Goal: Information Seeking & Learning: Find specific fact

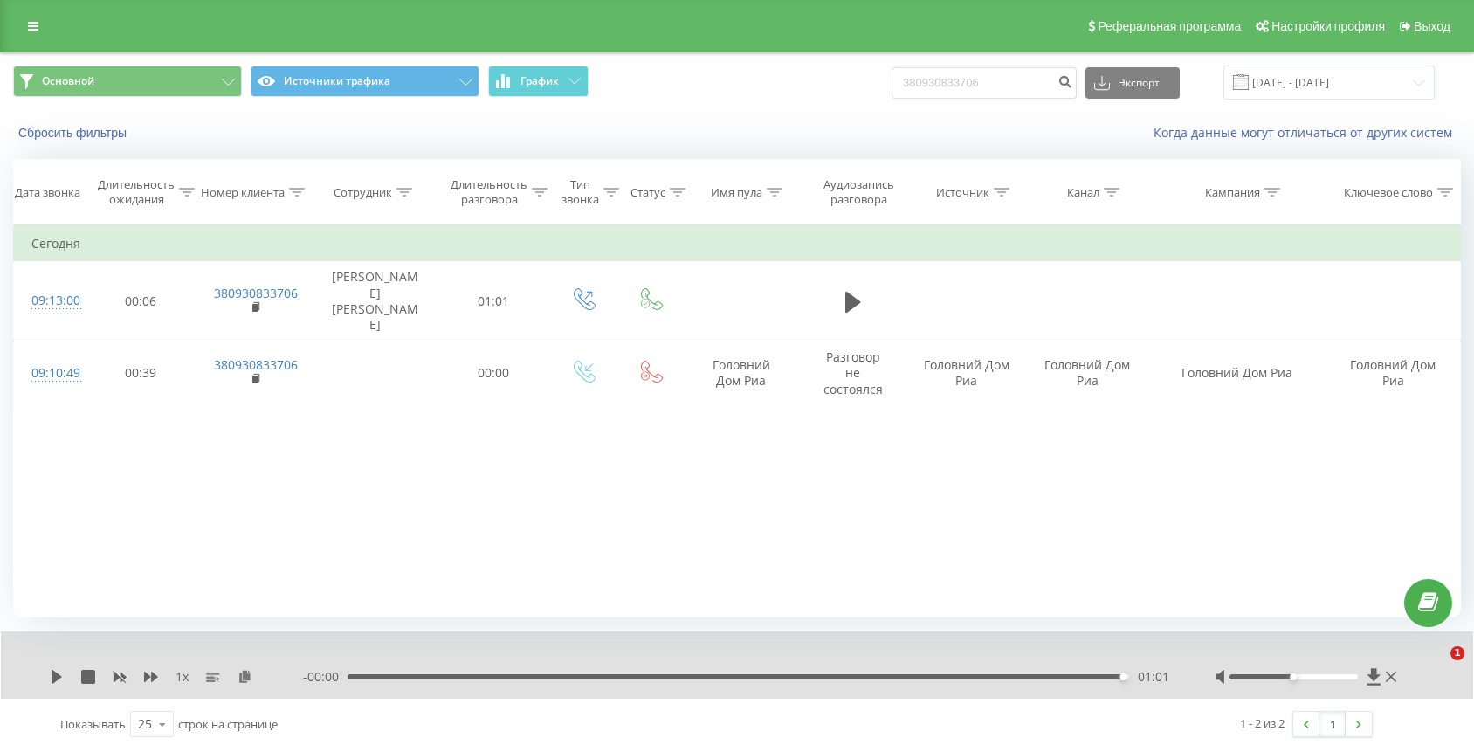
click at [34, 24] on icon at bounding box center [33, 26] width 10 height 12
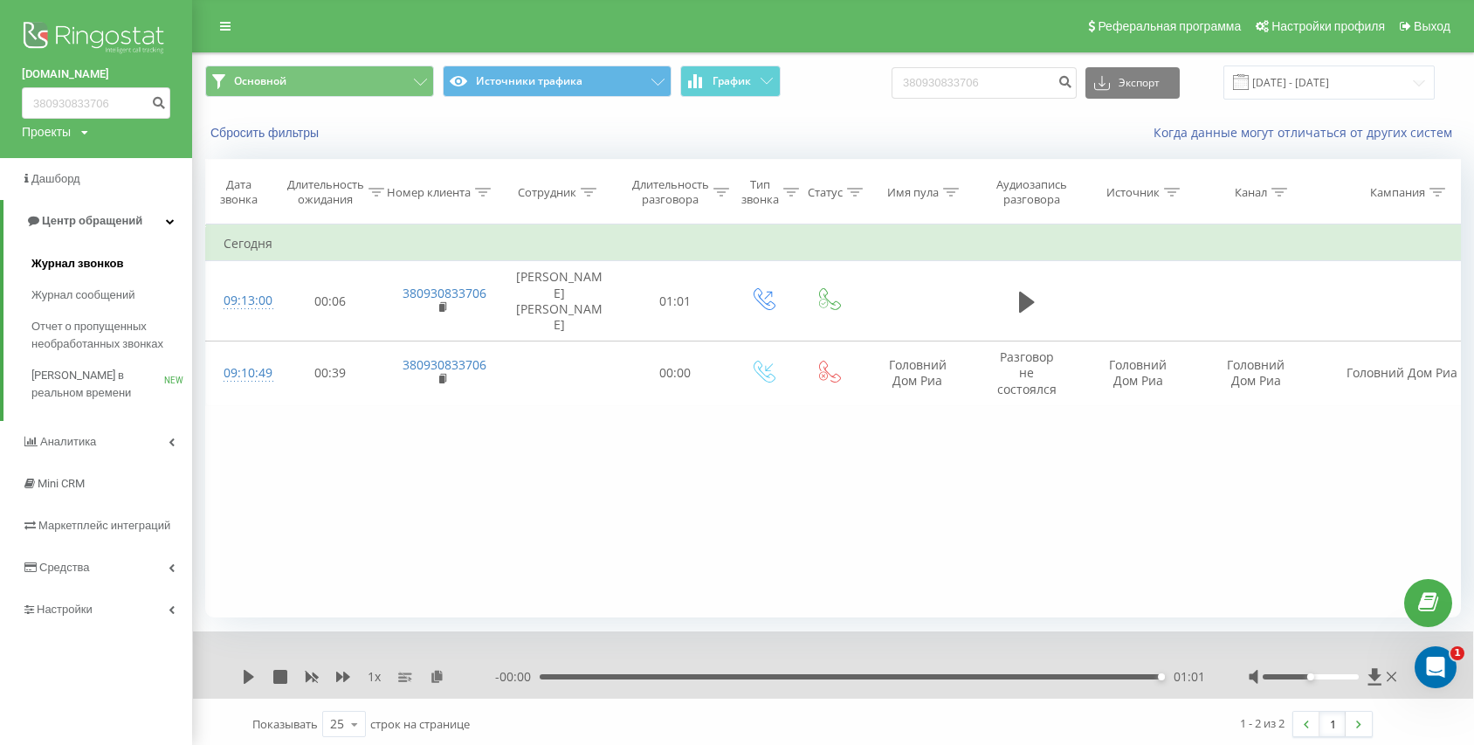
click at [50, 268] on span "Журнал звонков" at bounding box center [77, 263] width 92 height 17
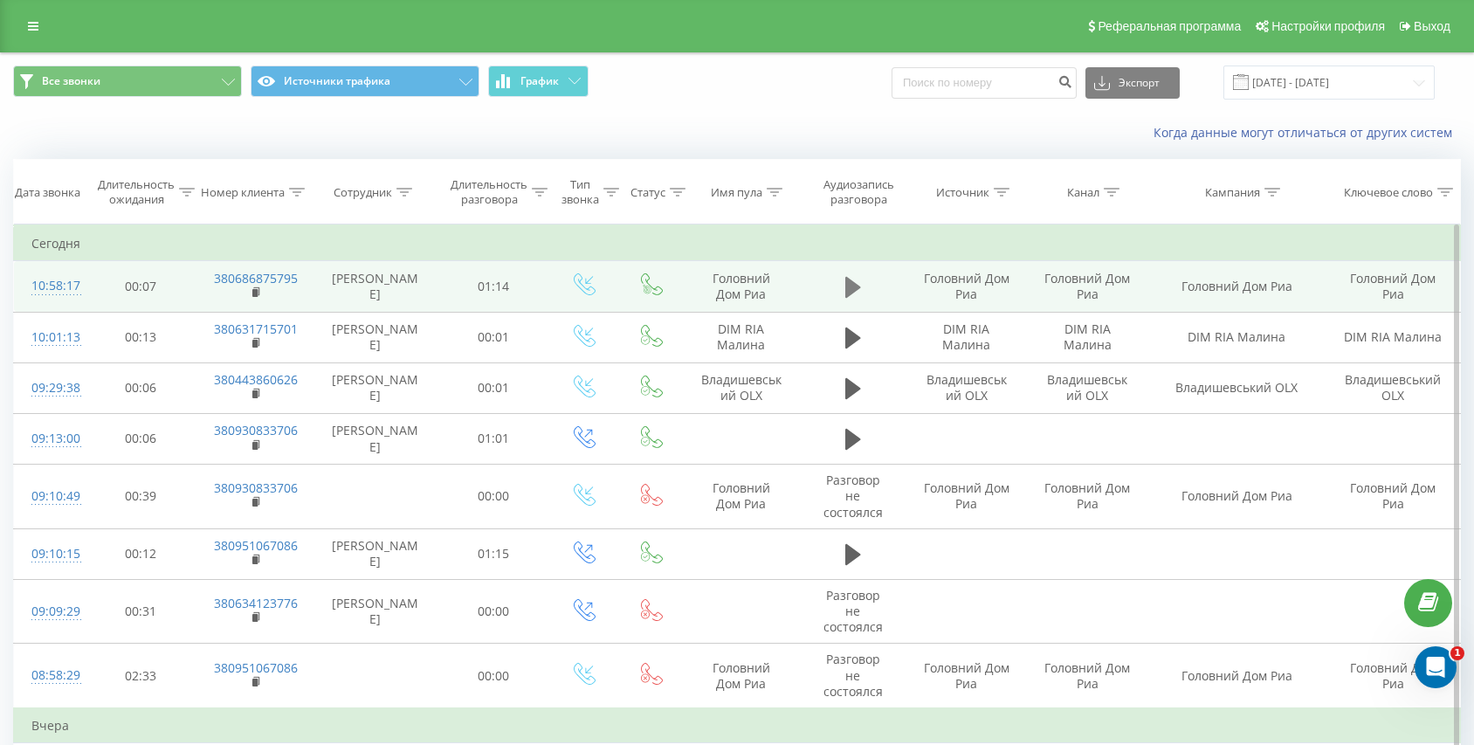
click at [849, 283] on icon at bounding box center [853, 287] width 16 height 21
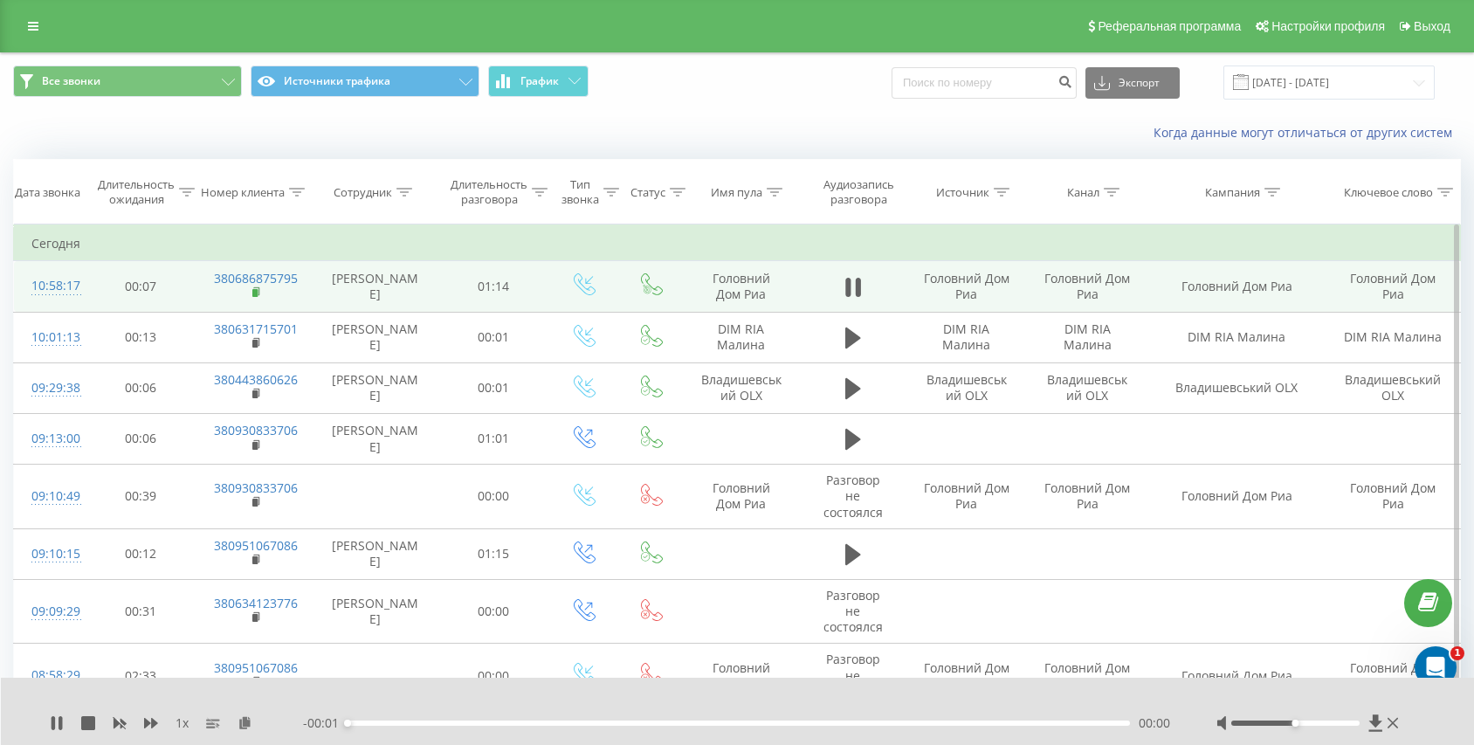
click at [254, 293] on rect at bounding box center [254, 293] width 5 height 8
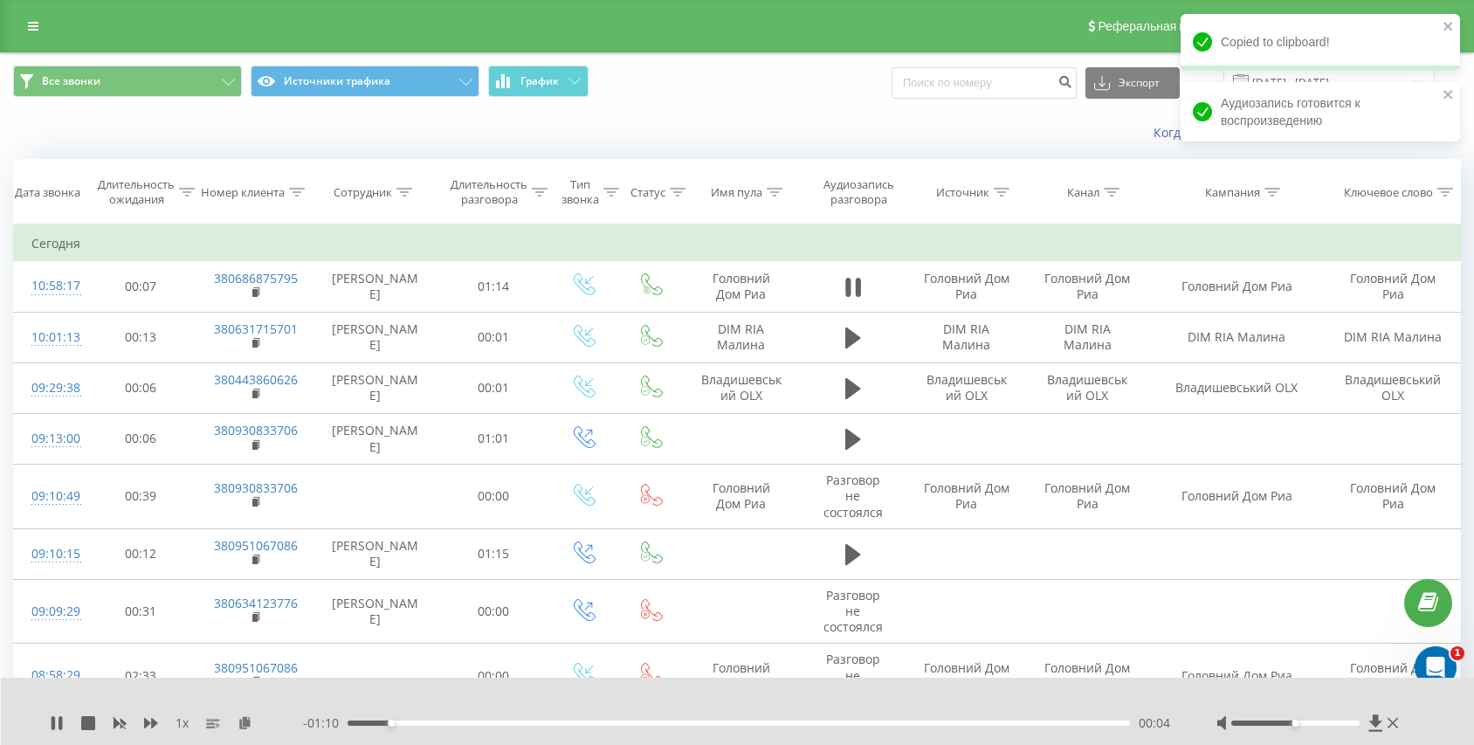
click at [458, 719] on div "- 01:10 00:04 00:04" at bounding box center [738, 722] width 870 height 17
click at [454, 721] on div "00:04" at bounding box center [739, 722] width 782 height 5
click at [472, 722] on div "00:10" at bounding box center [739, 722] width 782 height 5
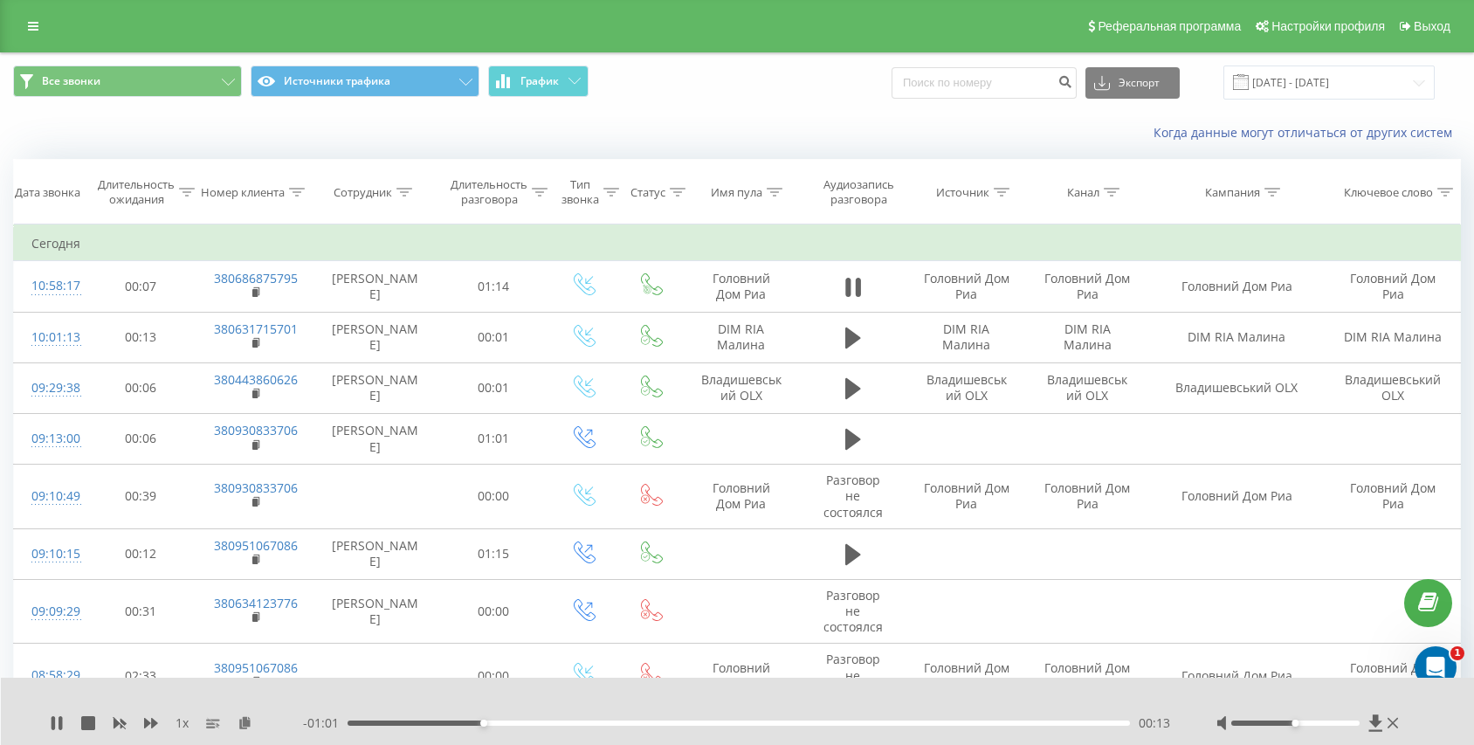
click at [508, 722] on div "00:13" at bounding box center [739, 722] width 782 height 5
click at [550, 719] on div "- 00:59 00:15 00:15" at bounding box center [738, 722] width 870 height 17
click at [572, 721] on div "00:21" at bounding box center [739, 722] width 782 height 5
click at [623, 722] on div "00:21" at bounding box center [739, 722] width 782 height 5
click at [858, 283] on icon at bounding box center [857, 287] width 5 height 19
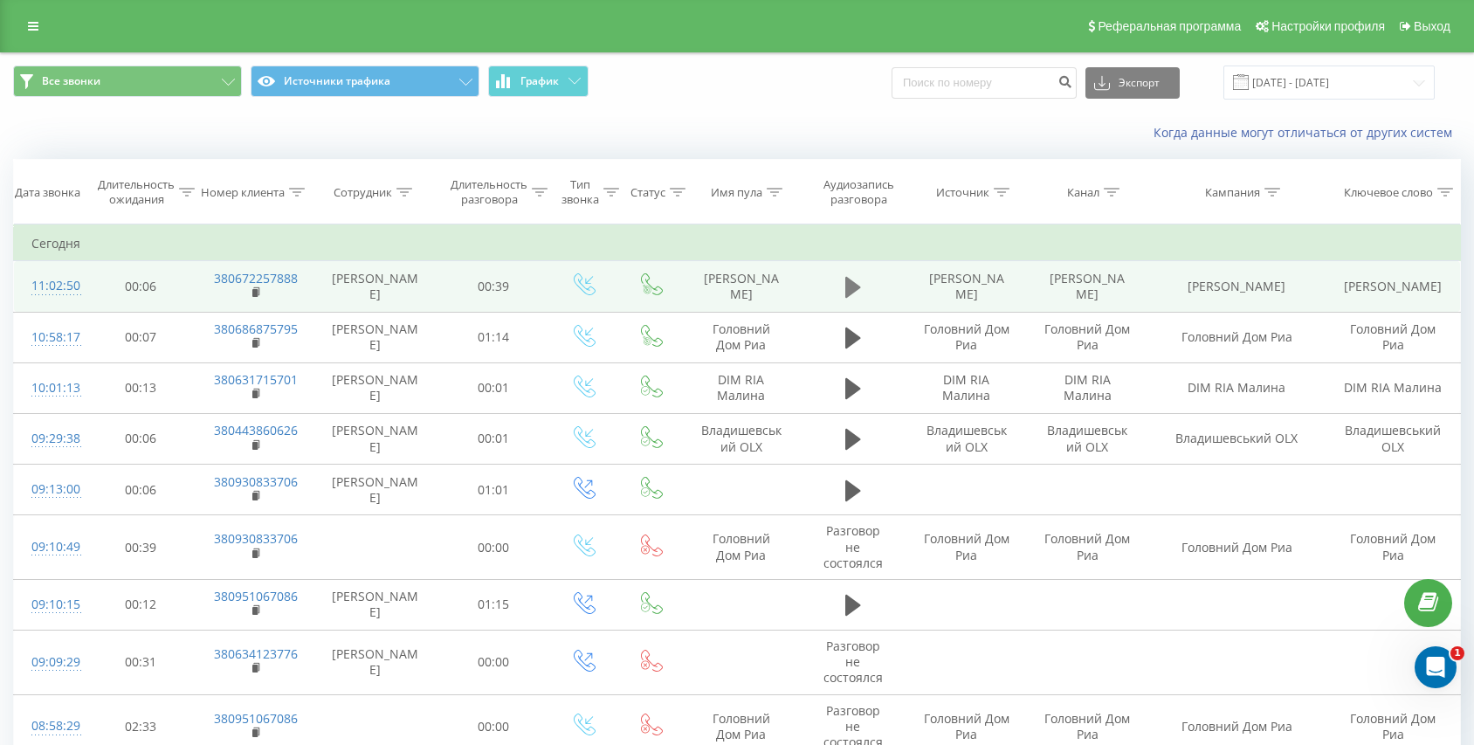
click at [846, 284] on icon at bounding box center [853, 287] width 16 height 21
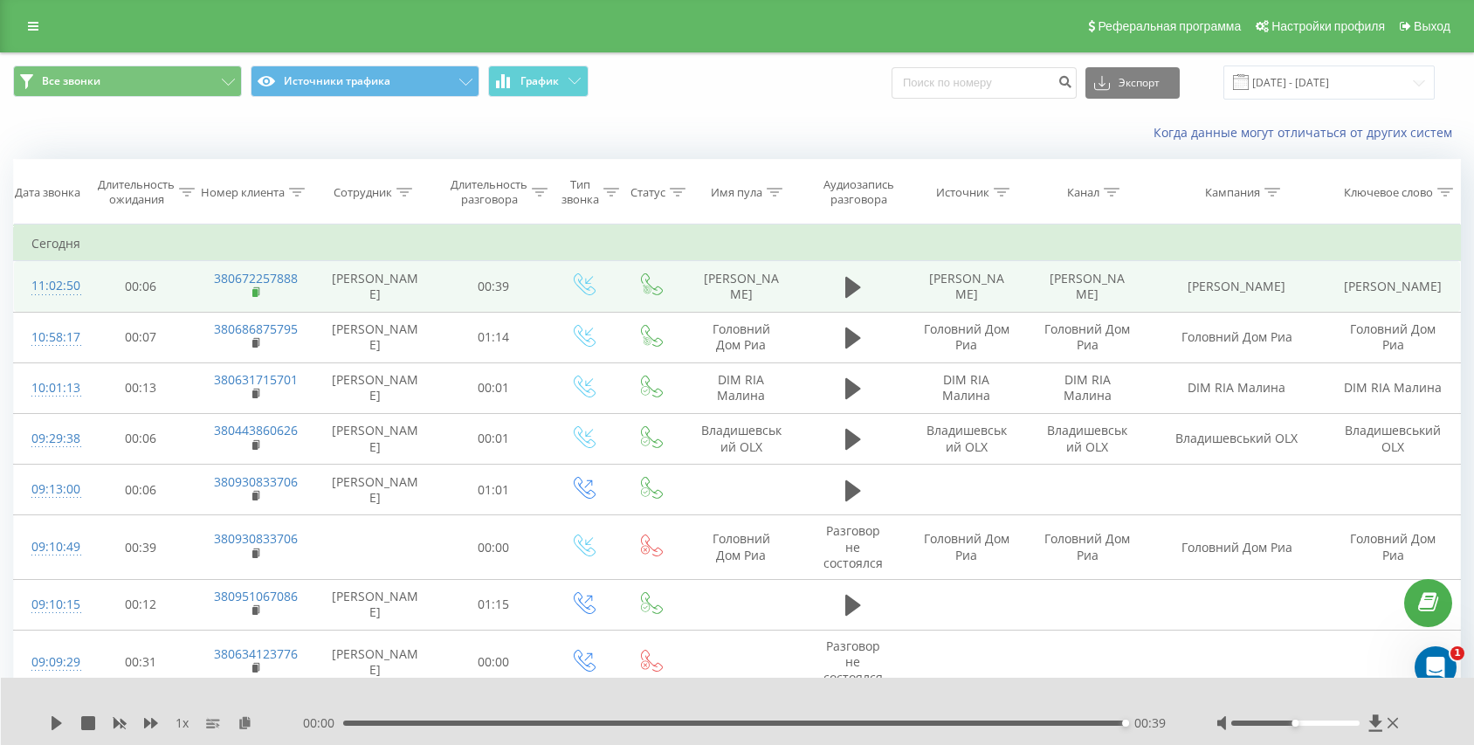
click at [255, 293] on rect at bounding box center [254, 293] width 5 height 8
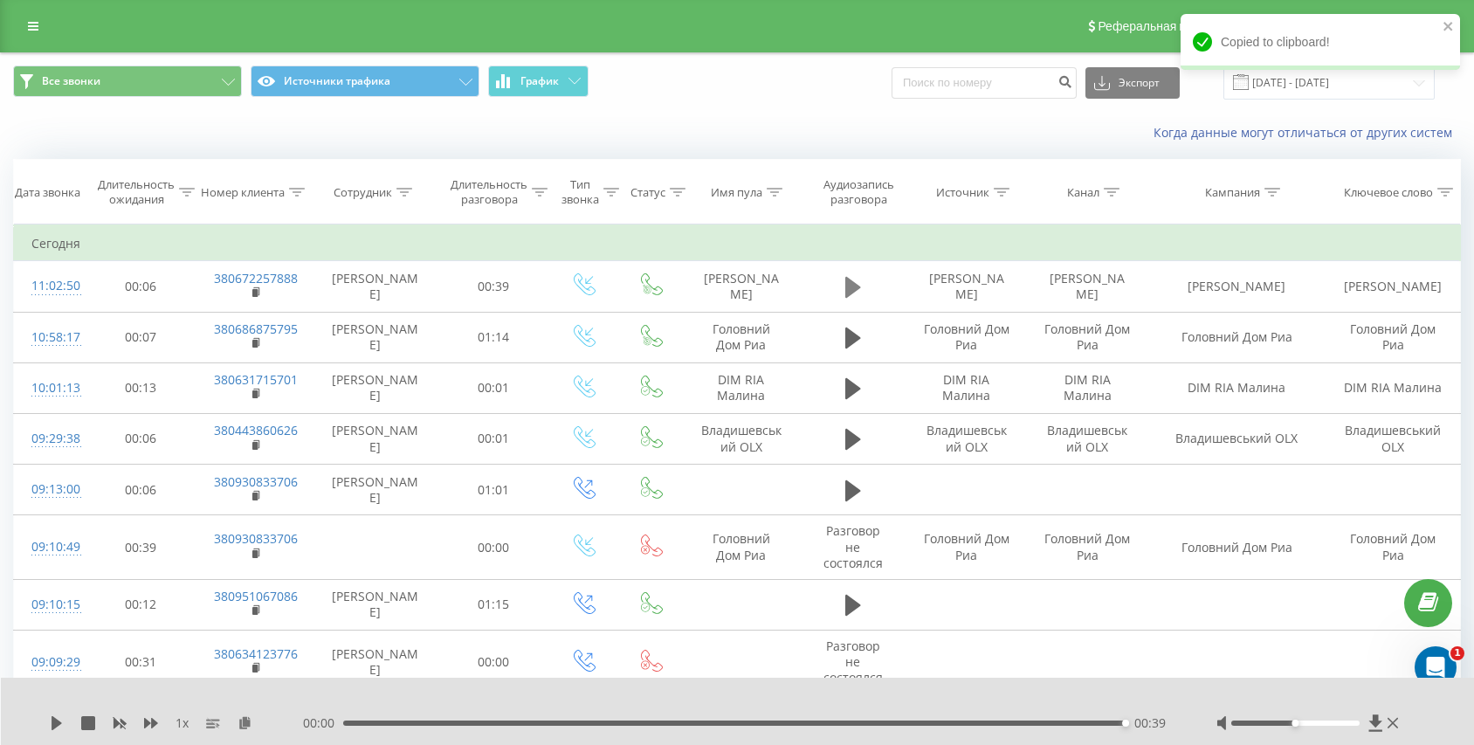
click at [845, 288] on icon at bounding box center [853, 287] width 16 height 21
click at [377, 723] on div "00:39" at bounding box center [734, 722] width 782 height 5
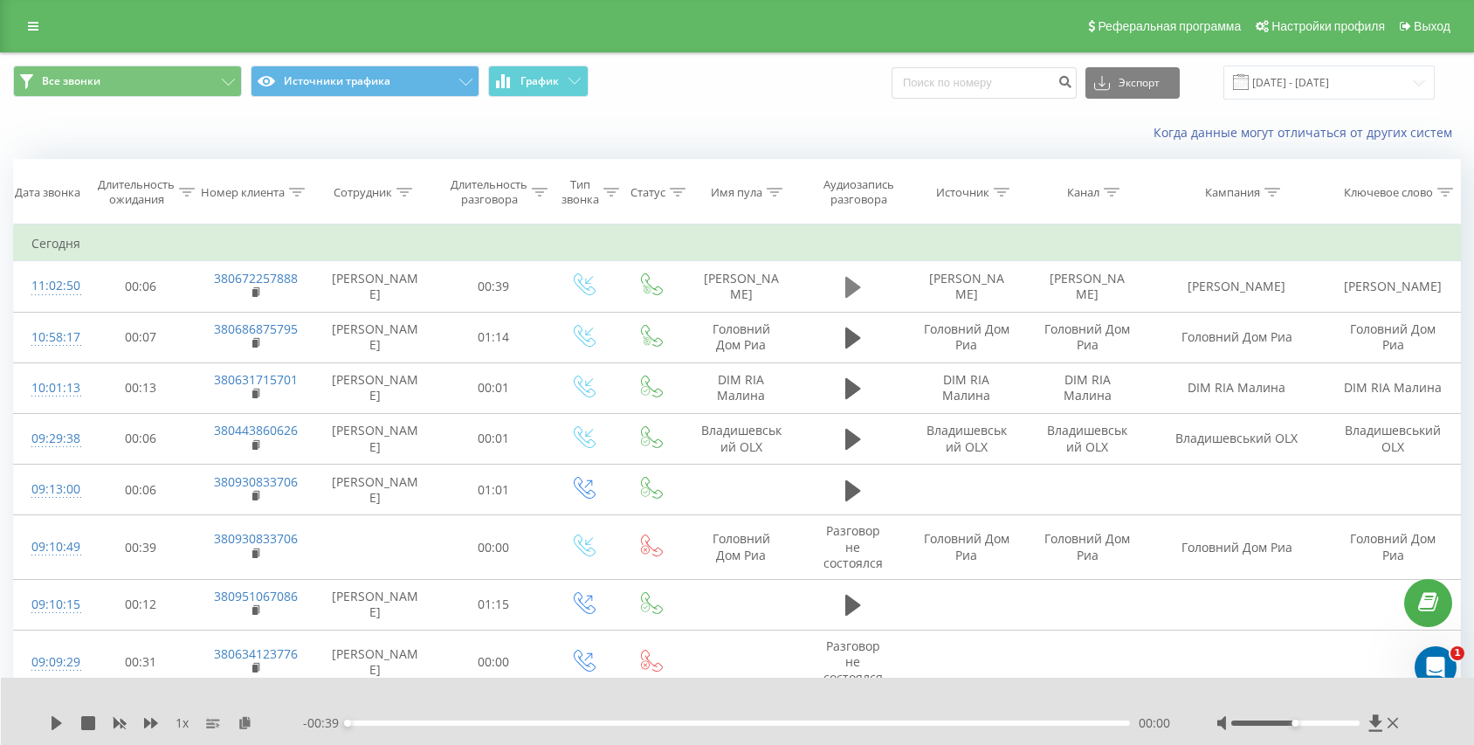
click at [845, 286] on icon at bounding box center [853, 287] width 16 height 21
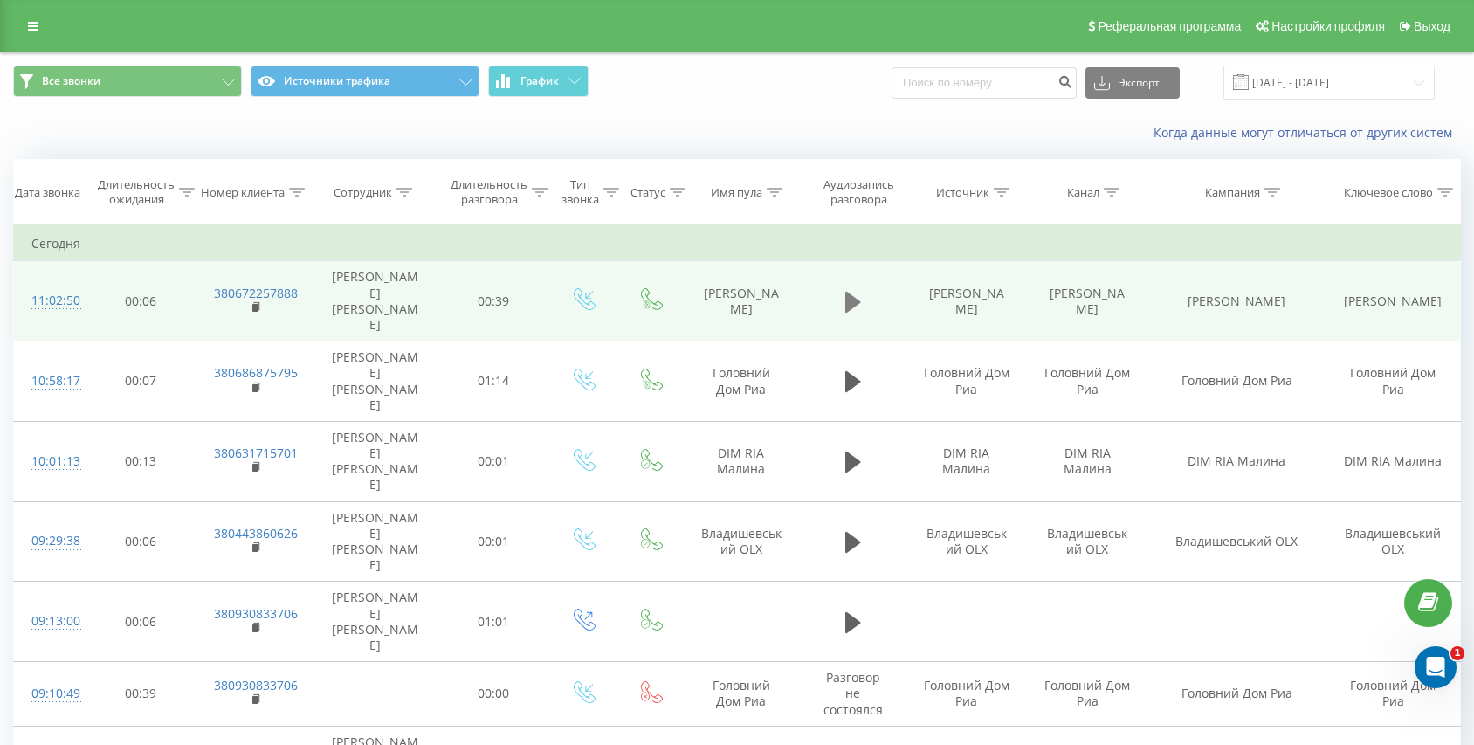
click at [850, 292] on icon at bounding box center [853, 302] width 16 height 21
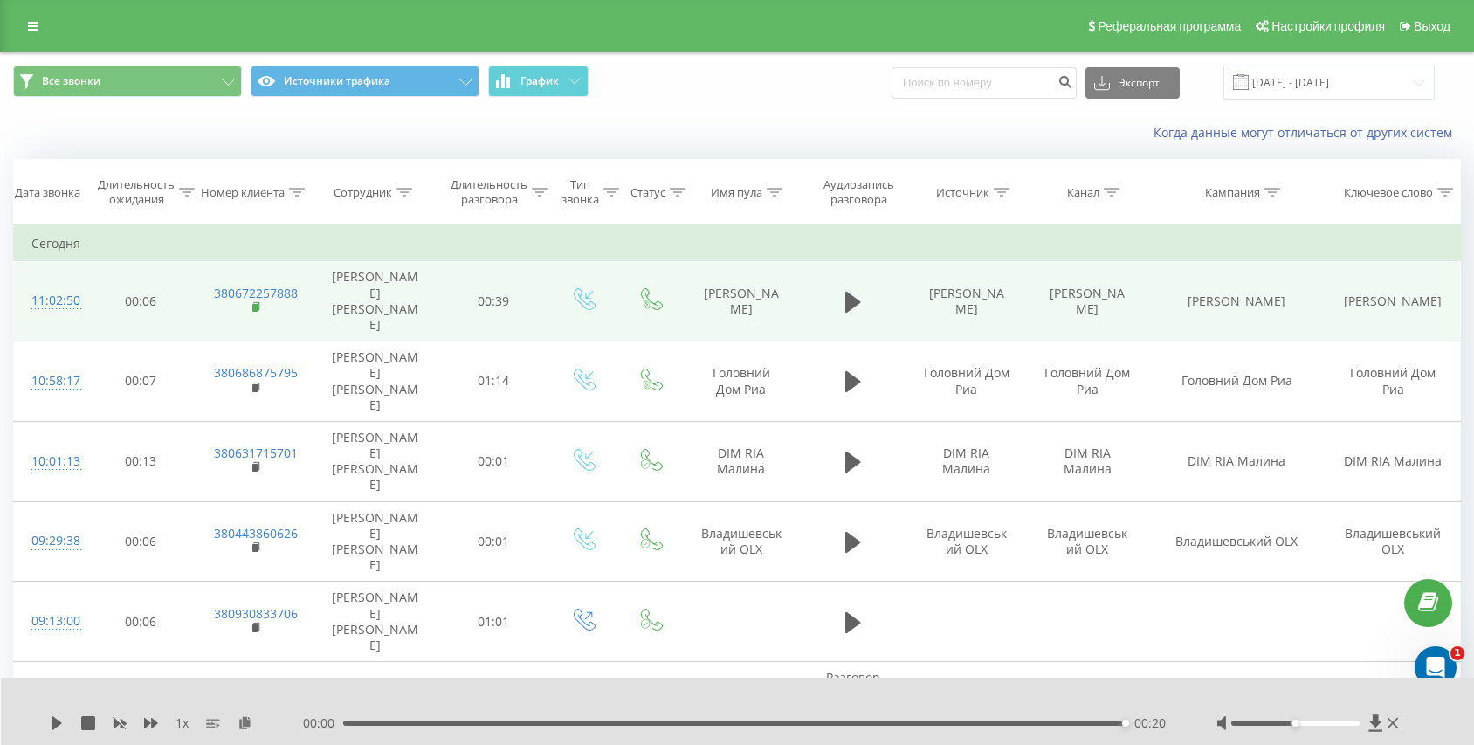
click at [257, 304] on rect at bounding box center [254, 308] width 5 height 8
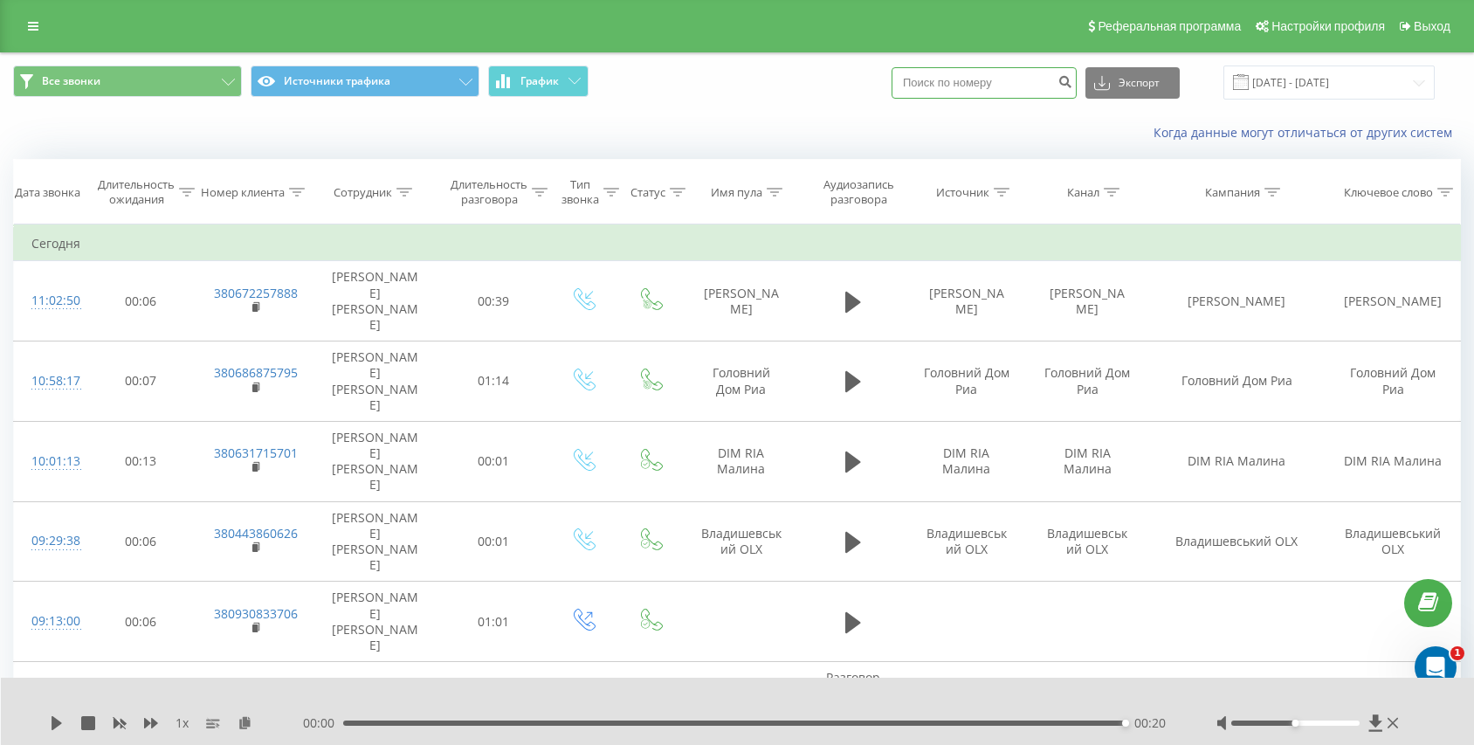
click at [1003, 93] on input at bounding box center [984, 82] width 185 height 31
paste input "380663291583"
type input "380663291583380663291583"
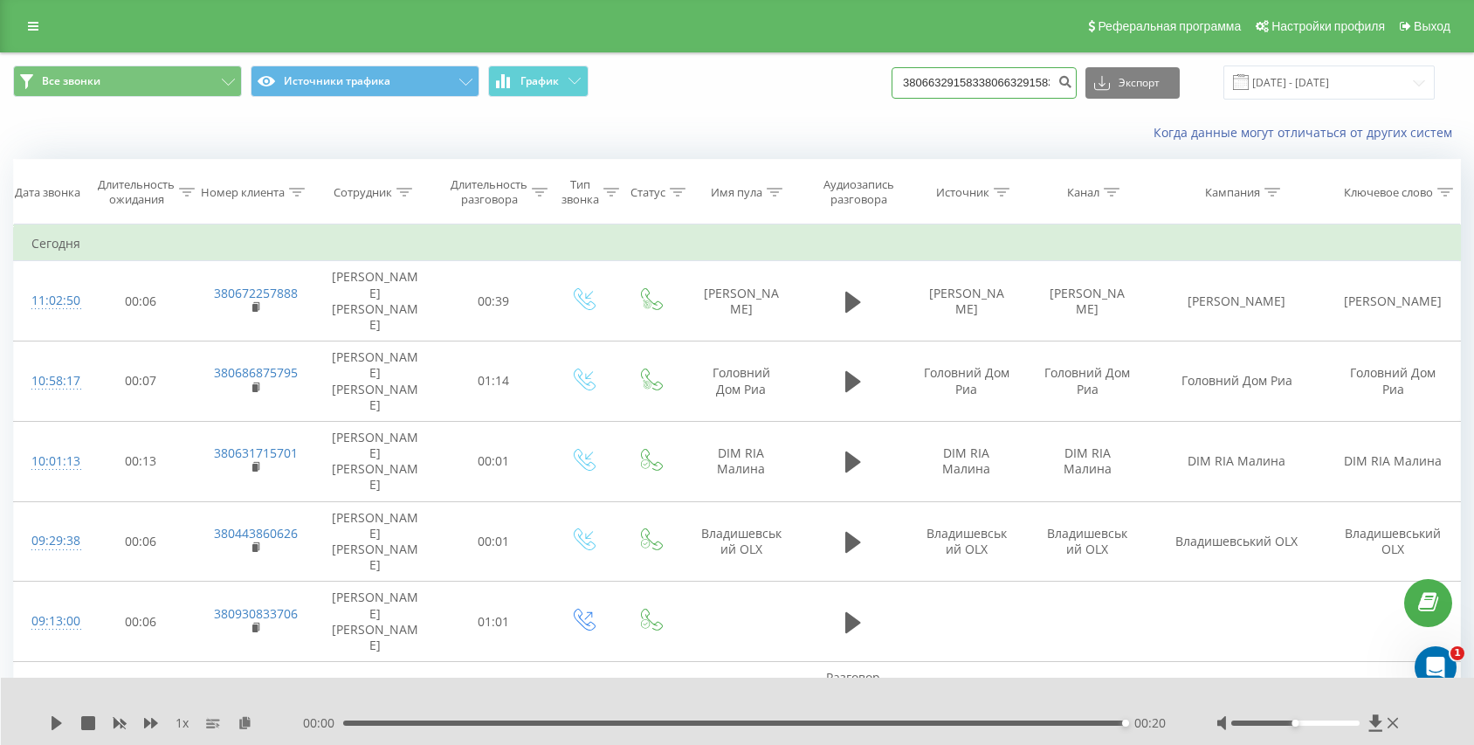
scroll to position [0, 33]
click at [1003, 93] on input "380663291583380663291583" at bounding box center [984, 82] width 185 height 31
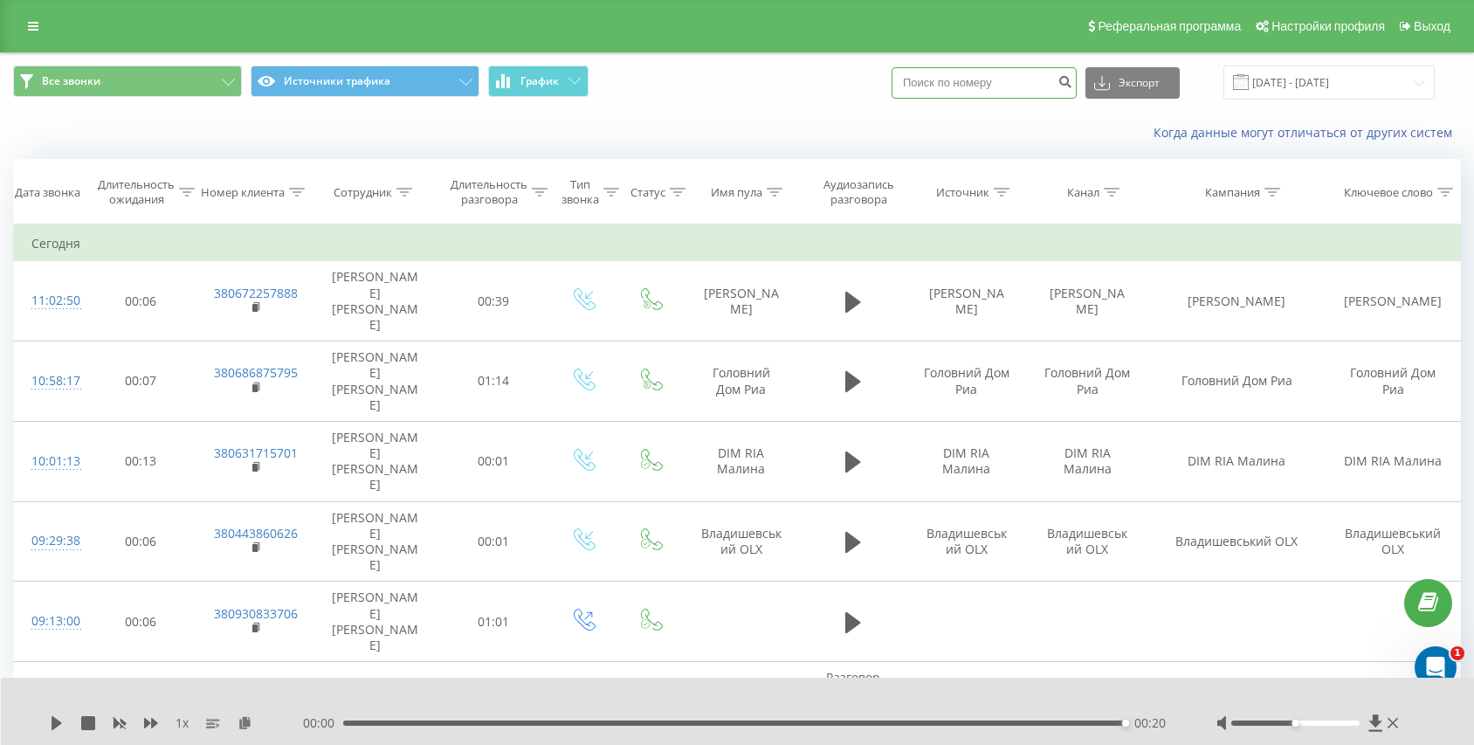
paste input "380663291583"
type input "380663291583"
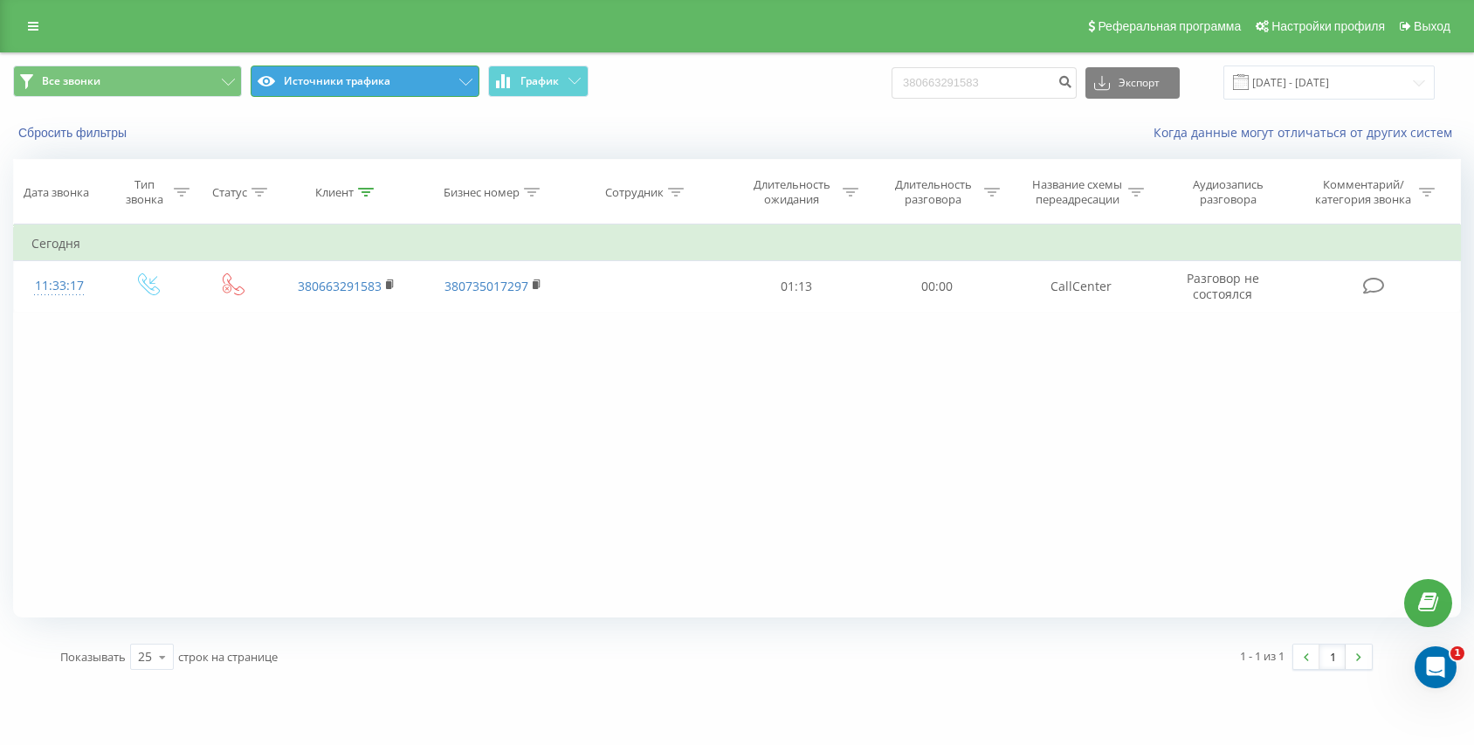
click at [364, 87] on button "Источники трафика" at bounding box center [365, 80] width 229 height 31
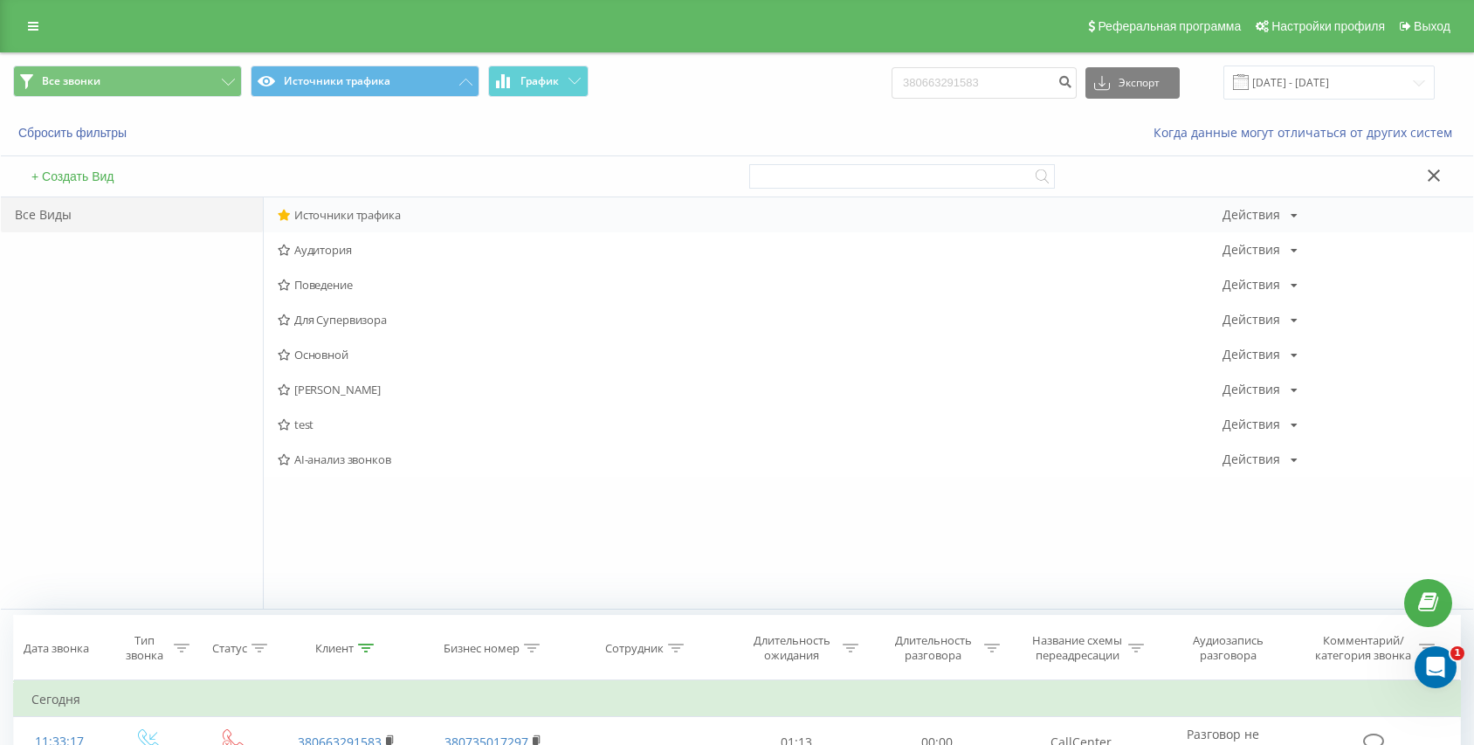
click at [355, 202] on div "Источники трафика Действия Редактировать Копировать Удалить По умолчанию Подели…" at bounding box center [868, 214] width 1209 height 35
click at [357, 219] on span "Источники трафика" at bounding box center [750, 215] width 945 height 12
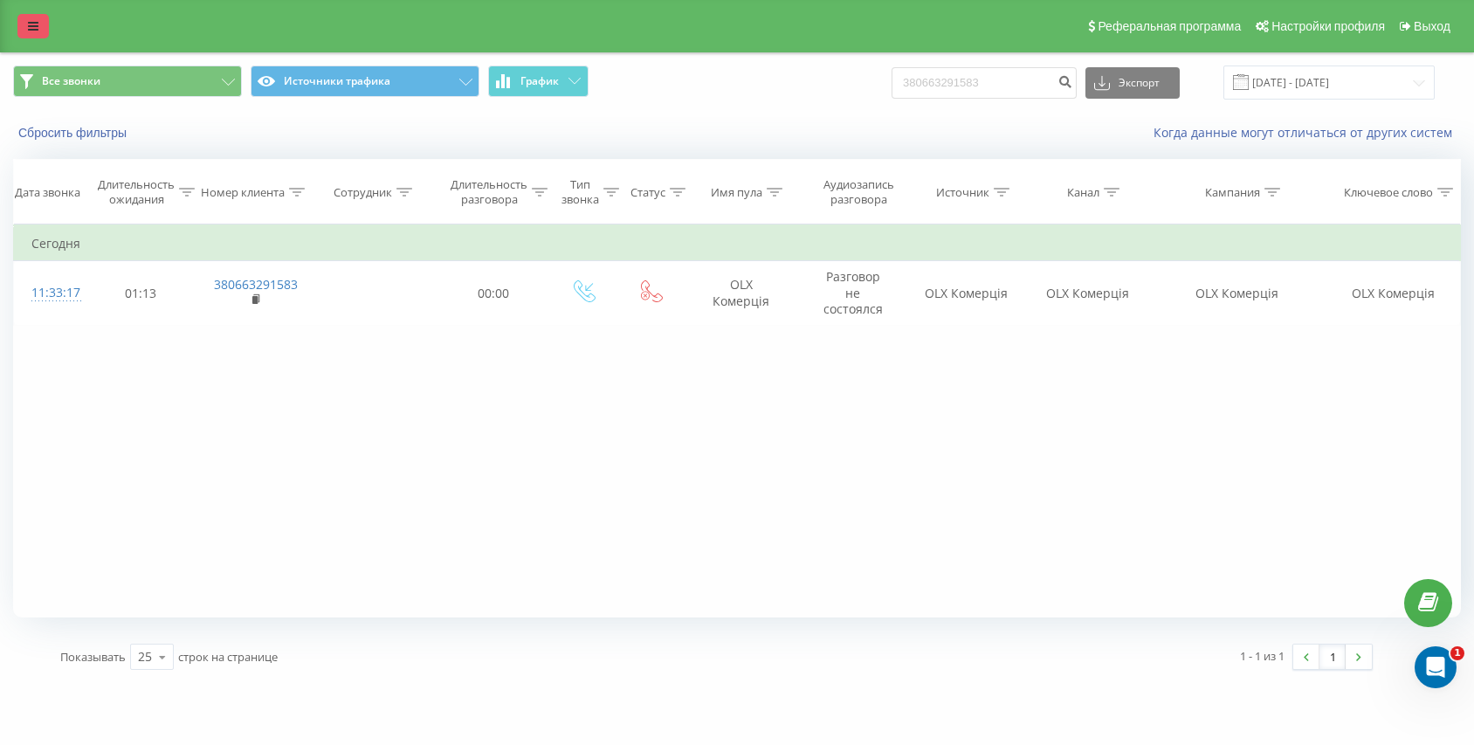
click at [22, 25] on link at bounding box center [32, 26] width 31 height 24
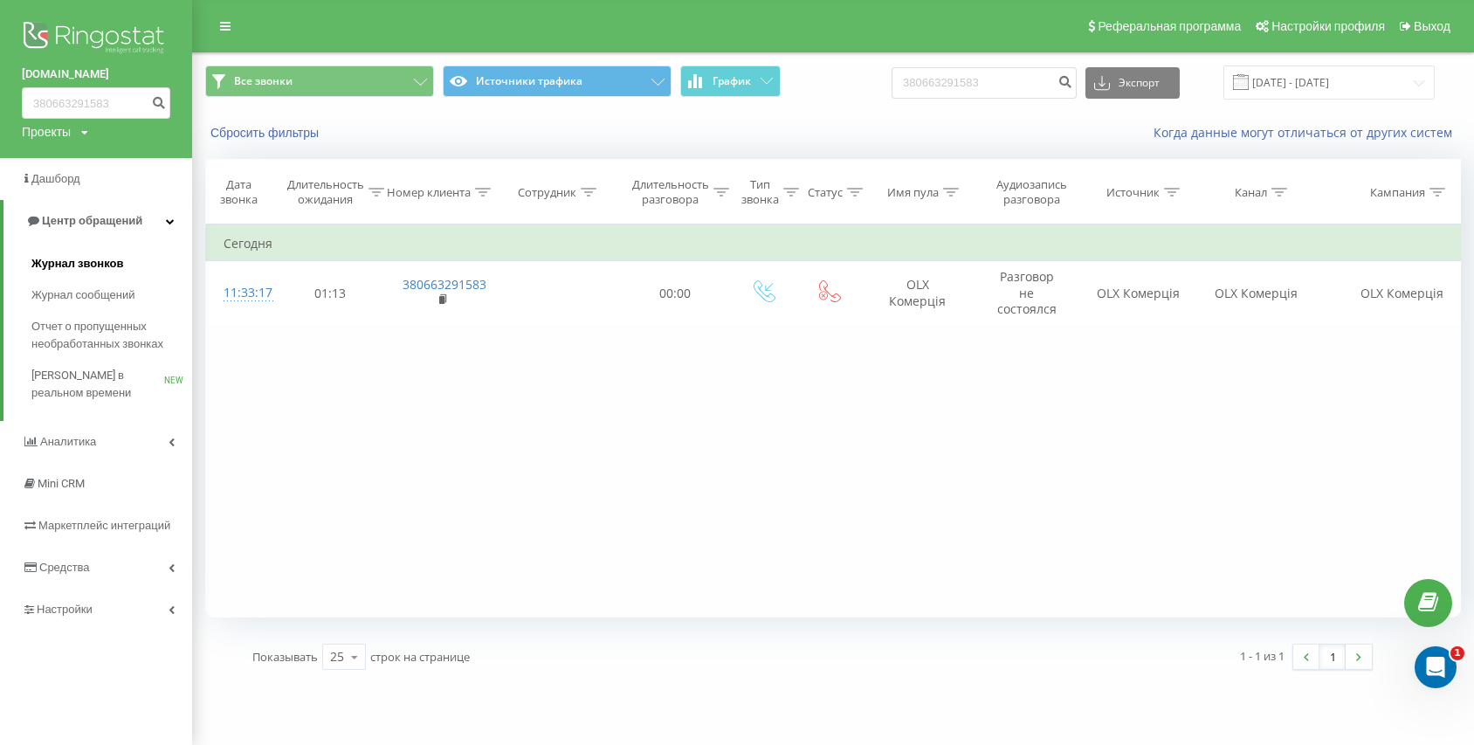
click at [52, 260] on span "Журнал звонков" at bounding box center [77, 263] width 92 height 17
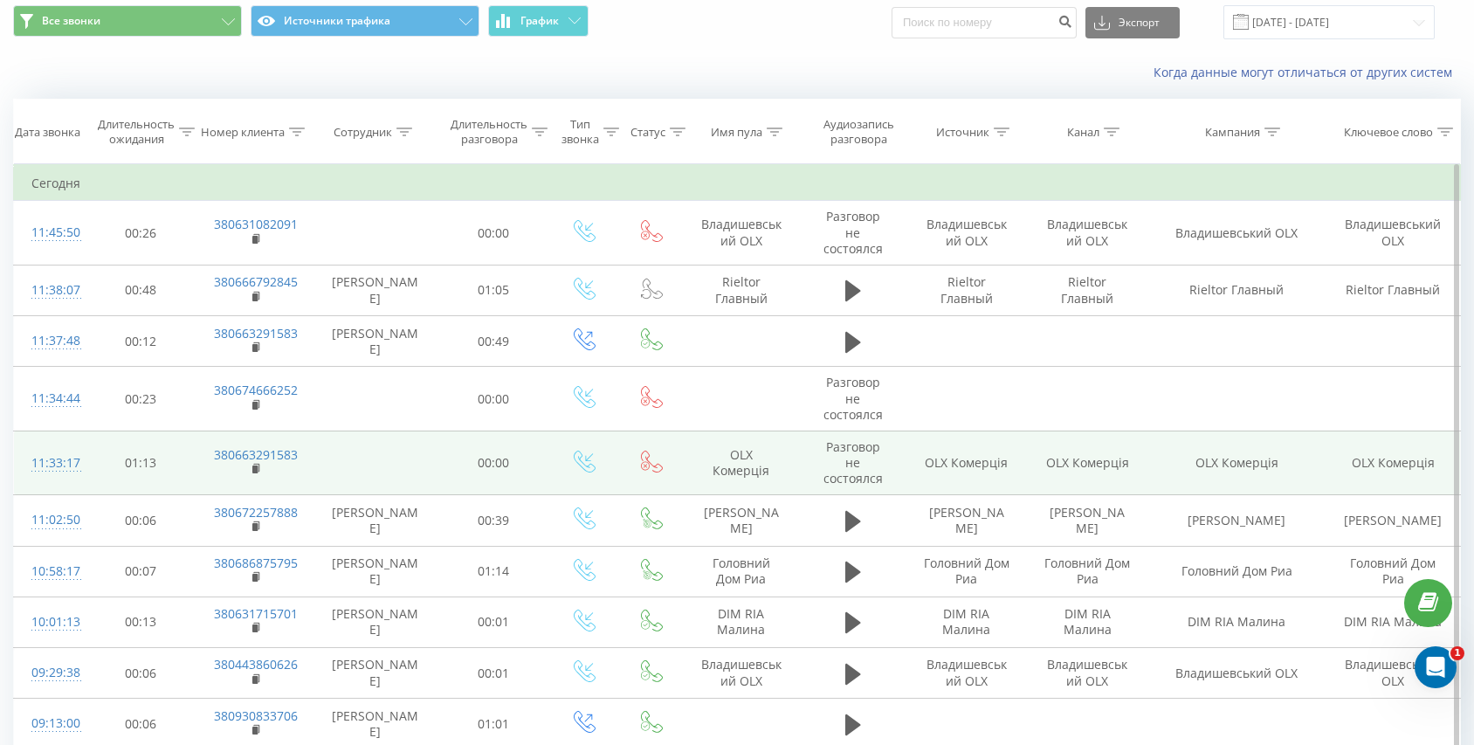
scroll to position [65, 0]
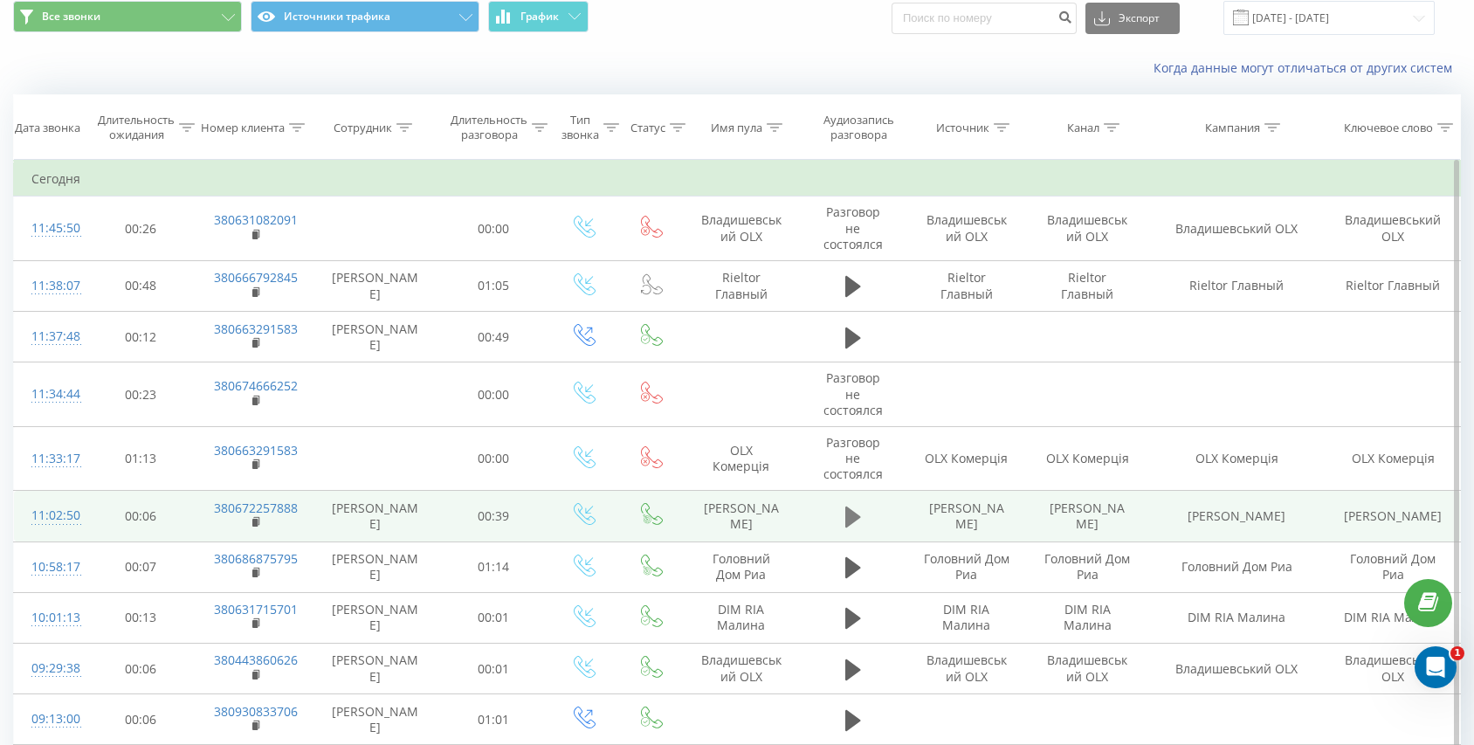
click at [846, 524] on icon at bounding box center [853, 516] width 16 height 21
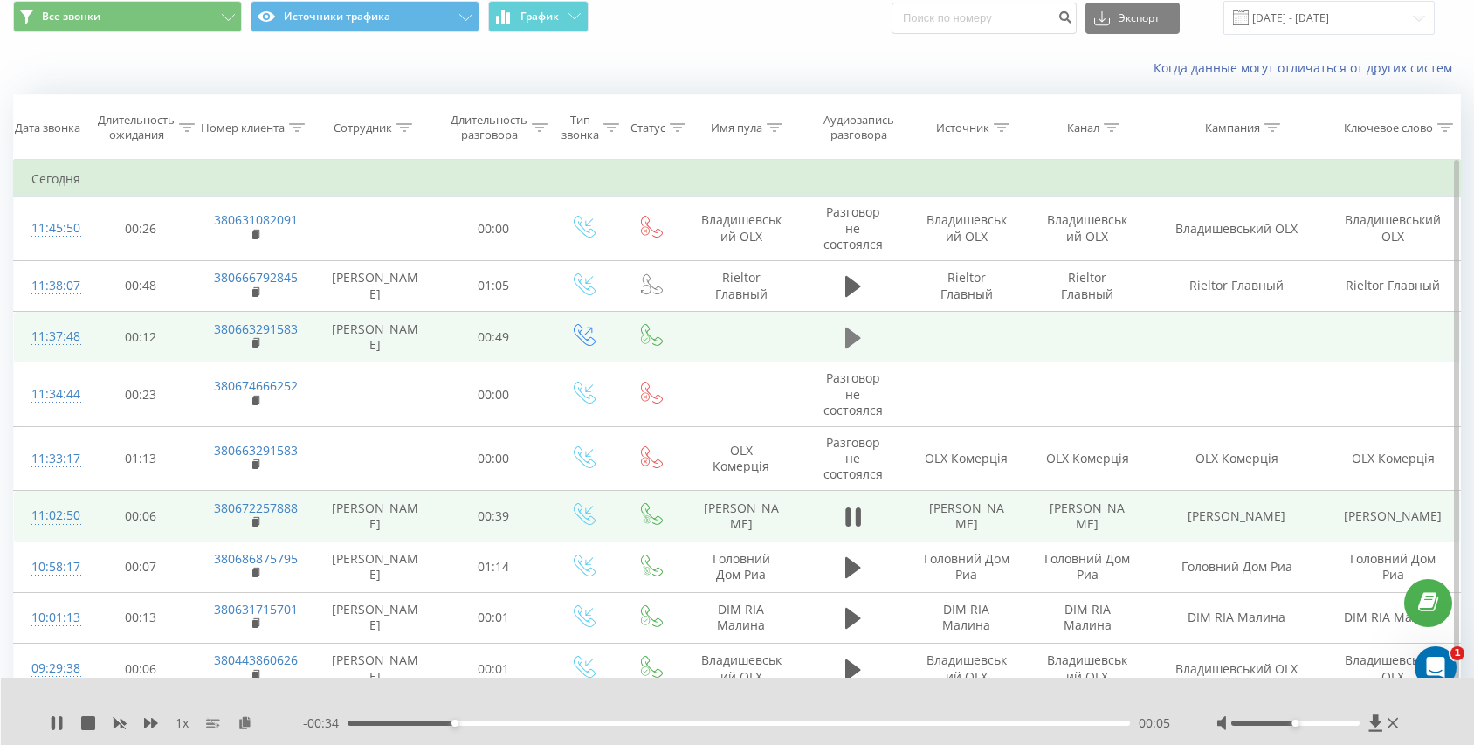
click at [847, 336] on icon at bounding box center [853, 337] width 16 height 21
click at [256, 344] on rect at bounding box center [254, 344] width 5 height 8
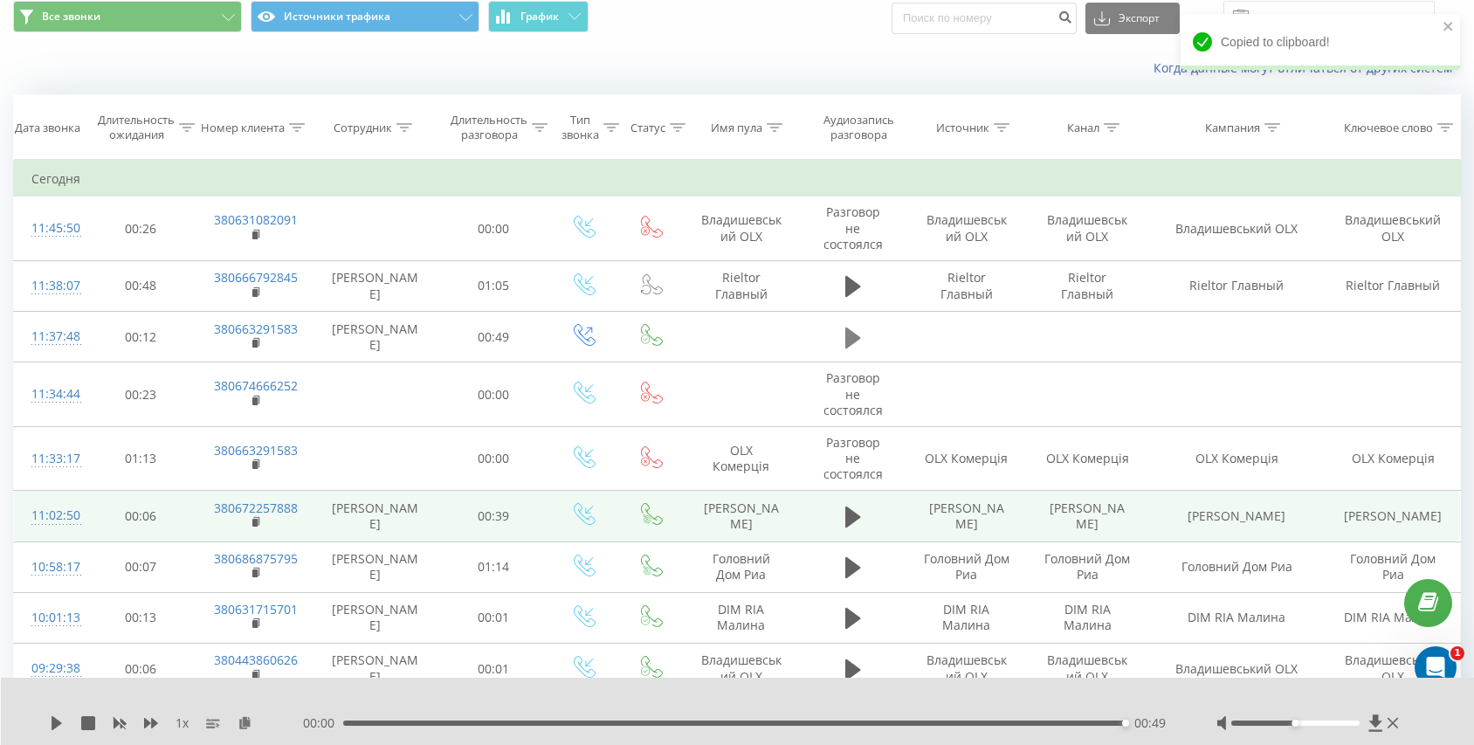
click at [853, 345] on icon at bounding box center [853, 338] width 16 height 24
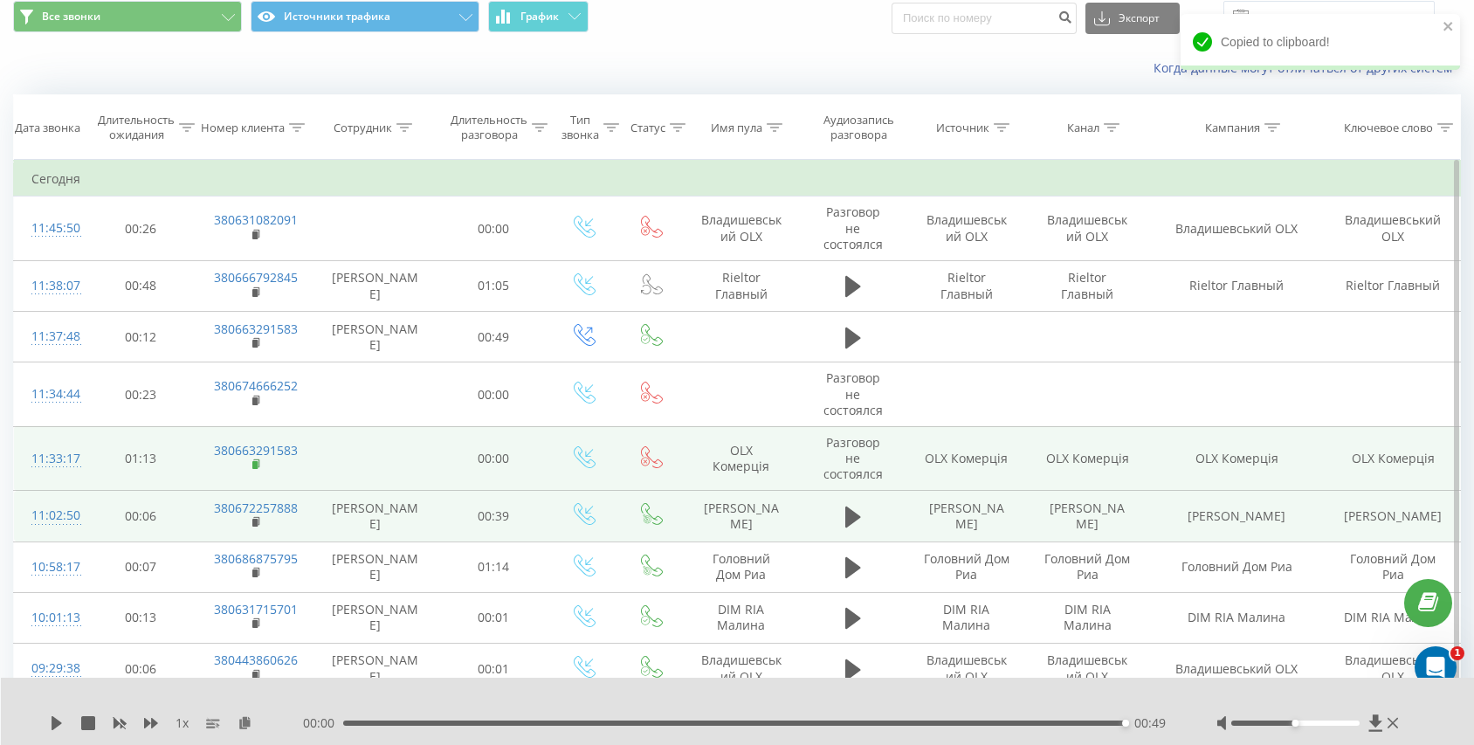
click at [256, 464] on rect at bounding box center [254, 465] width 5 height 8
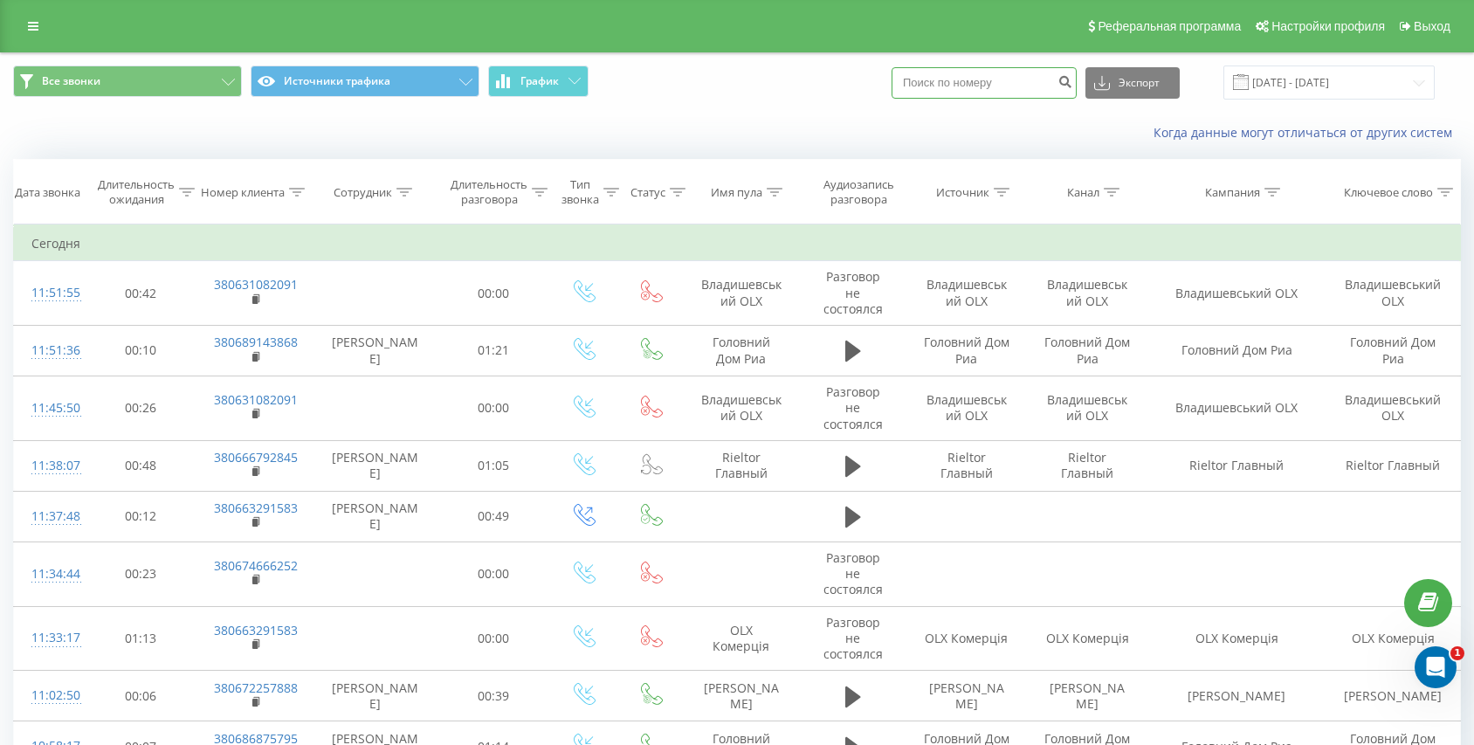
click at [1022, 95] on input at bounding box center [984, 82] width 185 height 31
paste input "380674666252"
type input "380674666252"
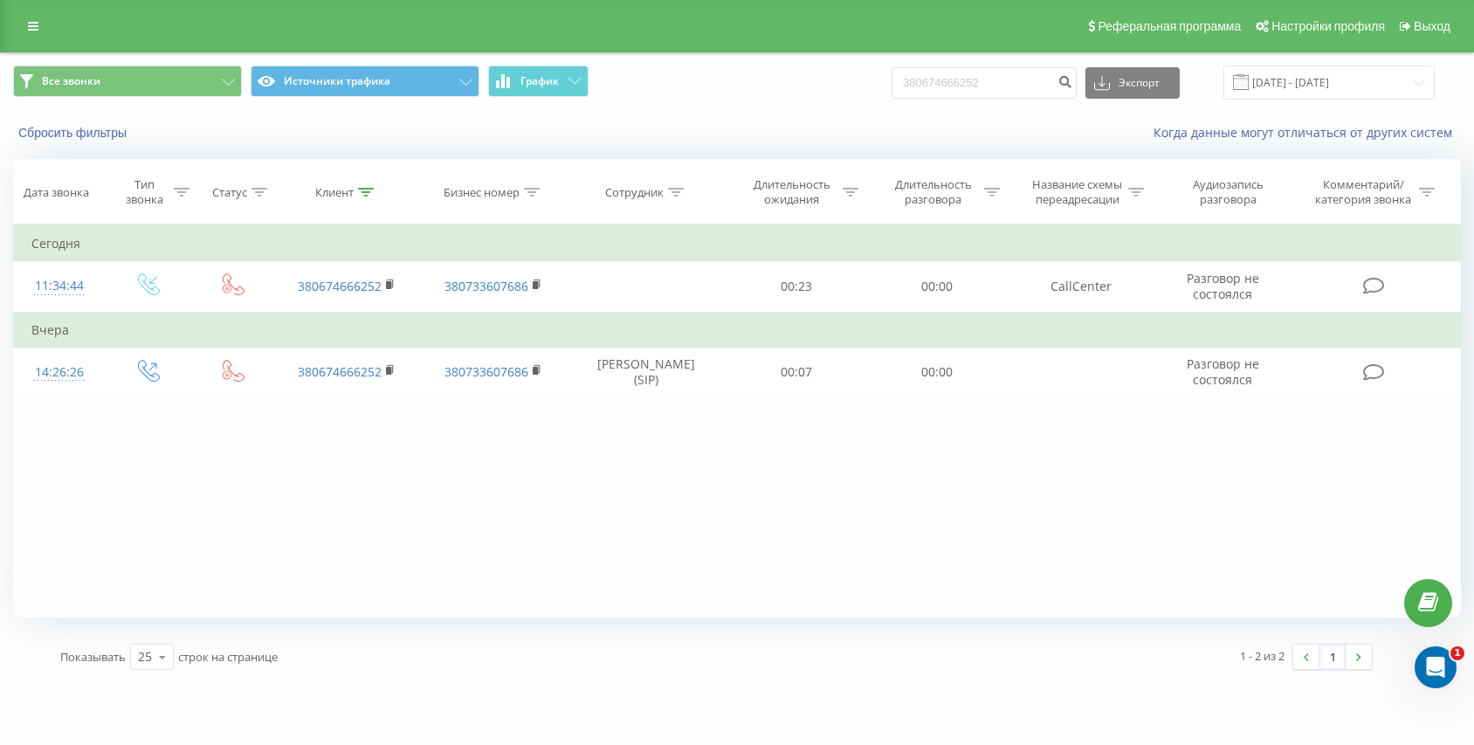
click at [390, 101] on div "Все звонки Источники трафика График 380674666252 Экспорт .csv .xls .xlsx [DATE]…" at bounding box center [737, 82] width 1472 height 59
click at [385, 86] on button "Источники трафика" at bounding box center [365, 80] width 229 height 31
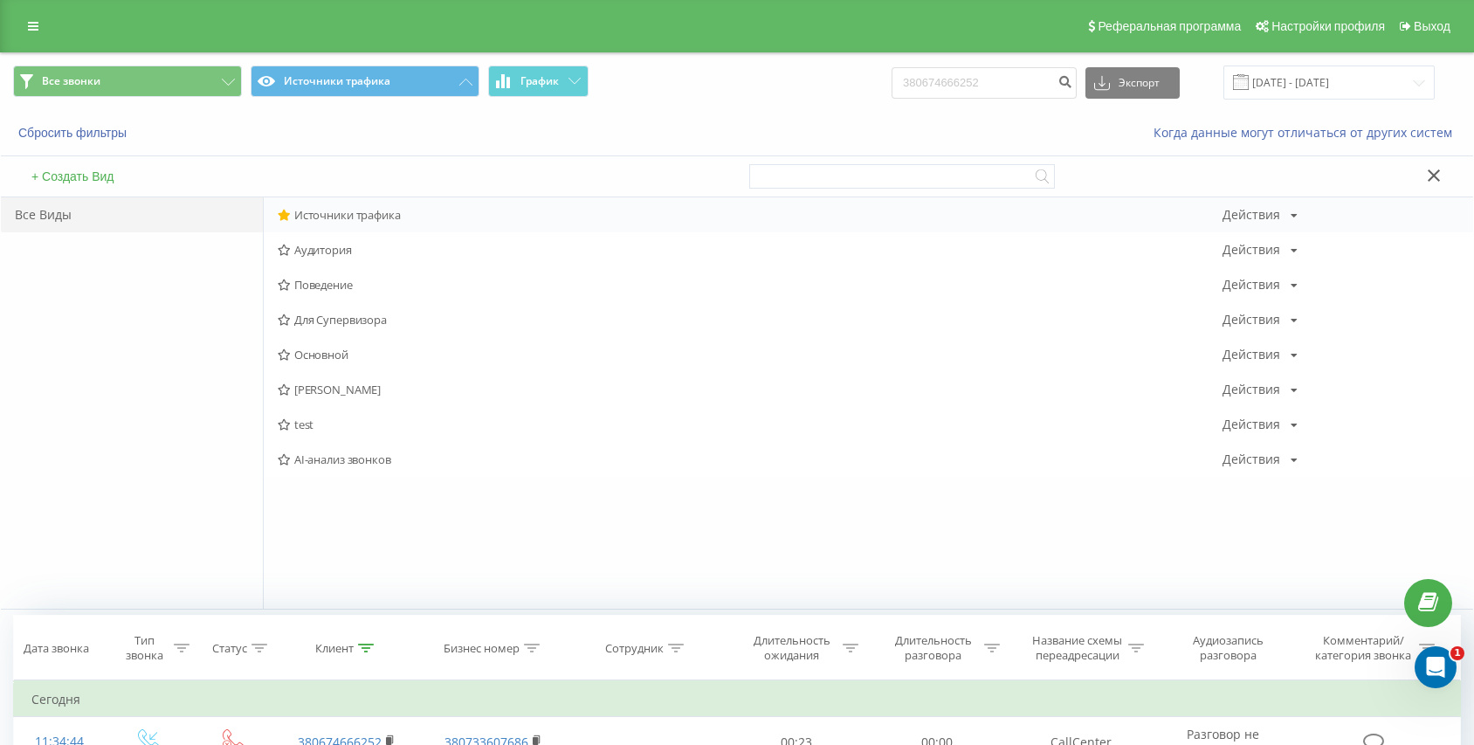
click at [364, 211] on span "Источники трафика" at bounding box center [750, 215] width 945 height 12
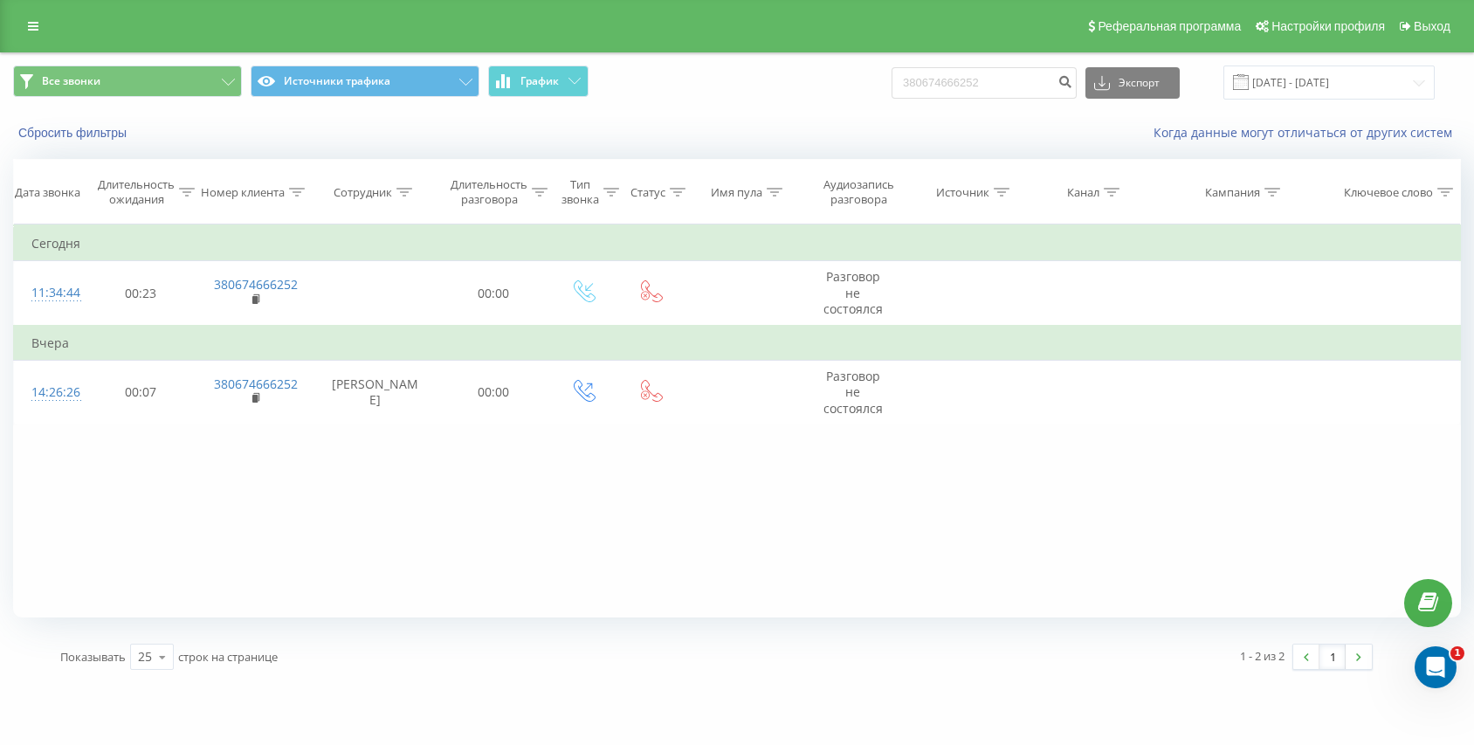
click at [610, 432] on div "Фильтровать по условию Равно Отмена OK Фильтровать по условию Содержит Отмена O…" at bounding box center [737, 420] width 1448 height 393
click at [981, 78] on input "380674666252" at bounding box center [984, 82] width 185 height 31
paste input "380631082091"
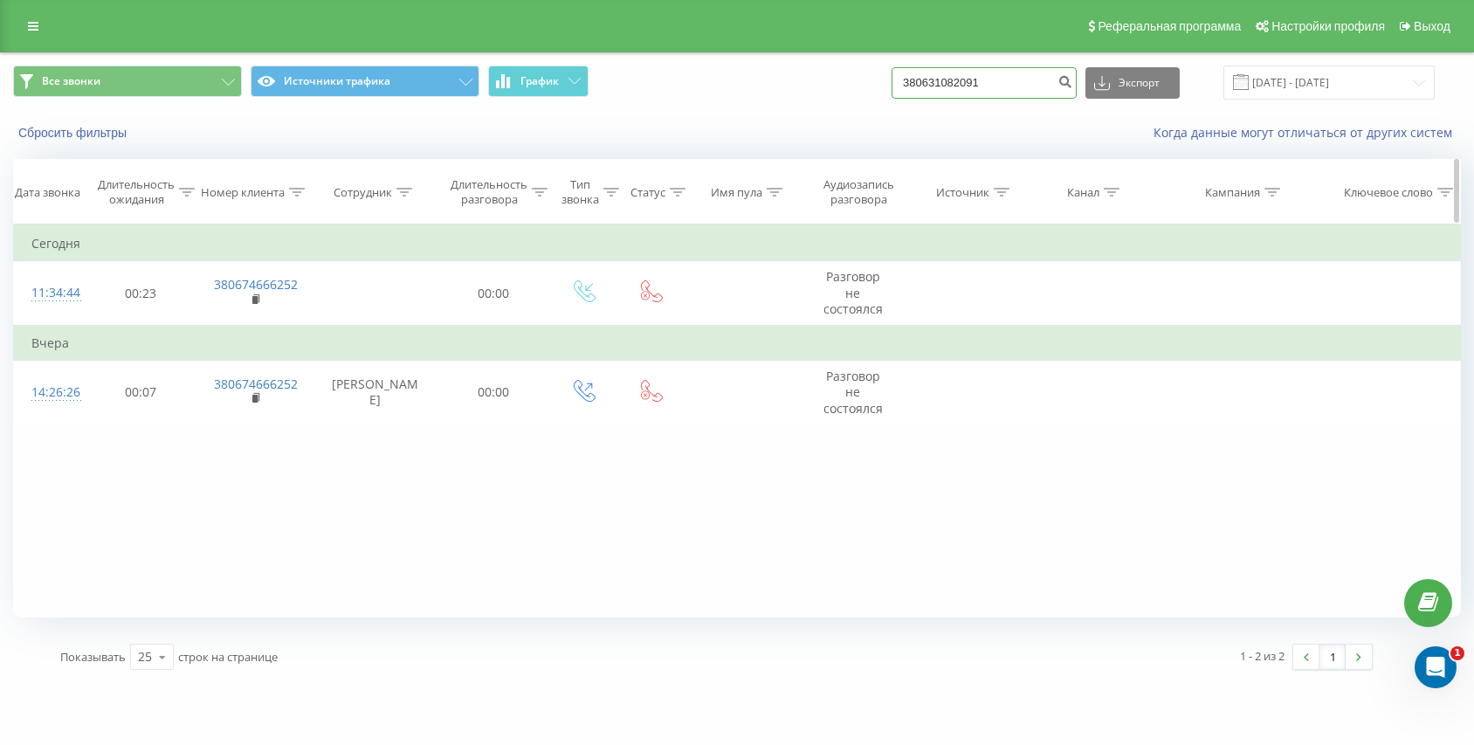
type input "380631082091"
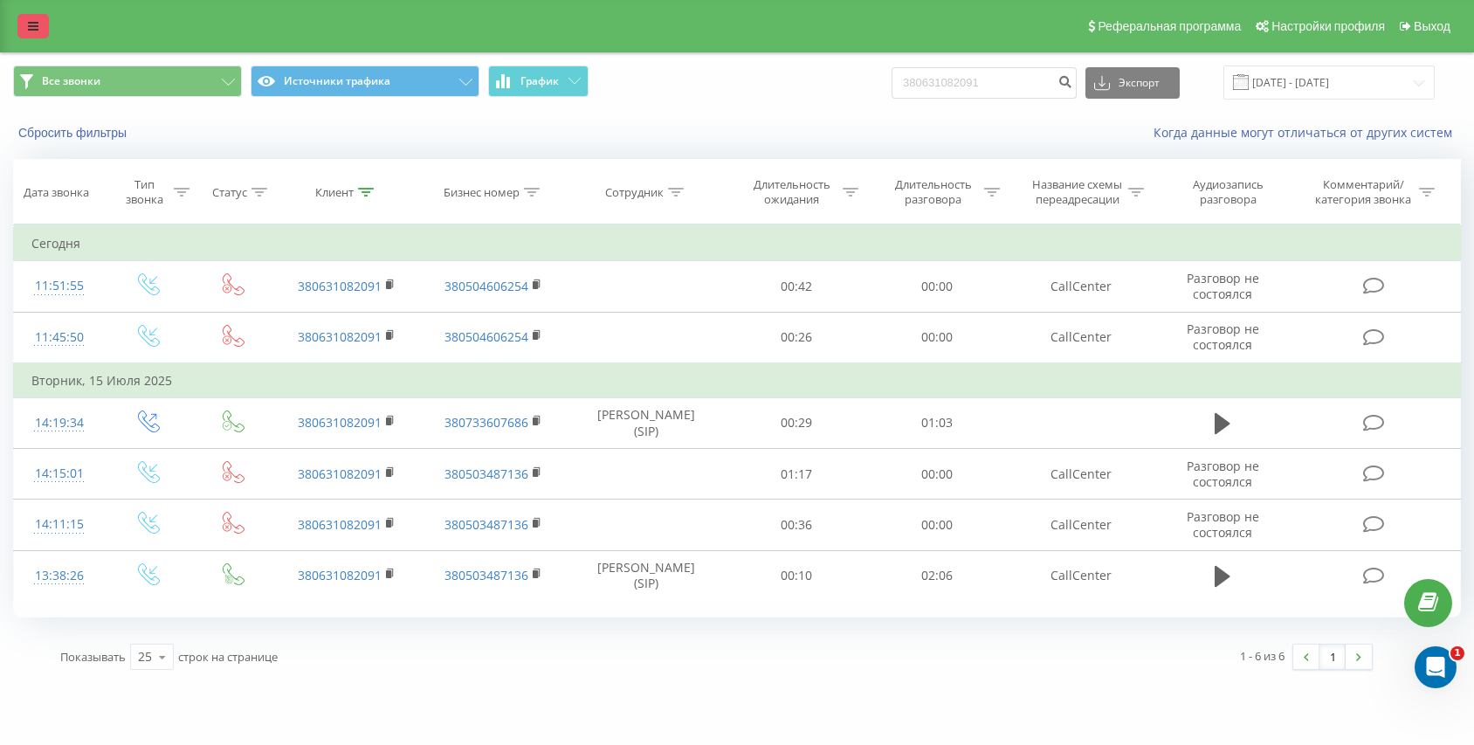
click at [34, 31] on icon at bounding box center [33, 26] width 10 height 12
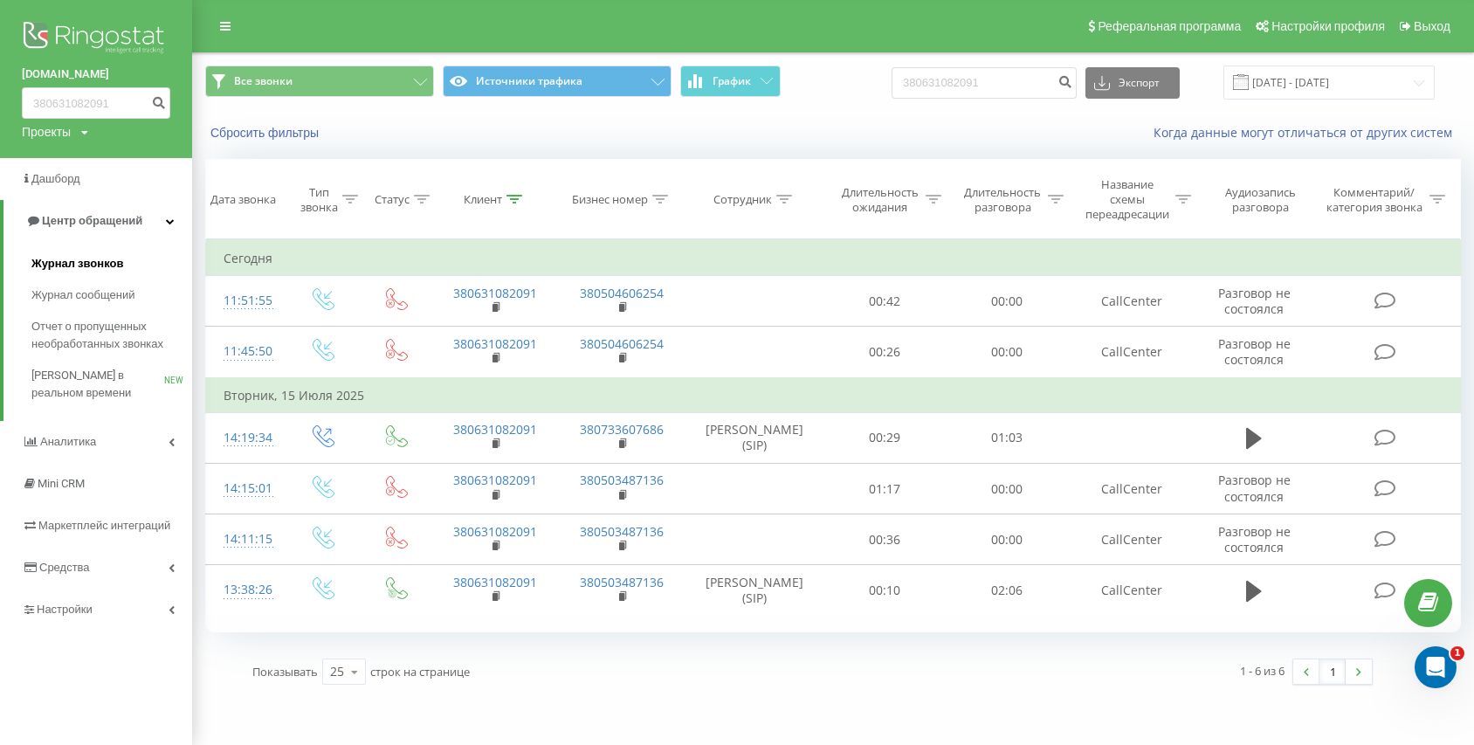
click at [56, 265] on span "Журнал звонков" at bounding box center [77, 263] width 92 height 17
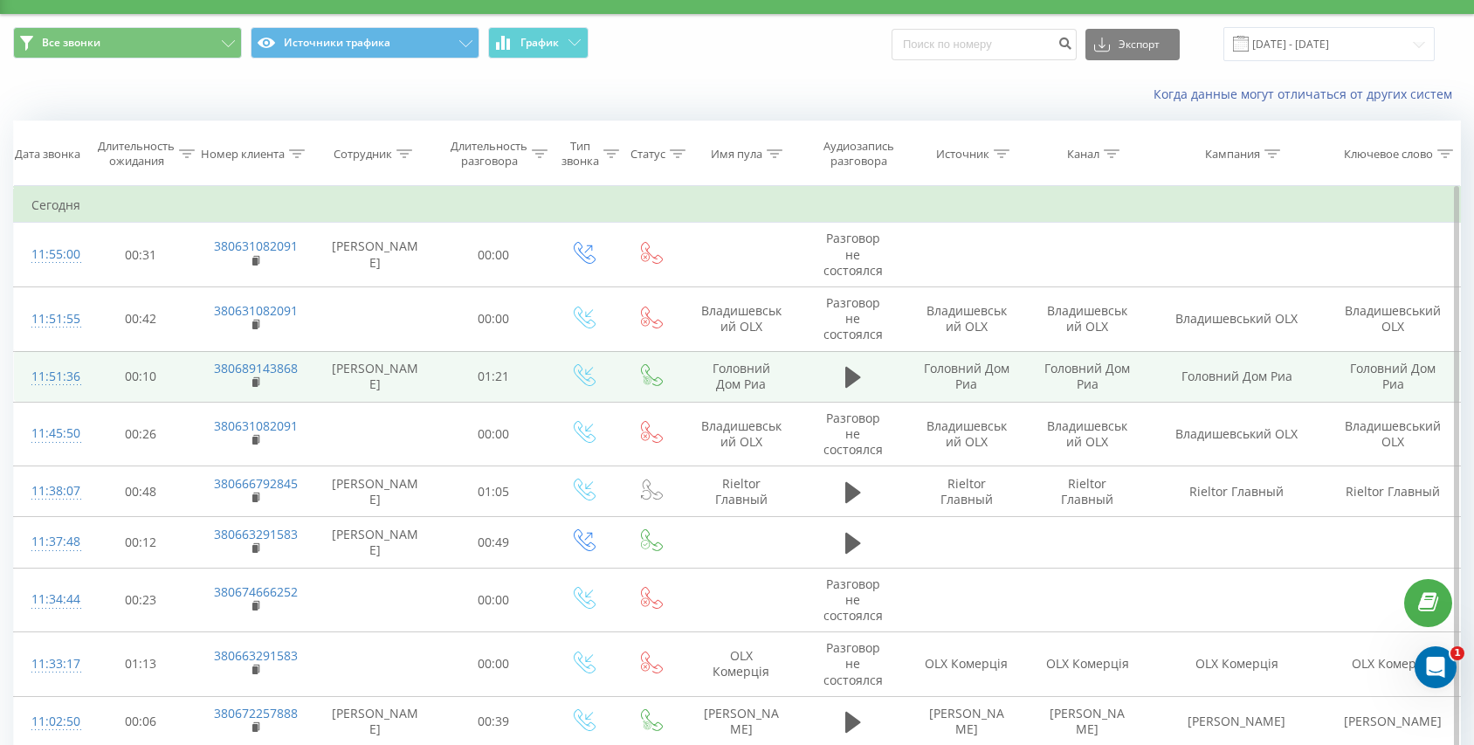
scroll to position [87, 0]
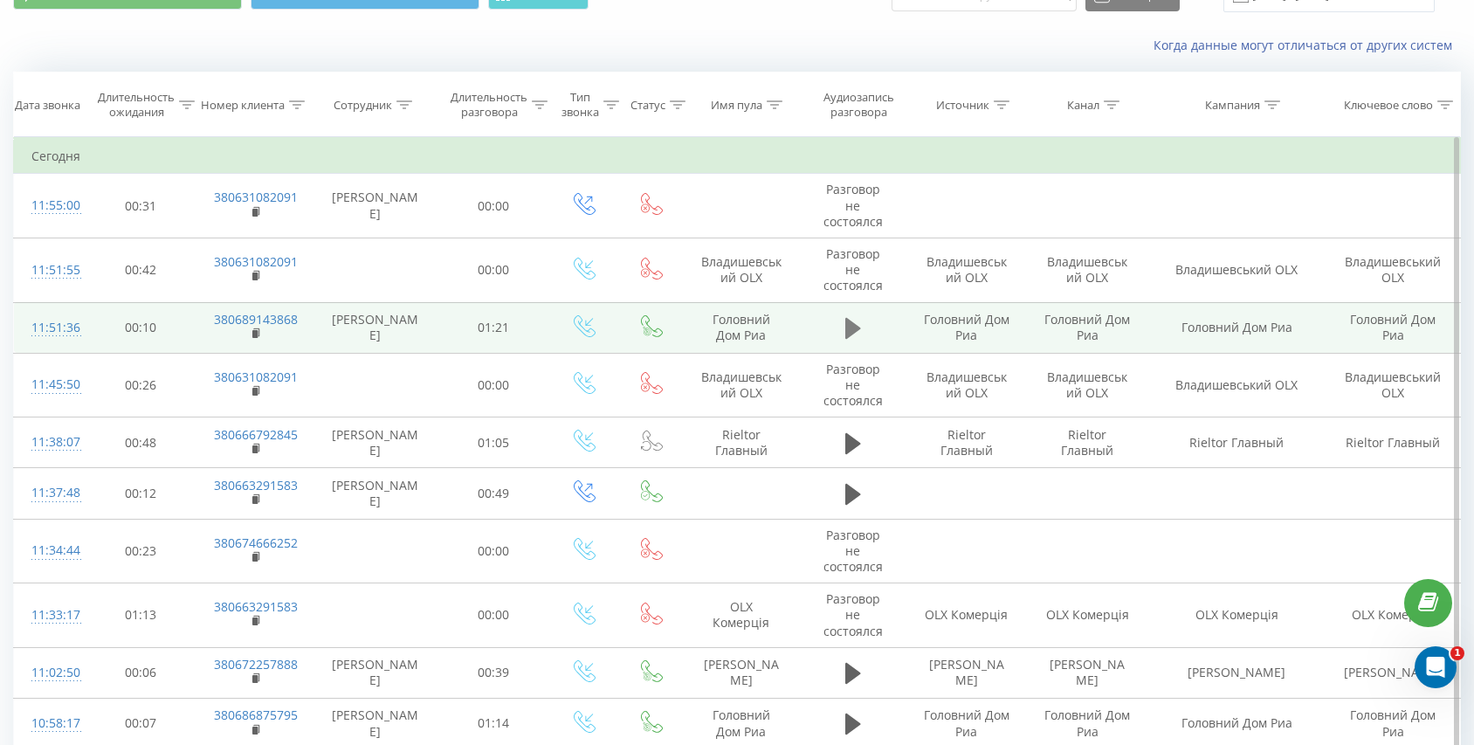
click at [856, 328] on icon at bounding box center [853, 328] width 16 height 21
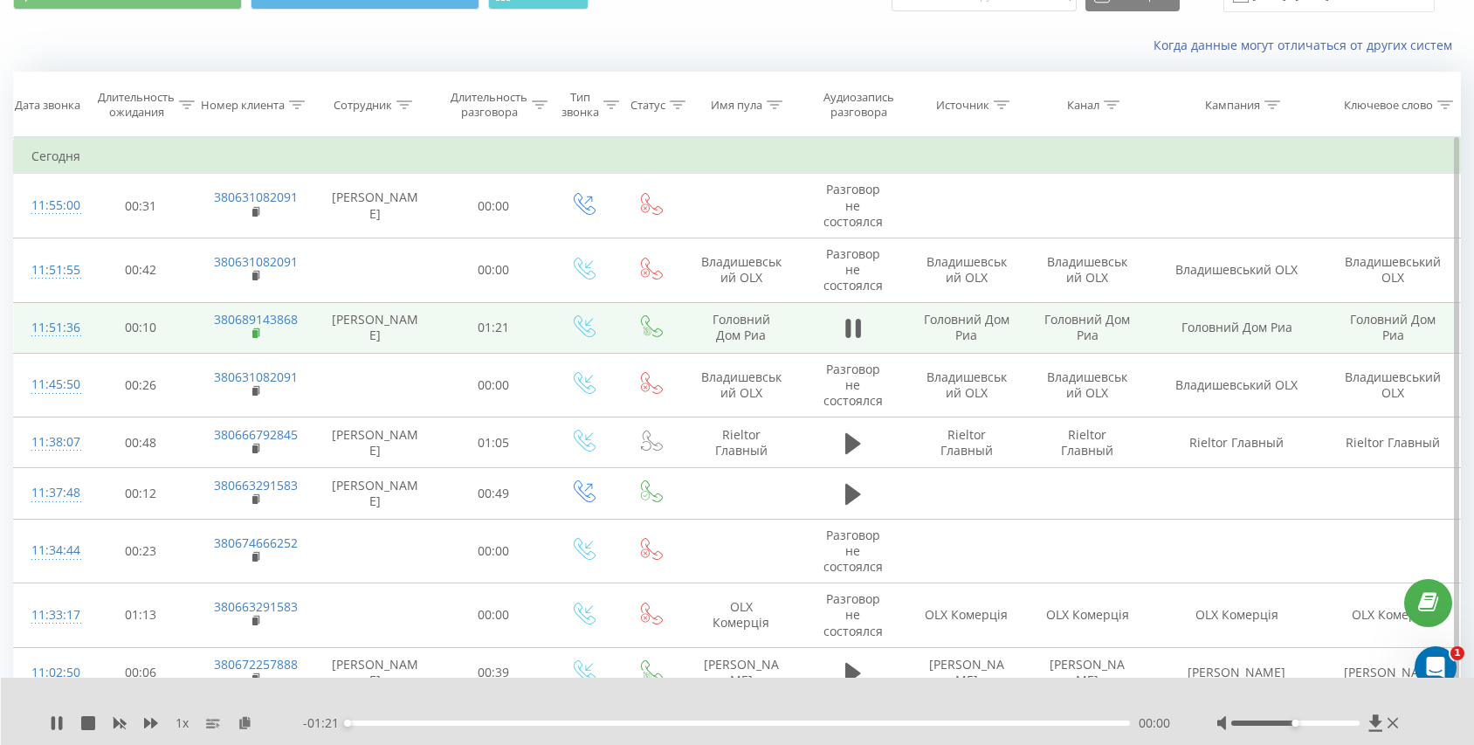
click at [258, 332] on icon at bounding box center [256, 332] width 6 height 8
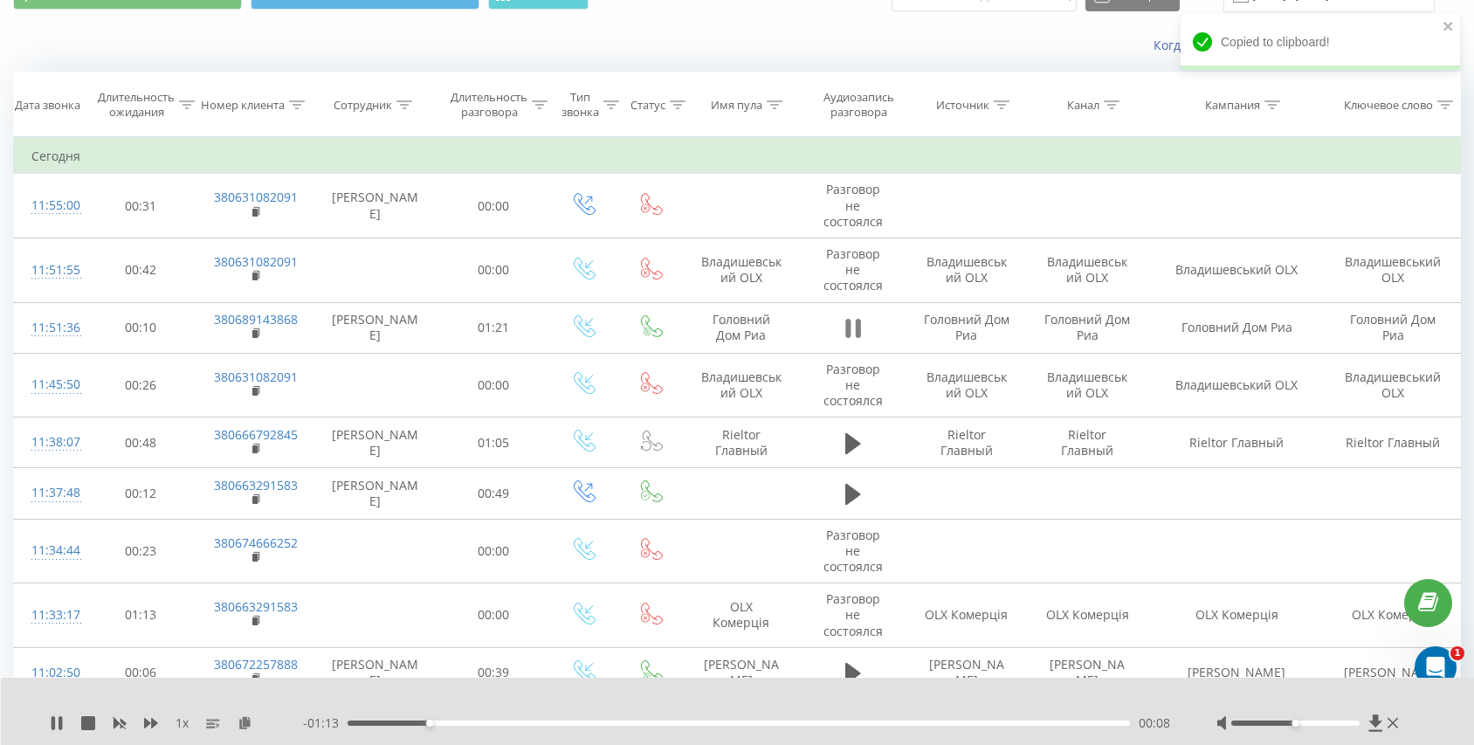
click at [848, 320] on icon at bounding box center [847, 328] width 5 height 19
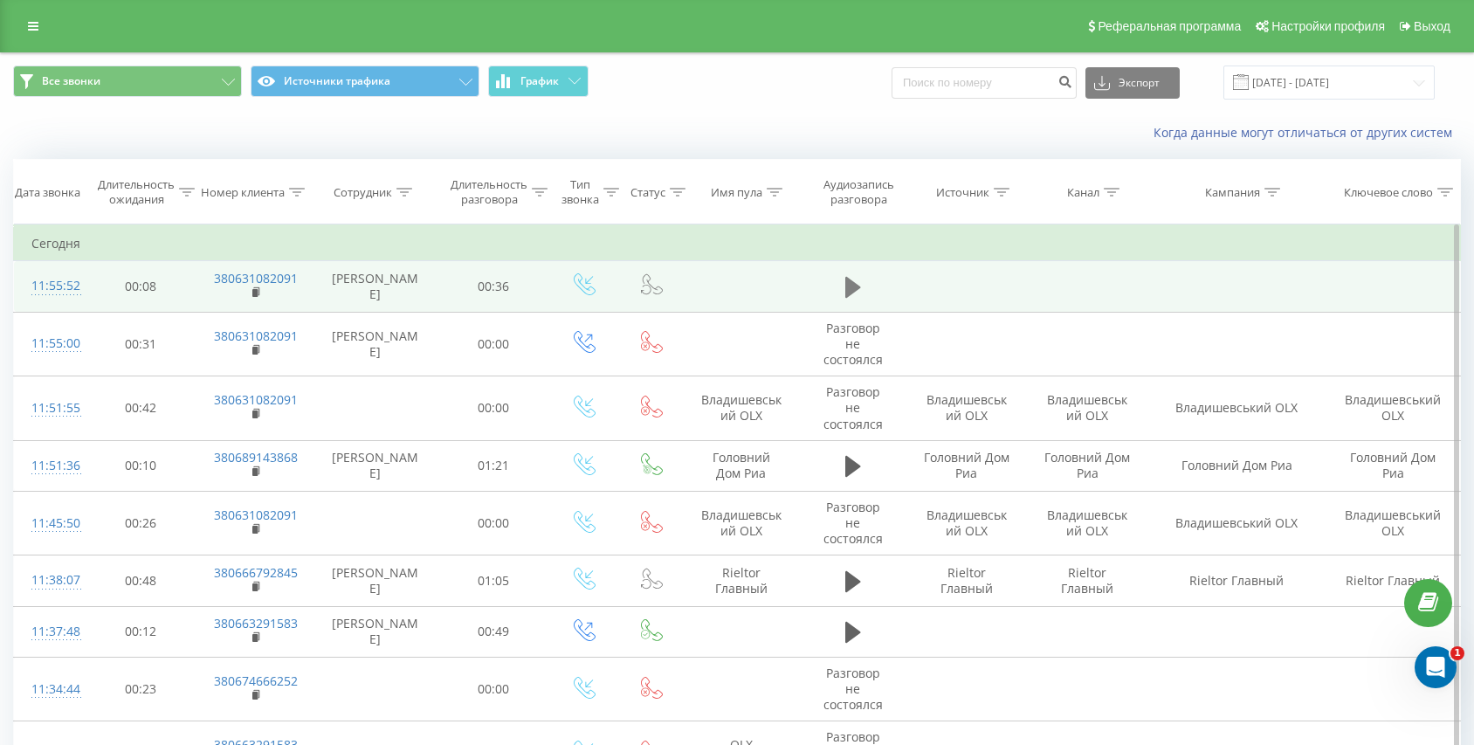
click at [854, 289] on icon at bounding box center [853, 287] width 16 height 21
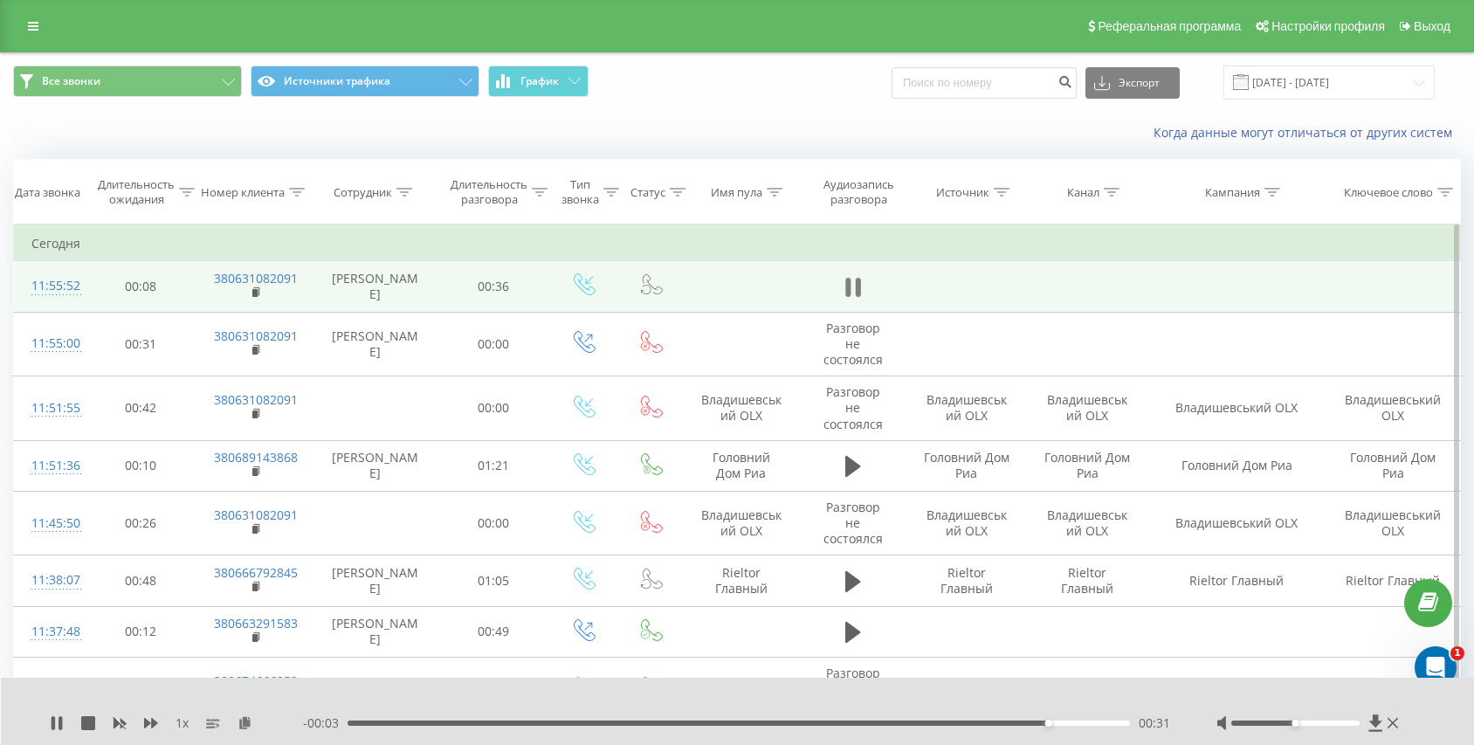
click at [851, 287] on icon at bounding box center [853, 287] width 16 height 24
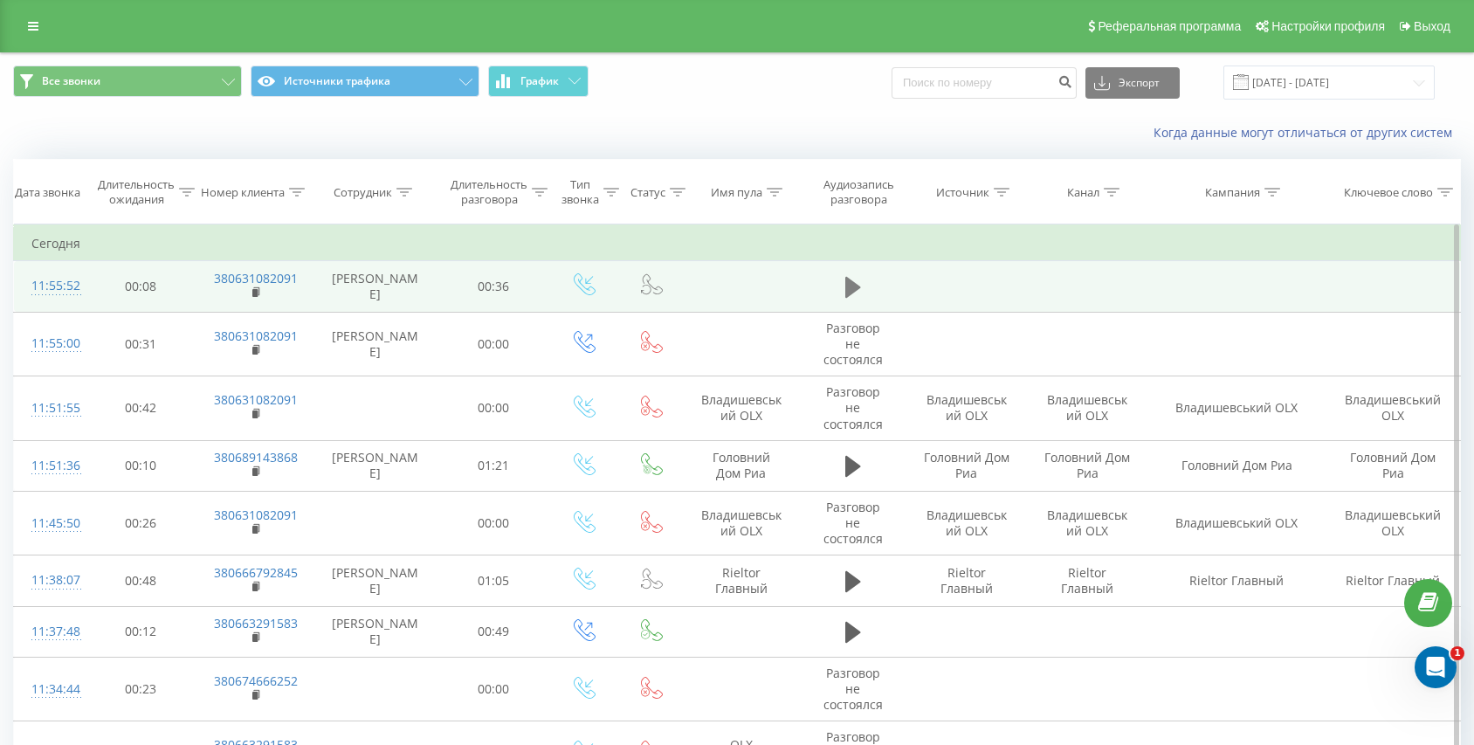
click at [857, 286] on icon at bounding box center [853, 287] width 16 height 21
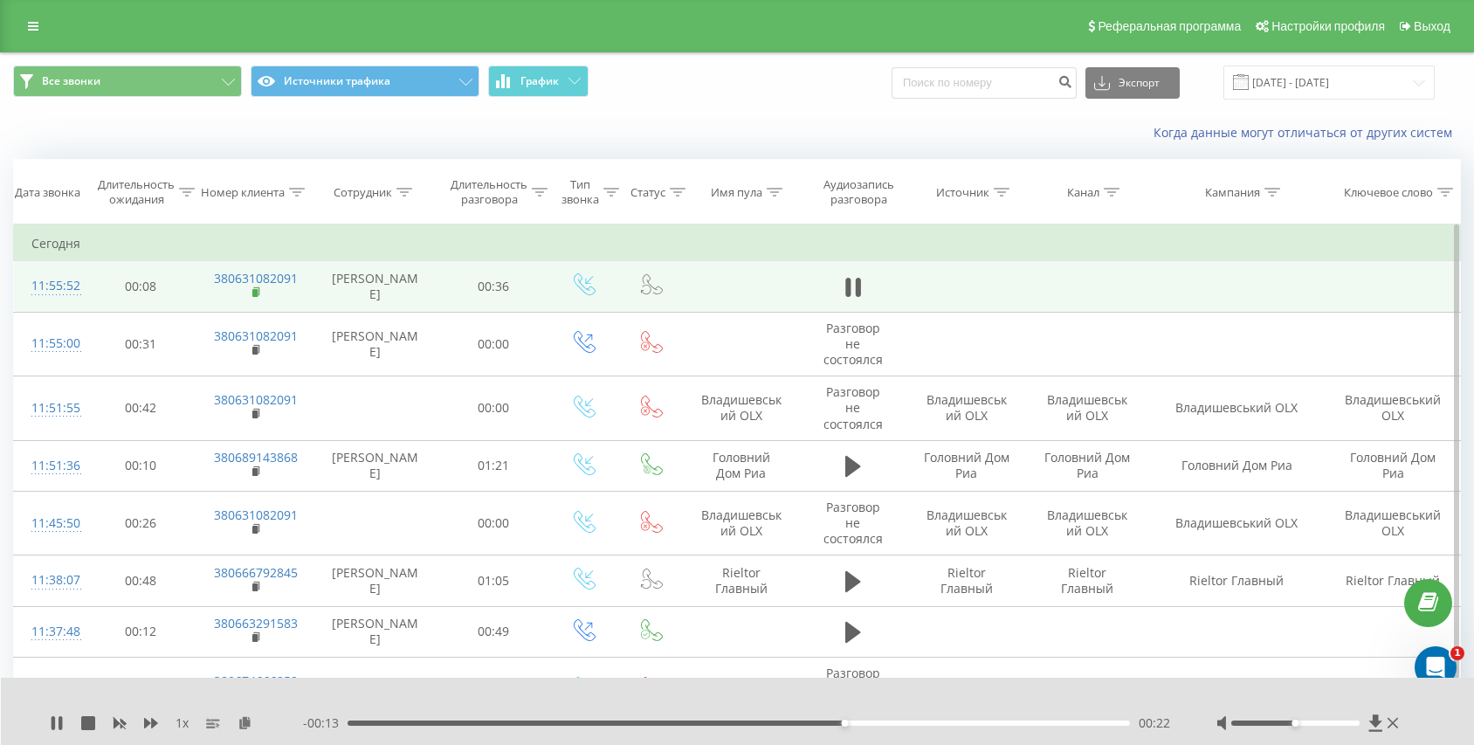
click at [254, 299] on icon at bounding box center [257, 292] width 10 height 12
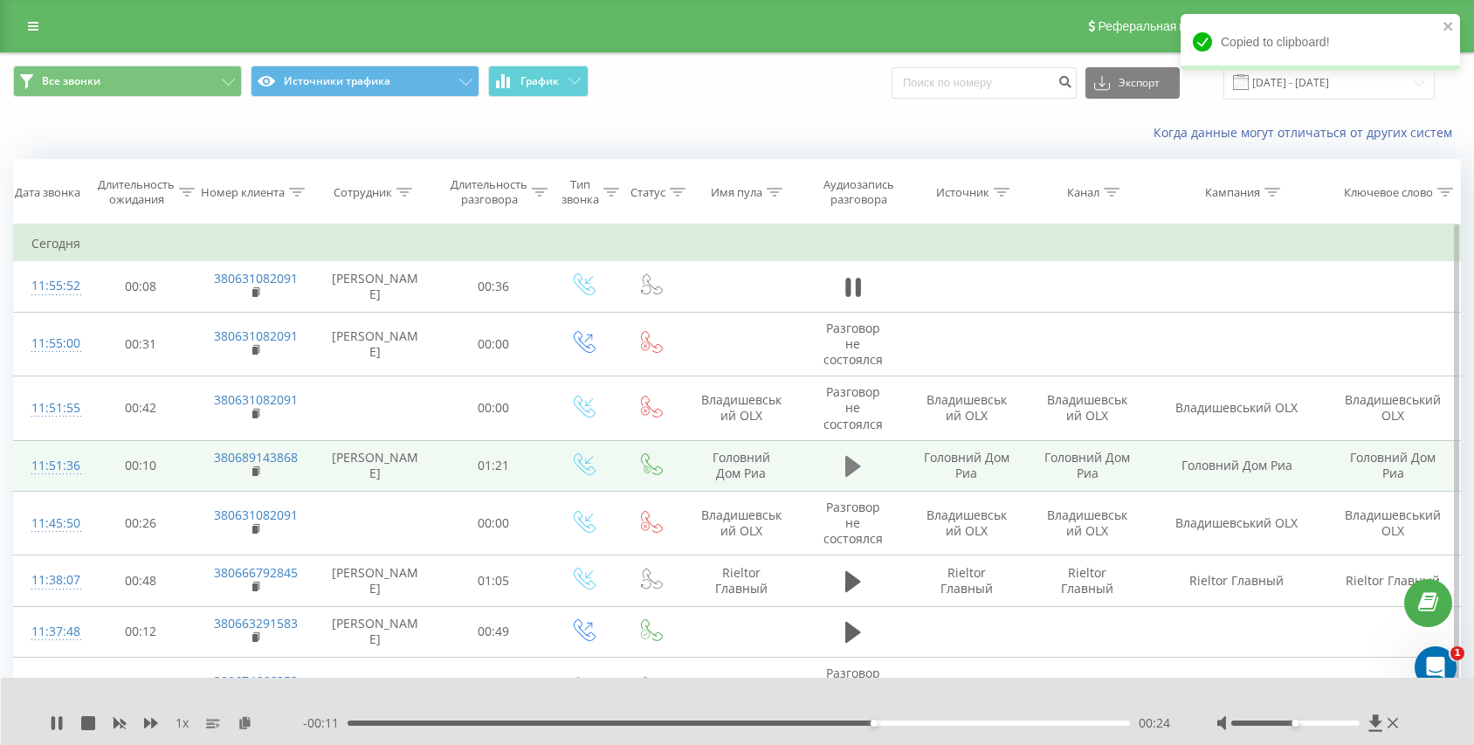
click at [864, 462] on button at bounding box center [853, 466] width 26 height 26
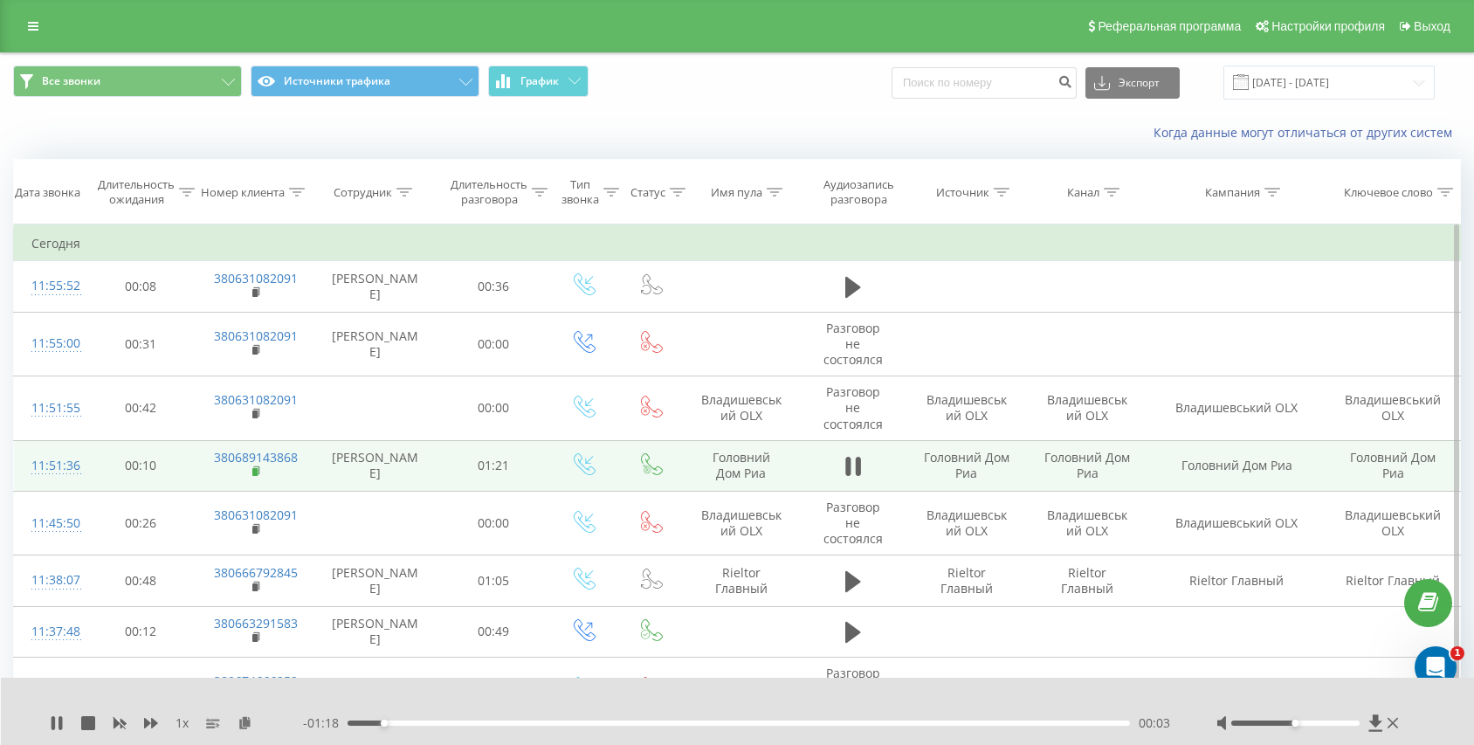
click at [253, 472] on rect at bounding box center [254, 472] width 5 height 8
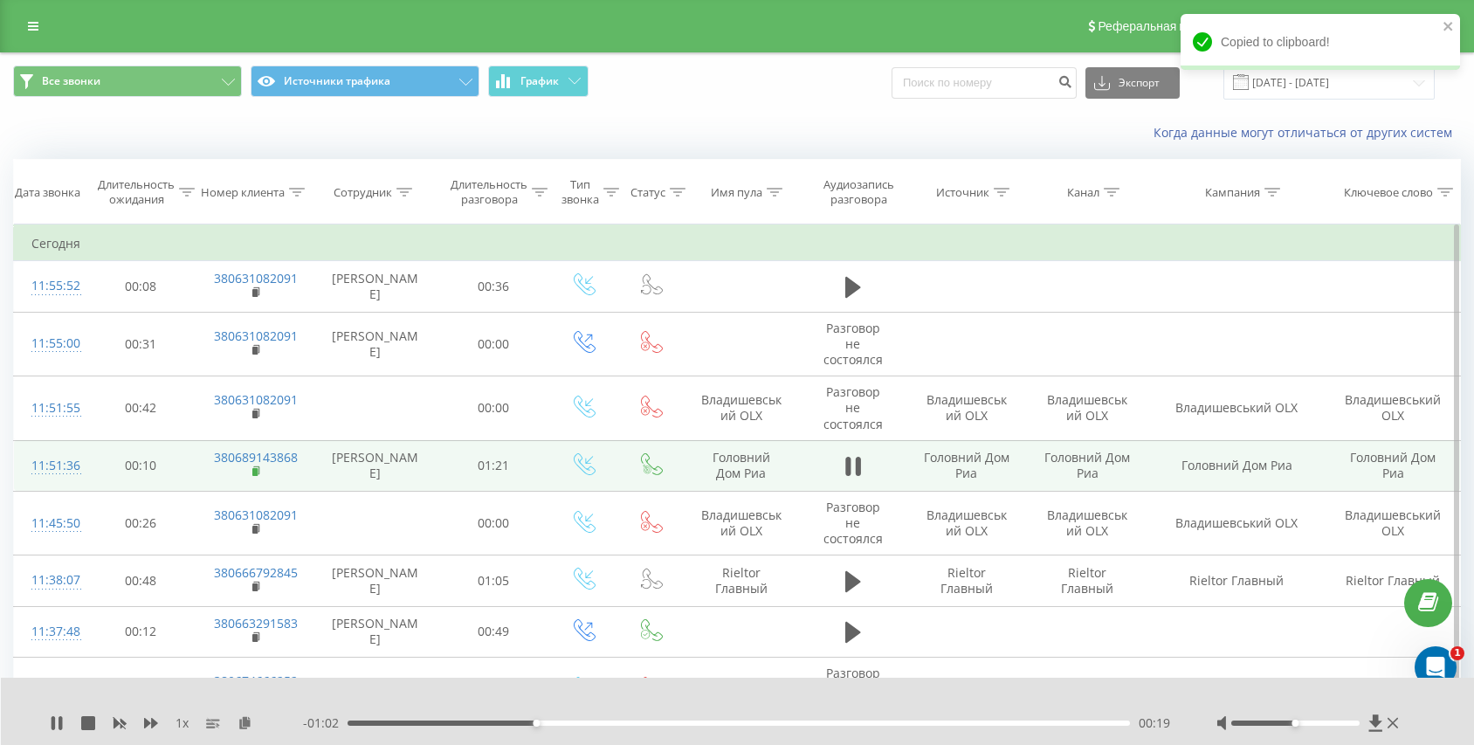
click at [255, 472] on rect at bounding box center [254, 472] width 5 height 8
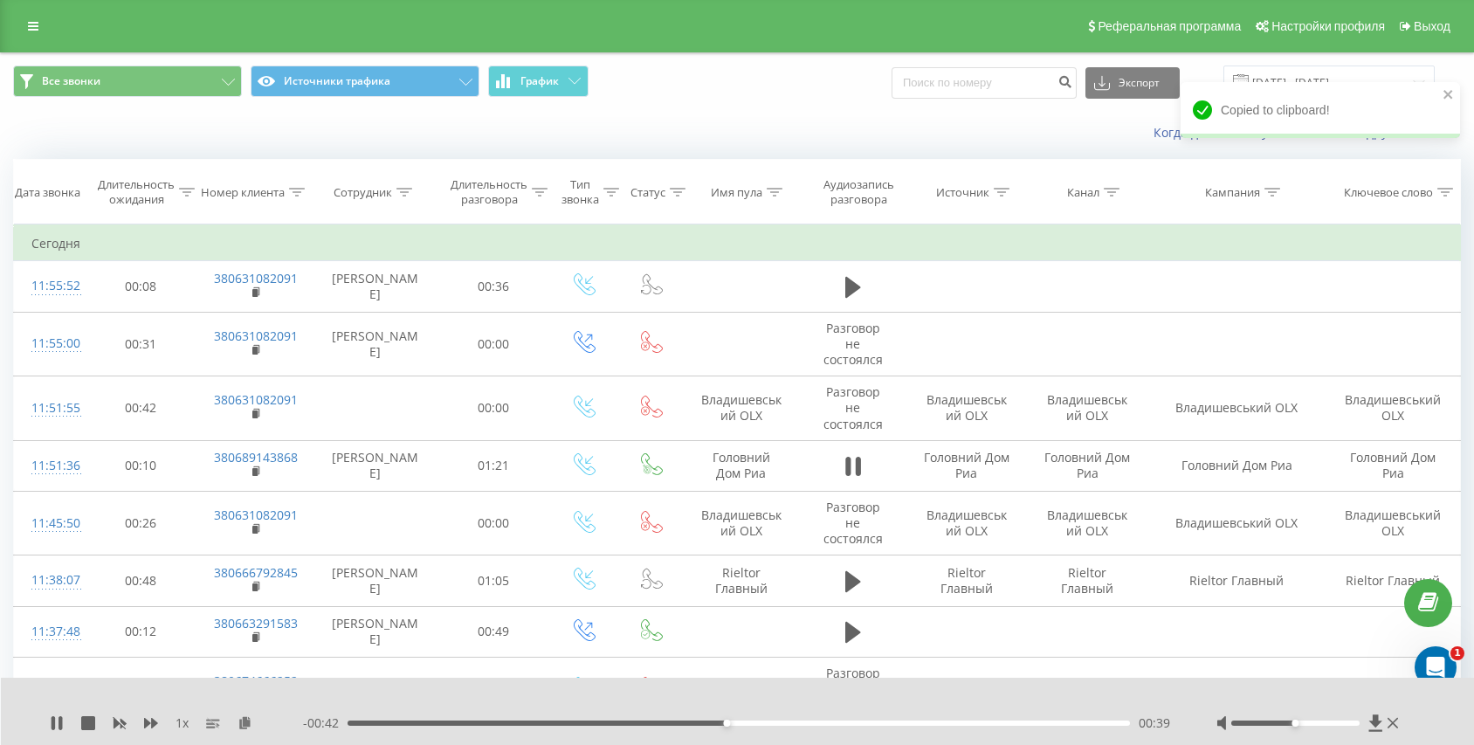
click at [638, 722] on div "00:39" at bounding box center [739, 722] width 782 height 5
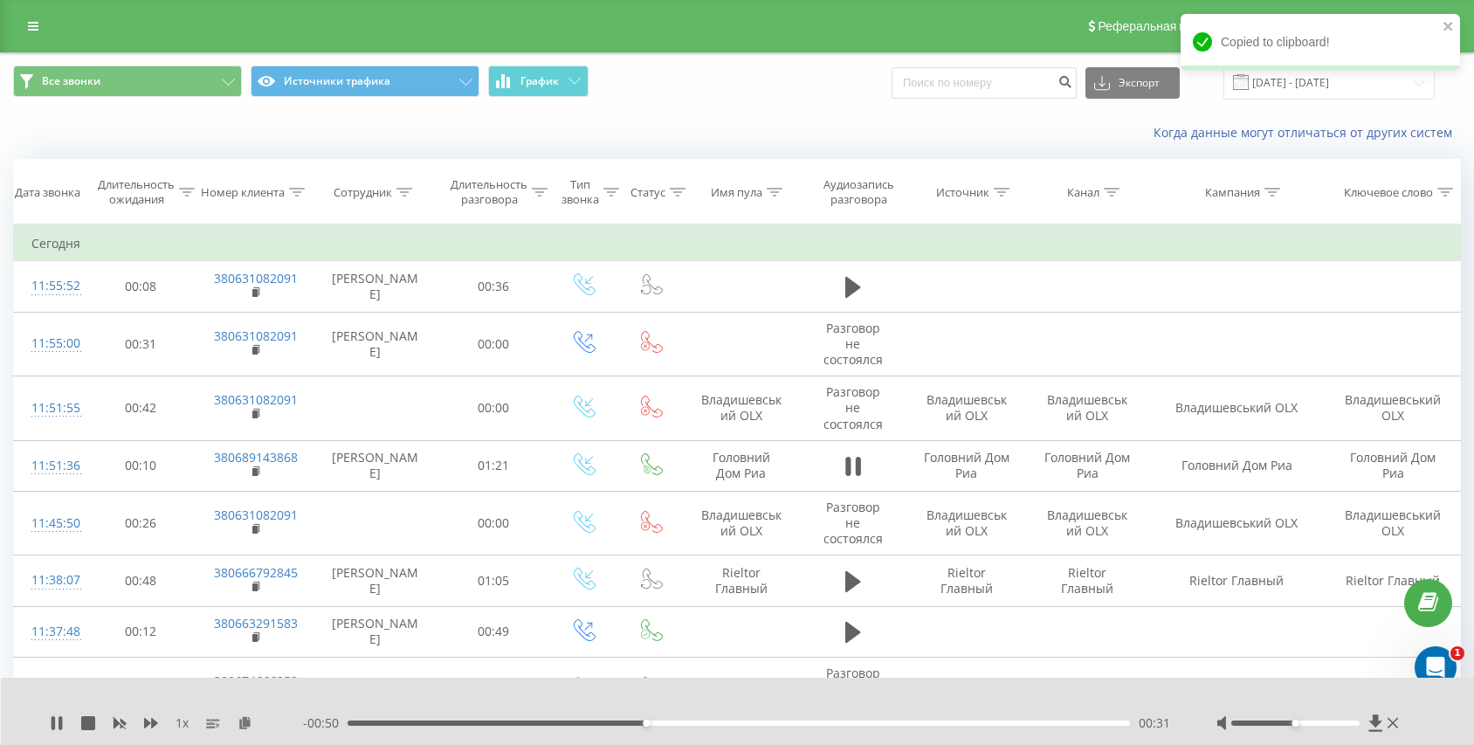
click at [613, 722] on div "00:31" at bounding box center [739, 722] width 782 height 5
click at [578, 722] on div "00:28" at bounding box center [739, 722] width 782 height 5
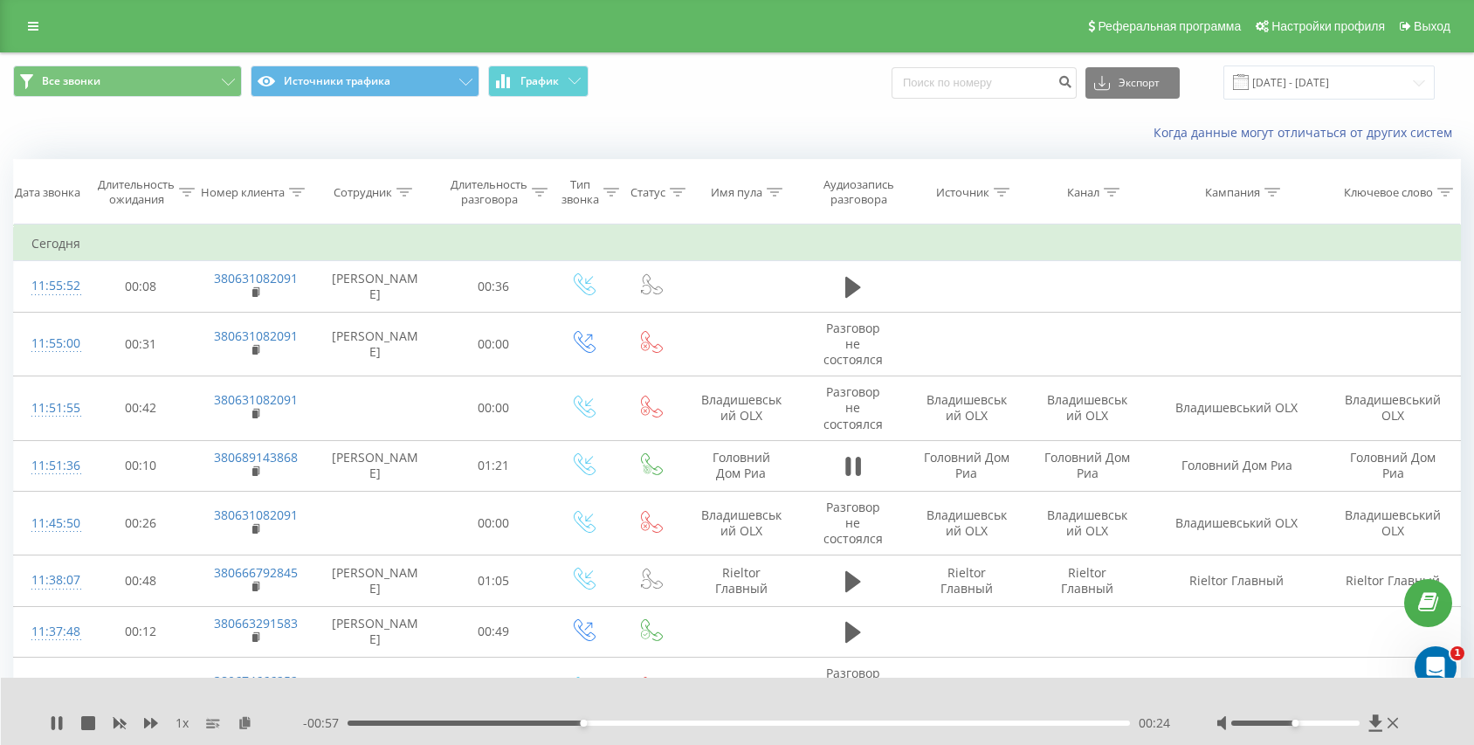
click at [548, 720] on div "00:24" at bounding box center [739, 722] width 782 height 5
click at [534, 722] on div "00:21" at bounding box center [739, 722] width 782 height 5
click at [504, 720] on div "00:20" at bounding box center [739, 722] width 782 height 5
click at [864, 472] on button at bounding box center [853, 466] width 26 height 26
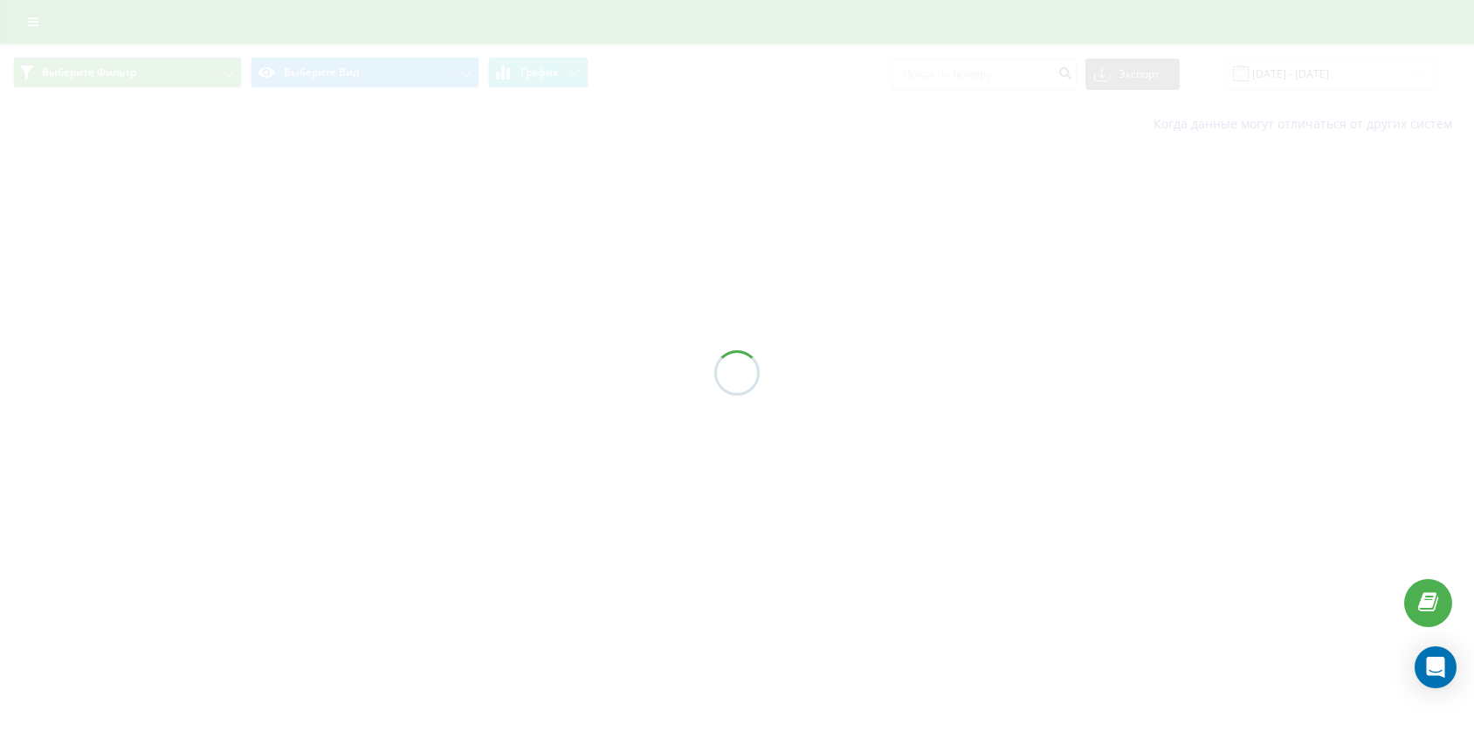
click at [710, 517] on div at bounding box center [737, 372] width 1474 height 745
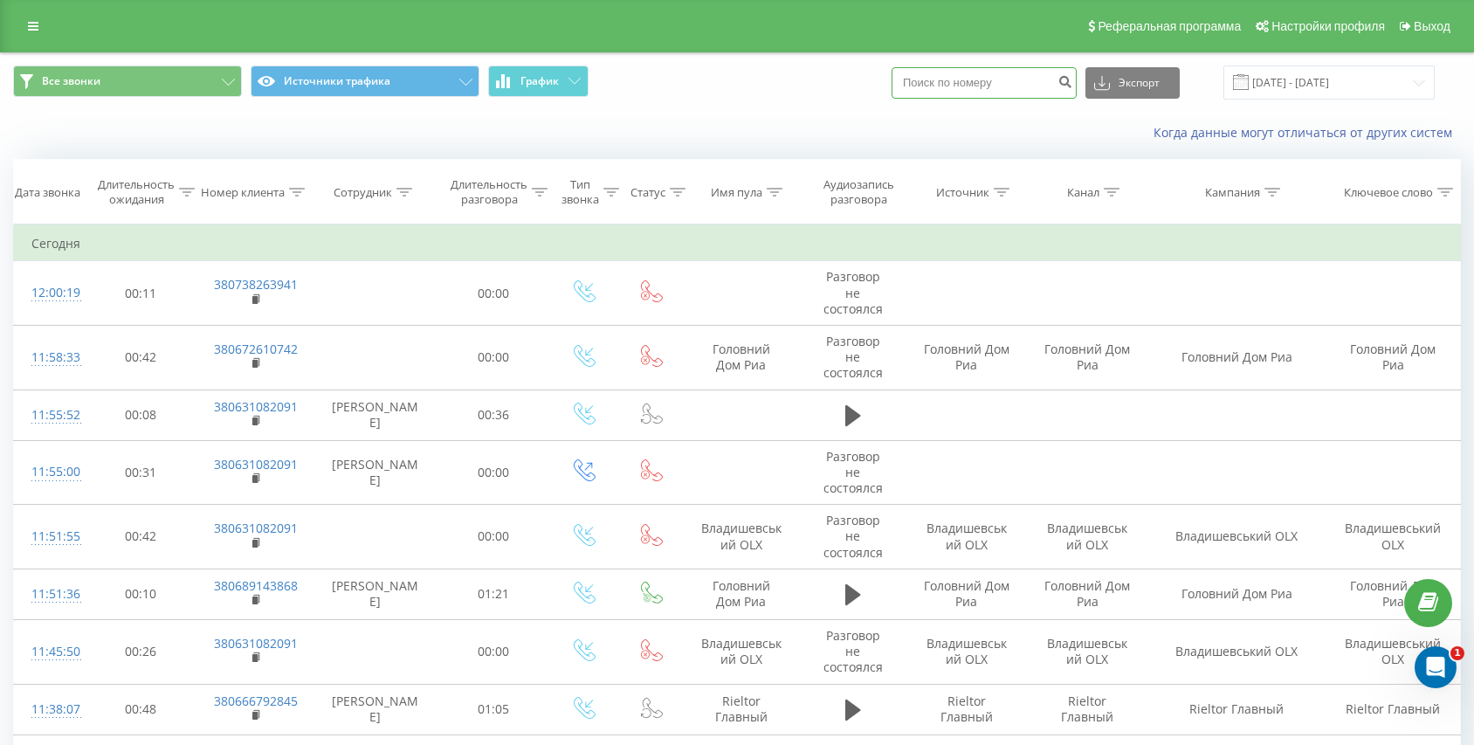
click at [987, 67] on input at bounding box center [984, 82] width 185 height 31
paste input "380672610742"
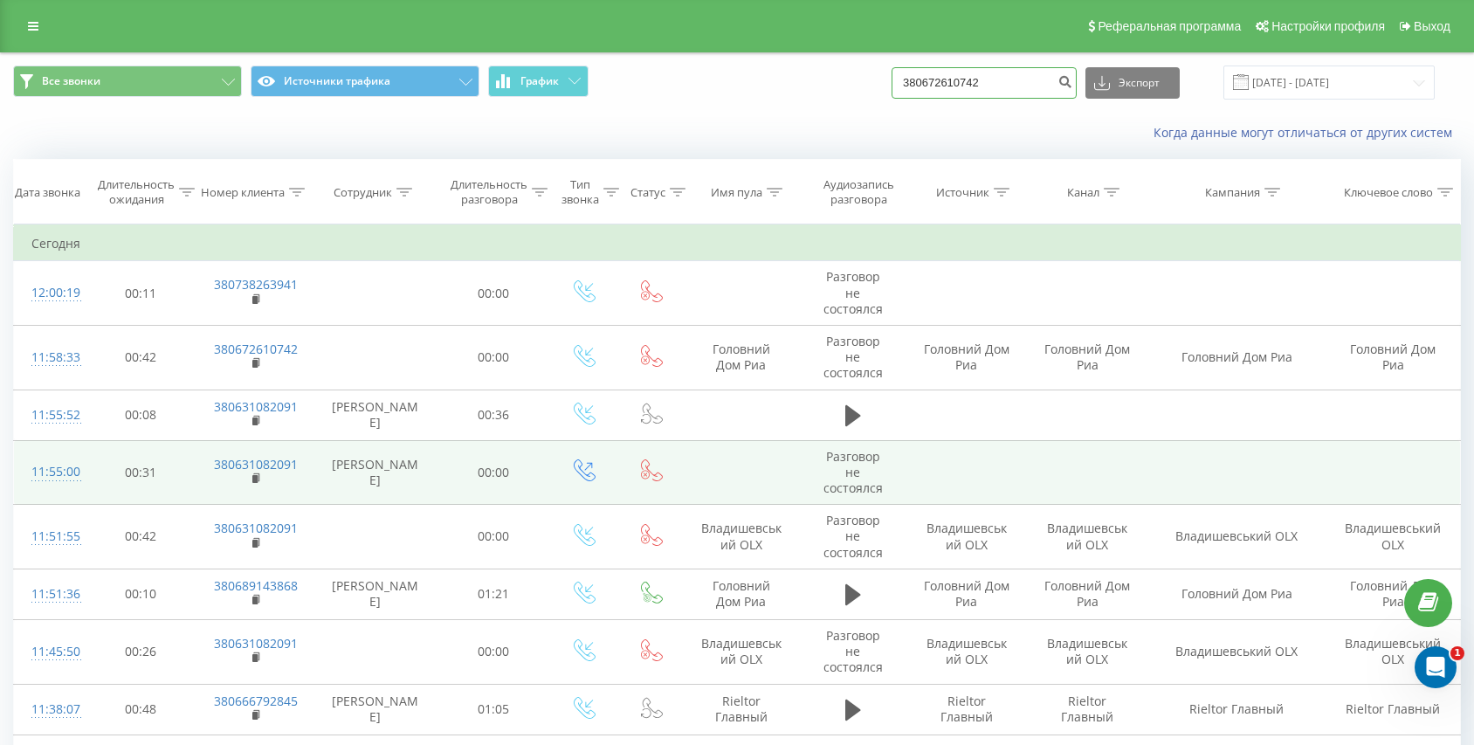
type input "380672610742"
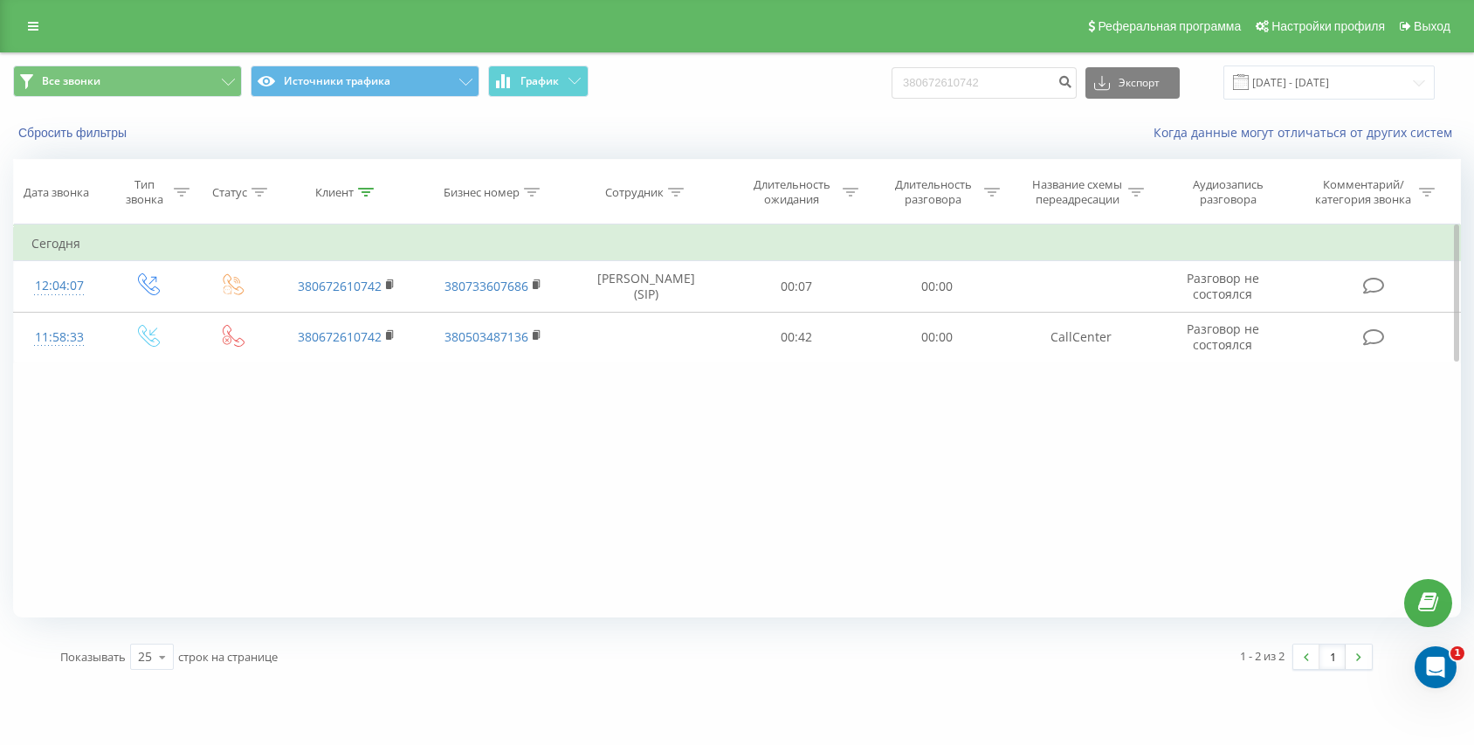
click at [677, 417] on div "Фильтровать по условию Равно Введите значение Отмена OK Фильтровать по условию …" at bounding box center [737, 420] width 1448 height 393
click at [1036, 81] on input "380672610742" at bounding box center [984, 82] width 185 height 31
paste input "380738263941"
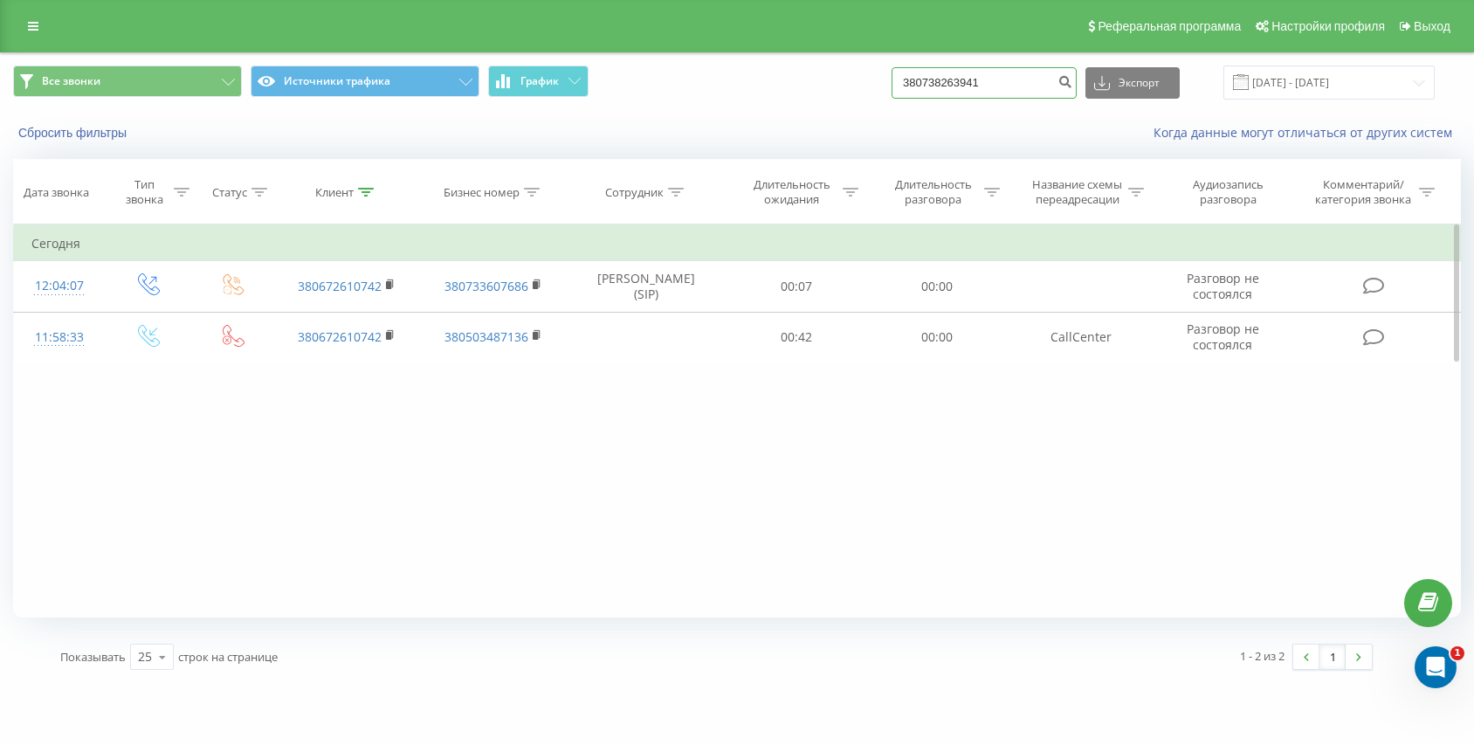
type input "380738263941"
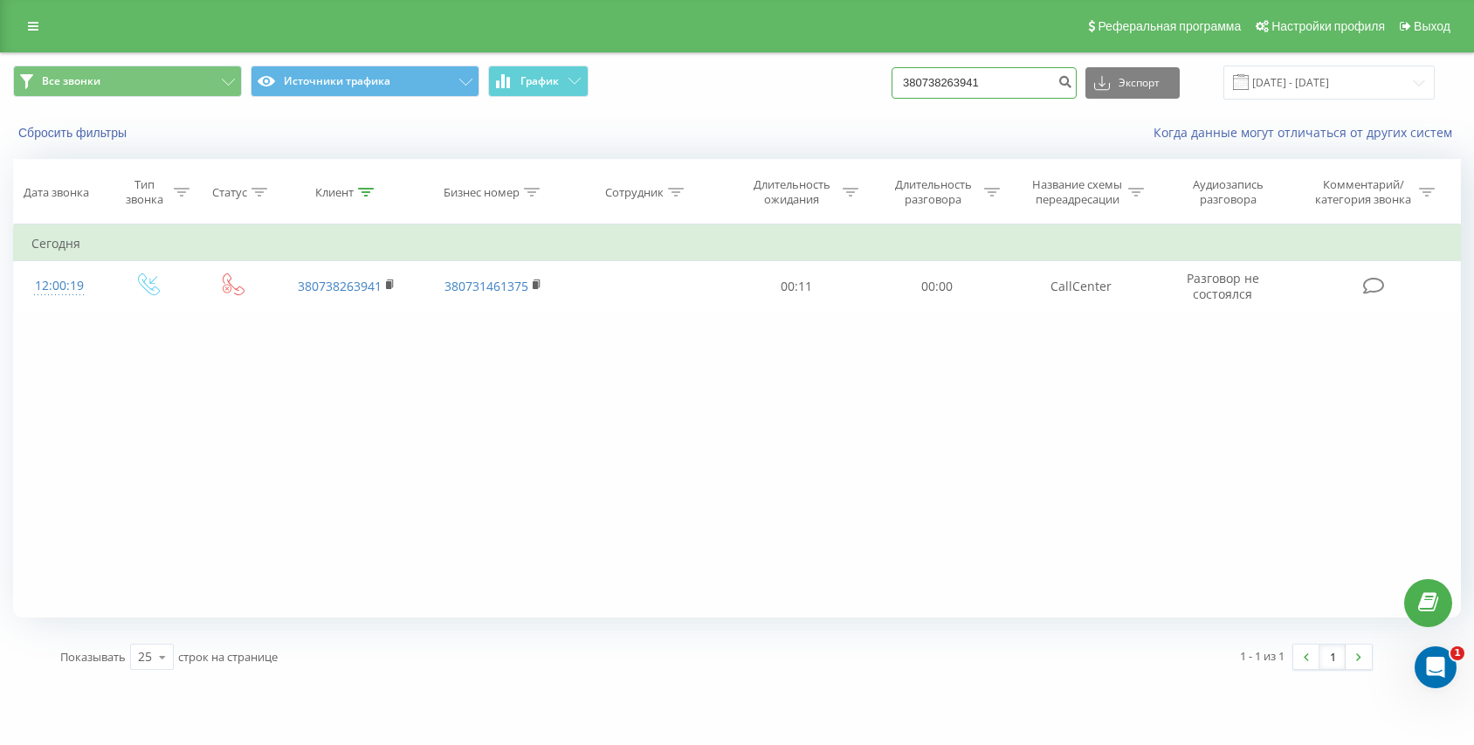
click at [990, 78] on input "380738263941" at bounding box center [984, 82] width 185 height 31
paste input "674666252"
type input "380674666252"
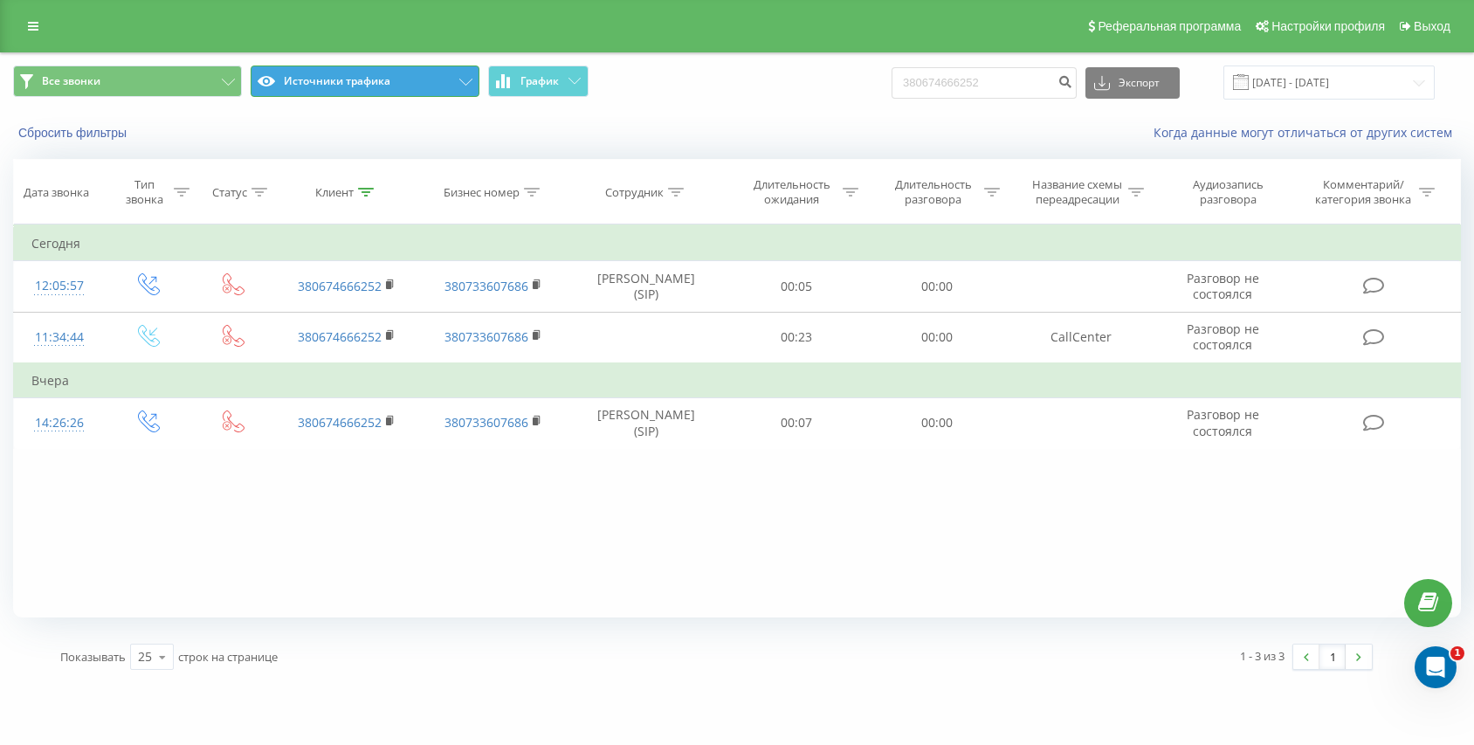
click at [346, 78] on button "Источники трафика" at bounding box center [365, 80] width 229 height 31
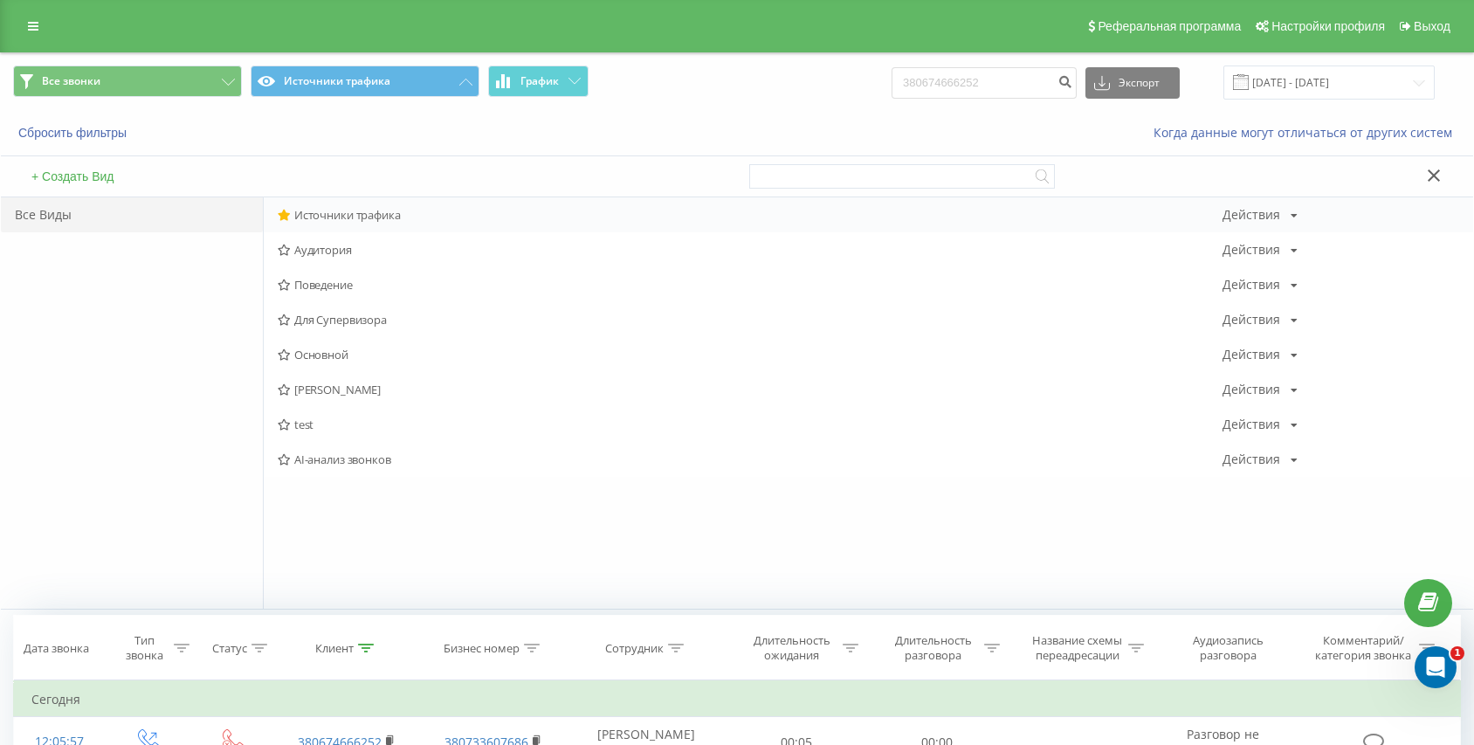
click at [339, 204] on div "Источники трафика Действия Редактировать Копировать Удалить По умолчанию Подели…" at bounding box center [868, 214] width 1209 height 35
click at [335, 205] on div "Источники трафика Действия Редактировать Копировать Удалить По умолчанию Подели…" at bounding box center [868, 214] width 1209 height 35
click at [327, 214] on span "Источники трафика" at bounding box center [750, 215] width 945 height 12
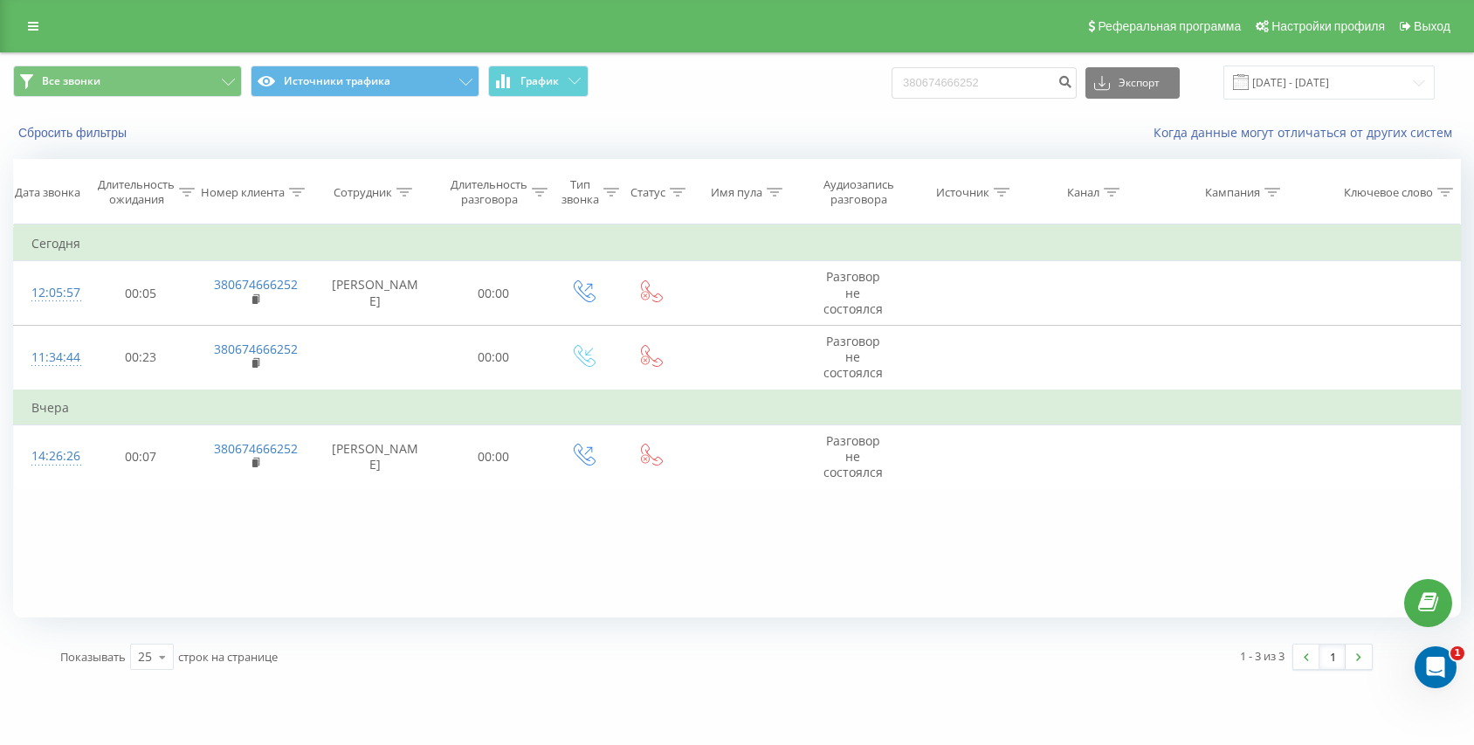
click at [36, 12] on div "Реферальная программа Настройки профиля Выход" at bounding box center [737, 26] width 1474 height 52
click at [32, 29] on icon at bounding box center [33, 26] width 10 height 12
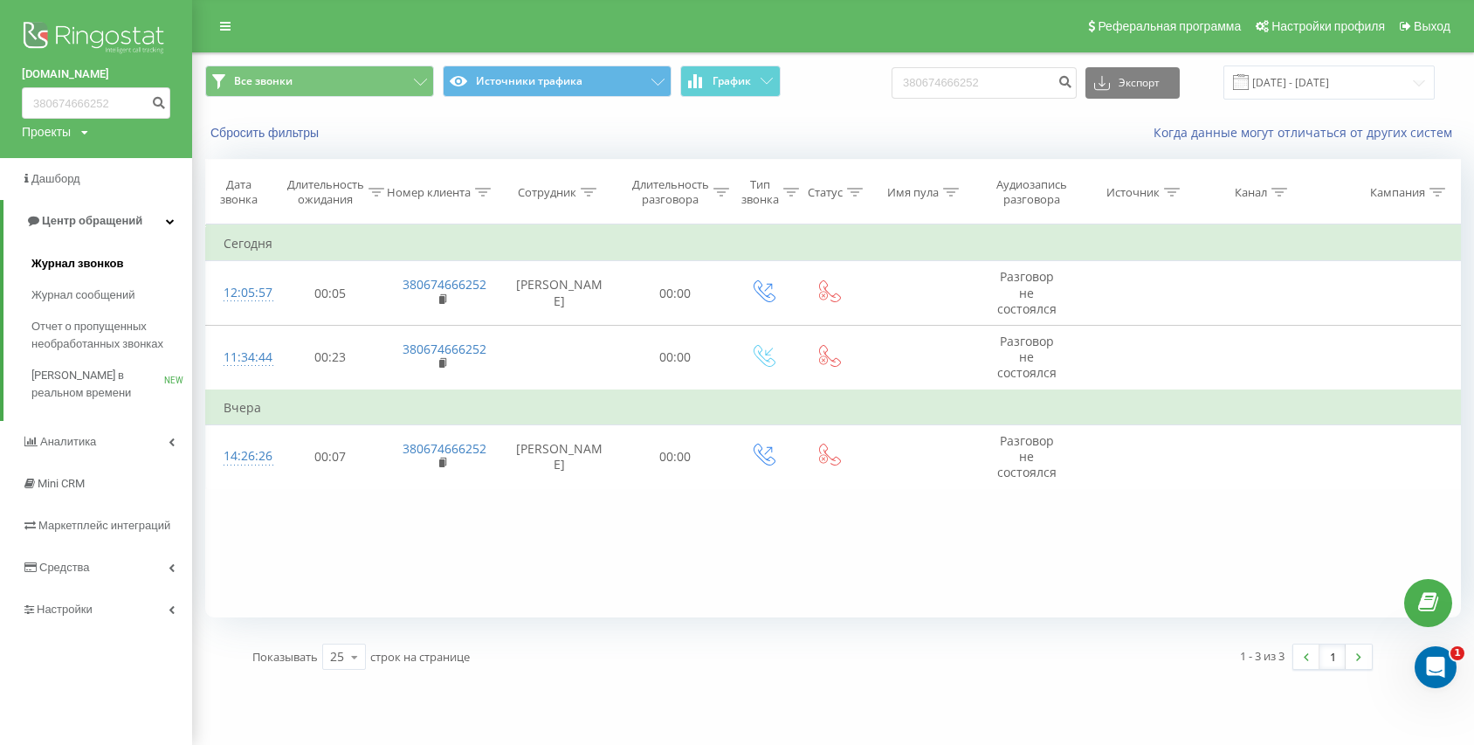
click at [139, 265] on link "Журнал звонков" at bounding box center [111, 263] width 161 height 31
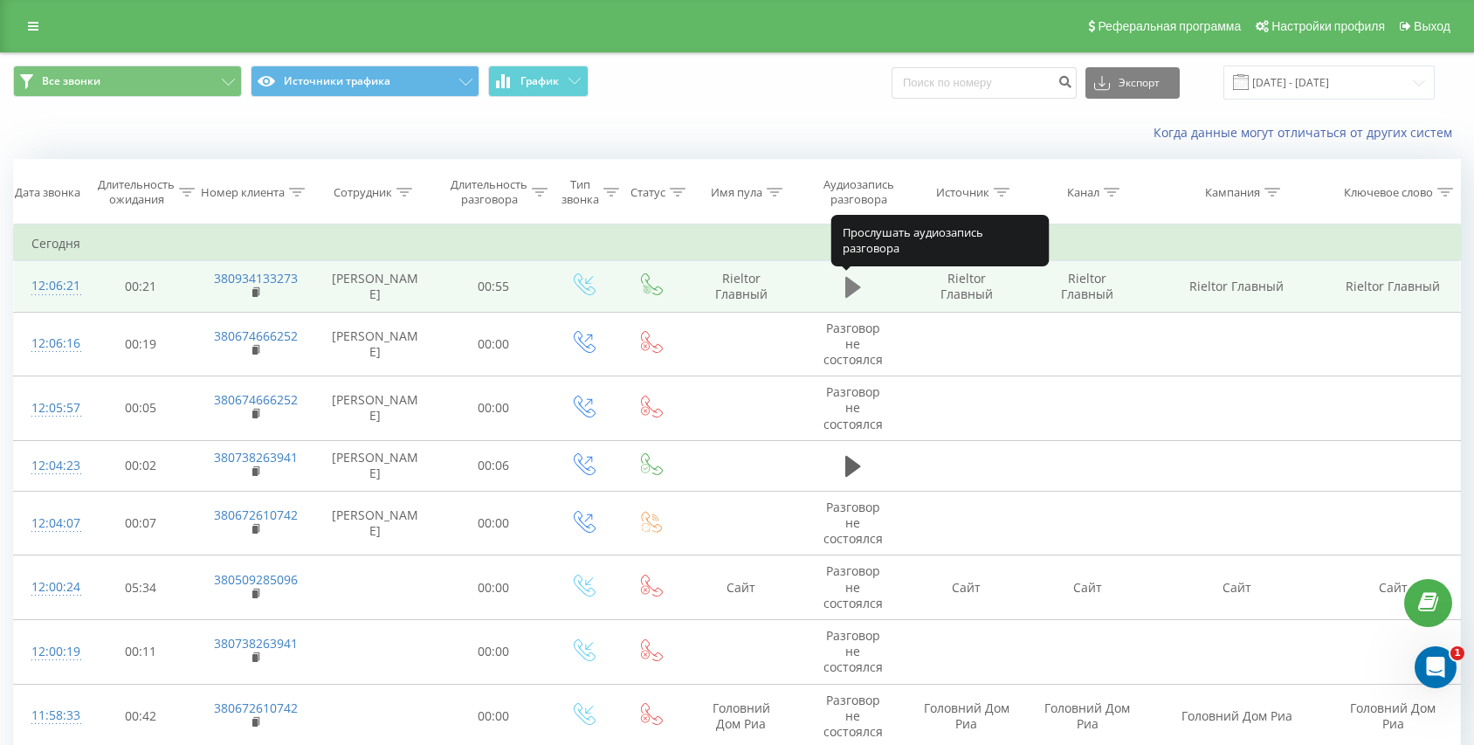
click at [862, 293] on button at bounding box center [853, 287] width 26 height 26
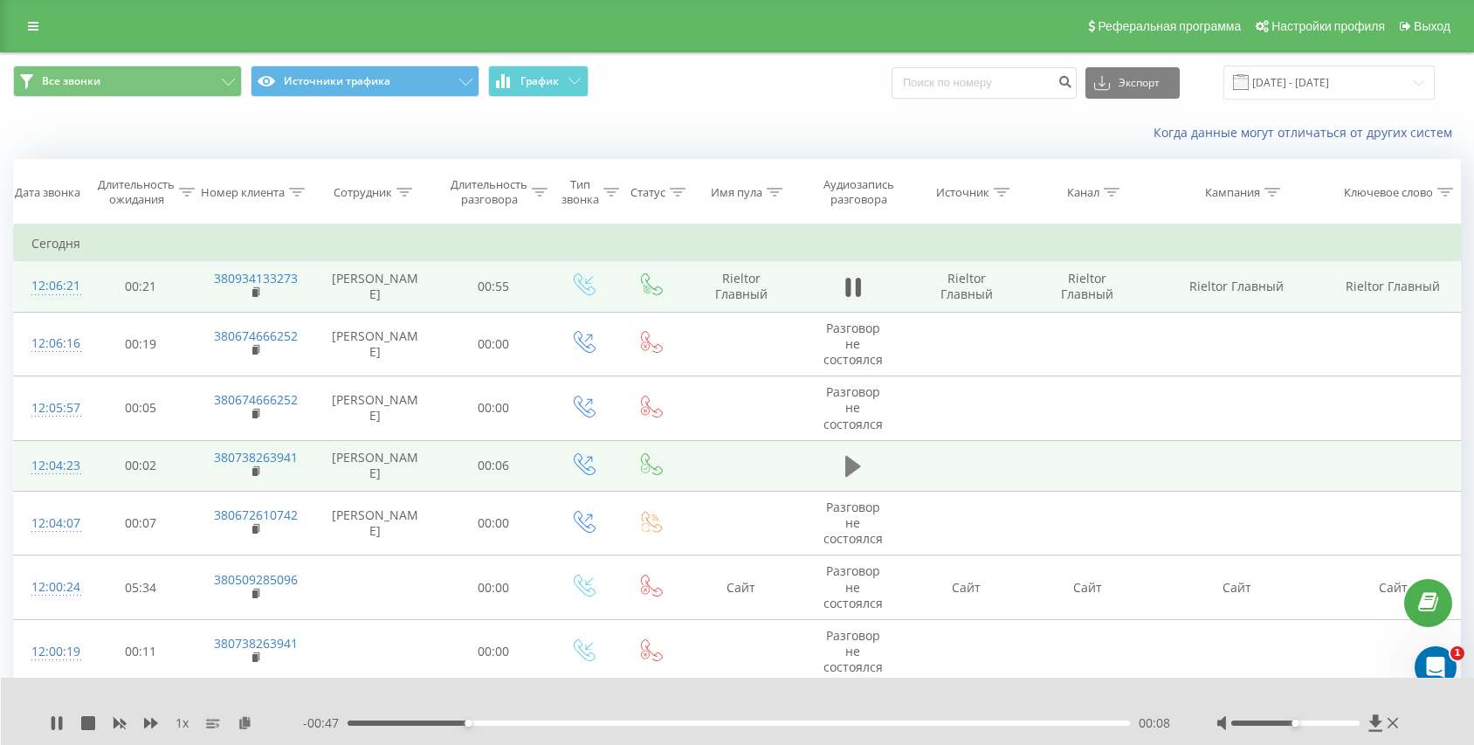
click at [852, 465] on icon at bounding box center [853, 466] width 16 height 21
click at [856, 461] on icon at bounding box center [857, 466] width 5 height 19
click at [851, 287] on icon at bounding box center [853, 287] width 16 height 21
click at [254, 294] on rect at bounding box center [254, 293] width 5 height 8
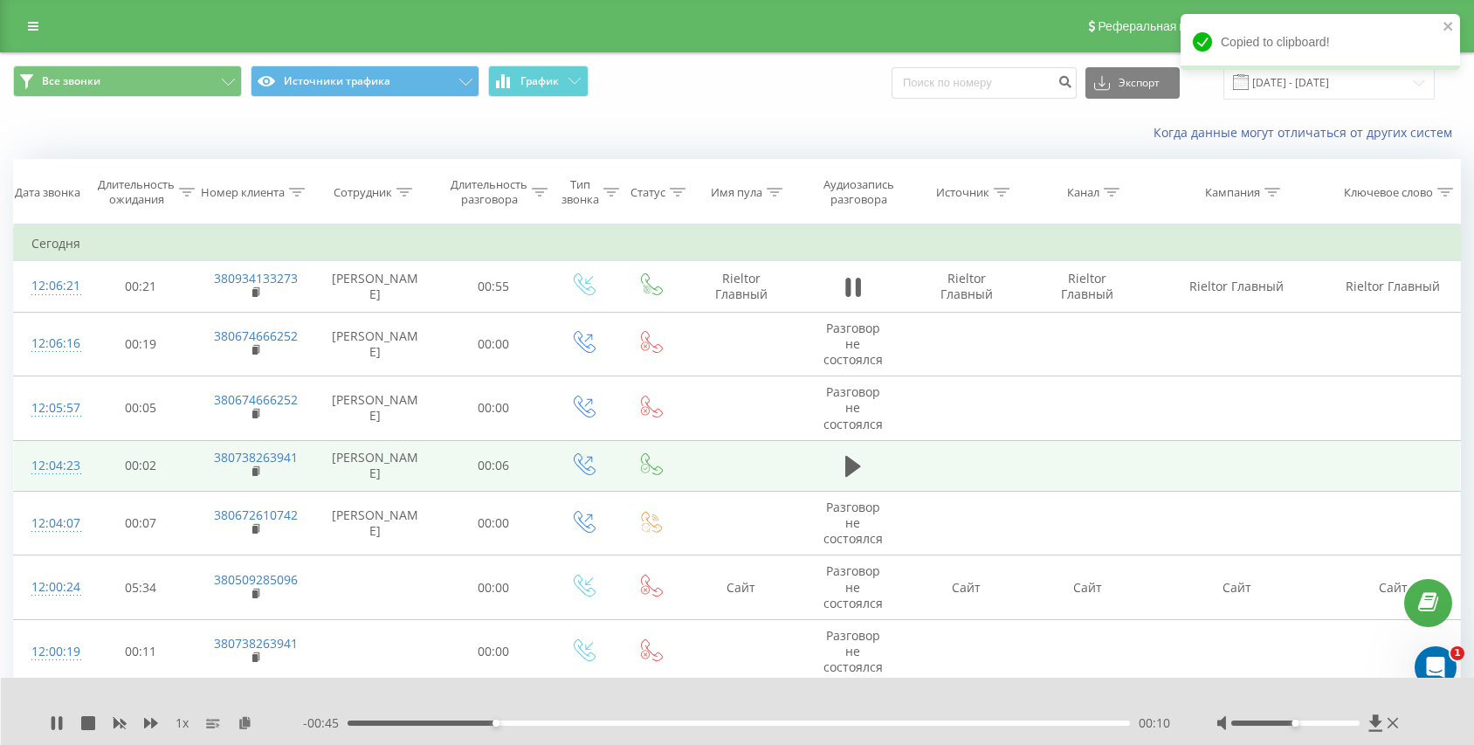
click at [572, 723] on div "00:10" at bounding box center [739, 722] width 782 height 5
click at [636, 723] on div "00:16" at bounding box center [739, 722] width 782 height 5
click at [662, 723] on div "00:21" at bounding box center [739, 722] width 782 height 5
click at [692, 725] on div "00:22" at bounding box center [739, 722] width 782 height 5
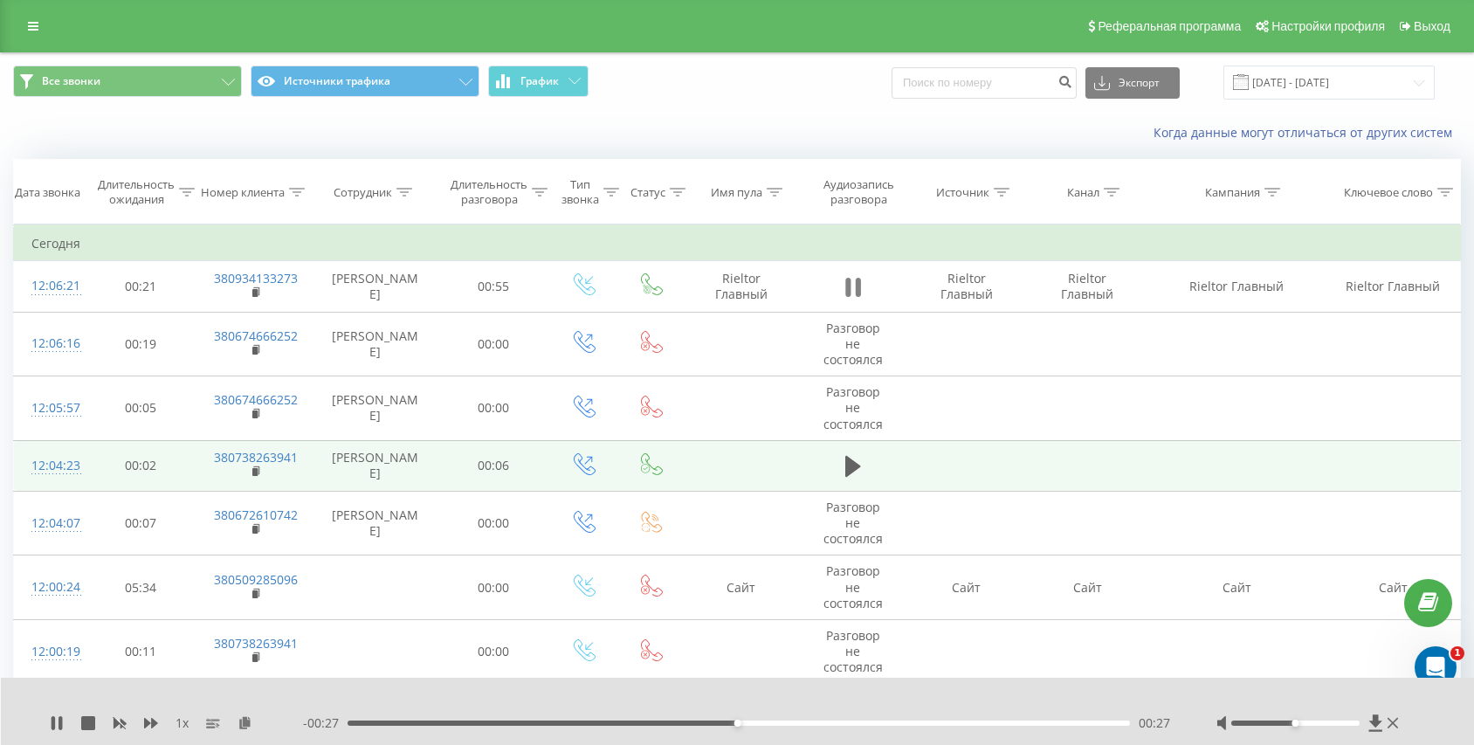
click at [862, 288] on button at bounding box center [853, 287] width 26 height 26
click at [863, 291] on button at bounding box center [853, 287] width 26 height 26
click at [430, 723] on div "00:30" at bounding box center [739, 722] width 782 height 5
click at [421, 725] on div "00:12" at bounding box center [739, 722] width 782 height 5
click at [458, 719] on div "- 00:48 00:07 00:07" at bounding box center [738, 722] width 870 height 17
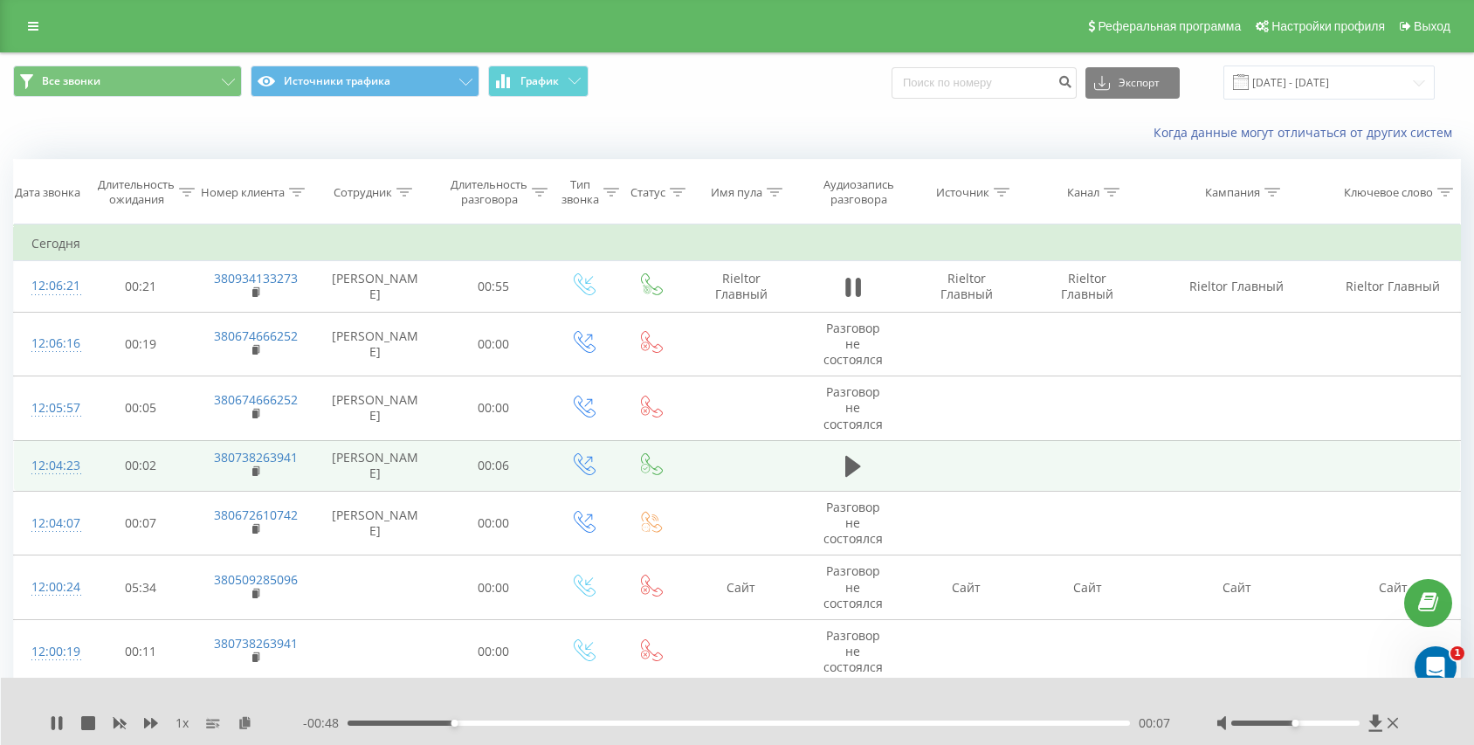
click at [473, 723] on div "00:07" at bounding box center [739, 722] width 782 height 5
click at [494, 724] on div "00:10" at bounding box center [739, 722] width 782 height 5
click at [568, 724] on div "00:14" at bounding box center [739, 722] width 782 height 5
click at [852, 290] on icon at bounding box center [853, 287] width 16 height 24
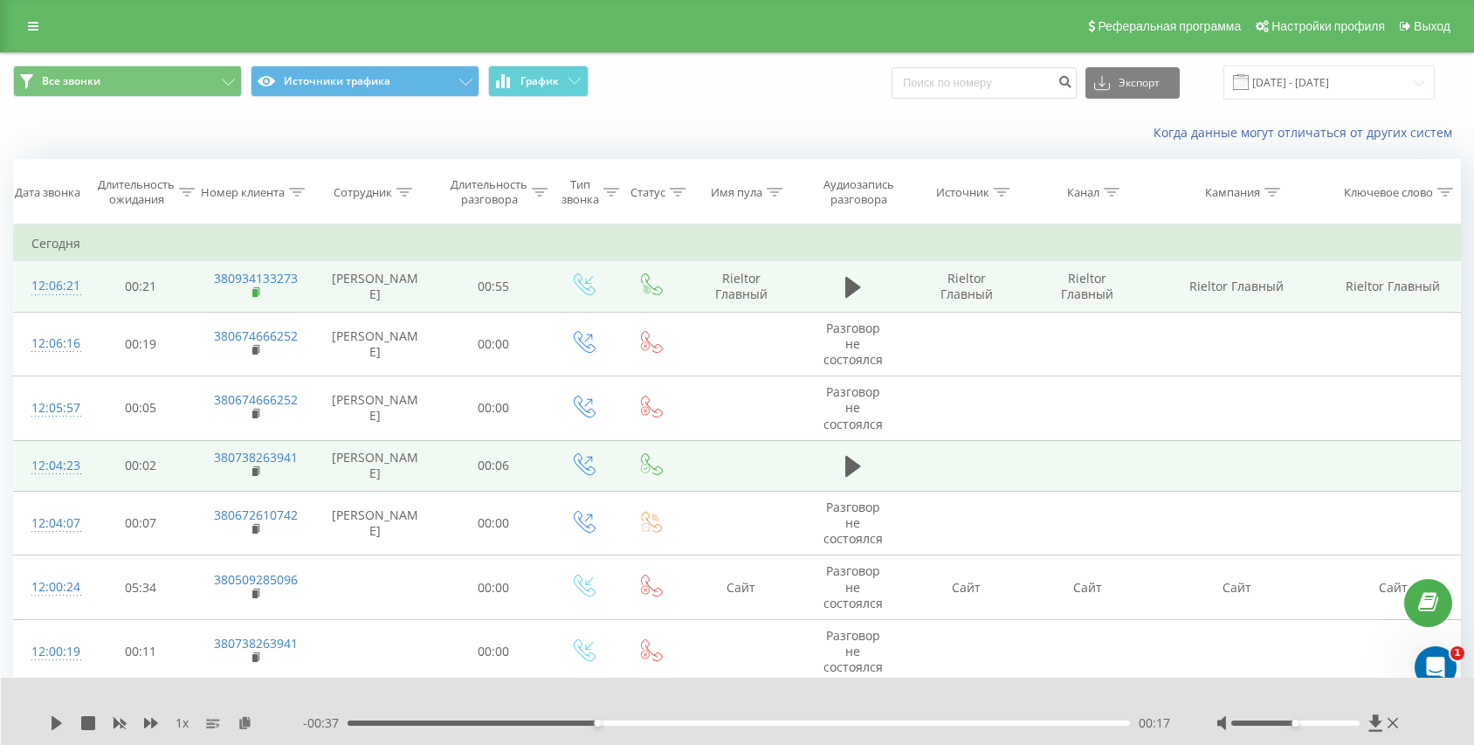
click at [257, 295] on rect at bounding box center [254, 293] width 5 height 8
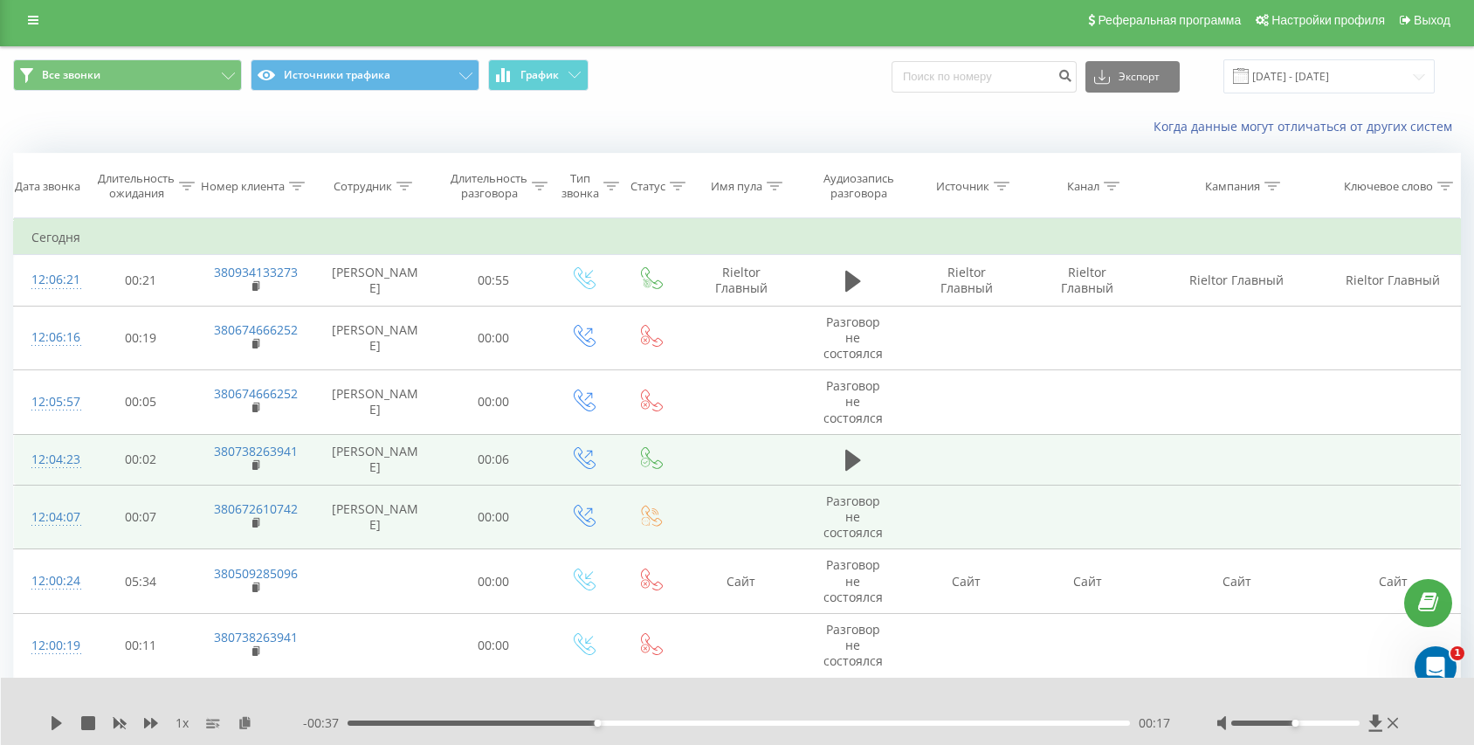
scroll to position [8, 0]
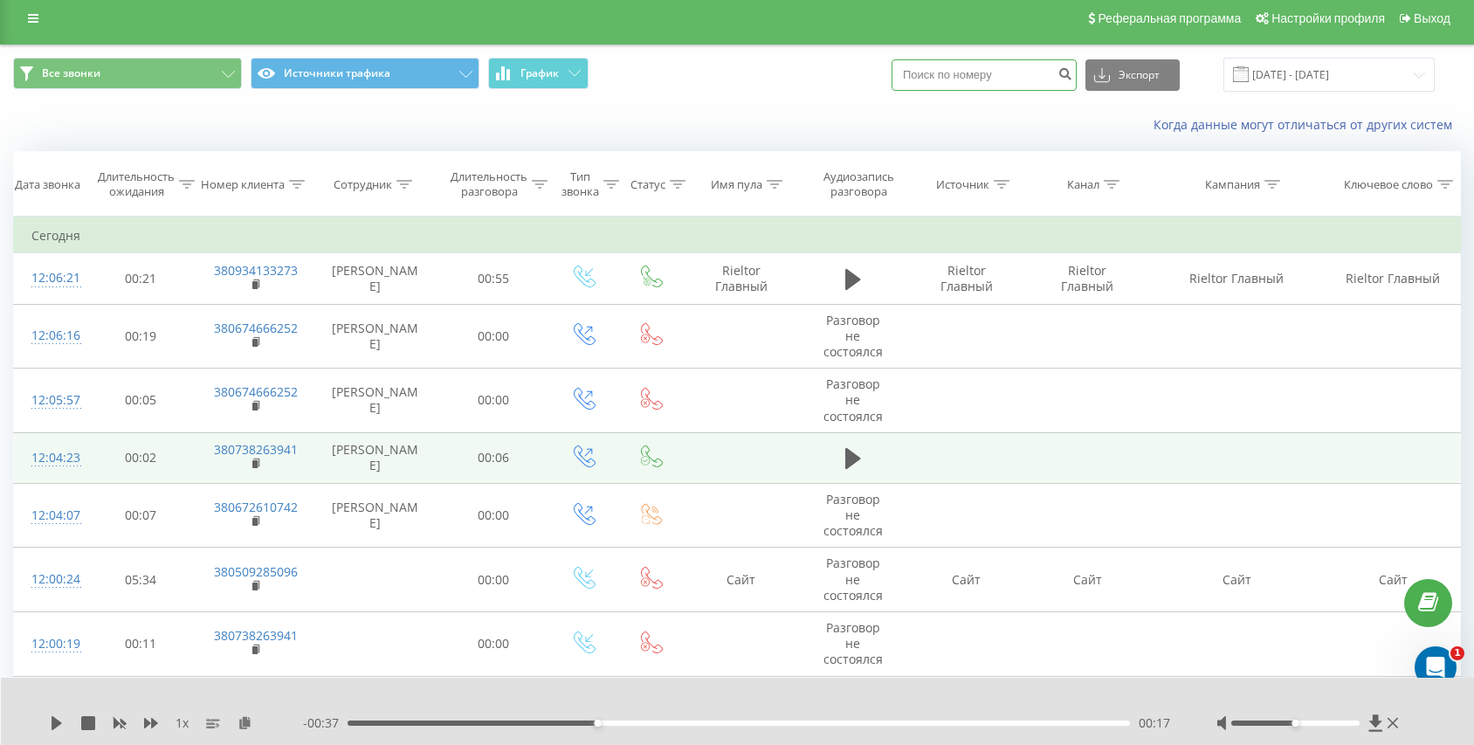
click at [995, 77] on input at bounding box center [984, 74] width 185 height 31
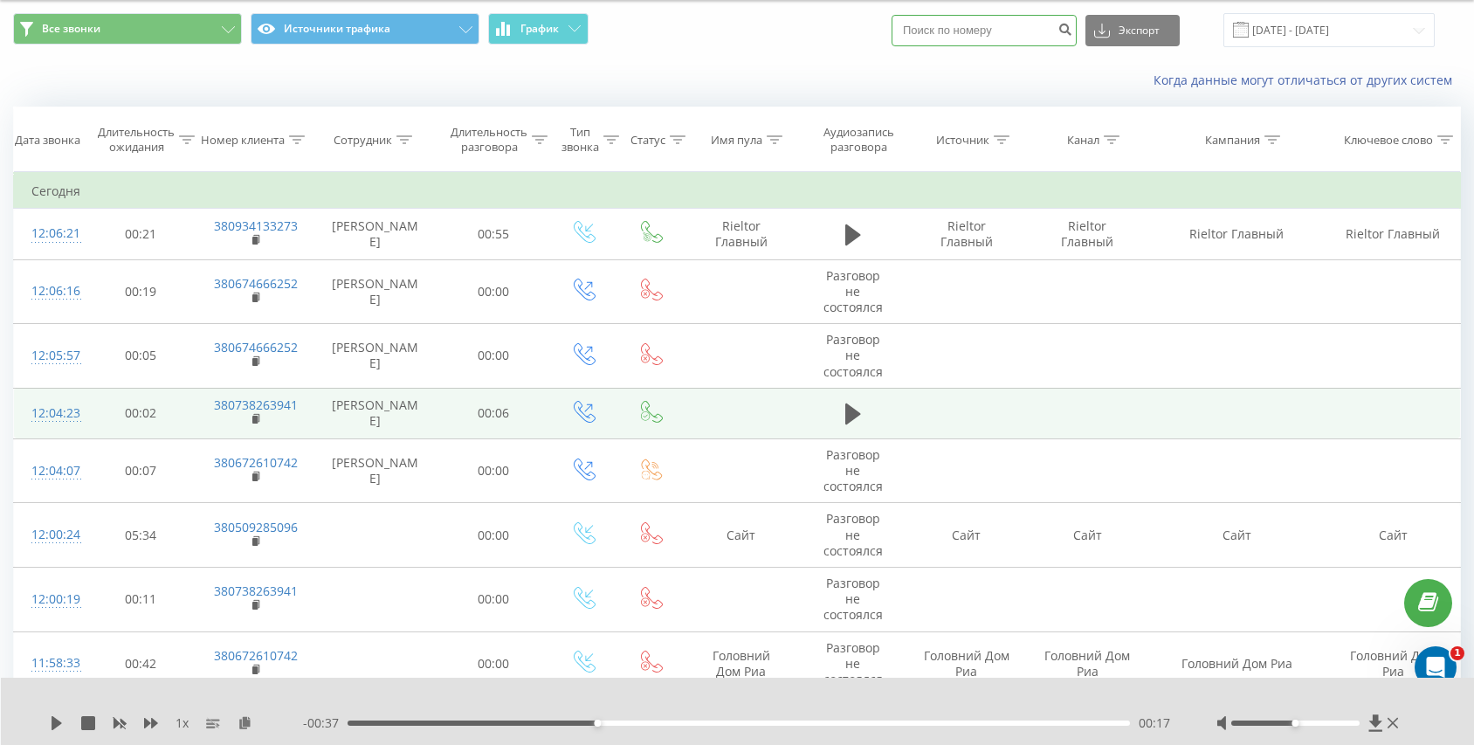
scroll to position [56, 0]
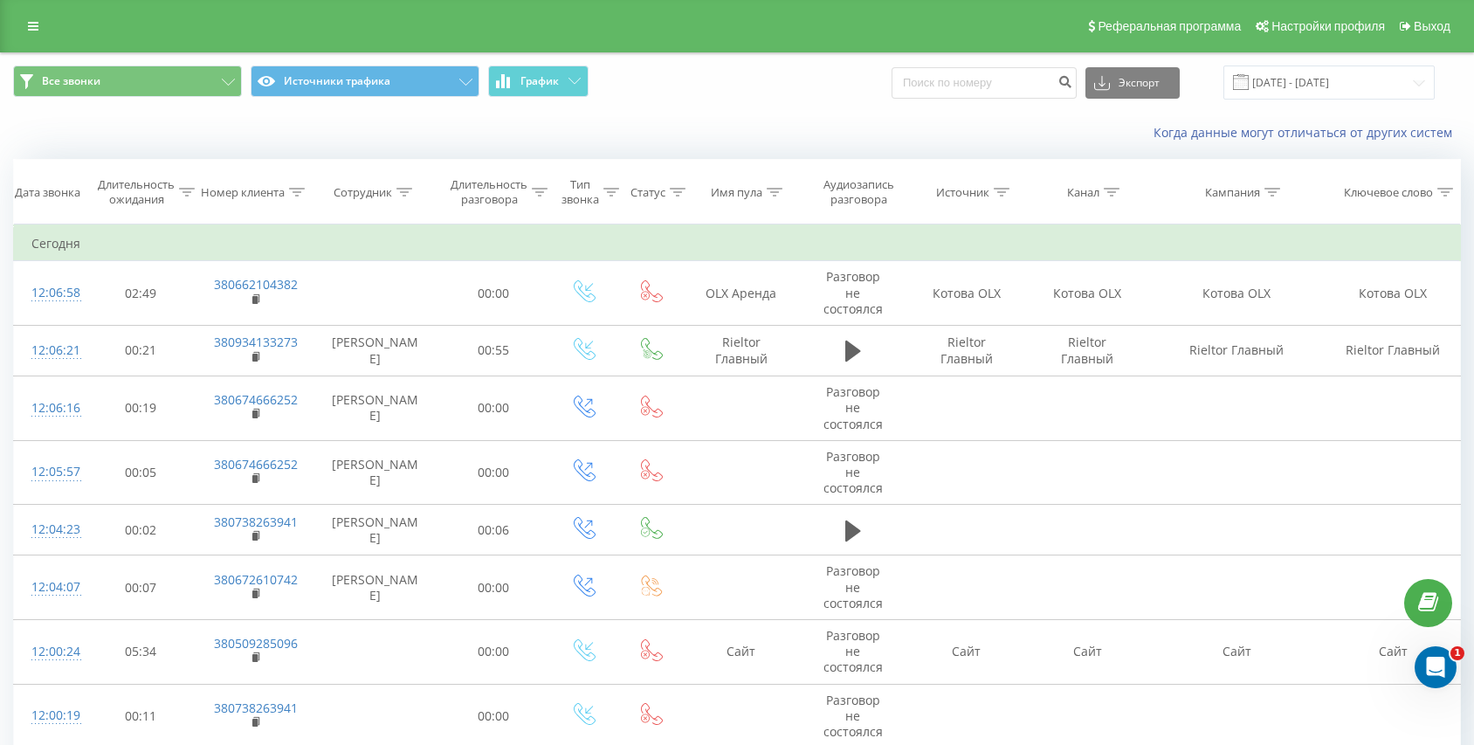
click at [957, 102] on div "Все звонки Источники трафика График Экспорт .csv .xls .xlsx [DATE] - [DATE]" at bounding box center [737, 82] width 1472 height 59
click at [981, 90] on input at bounding box center [984, 82] width 185 height 31
paste input "380509285096"
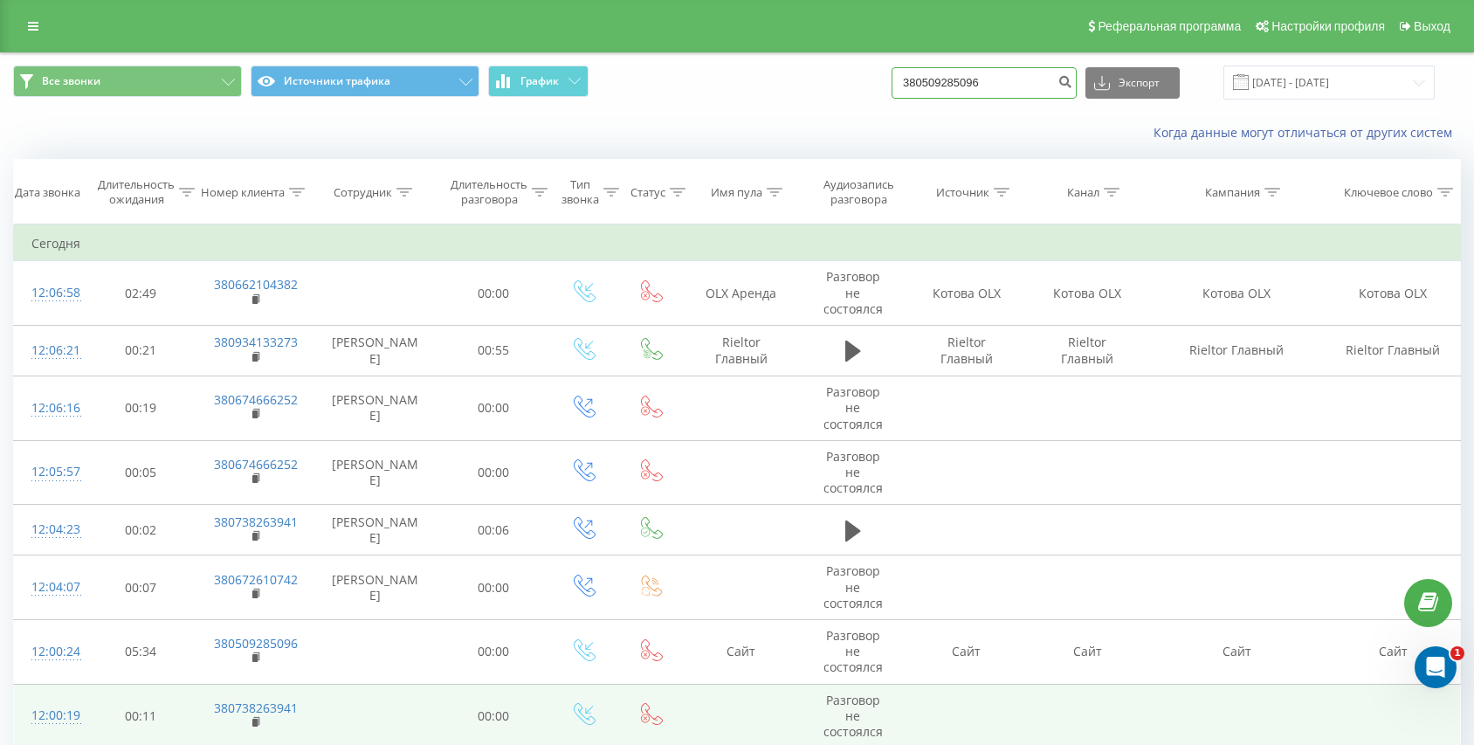
type input "380509285096"
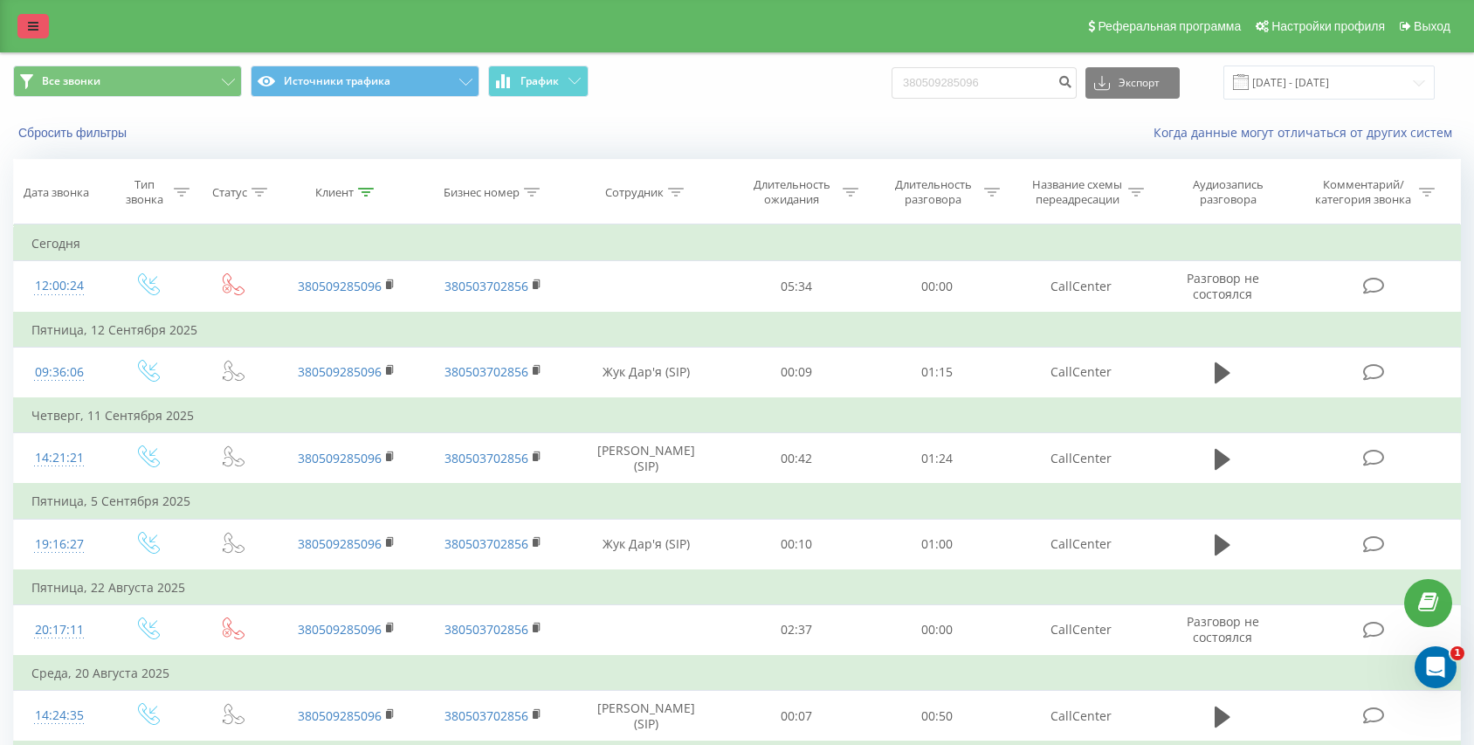
click at [29, 25] on icon at bounding box center [33, 26] width 10 height 12
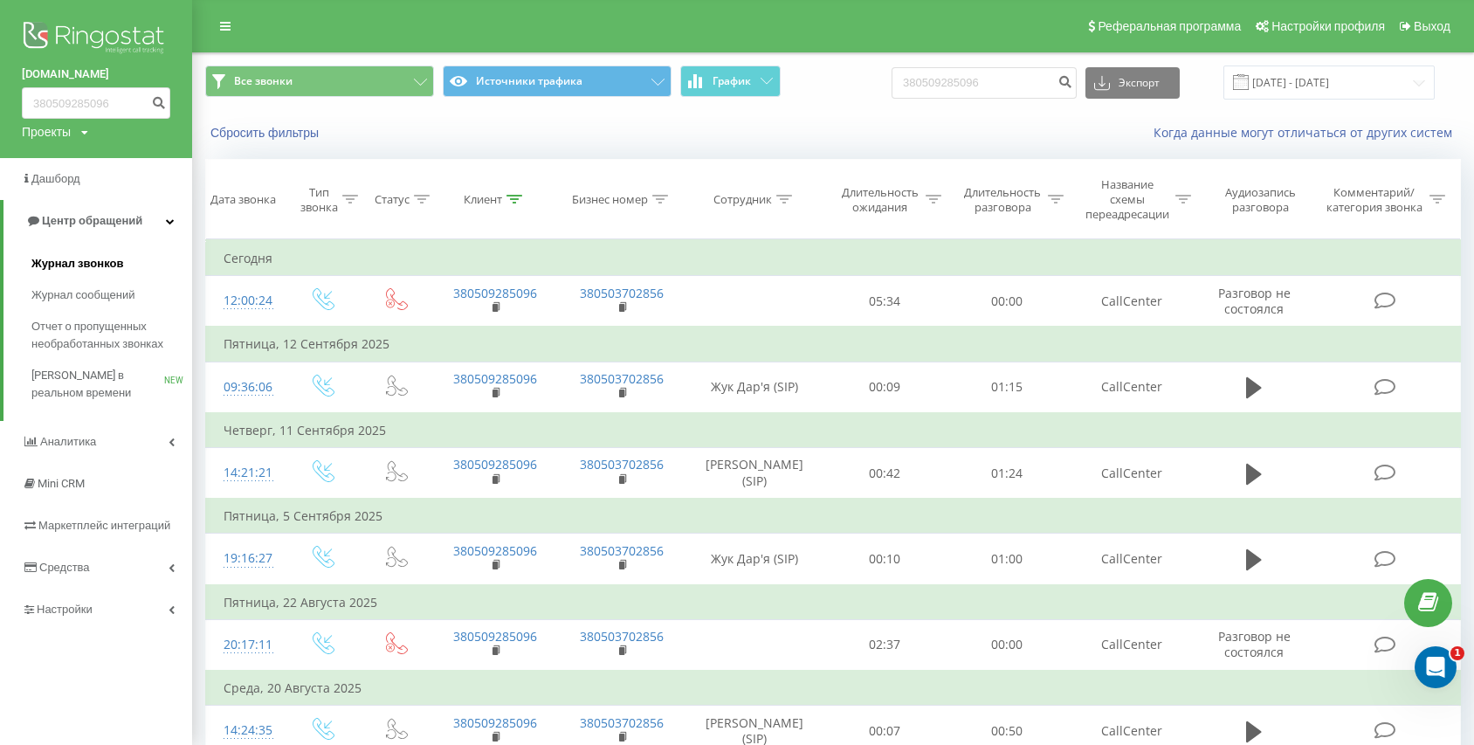
click at [80, 262] on span "Журнал звонков" at bounding box center [77, 263] width 92 height 17
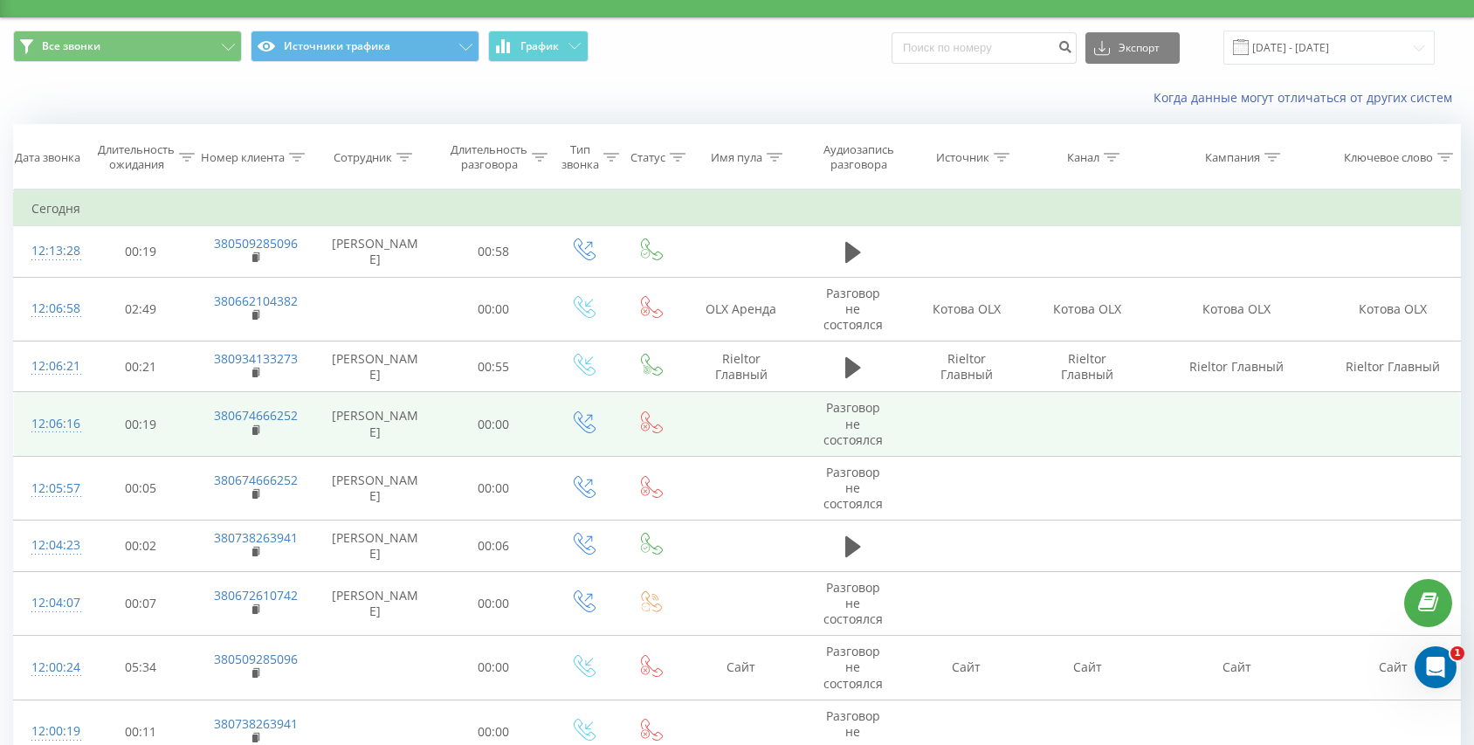
scroll to position [39, 0]
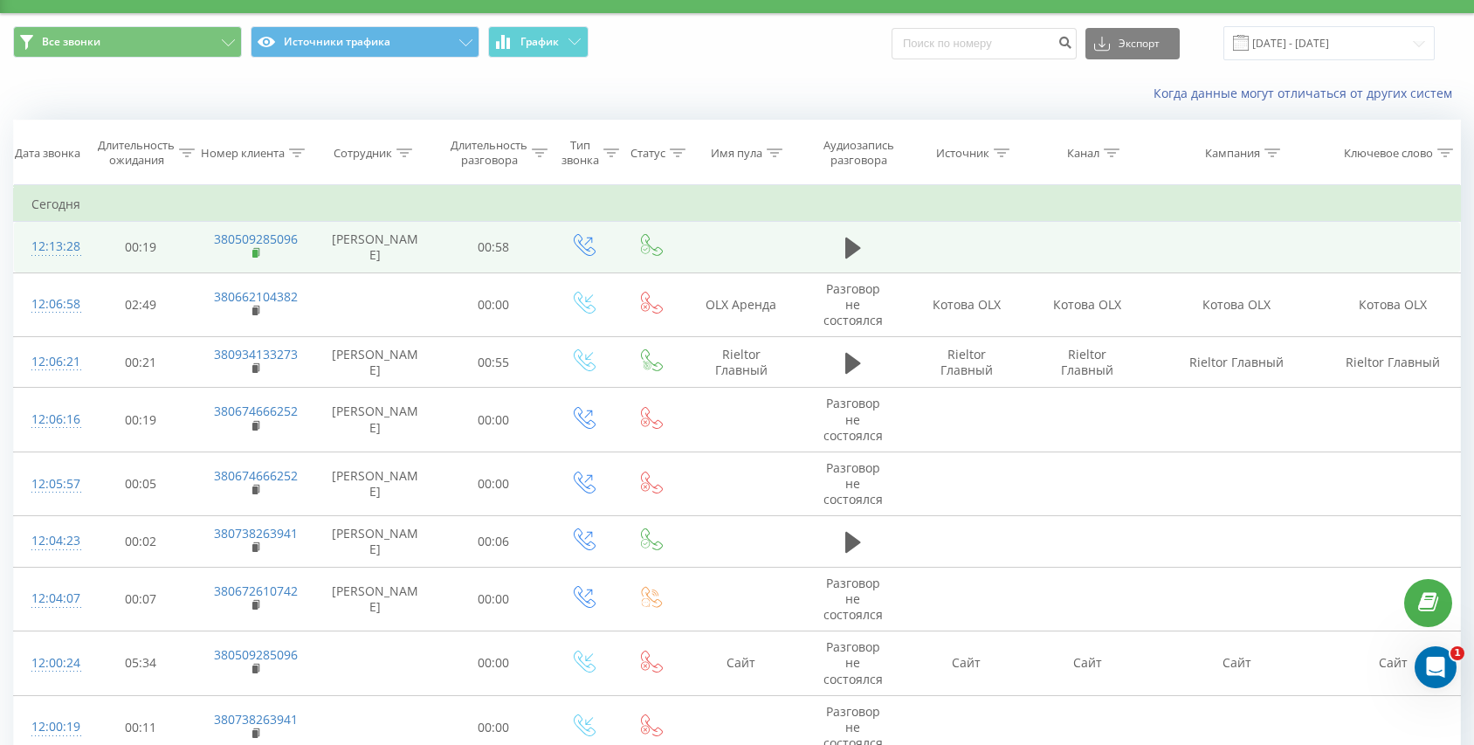
click at [254, 254] on rect at bounding box center [254, 254] width 5 height 8
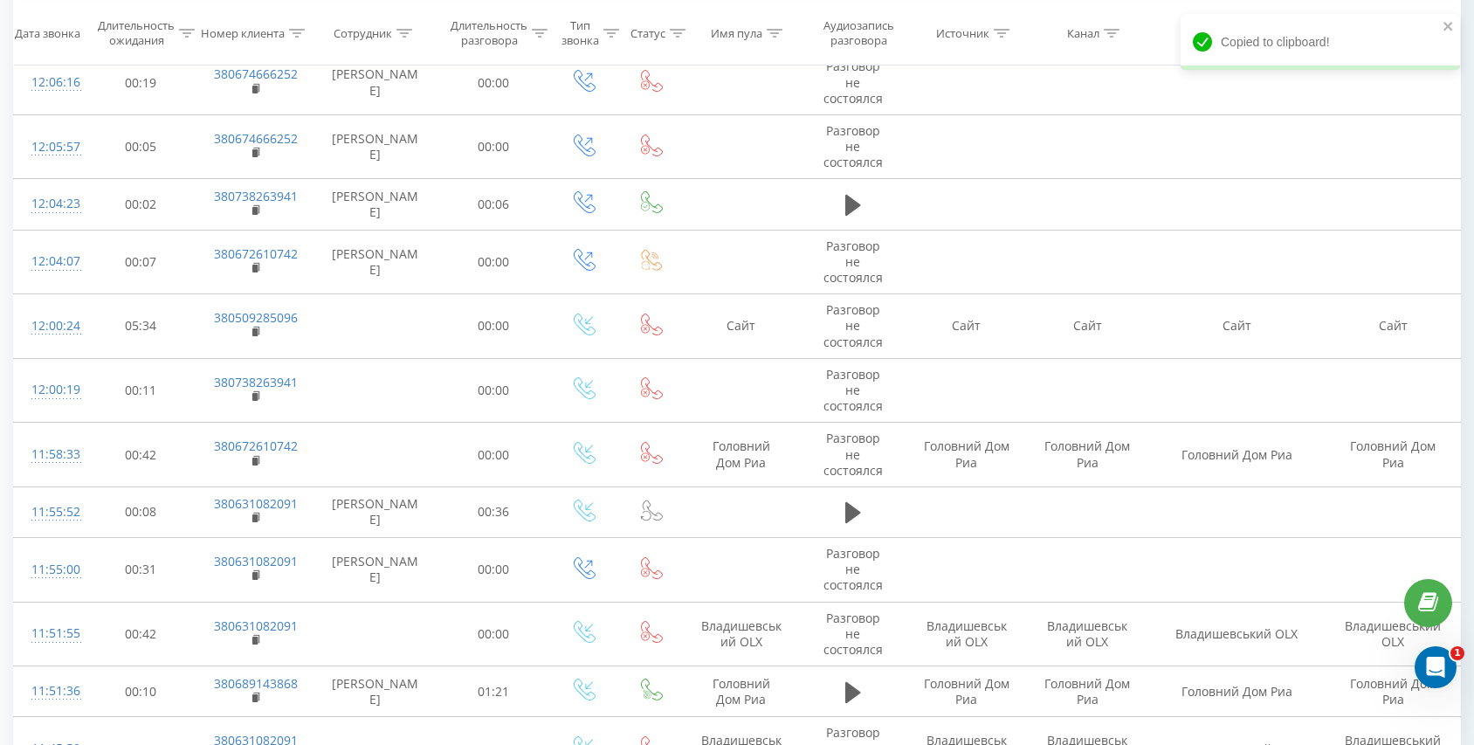
scroll to position [382, 0]
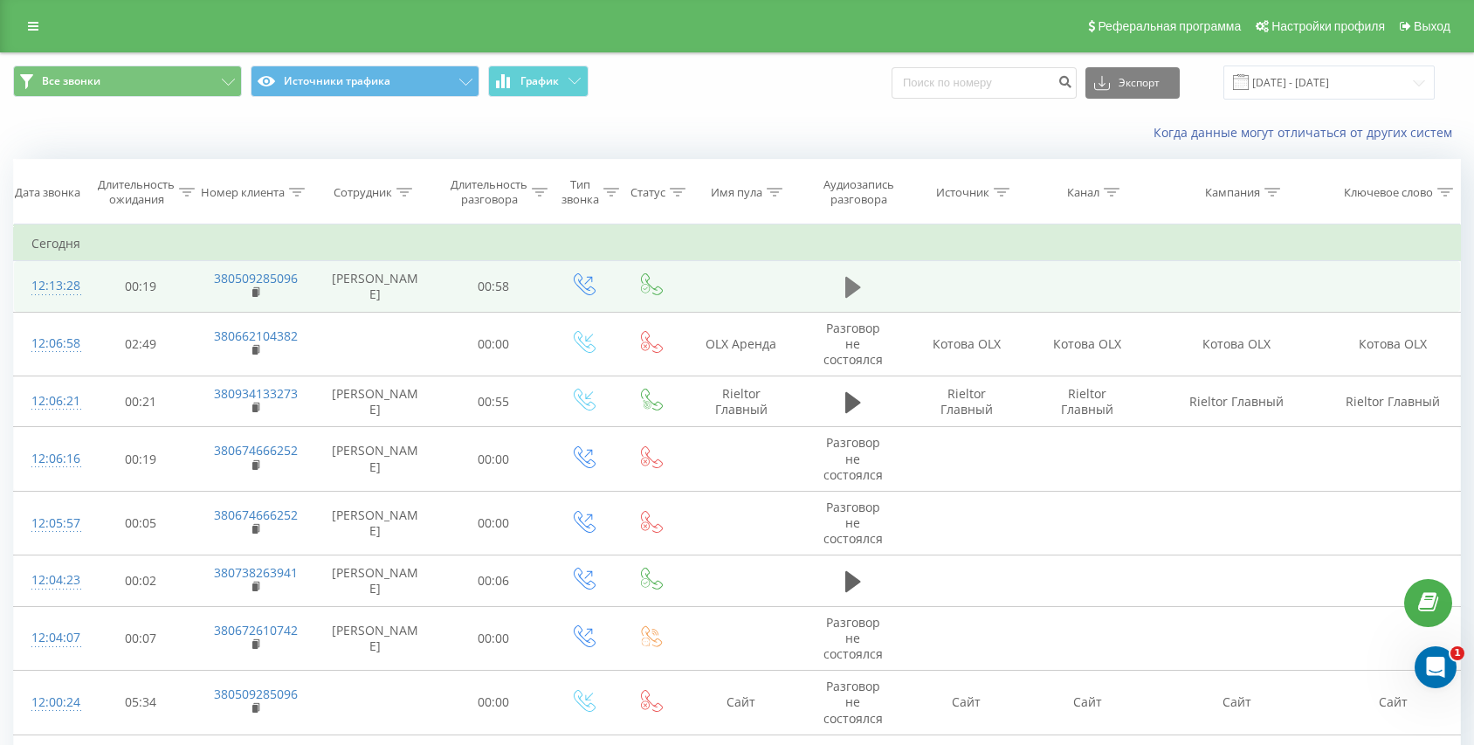
click at [861, 291] on button at bounding box center [853, 287] width 26 height 26
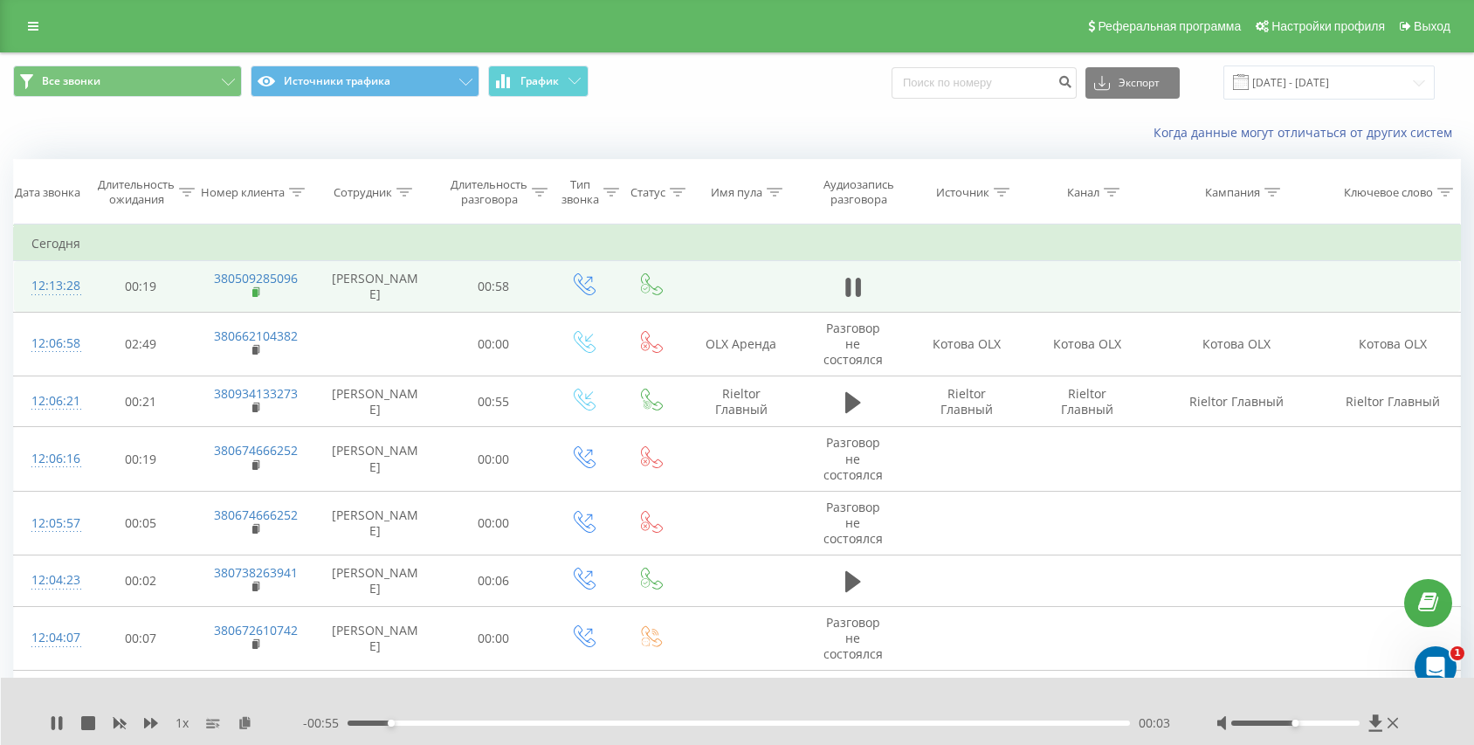
click at [258, 298] on icon at bounding box center [257, 292] width 10 height 12
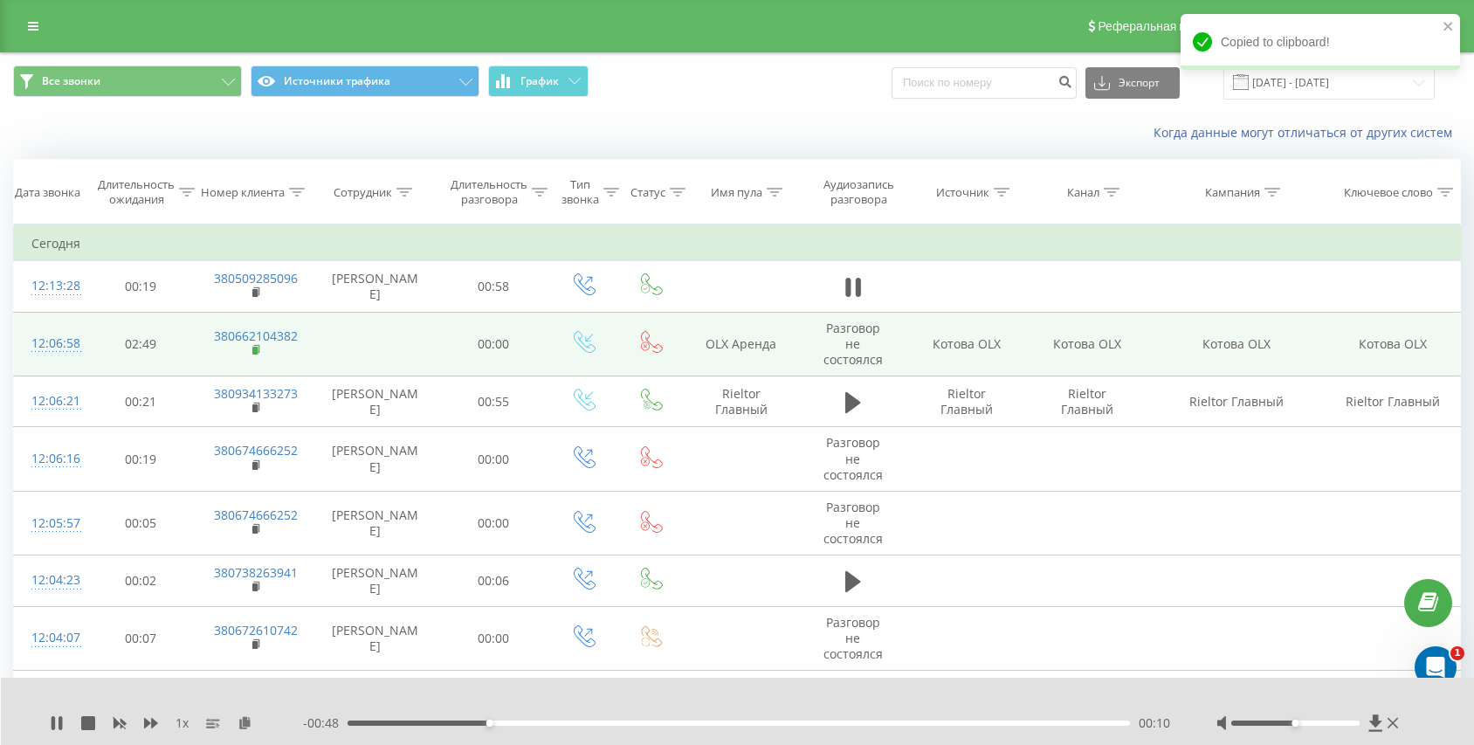
click at [253, 353] on rect at bounding box center [254, 351] width 5 height 8
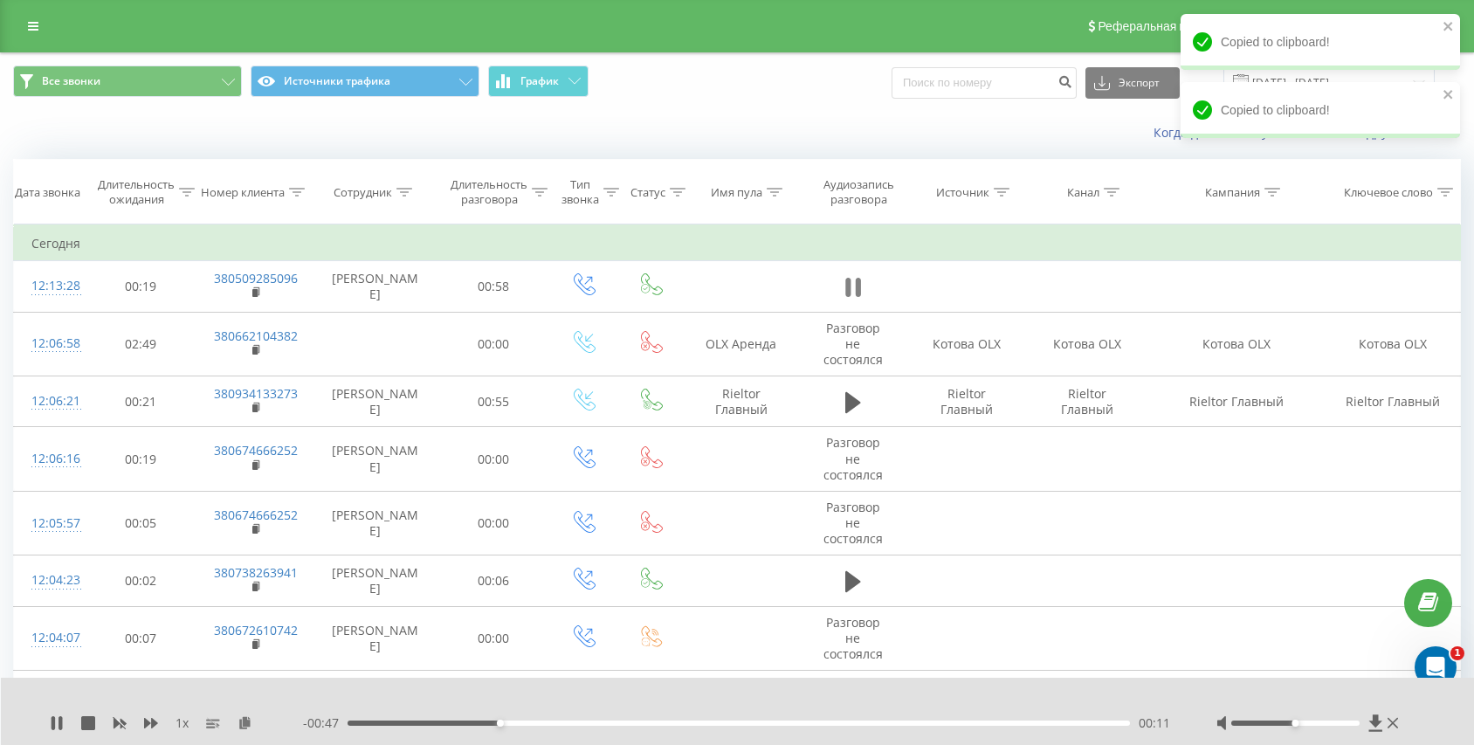
click at [855, 289] on icon at bounding box center [857, 287] width 5 height 19
click at [986, 79] on input at bounding box center [984, 82] width 185 height 31
paste input "380662104382"
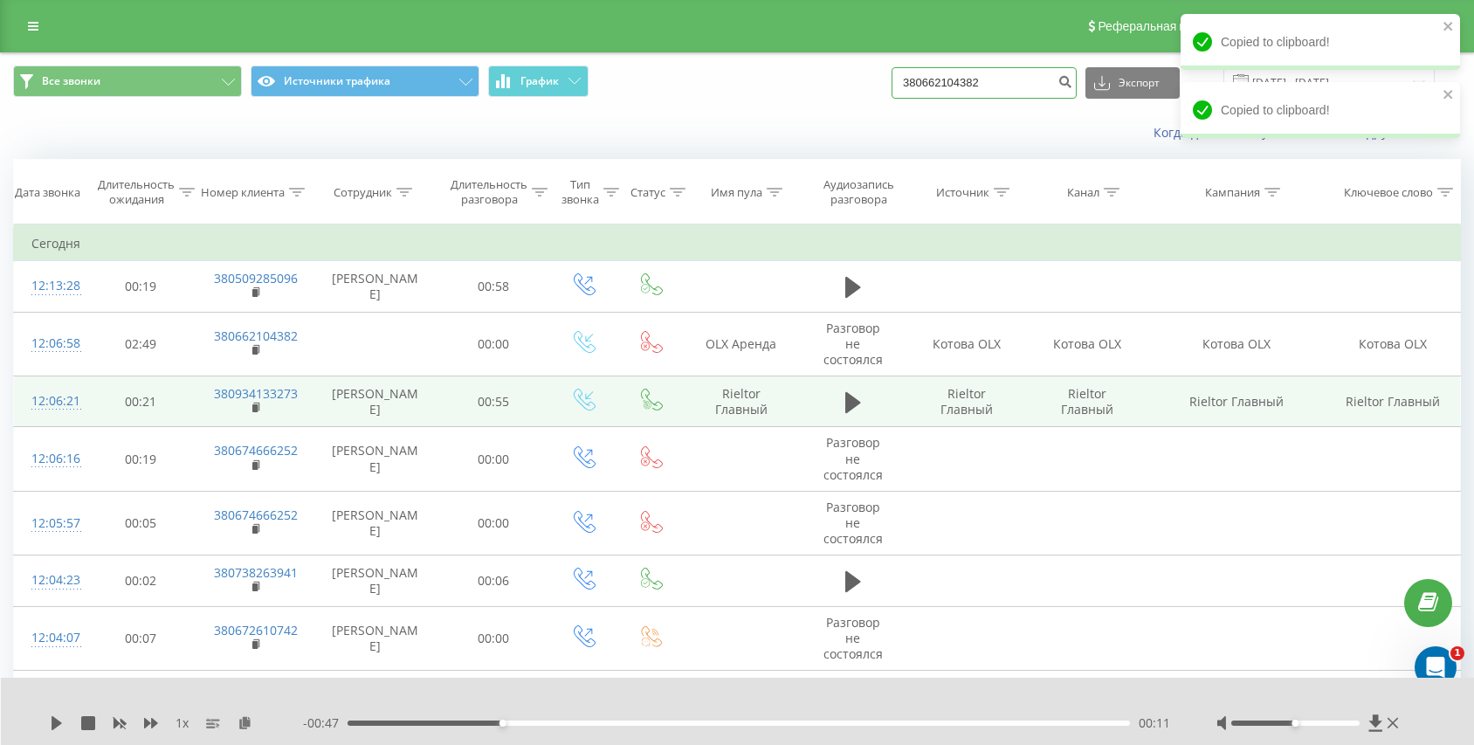
type input "380662104382"
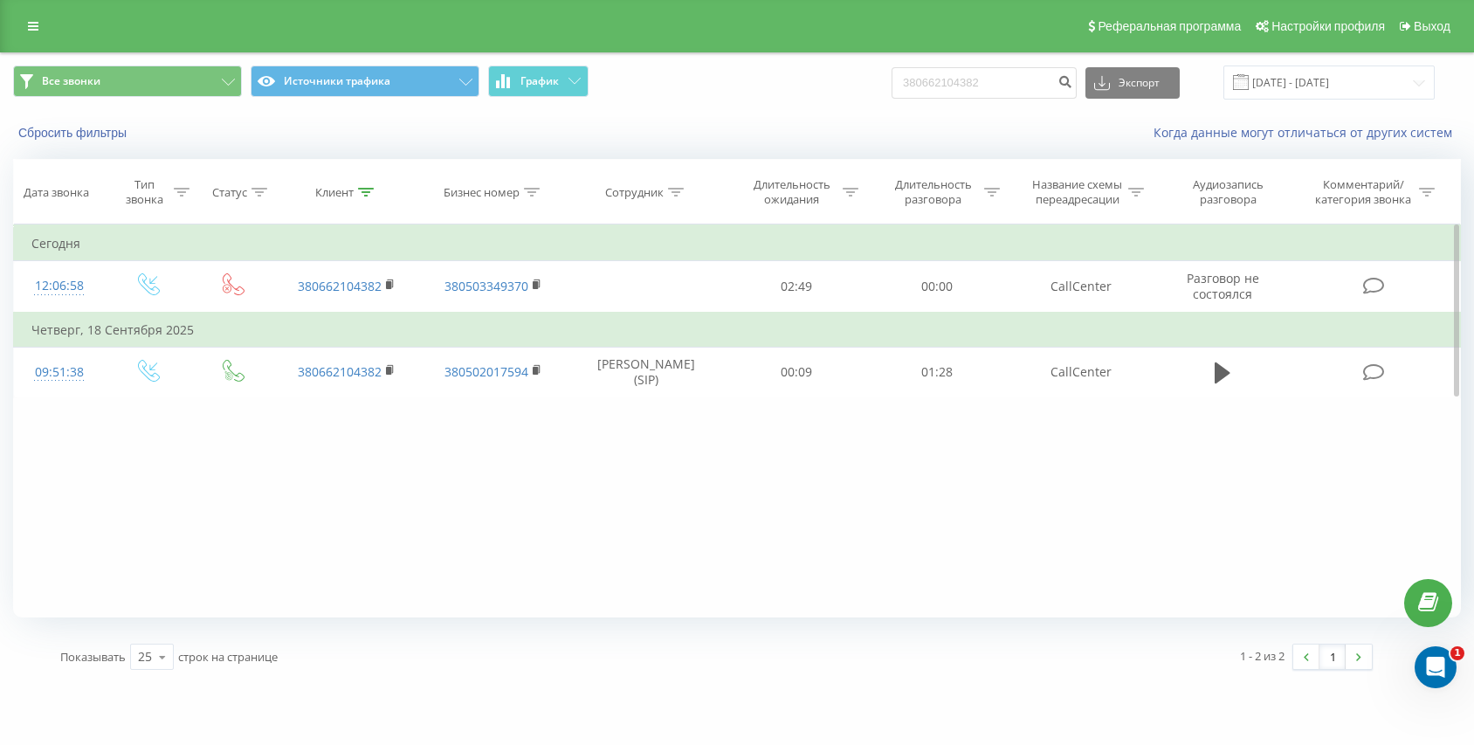
click at [983, 469] on div "Фильтровать по условию Равно Введите значение Отмена OK Фильтровать по условию …" at bounding box center [737, 420] width 1448 height 393
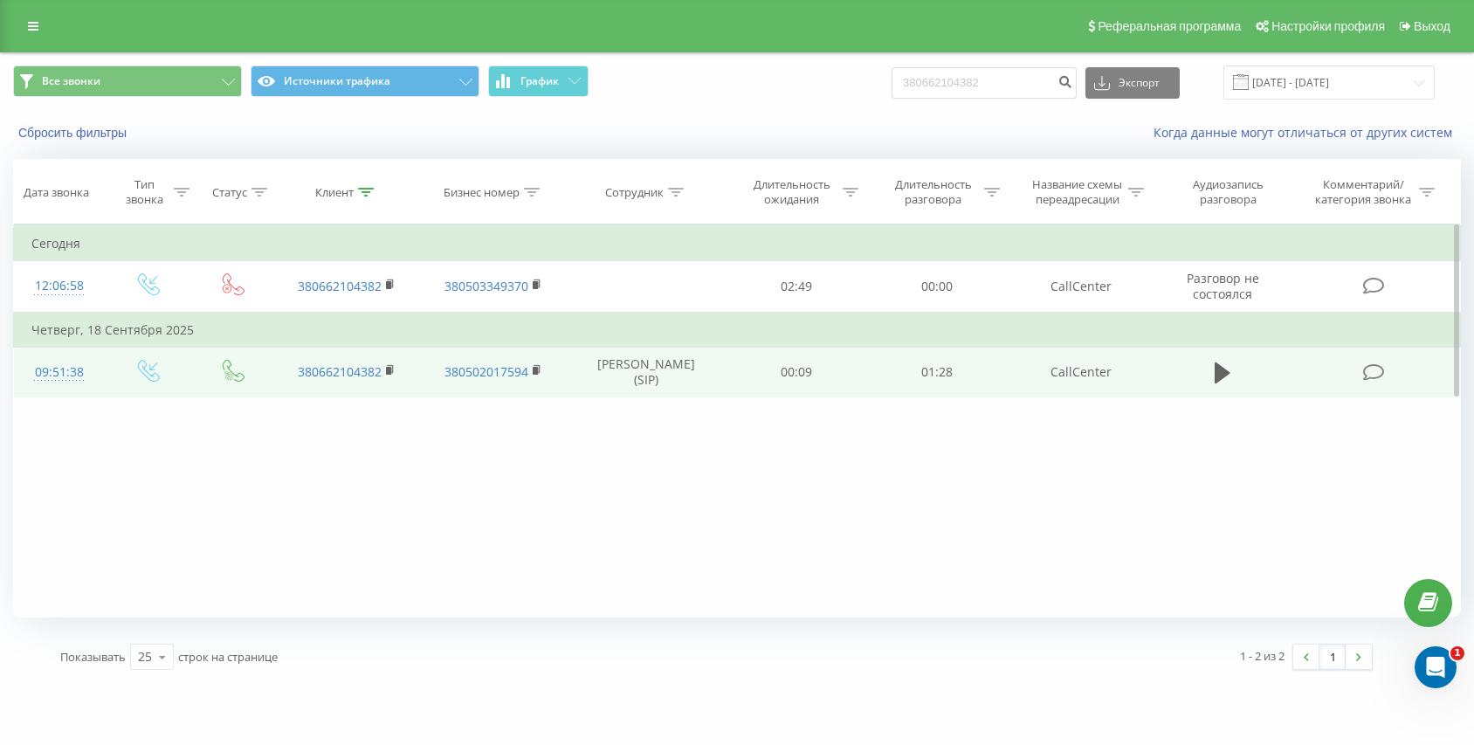
click at [1239, 368] on td at bounding box center [1222, 372] width 135 height 51
click at [1214, 374] on button at bounding box center [1222, 373] width 26 height 26
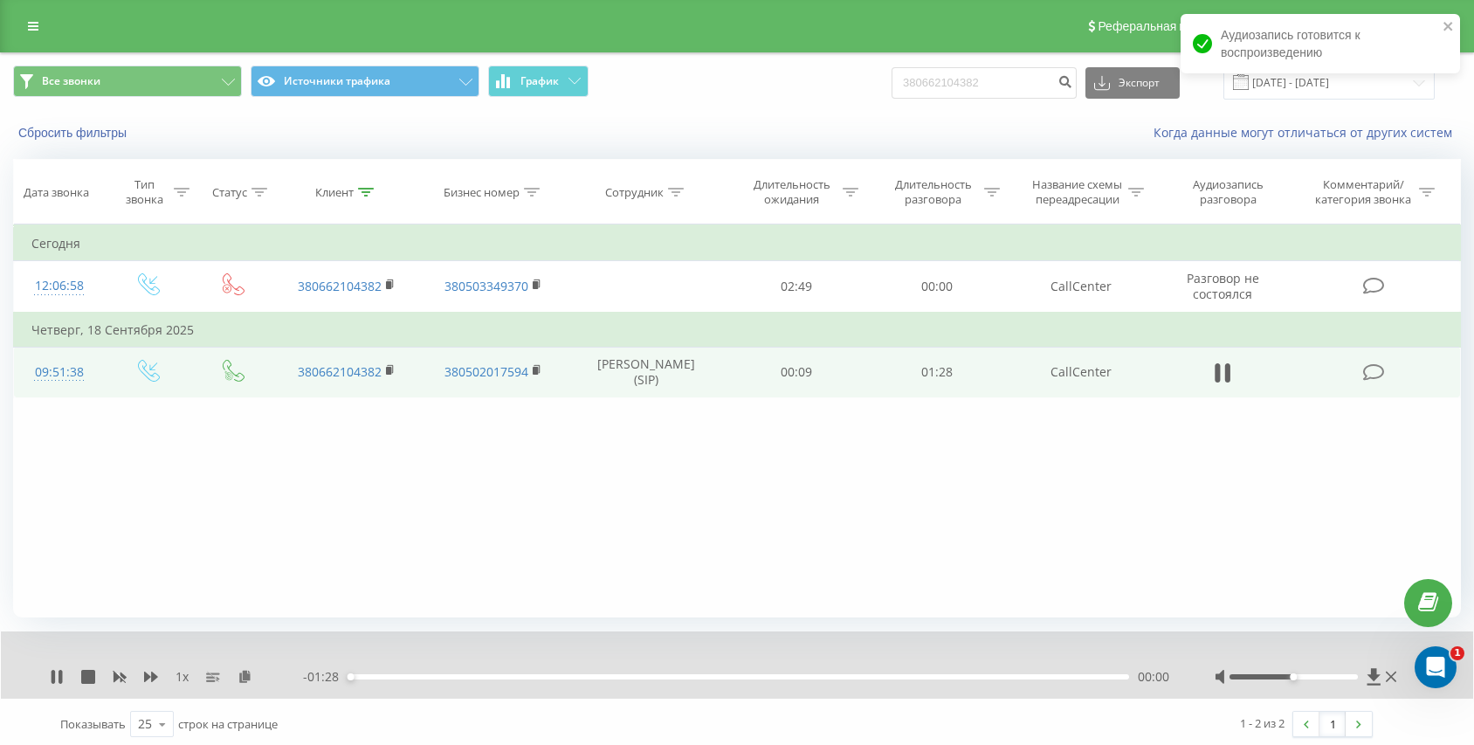
click at [449, 679] on div "- 01:28 00:00 00:00" at bounding box center [737, 676] width 868 height 17
click at [449, 676] on div "00:01" at bounding box center [738, 676] width 781 height 5
click at [511, 676] on div "00:11" at bounding box center [738, 676] width 781 height 5
click at [578, 683] on div "- 01:09 00:19 00:19" at bounding box center [737, 676] width 868 height 17
click at [623, 678] on div "00:19" at bounding box center [738, 676] width 781 height 5
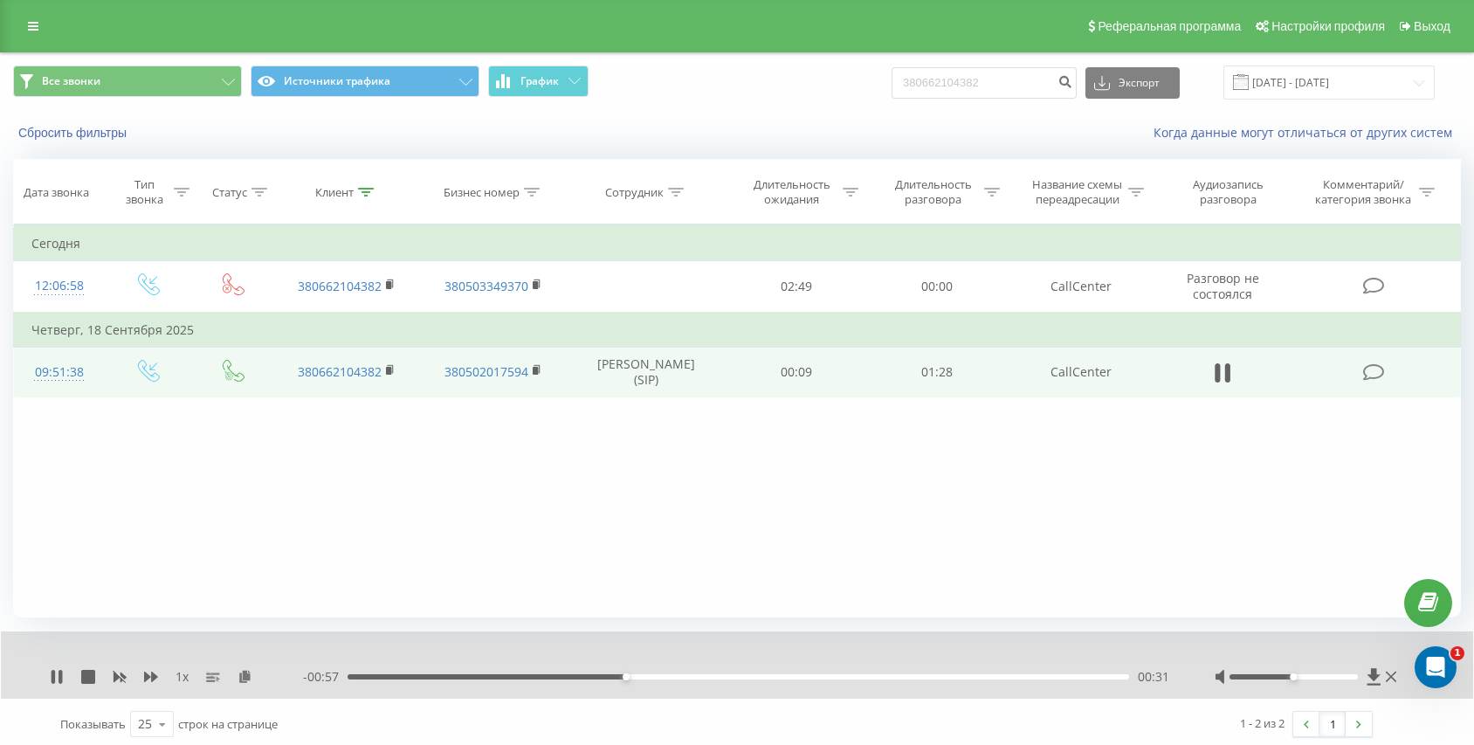
click at [647, 678] on div "00:31" at bounding box center [738, 676] width 781 height 5
click at [687, 678] on div "00:34" at bounding box center [738, 676] width 781 height 5
click at [722, 678] on div "00:39" at bounding box center [738, 676] width 781 height 5
click at [757, 679] on div "- 00:46 00:43 00:43" at bounding box center [737, 676] width 868 height 17
click at [768, 677] on div "00:43" at bounding box center [738, 676] width 781 height 5
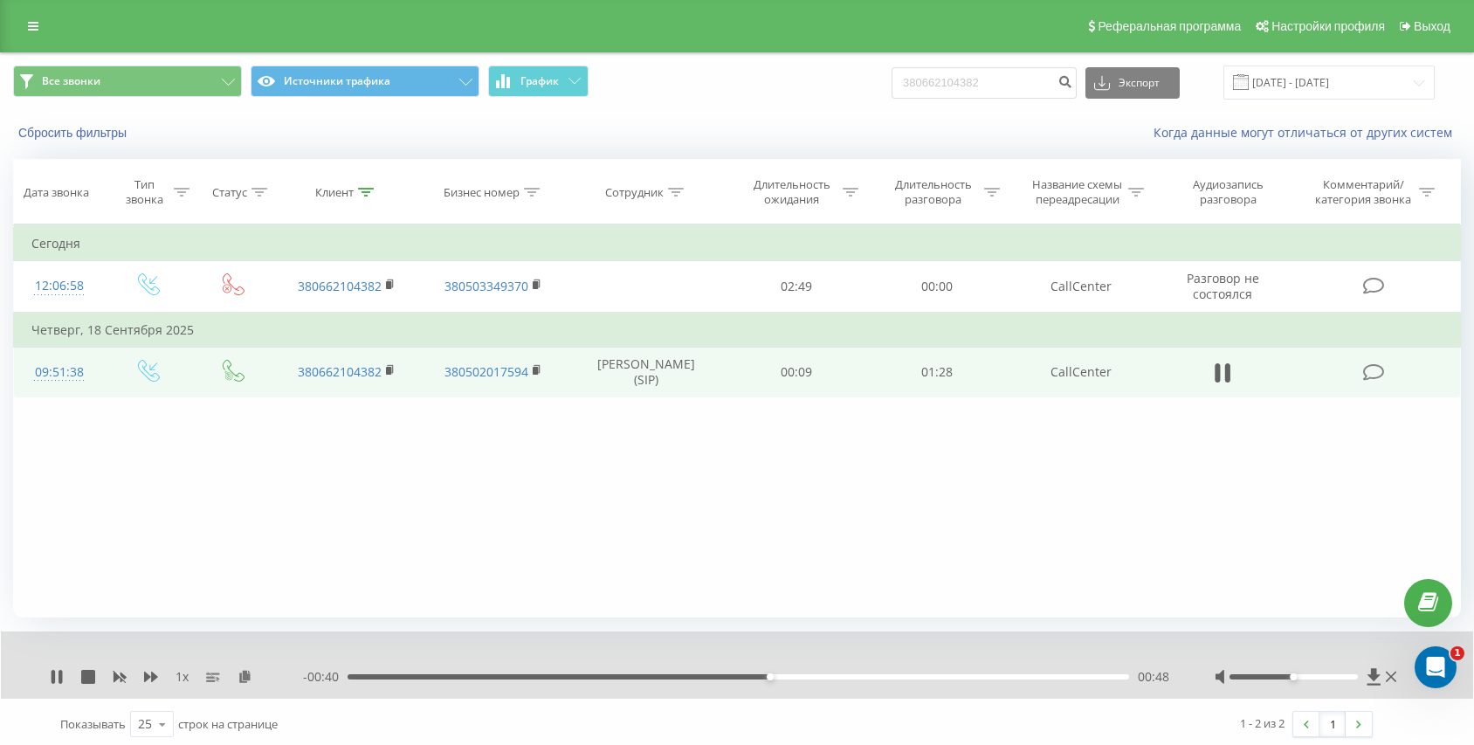
click at [809, 674] on div "00:48" at bounding box center [738, 676] width 781 height 5
click at [848, 676] on div "00:53" at bounding box center [738, 676] width 781 height 5
click at [892, 677] on div "00:57" at bounding box center [738, 676] width 781 height 5
click at [915, 678] on div "01:02" at bounding box center [738, 676] width 781 height 5
click at [958, 673] on div "- 00:24 01:05 01:05" at bounding box center [737, 676] width 868 height 17
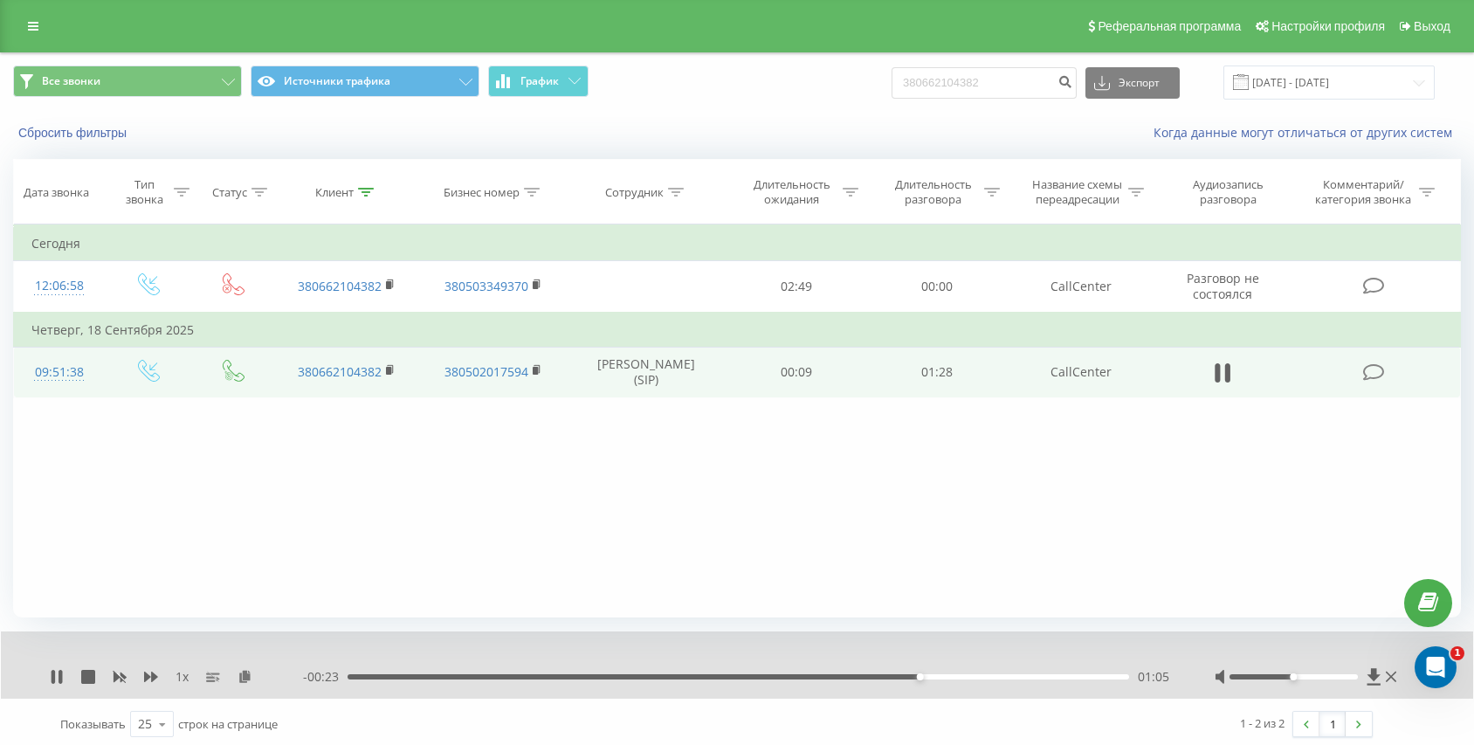
click at [987, 678] on div "01:05" at bounding box center [738, 676] width 781 height 5
click at [375, 676] on div "01:13" at bounding box center [738, 676] width 781 height 5
click at [412, 677] on div "00:03" at bounding box center [738, 676] width 781 height 5
click at [429, 677] on div "00:07" at bounding box center [738, 676] width 781 height 5
click at [1209, 371] on button at bounding box center [1222, 373] width 26 height 26
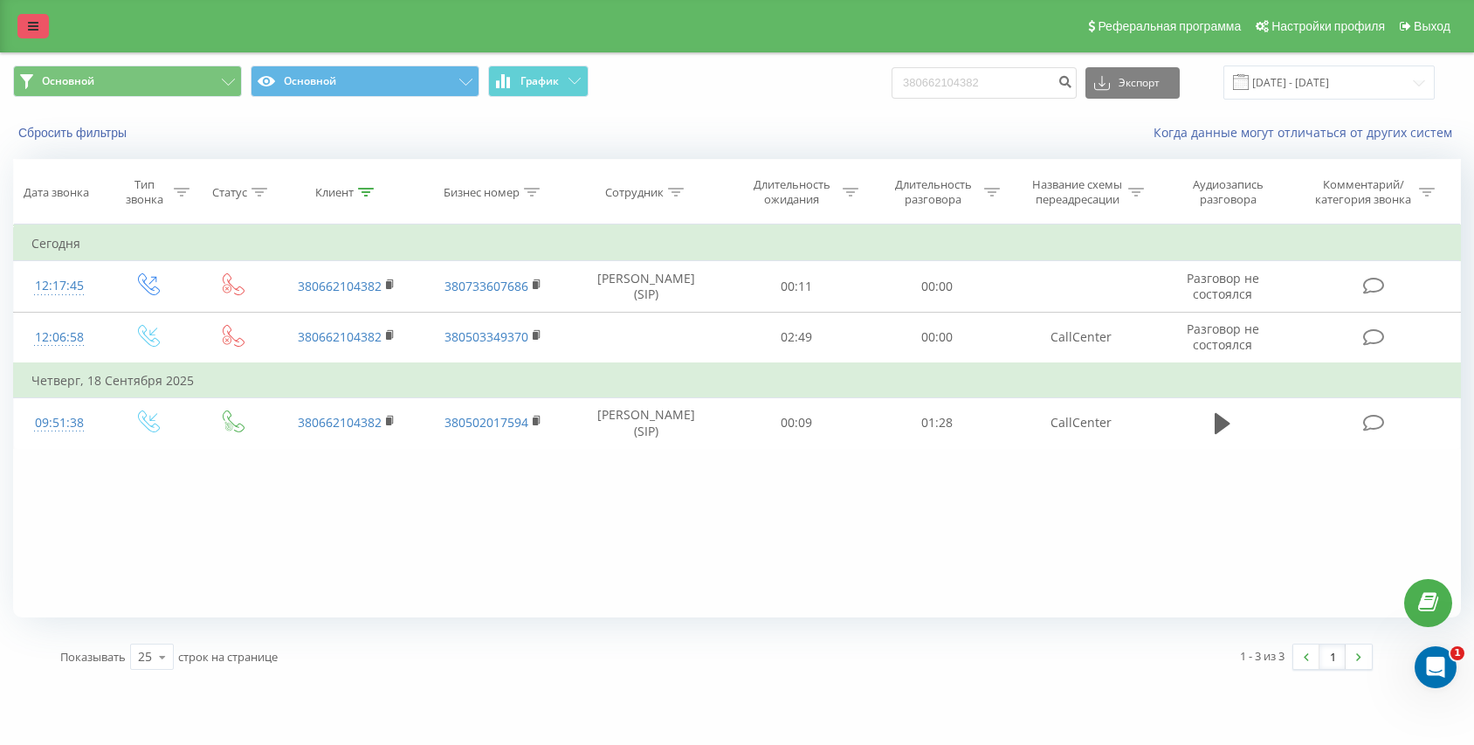
click at [34, 29] on icon at bounding box center [33, 26] width 10 height 12
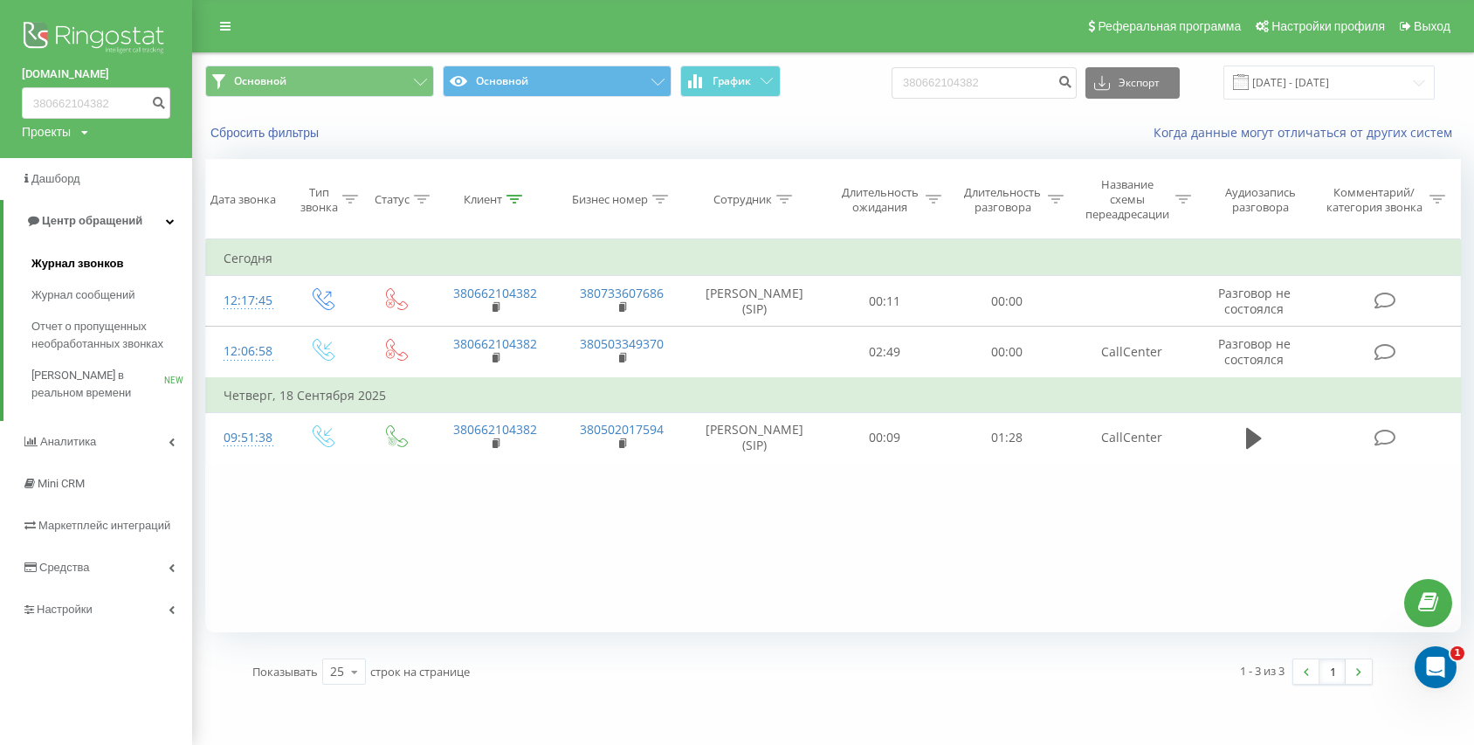
click at [62, 258] on span "Журнал звонков" at bounding box center [77, 263] width 92 height 17
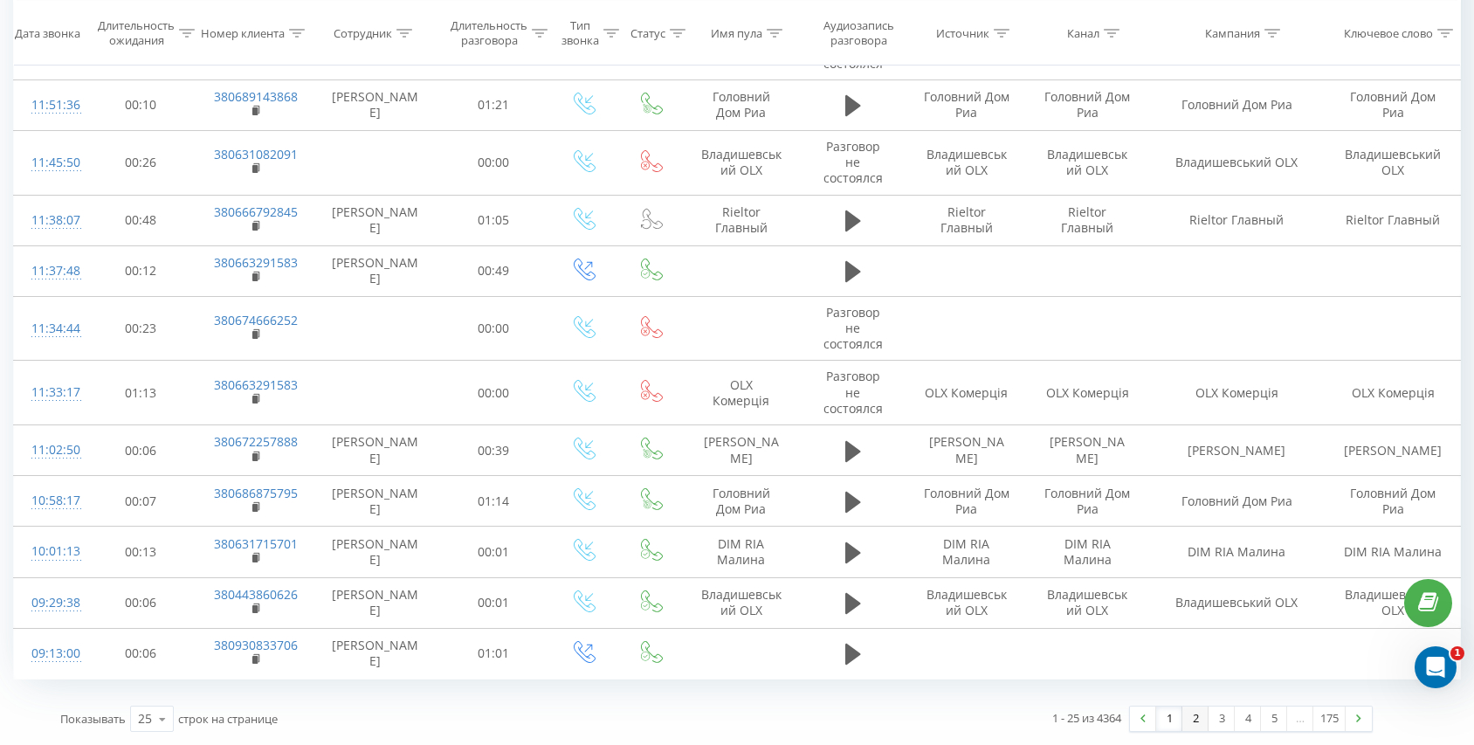
click at [1200, 721] on link "2" at bounding box center [1195, 718] width 26 height 24
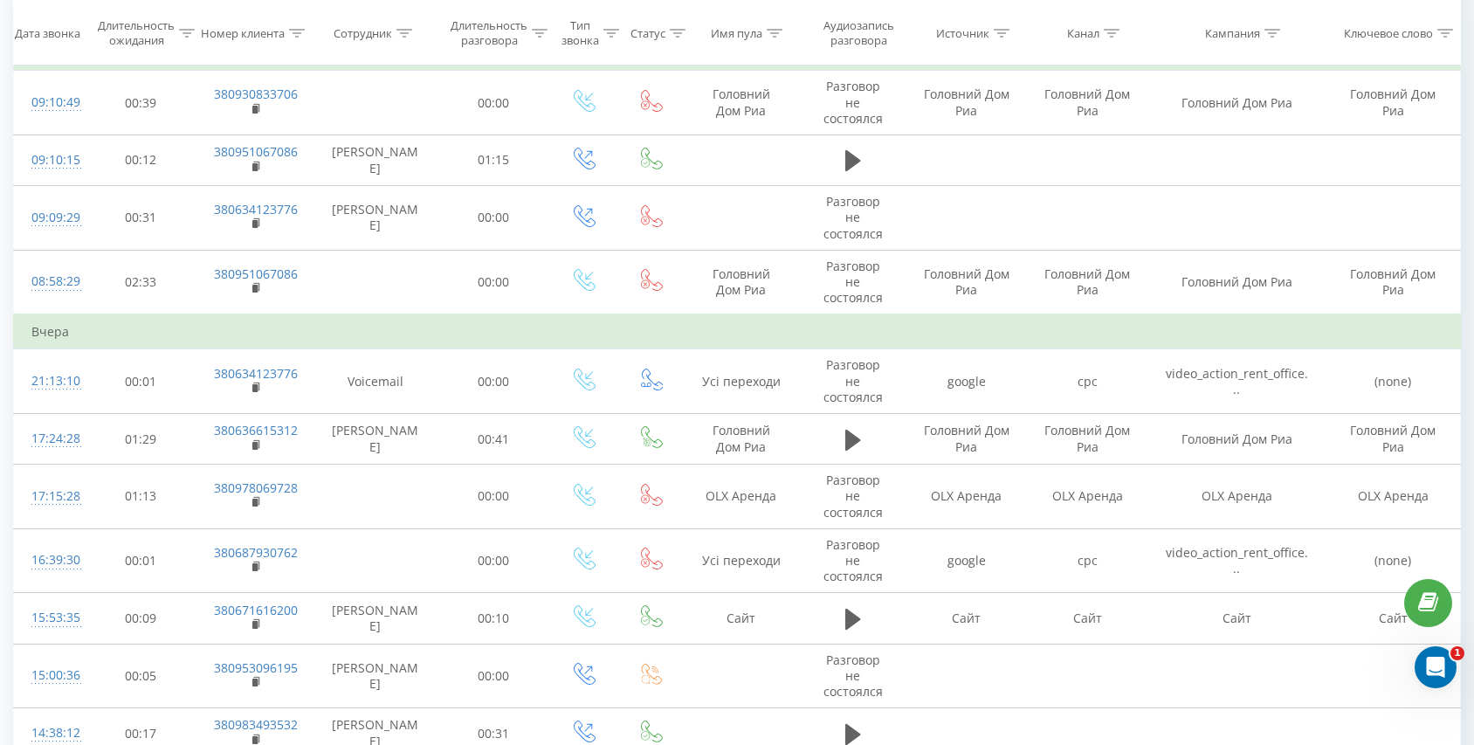
scroll to position [115, 0]
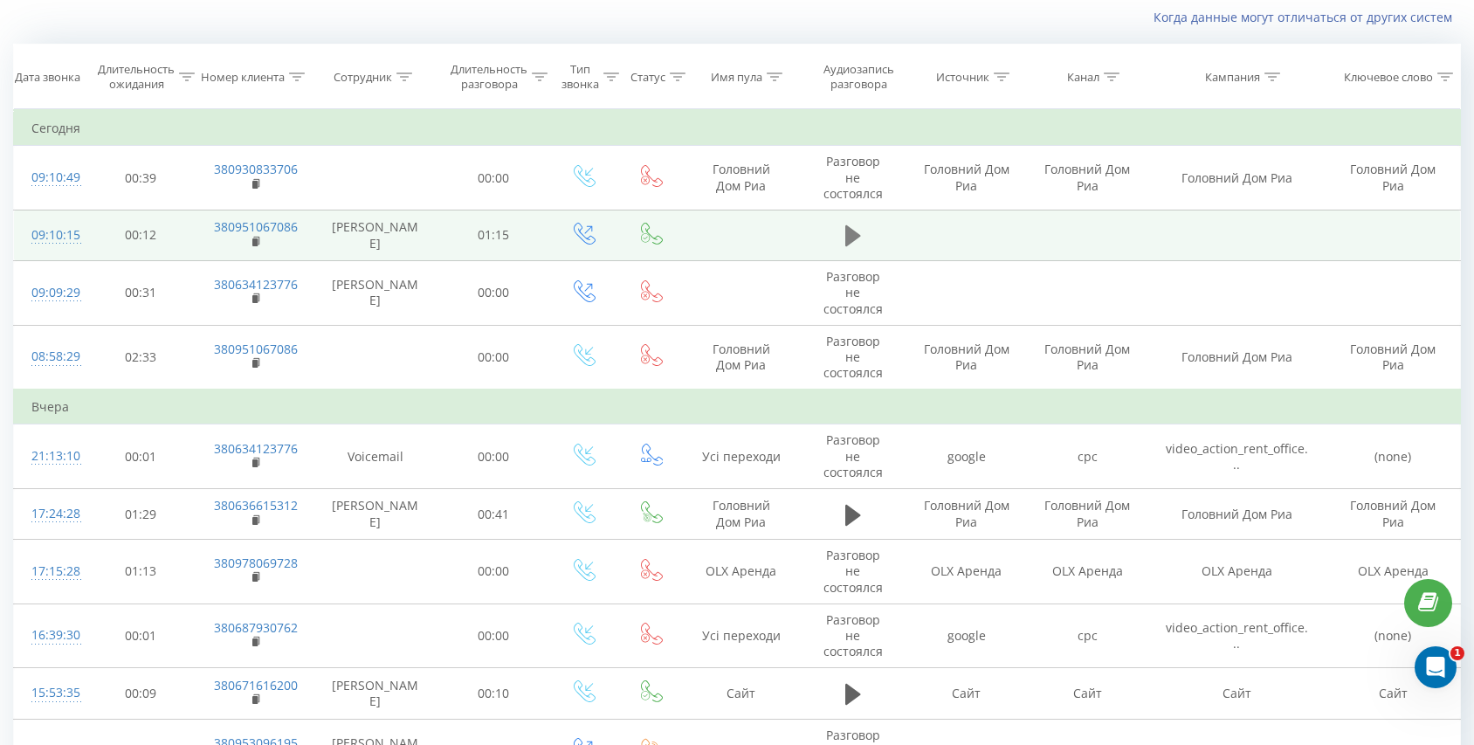
click at [861, 236] on button at bounding box center [853, 236] width 26 height 26
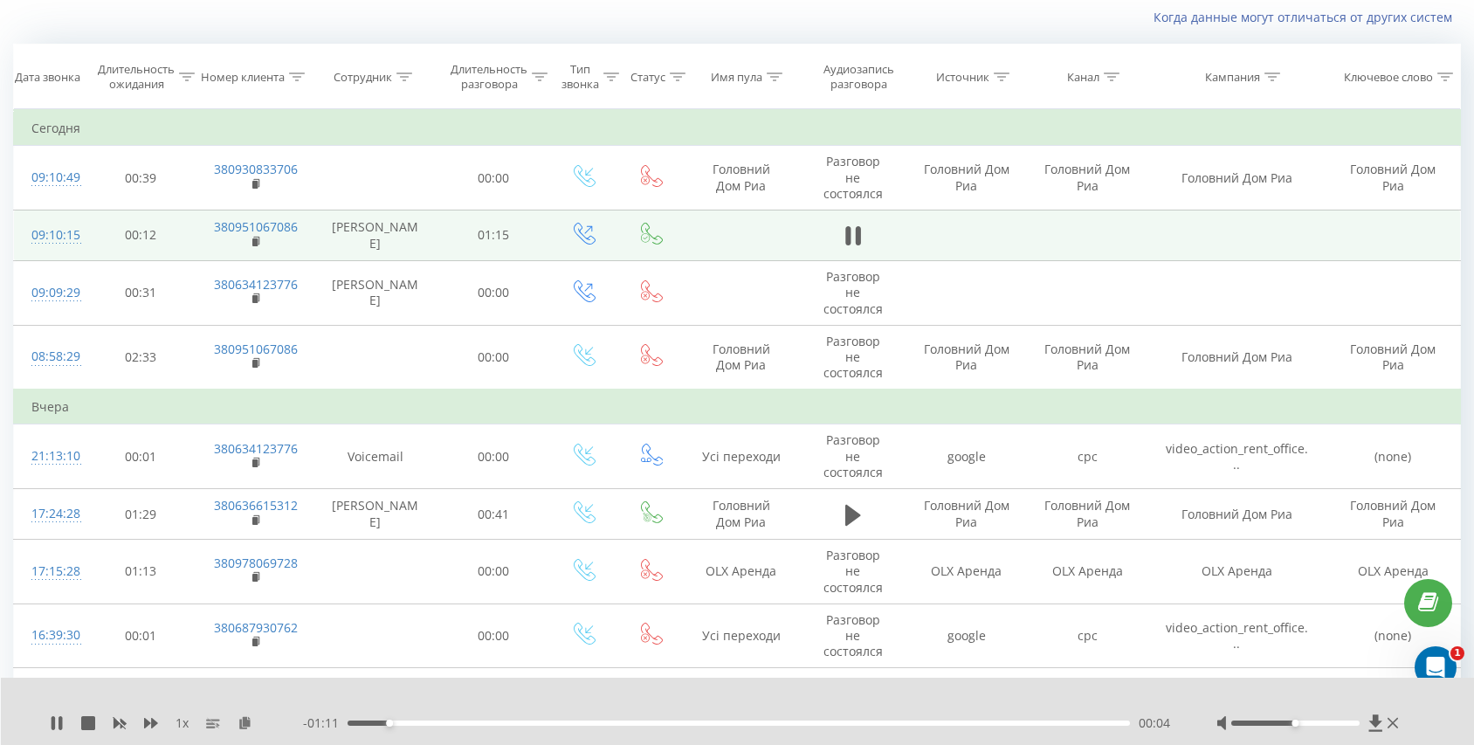
click at [517, 722] on div "00:04" at bounding box center [739, 722] width 782 height 5
click at [254, 243] on rect at bounding box center [254, 242] width 5 height 8
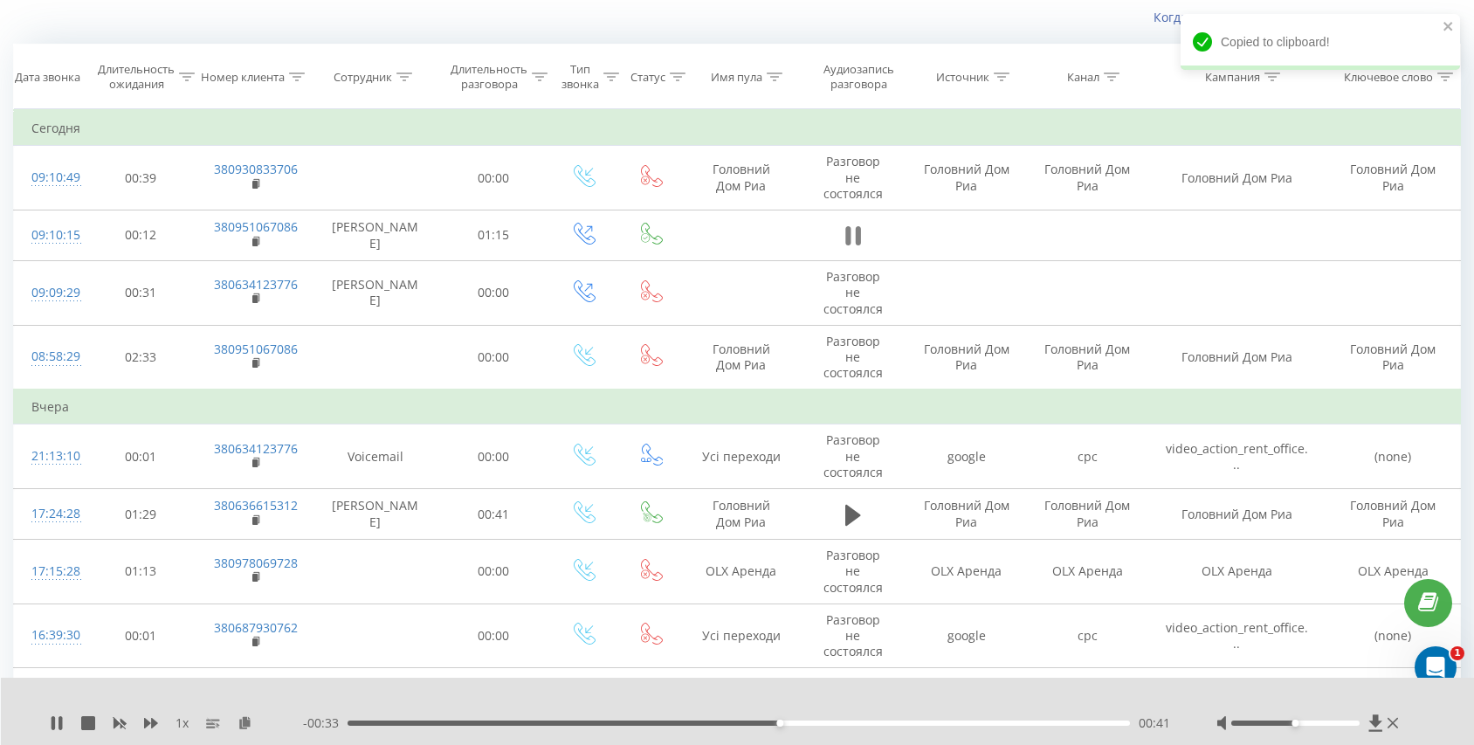
click at [851, 245] on icon at bounding box center [853, 236] width 16 height 24
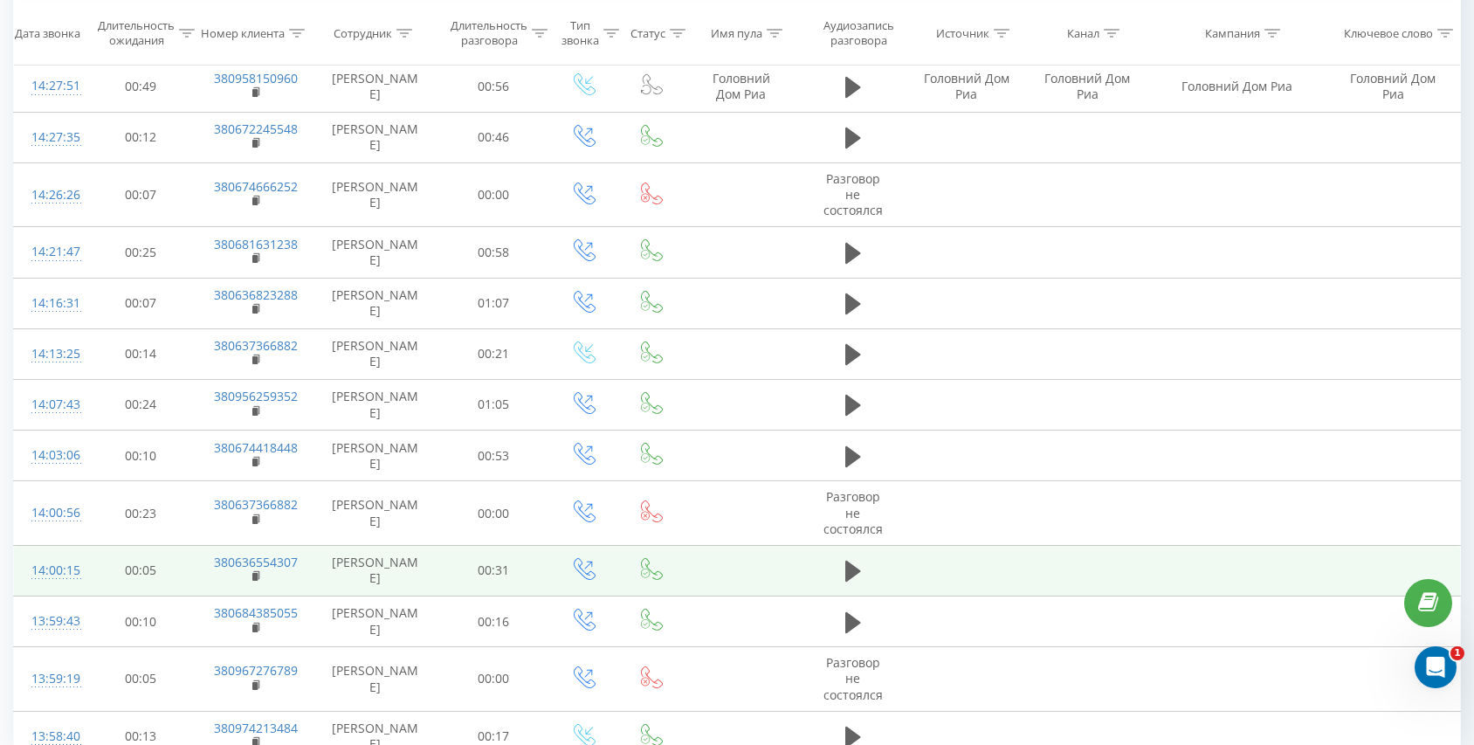
scroll to position [1089, 0]
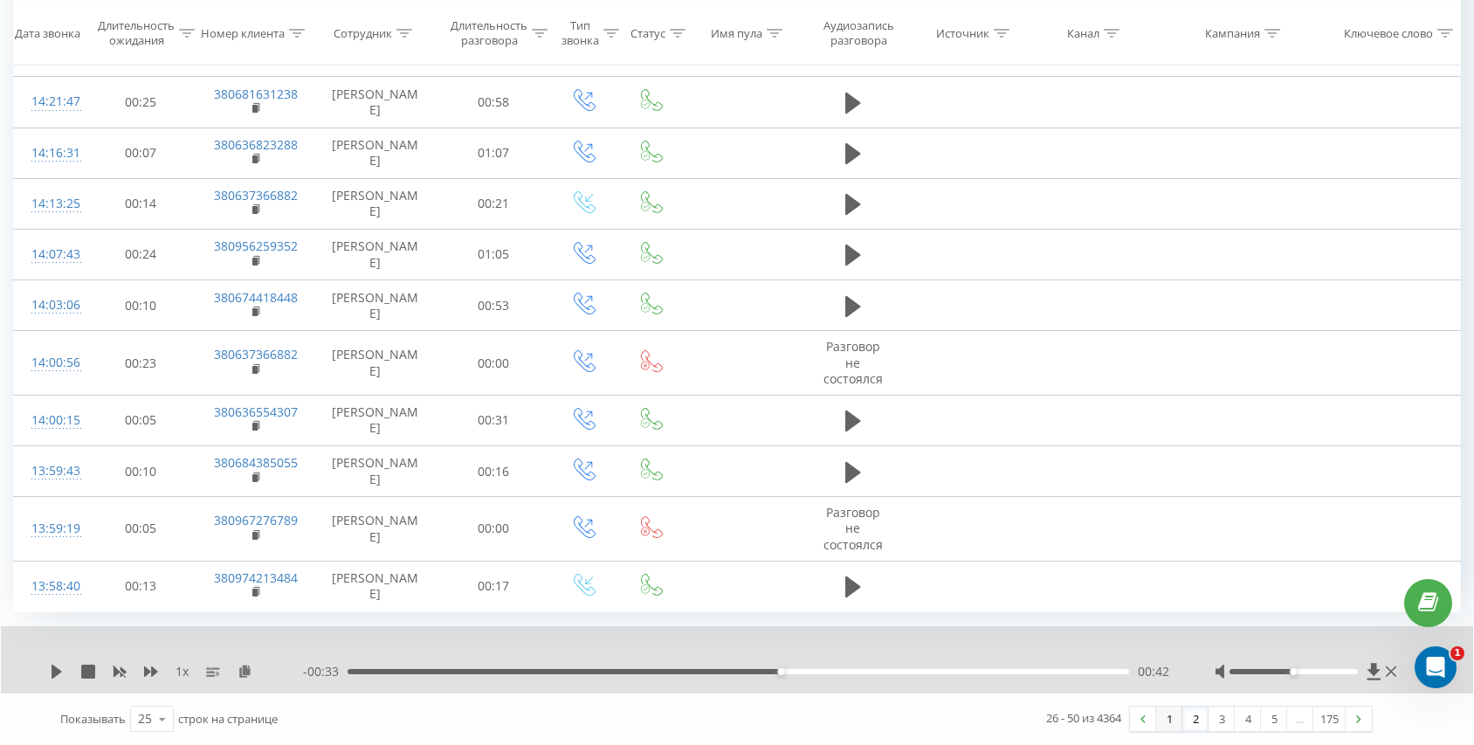
click at [1176, 713] on link "1" at bounding box center [1169, 718] width 26 height 24
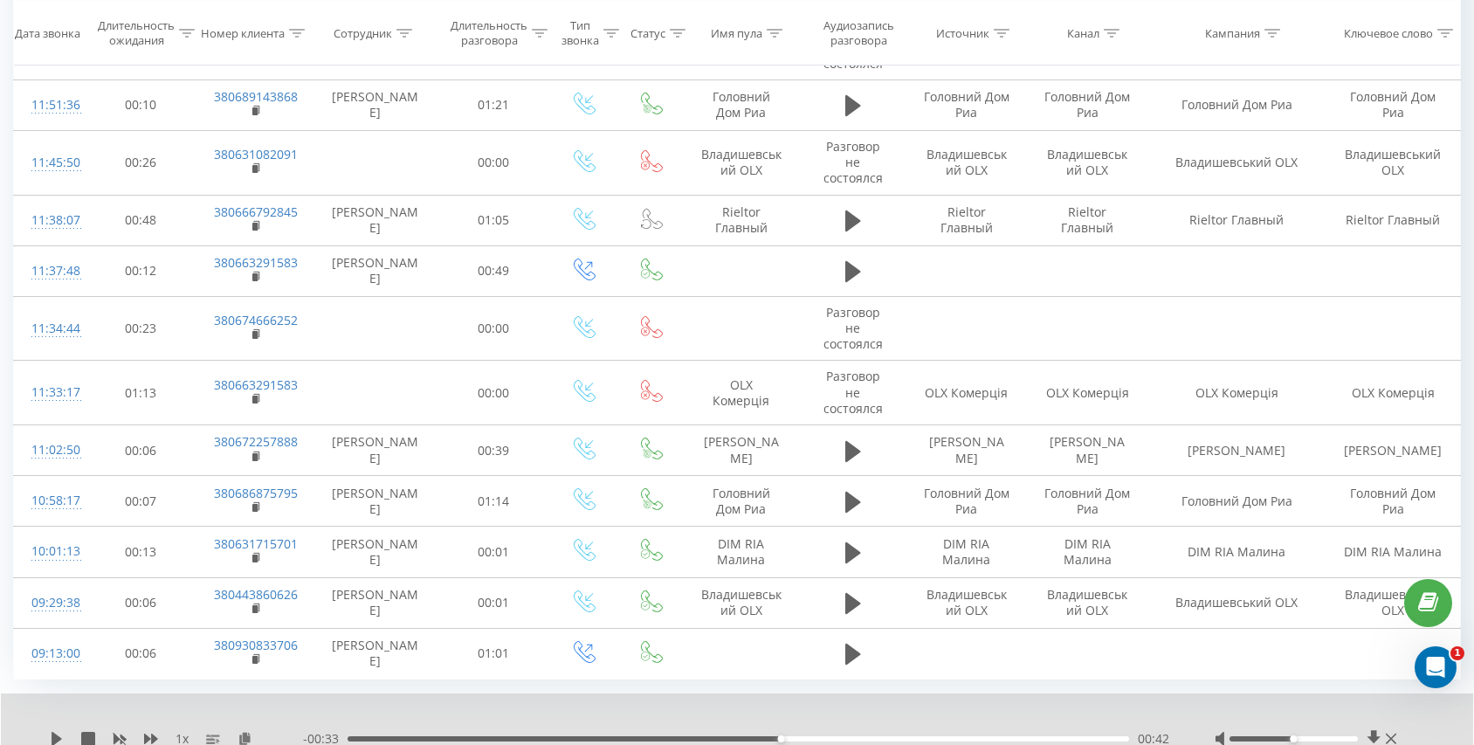
scroll to position [1094, 0]
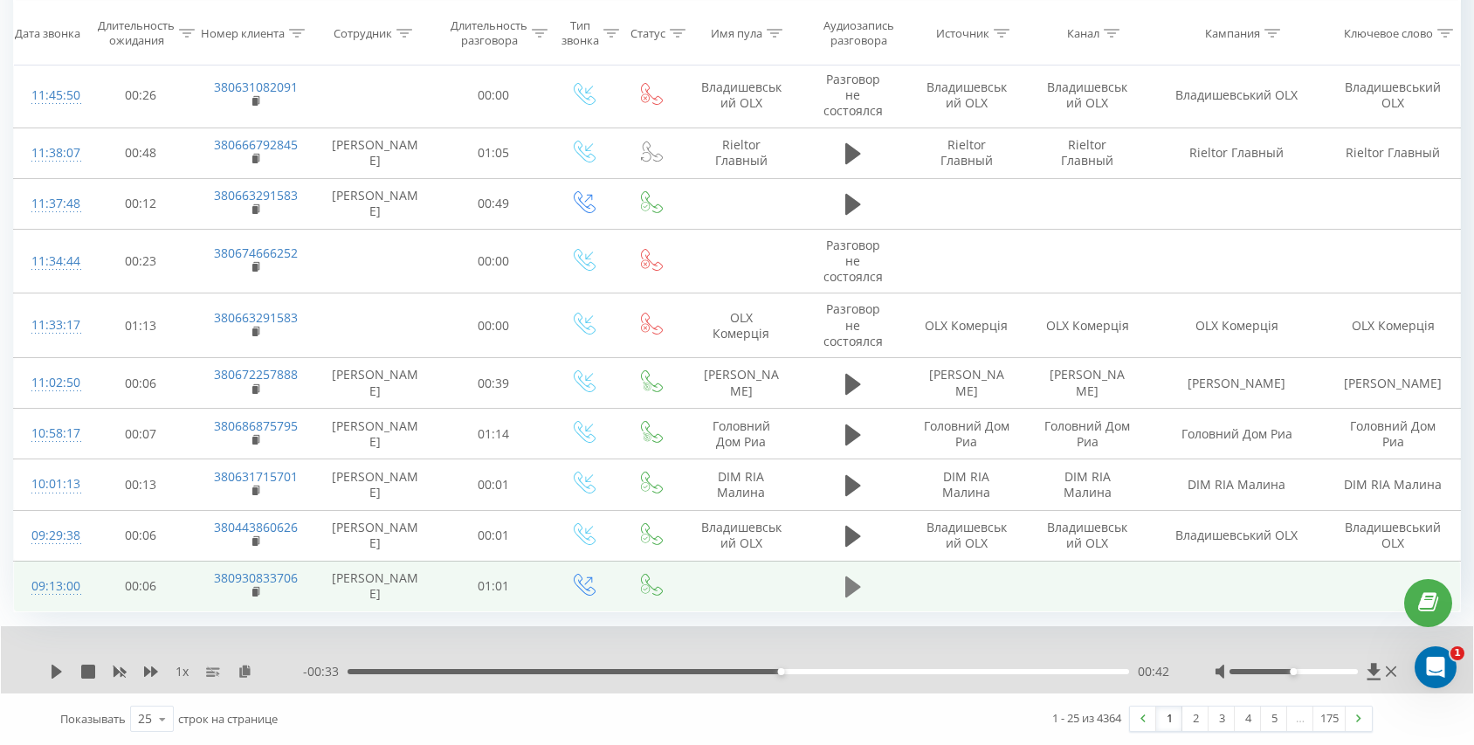
click at [840, 584] on button at bounding box center [853, 587] width 26 height 26
click at [256, 595] on rect at bounding box center [254, 593] width 5 height 8
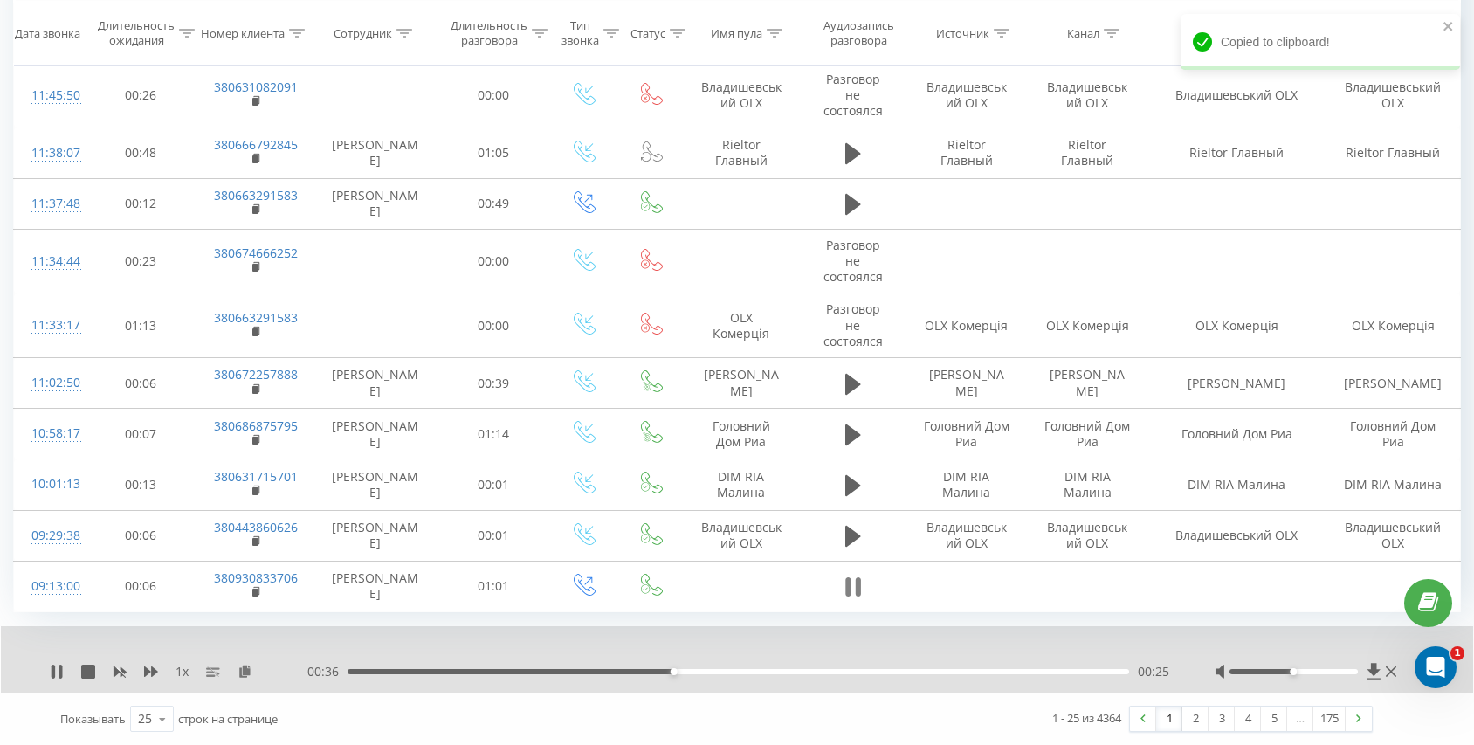
click at [850, 594] on icon at bounding box center [853, 587] width 16 height 24
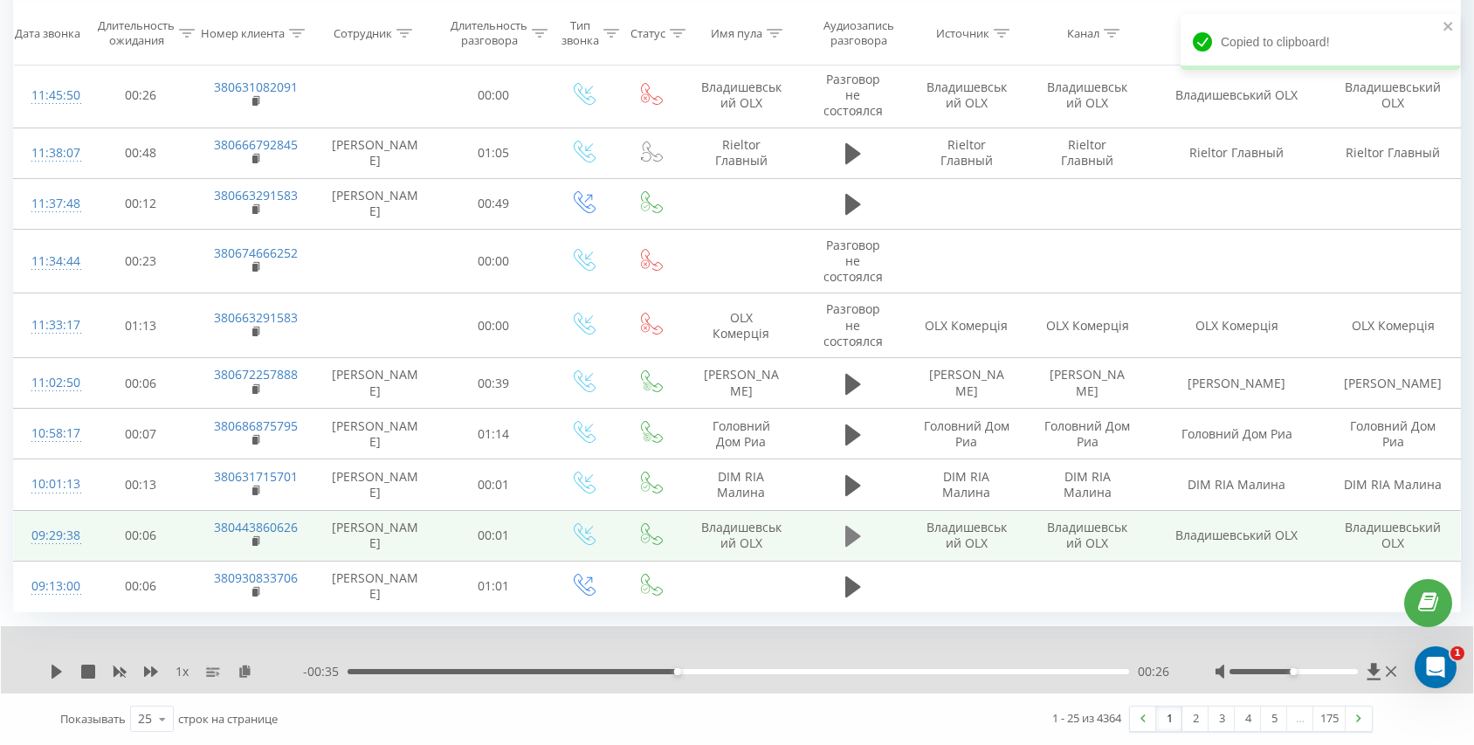
click at [845, 538] on icon at bounding box center [853, 536] width 16 height 21
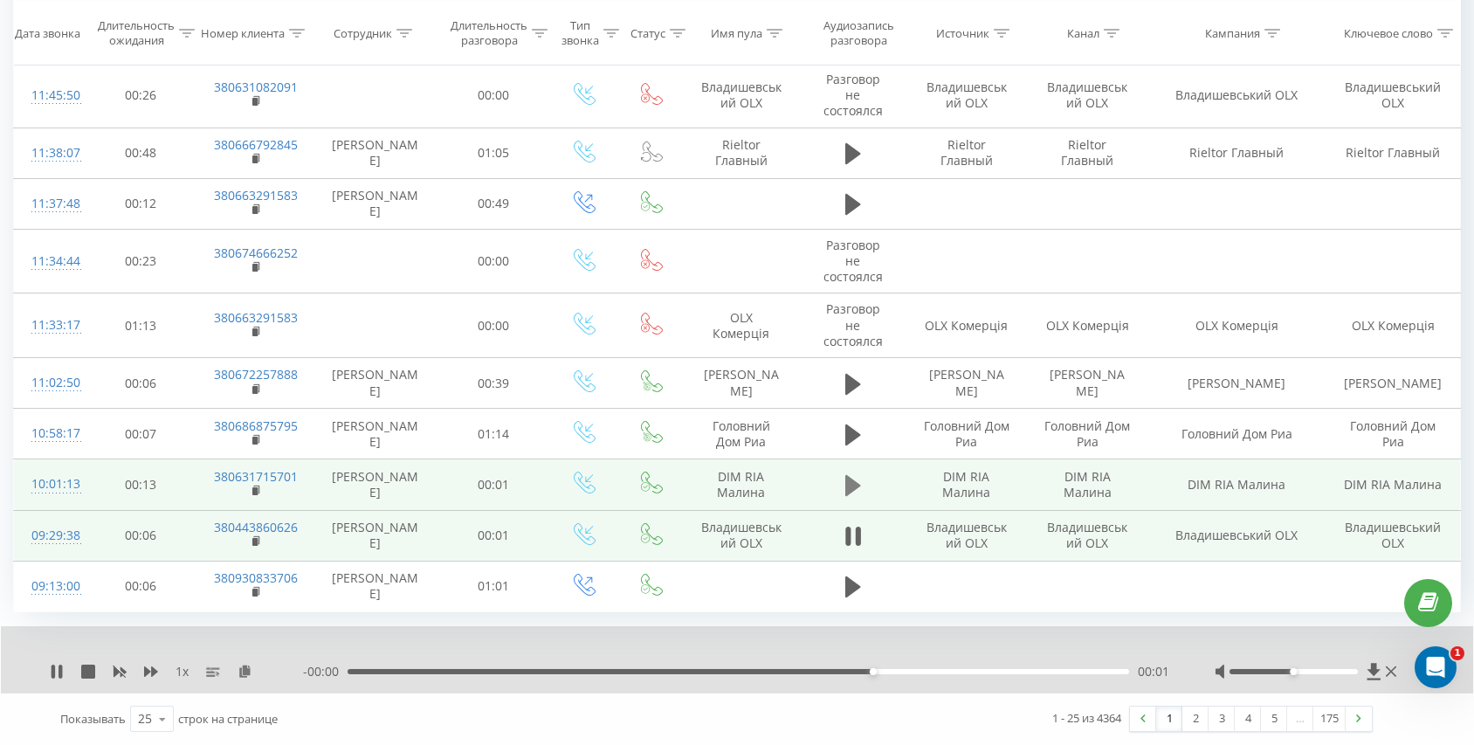
click at [846, 492] on icon at bounding box center [853, 485] width 16 height 21
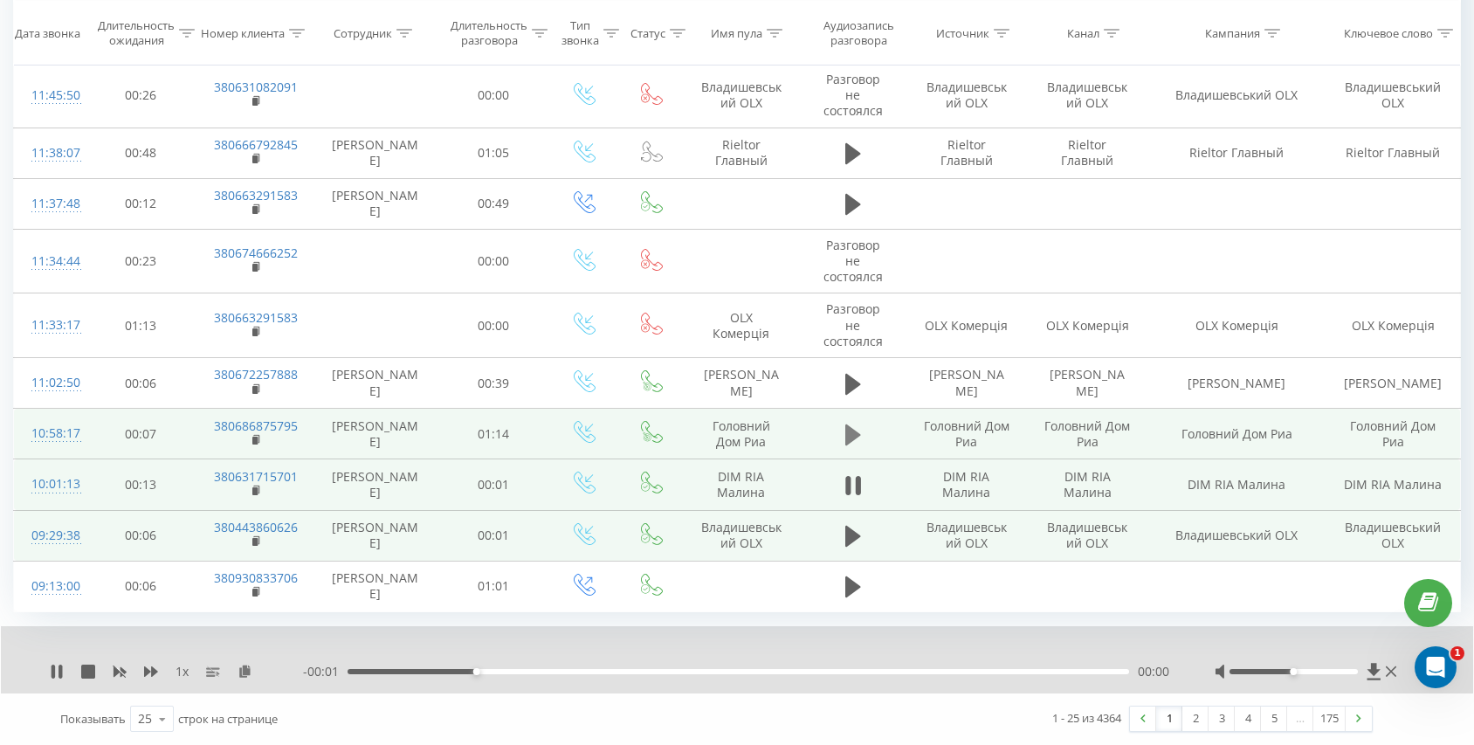
click at [850, 439] on icon at bounding box center [853, 434] width 16 height 21
click at [257, 437] on rect at bounding box center [254, 441] width 5 height 8
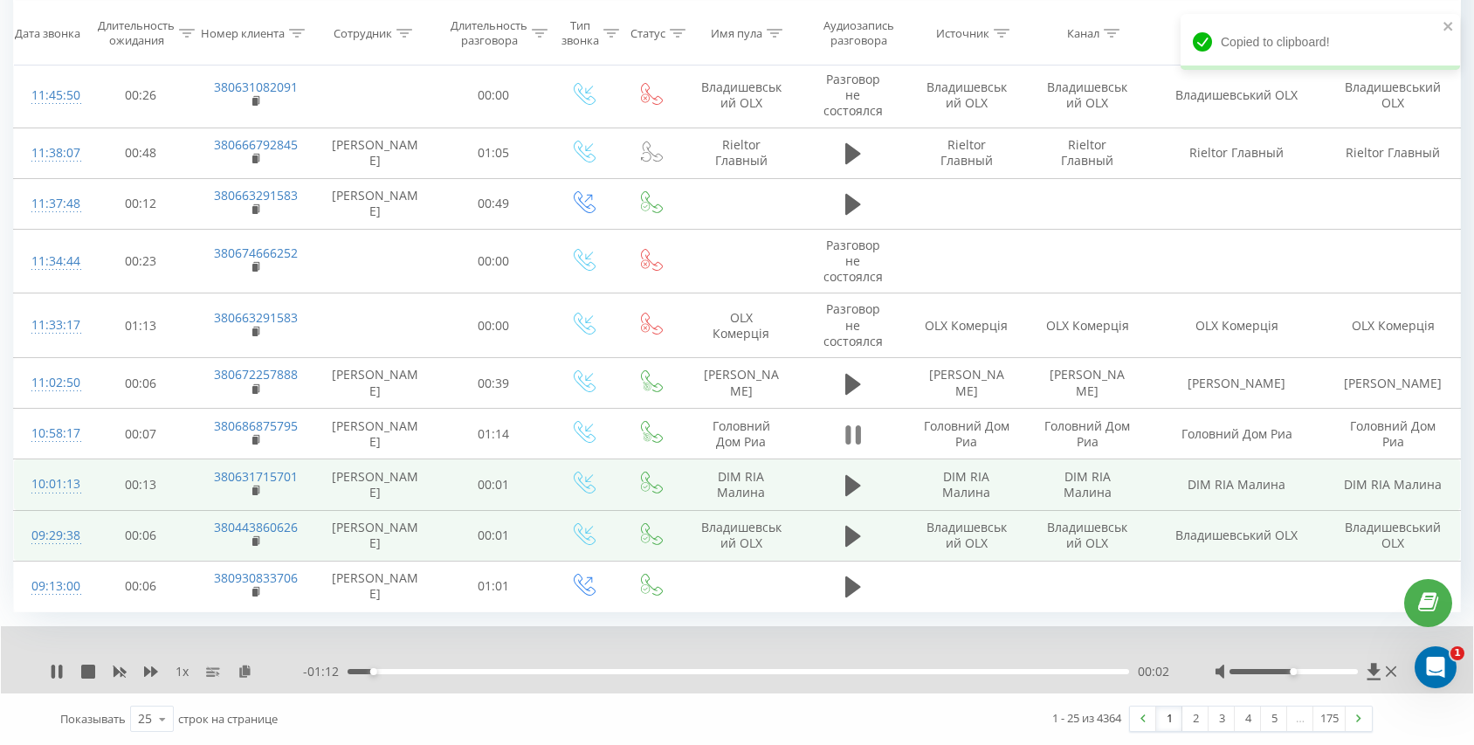
click at [854, 434] on icon at bounding box center [853, 435] width 16 height 24
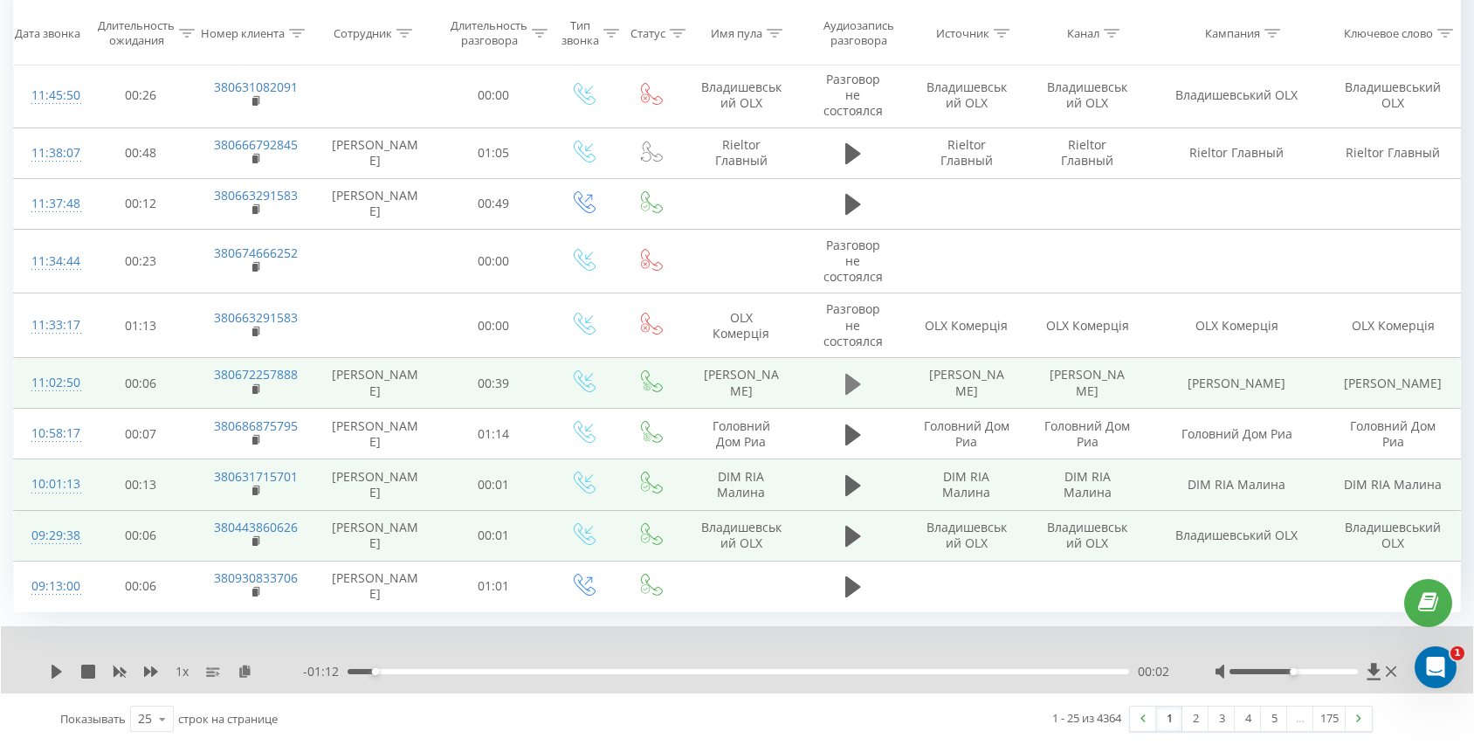
click at [849, 376] on icon at bounding box center [853, 383] width 16 height 21
click at [254, 390] on rect at bounding box center [254, 390] width 5 height 8
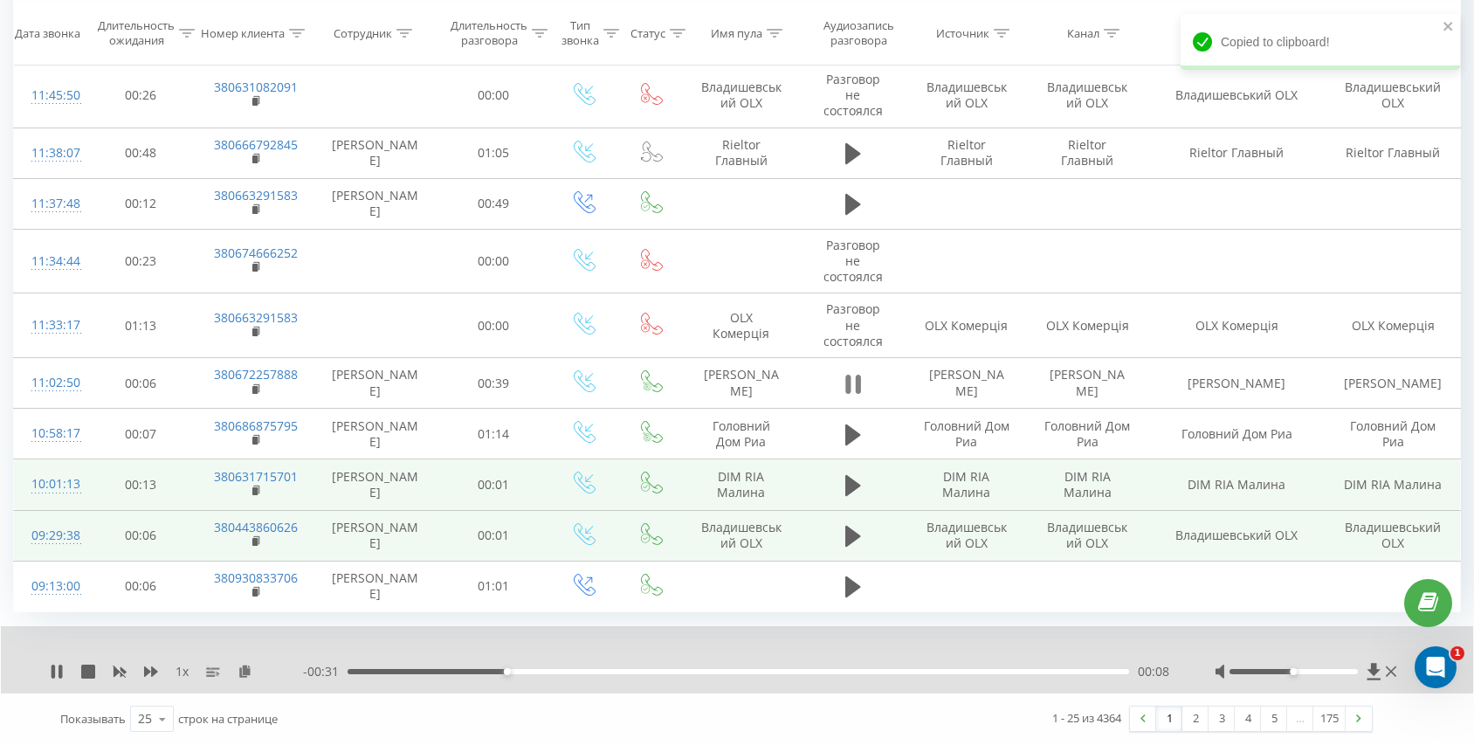
click at [854, 385] on icon at bounding box center [853, 384] width 16 height 24
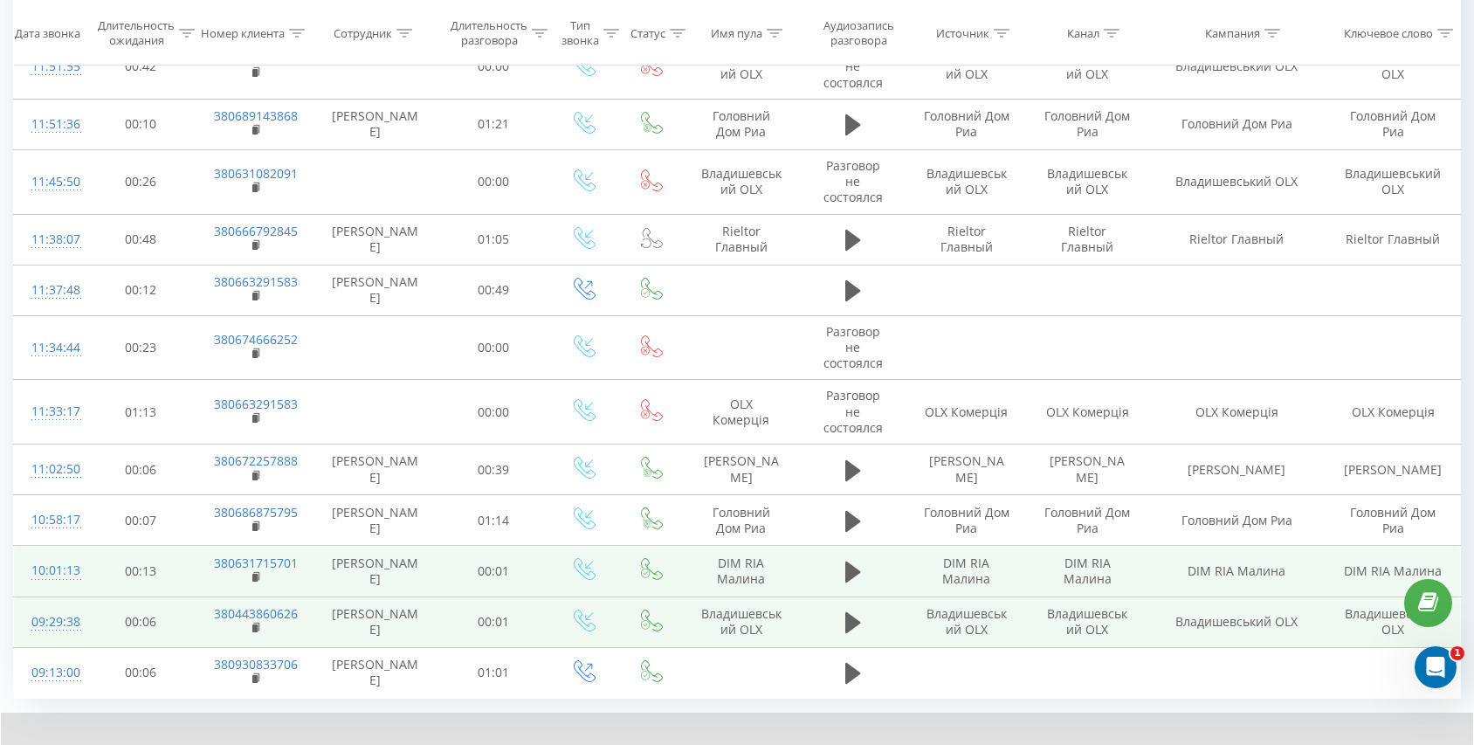
scroll to position [1009, 0]
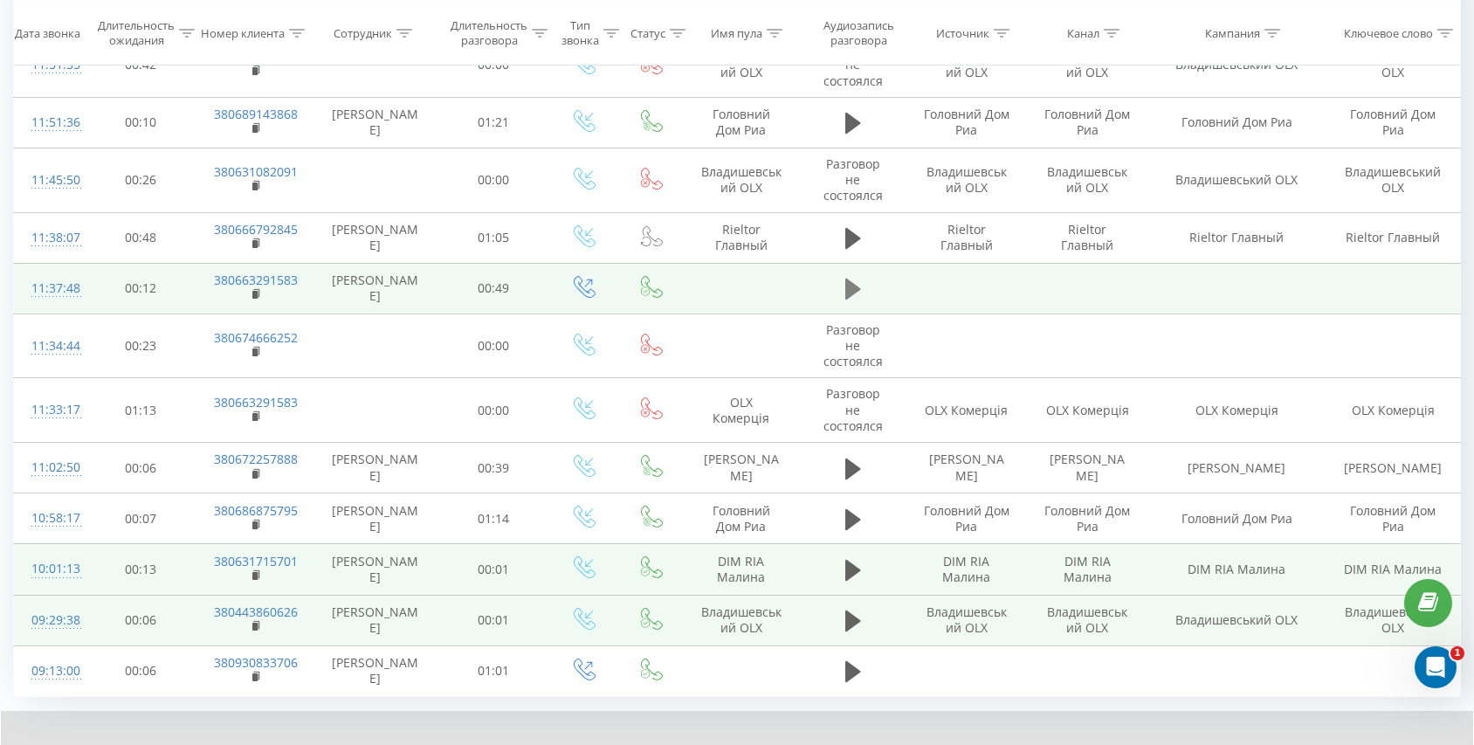
click at [853, 281] on icon at bounding box center [853, 289] width 16 height 24
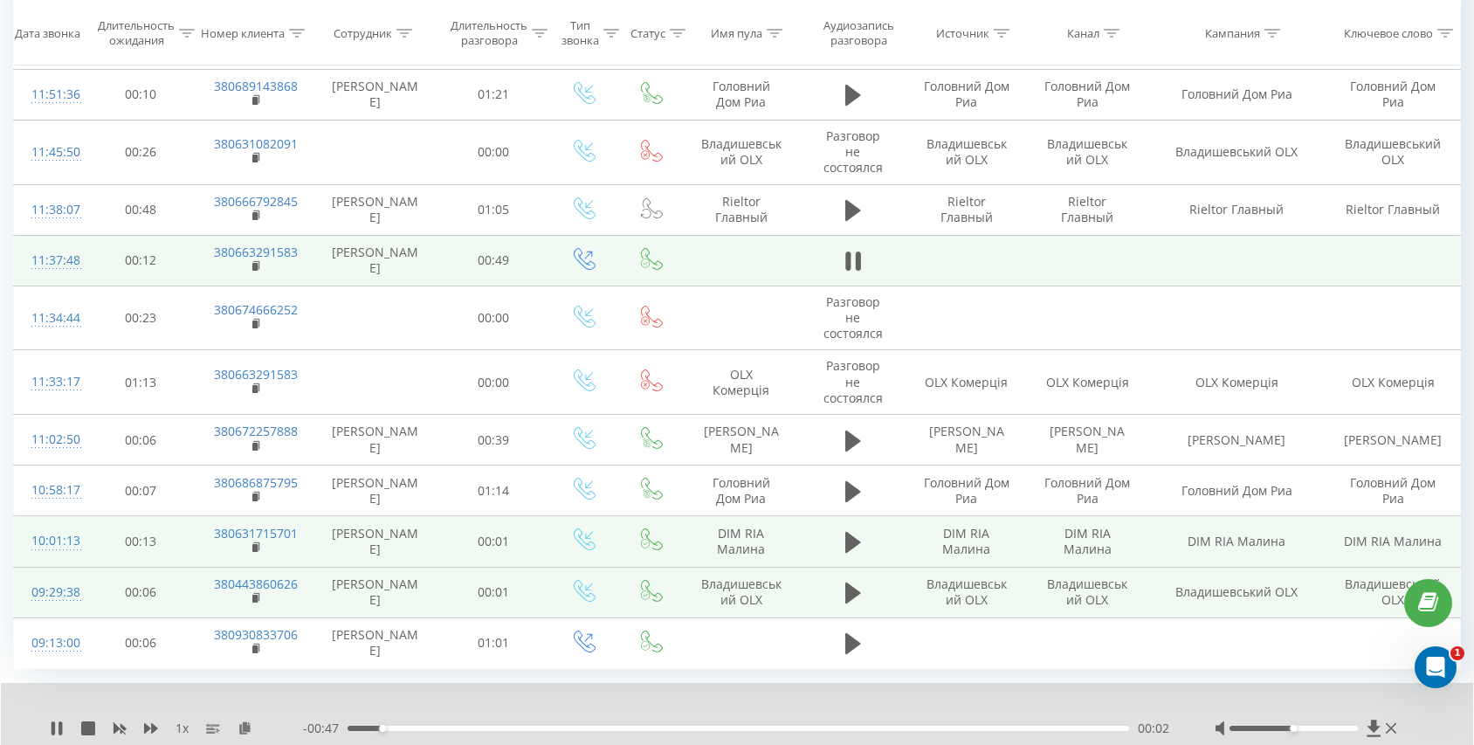
scroll to position [1057, 0]
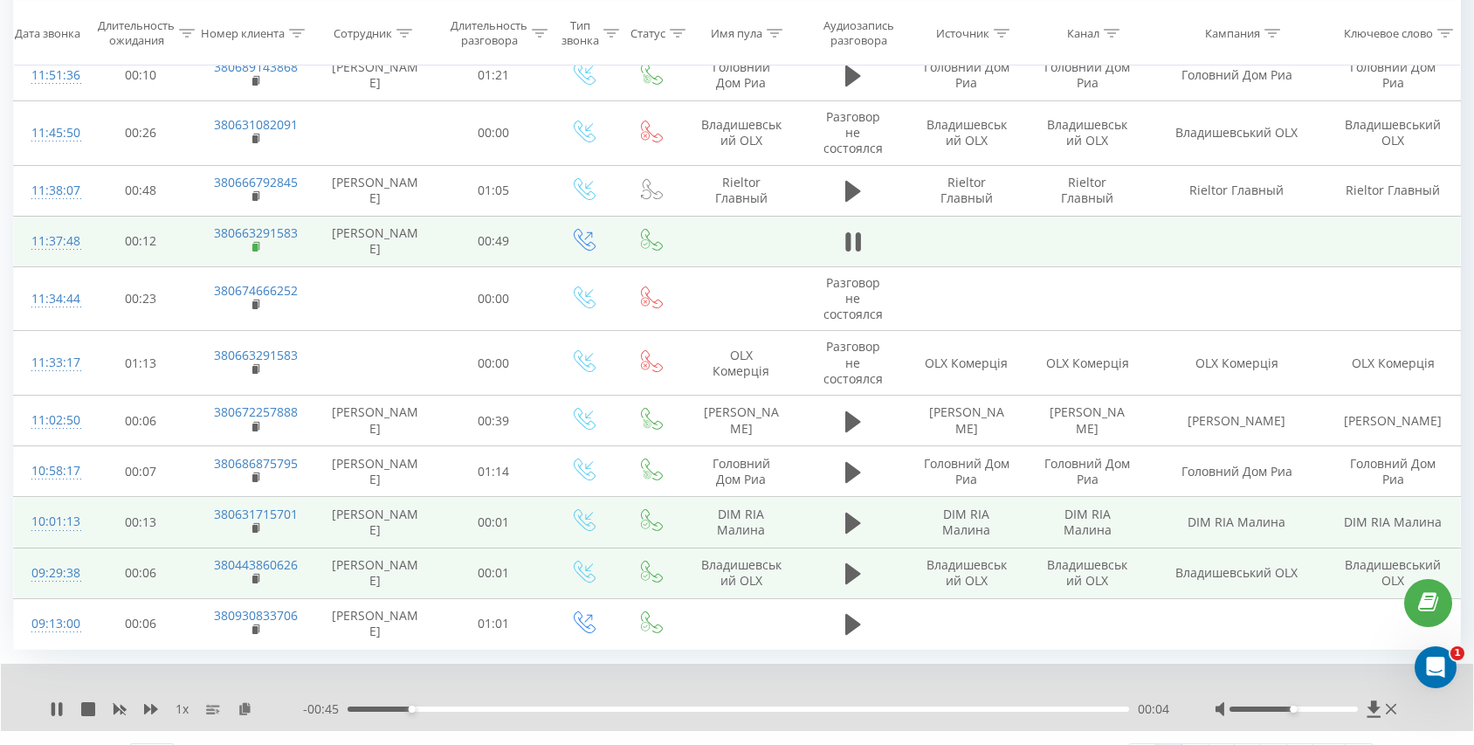
click at [255, 244] on icon at bounding box center [257, 247] width 10 height 12
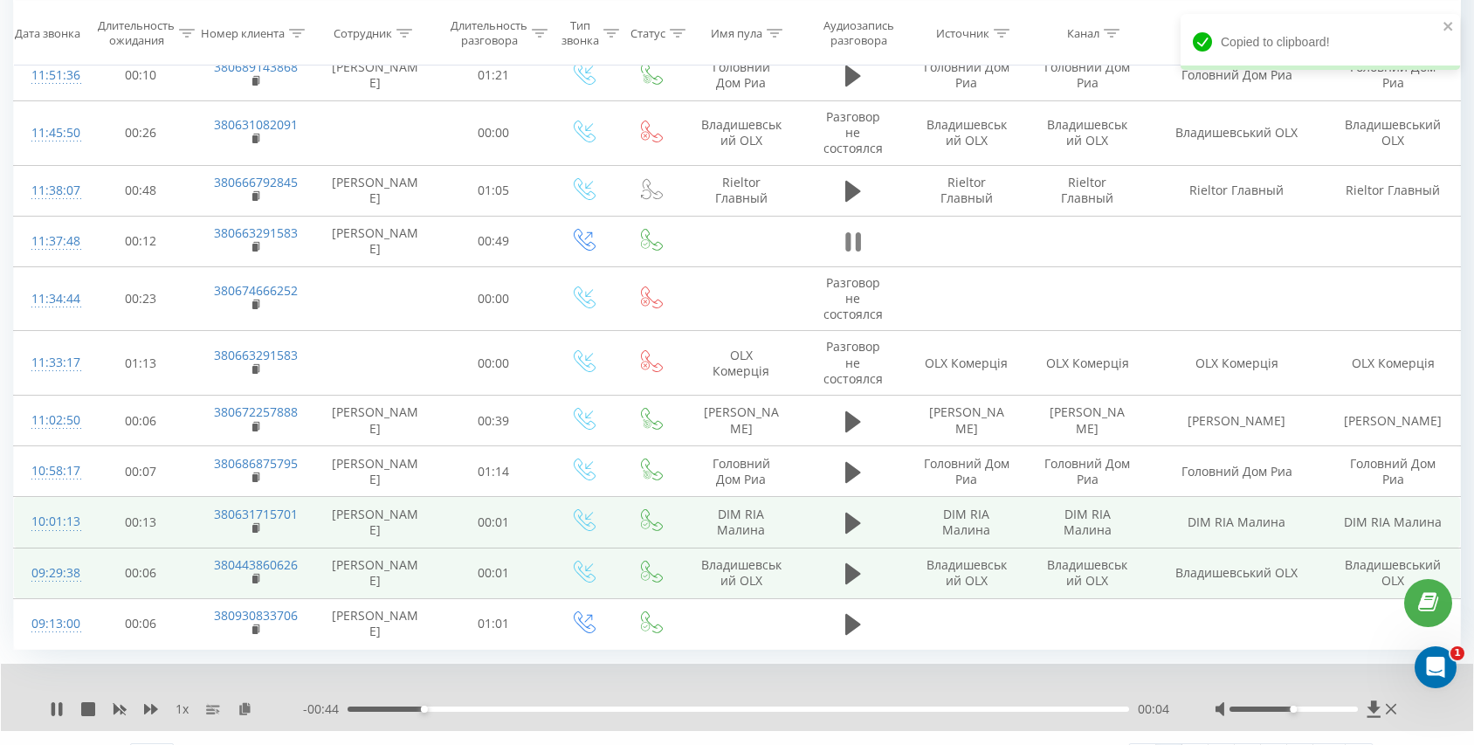
click at [850, 244] on icon at bounding box center [853, 242] width 16 height 24
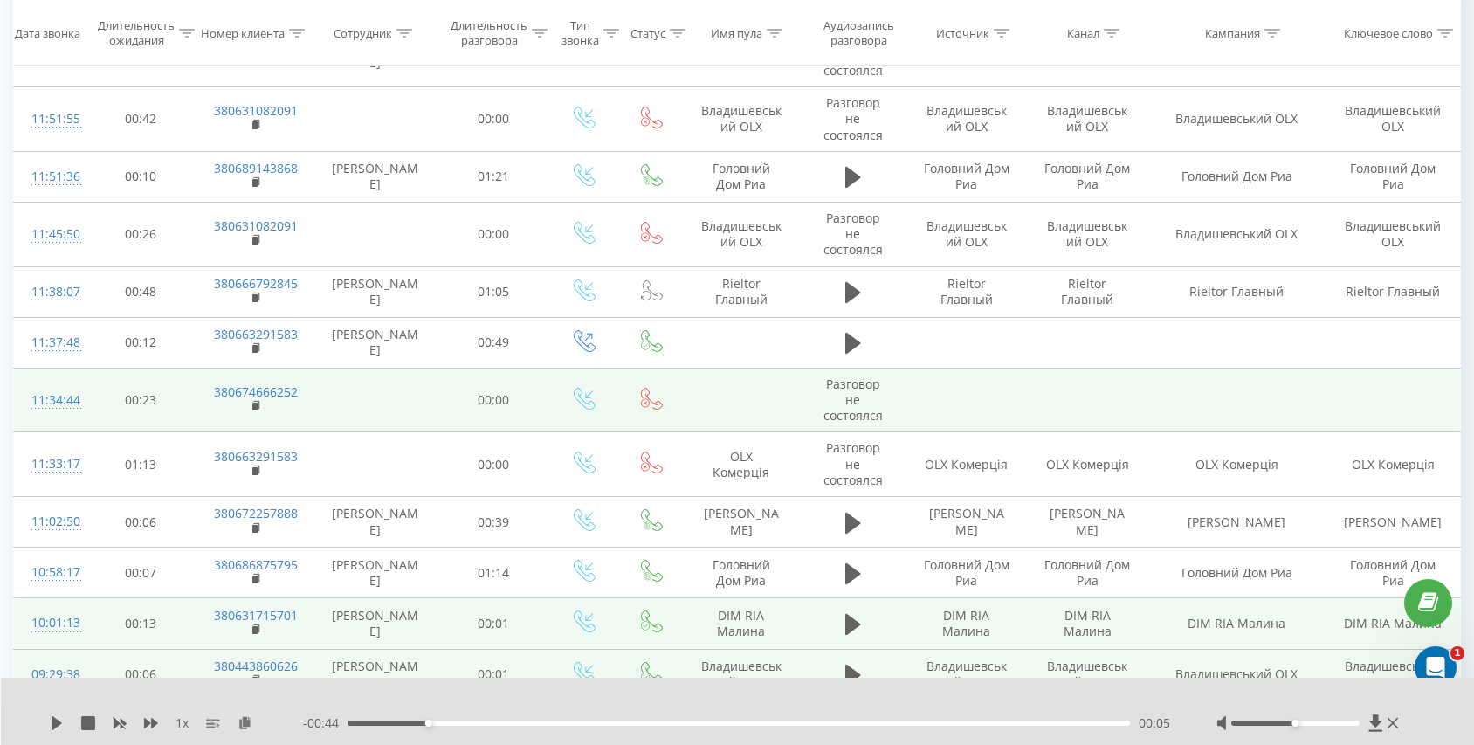
scroll to position [954, 0]
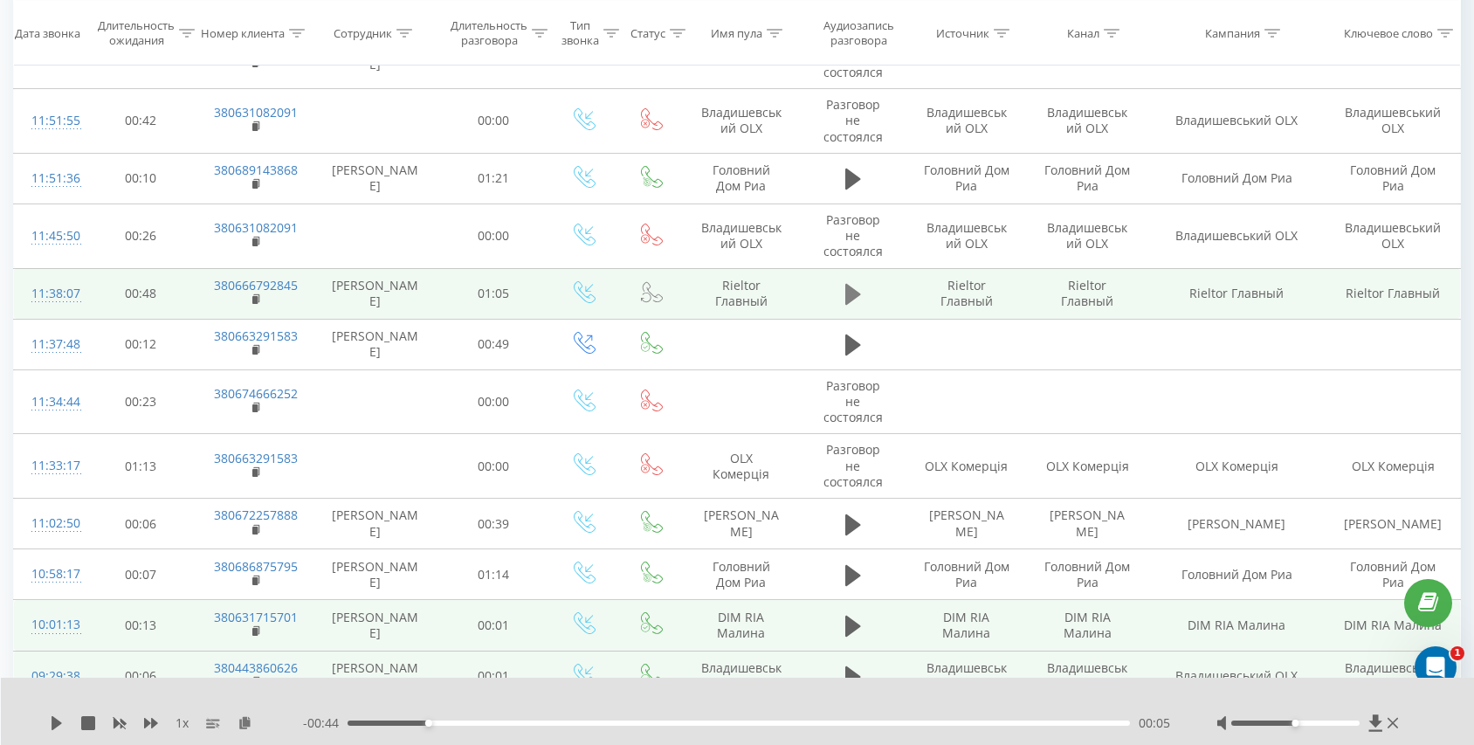
click at [858, 300] on icon at bounding box center [853, 294] width 16 height 24
click at [453, 724] on div "00:00" at bounding box center [739, 722] width 782 height 5
click at [536, 724] on div "00:09" at bounding box center [739, 722] width 782 height 5
click at [575, 724] on div "00:16" at bounding box center [739, 722] width 782 height 5
click at [651, 728] on div "- 00:46 00:19 00:19" at bounding box center [738, 722] width 870 height 17
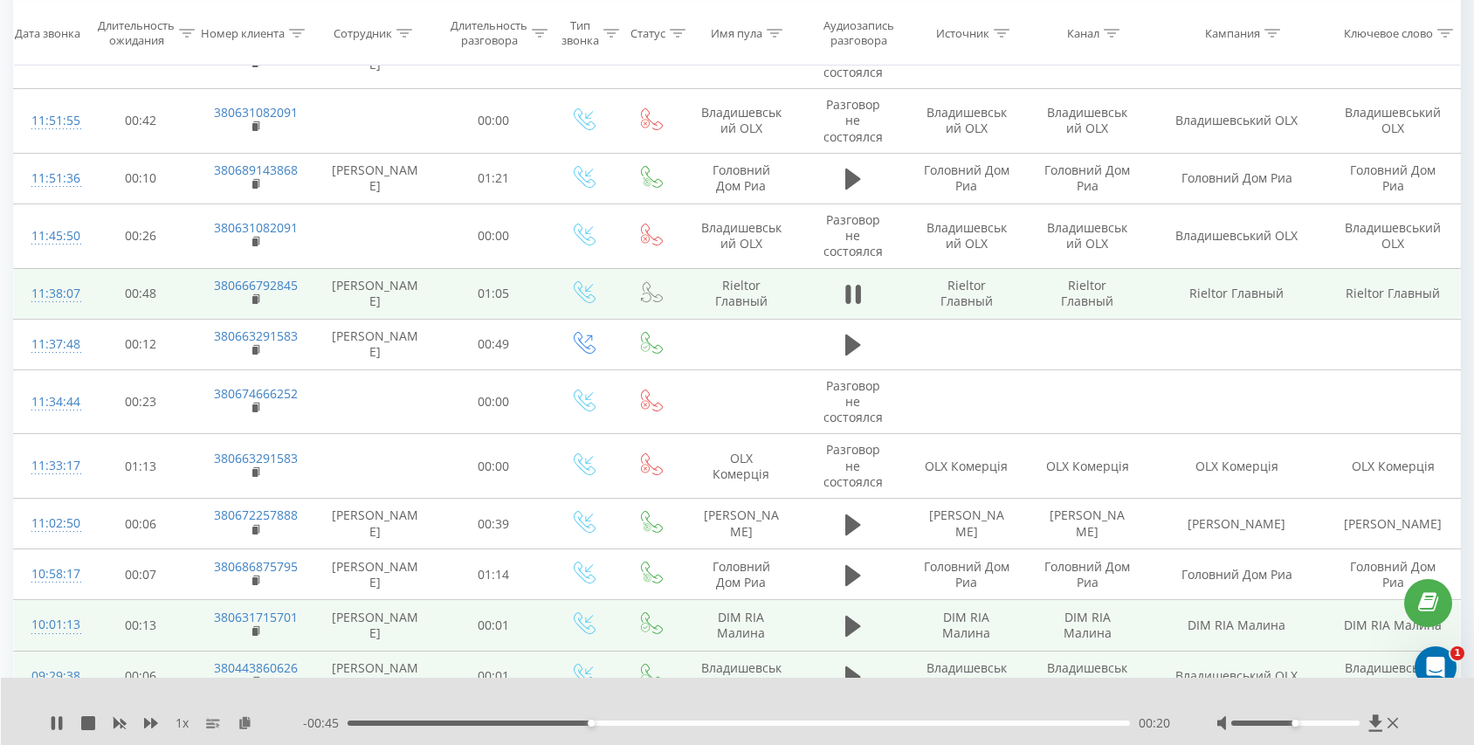
click at [865, 721] on div "00:20" at bounding box center [739, 722] width 782 height 5
click at [943, 731] on div "- 00:22 00:44 00:44" at bounding box center [738, 722] width 870 height 17
click at [845, 294] on icon at bounding box center [853, 294] width 16 height 24
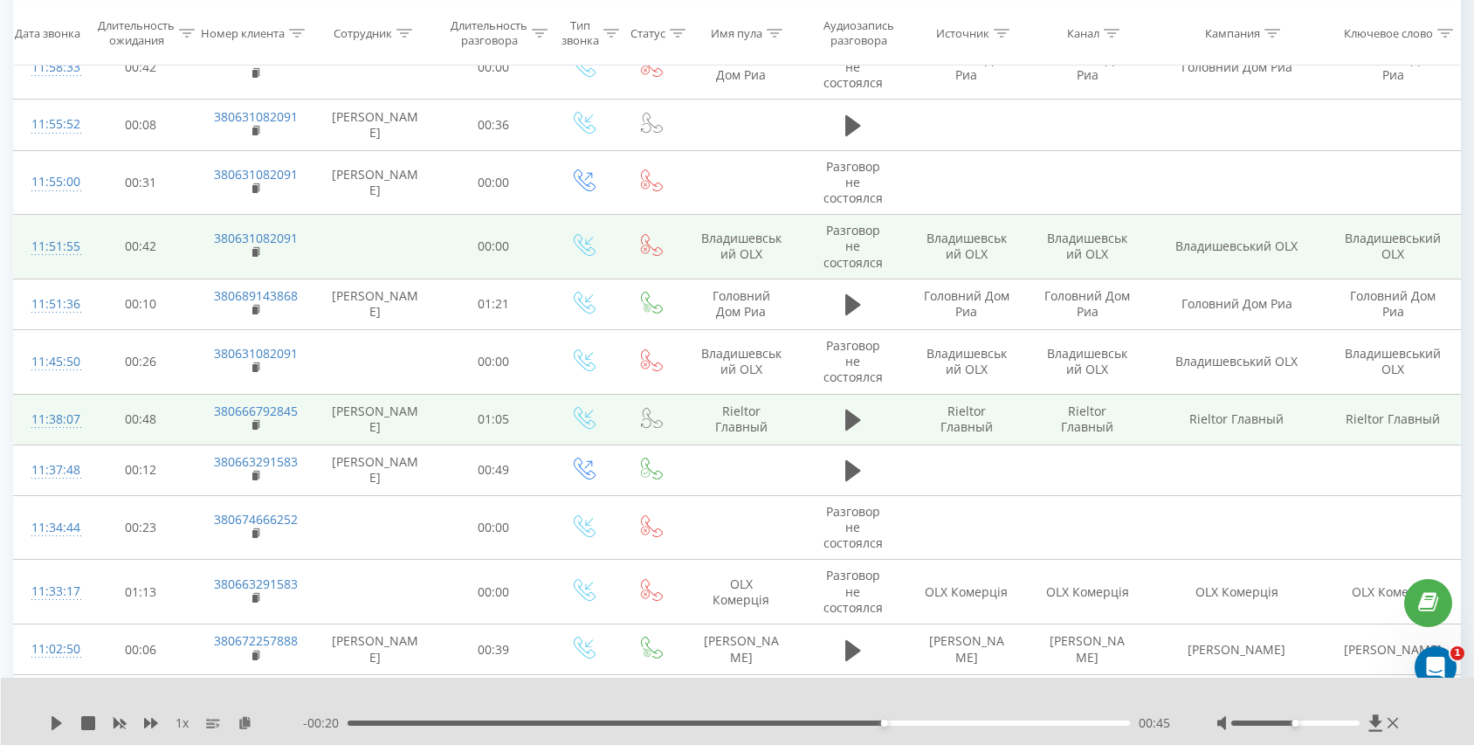
scroll to position [826, 0]
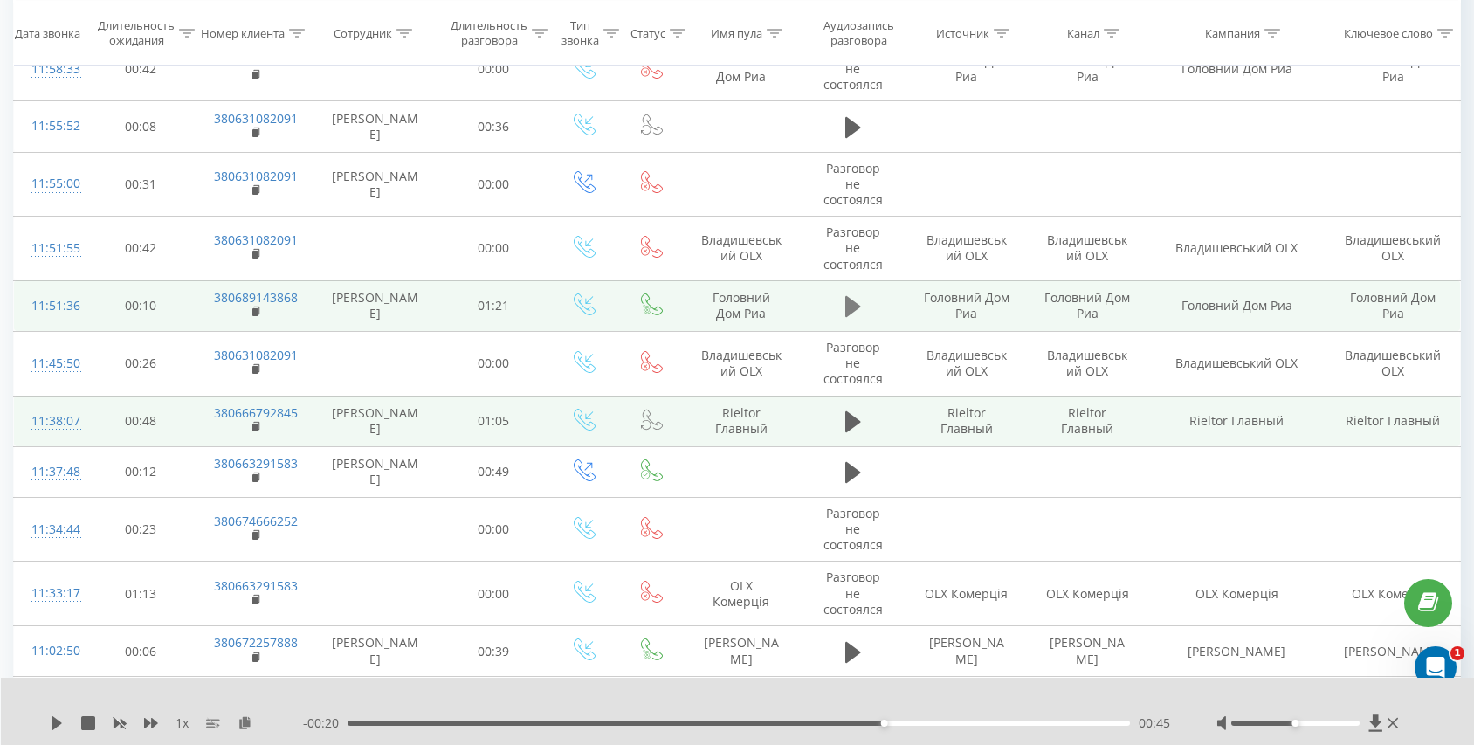
click at [847, 300] on icon at bounding box center [853, 306] width 16 height 21
click at [258, 313] on icon at bounding box center [257, 312] width 10 height 12
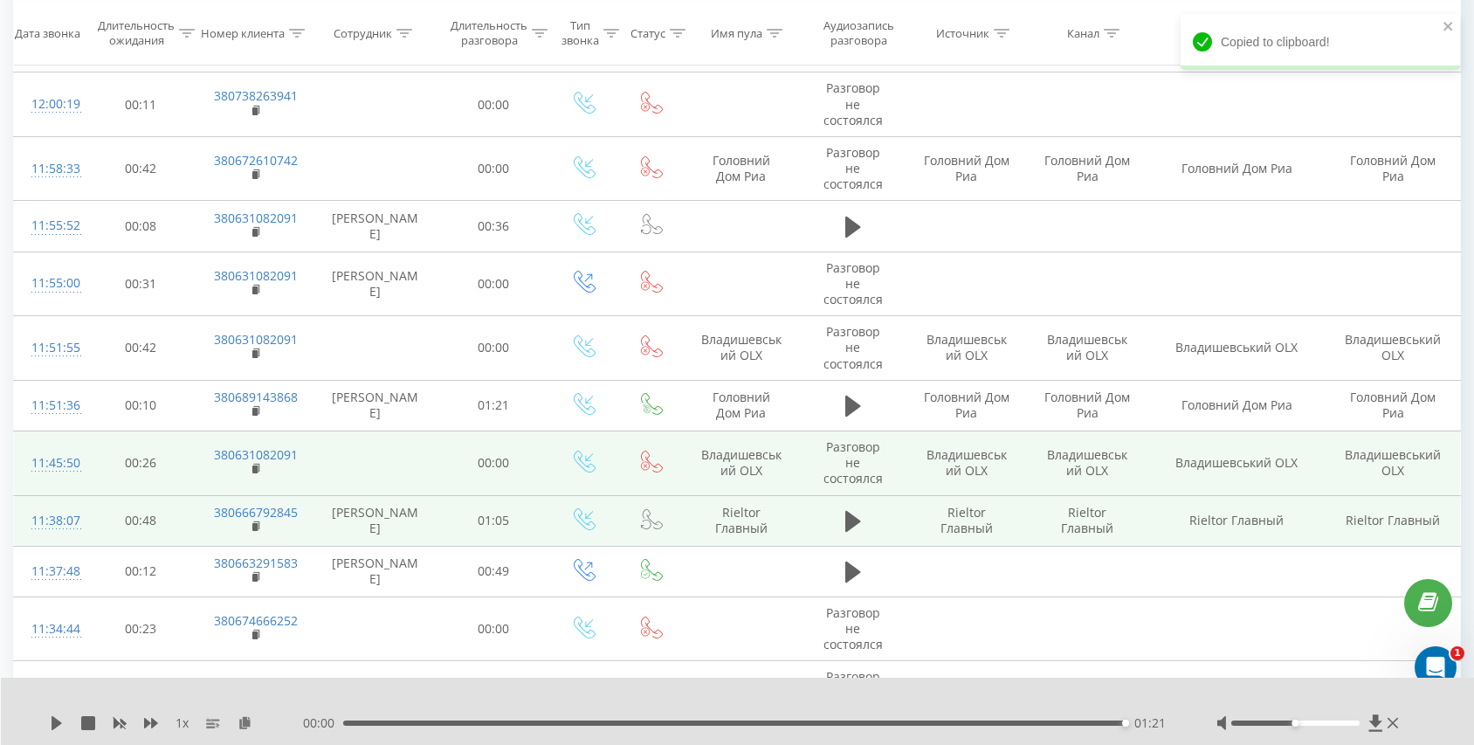
scroll to position [730, 0]
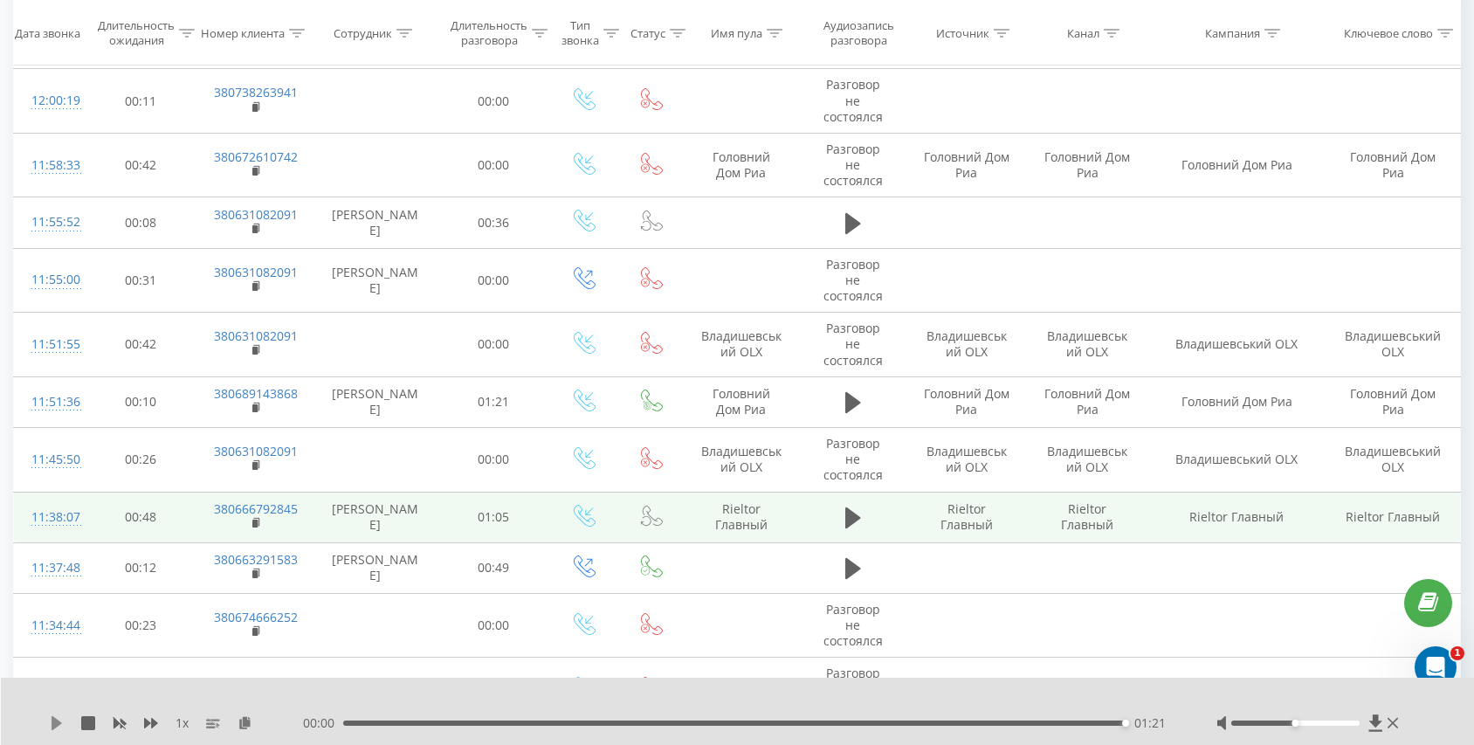
click at [58, 719] on icon at bounding box center [57, 723] width 14 height 14
click at [513, 723] on div "01:21" at bounding box center [734, 722] width 782 height 5
click at [51, 724] on icon at bounding box center [57, 723] width 14 height 14
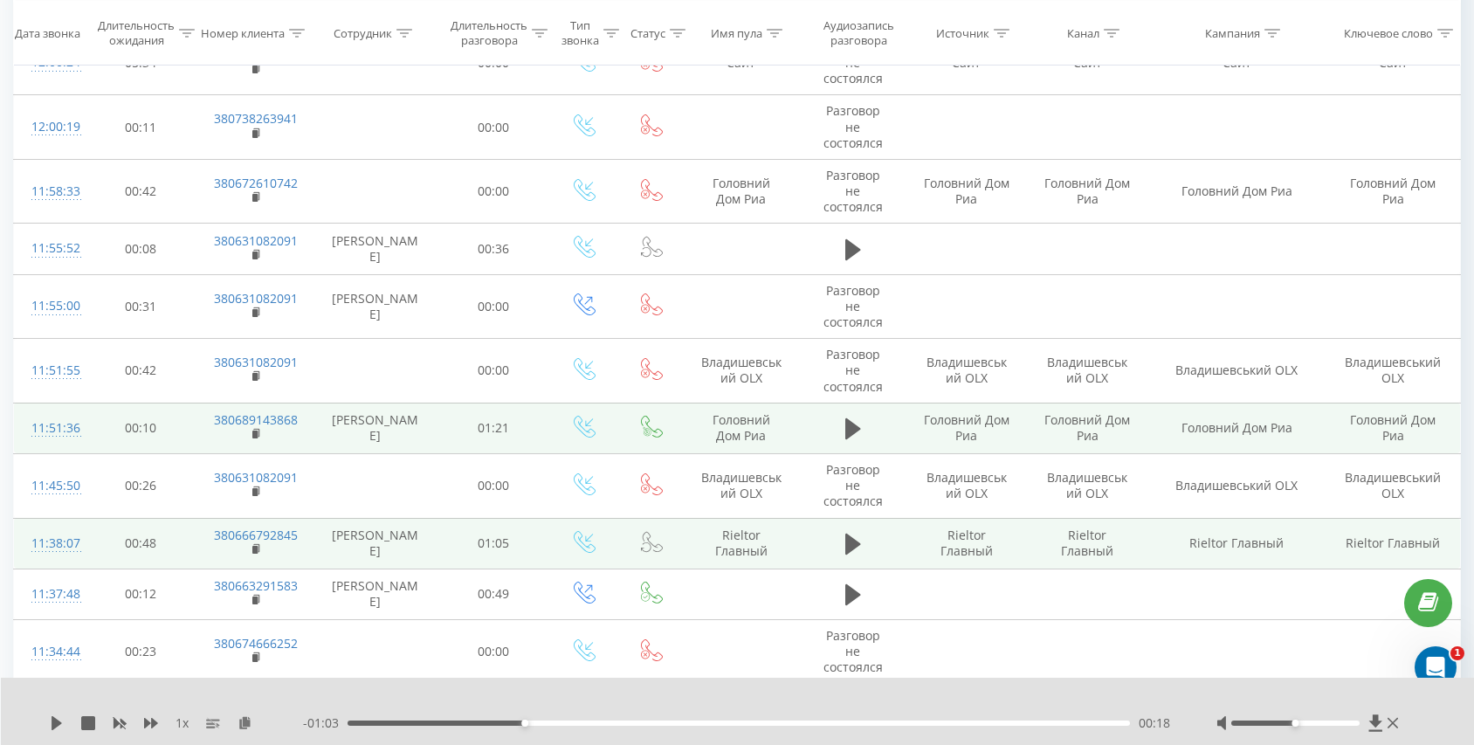
scroll to position [702, 0]
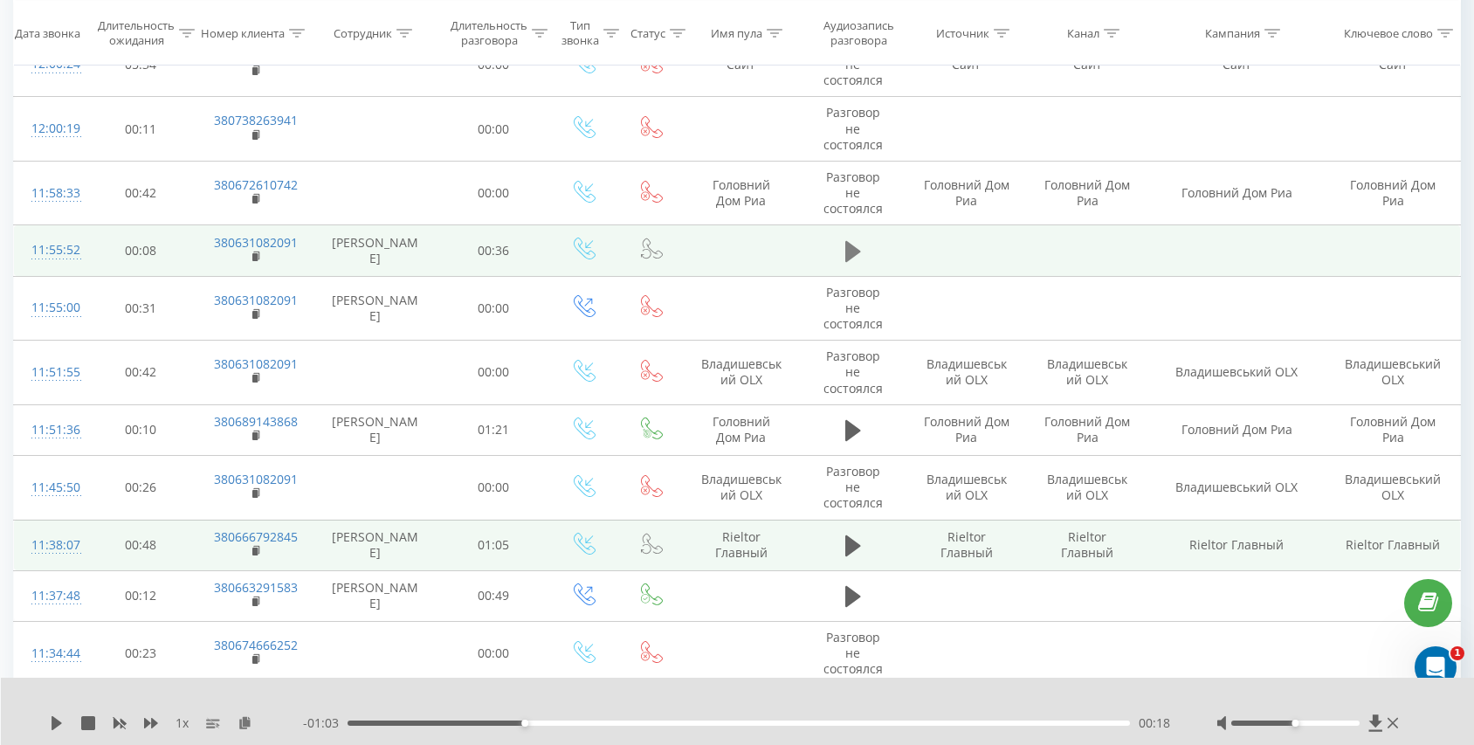
click at [856, 262] on icon at bounding box center [853, 251] width 16 height 24
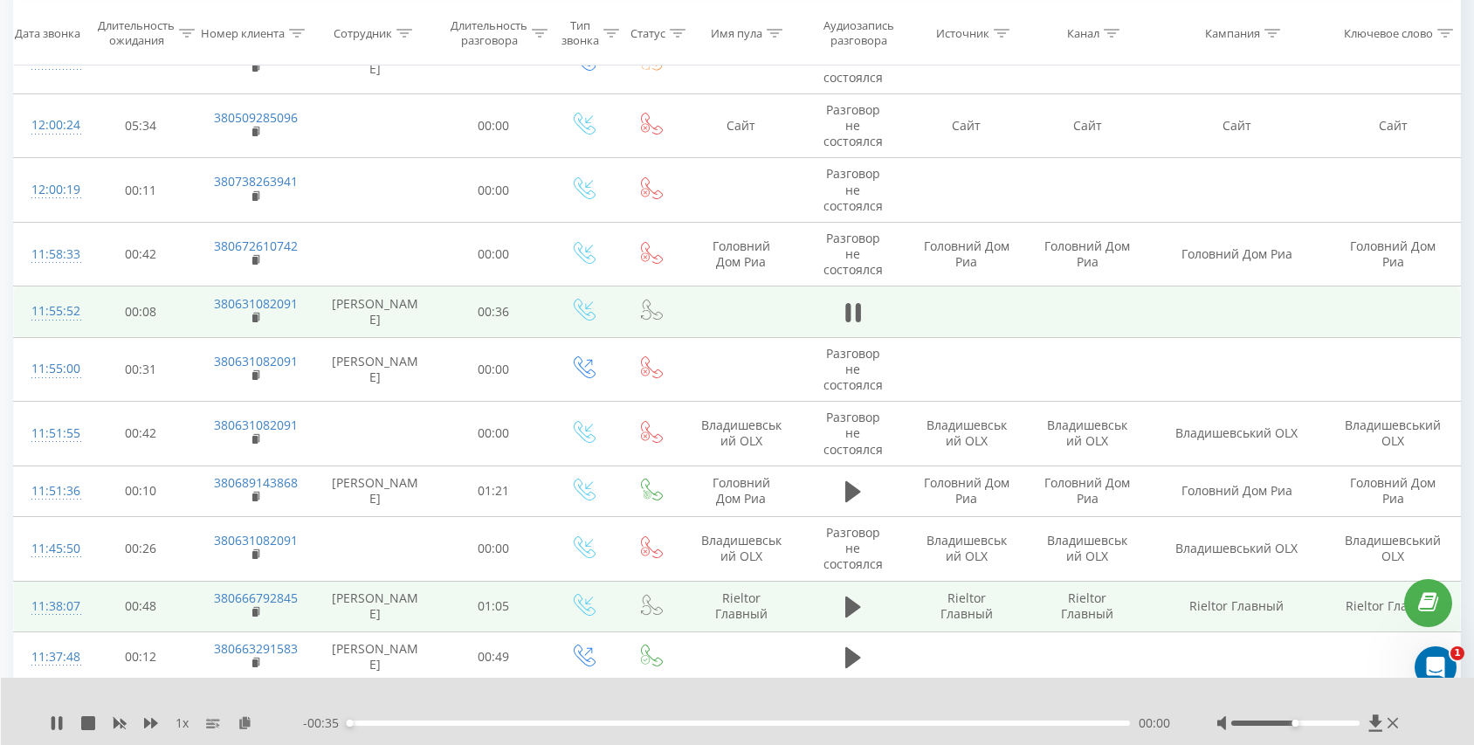
scroll to position [639, 0]
click at [514, 724] on div "00:01" at bounding box center [739, 722] width 782 height 5
click at [850, 321] on icon at bounding box center [847, 314] width 5 height 19
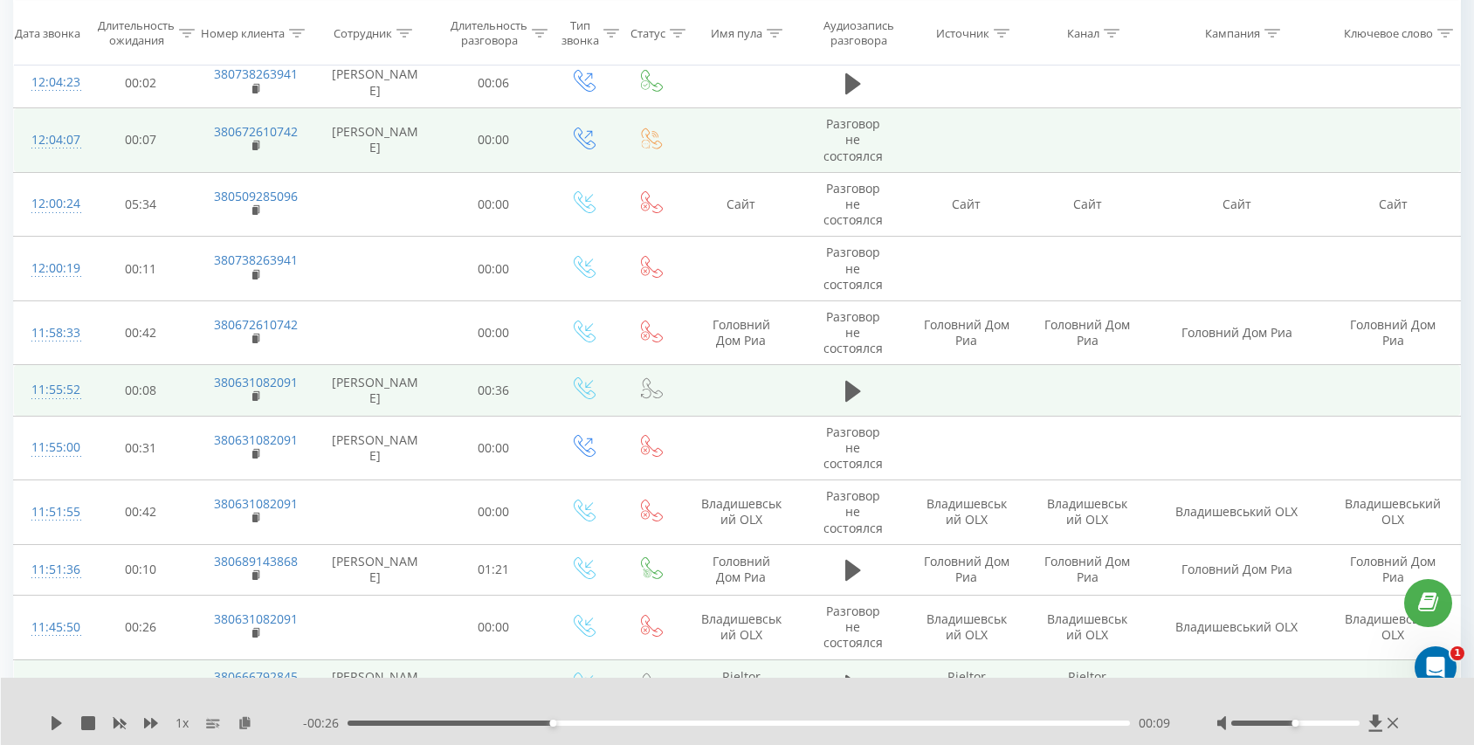
scroll to position [561, 0]
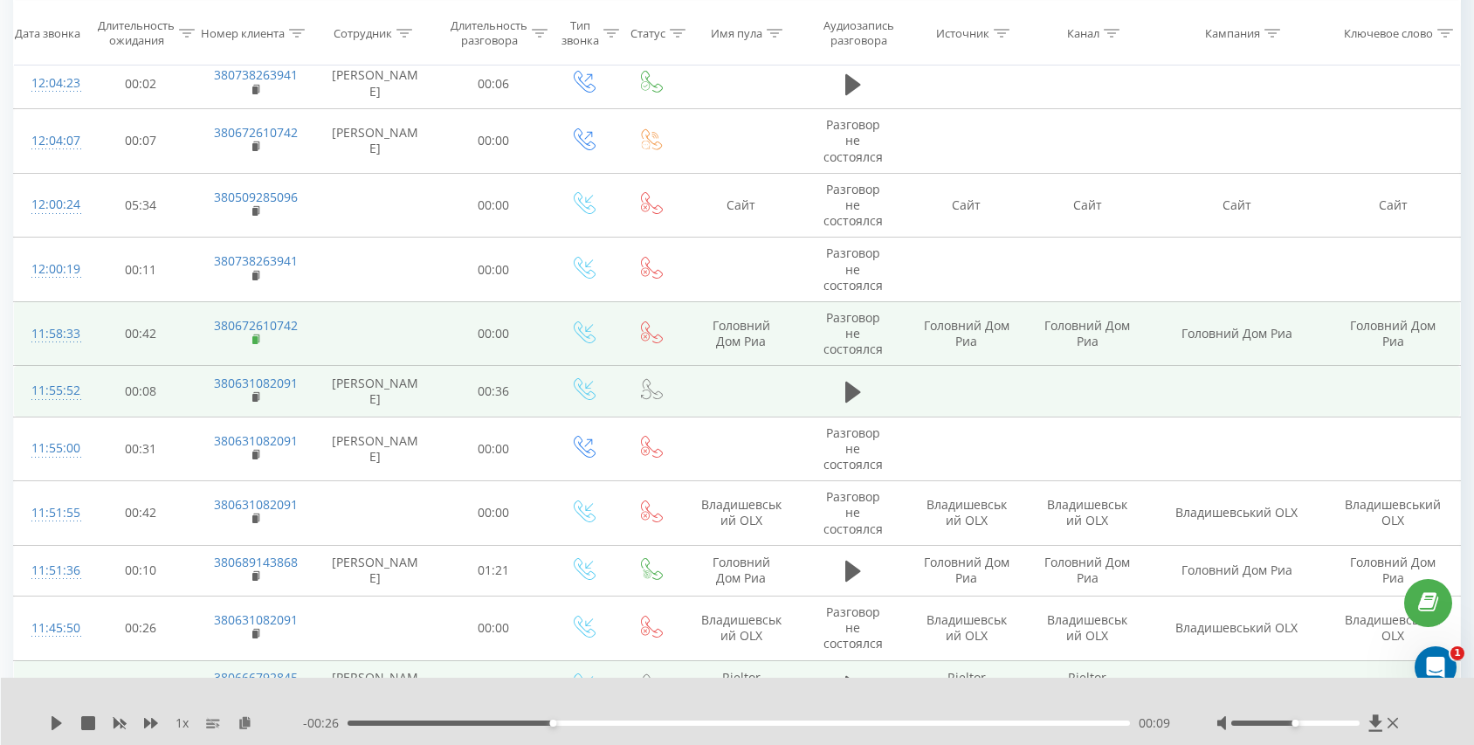
click at [257, 339] on rect at bounding box center [254, 340] width 5 height 8
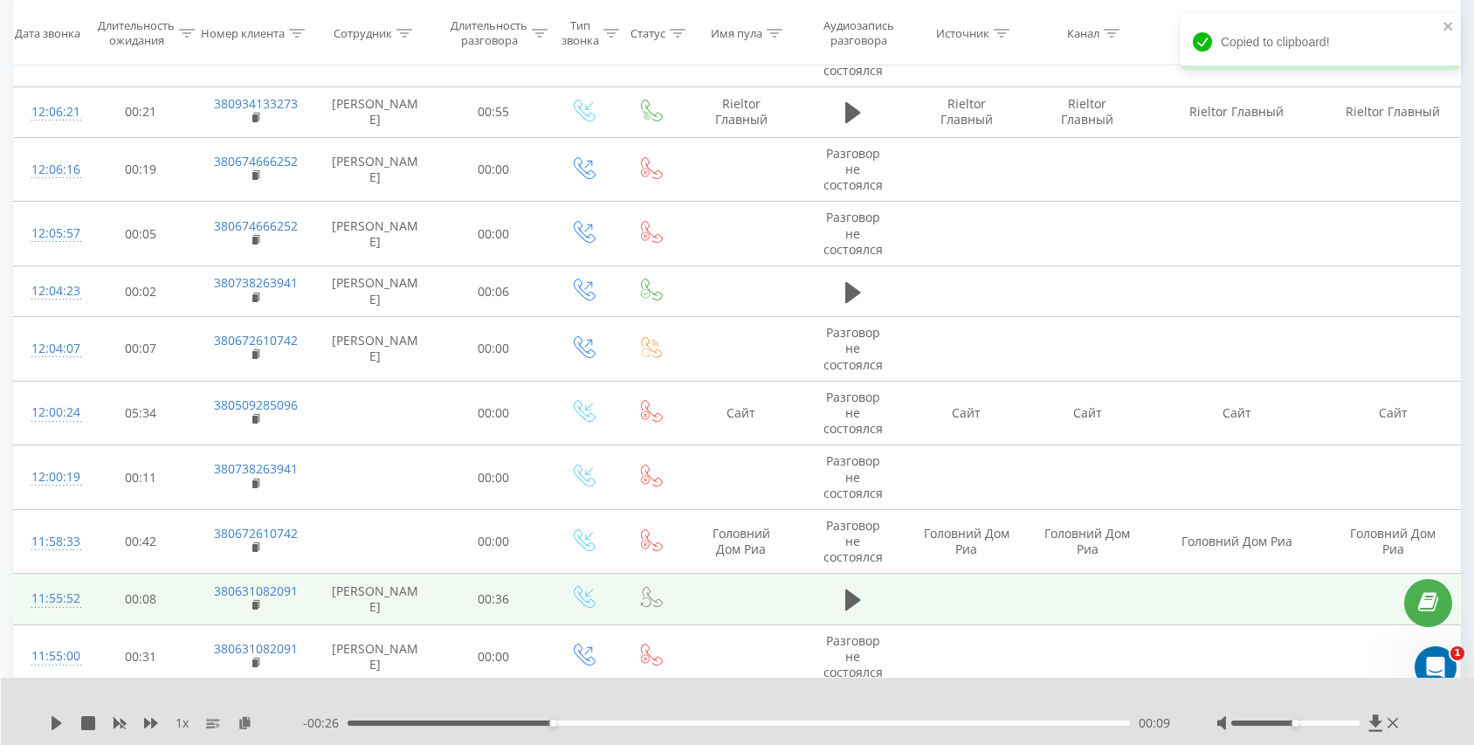
scroll to position [34, 0]
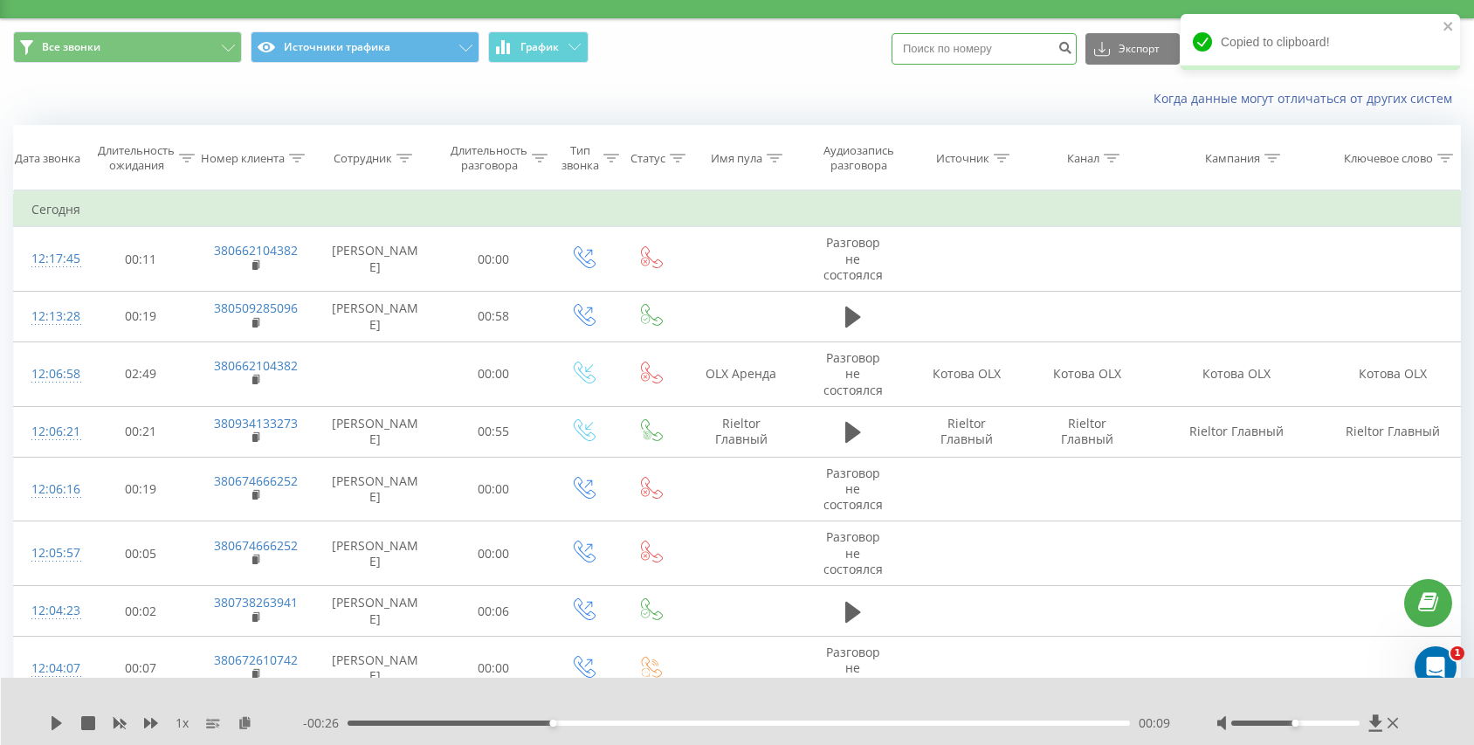
click at [972, 60] on input at bounding box center [984, 48] width 185 height 31
paste input "380672610742"
type input "380672610742"
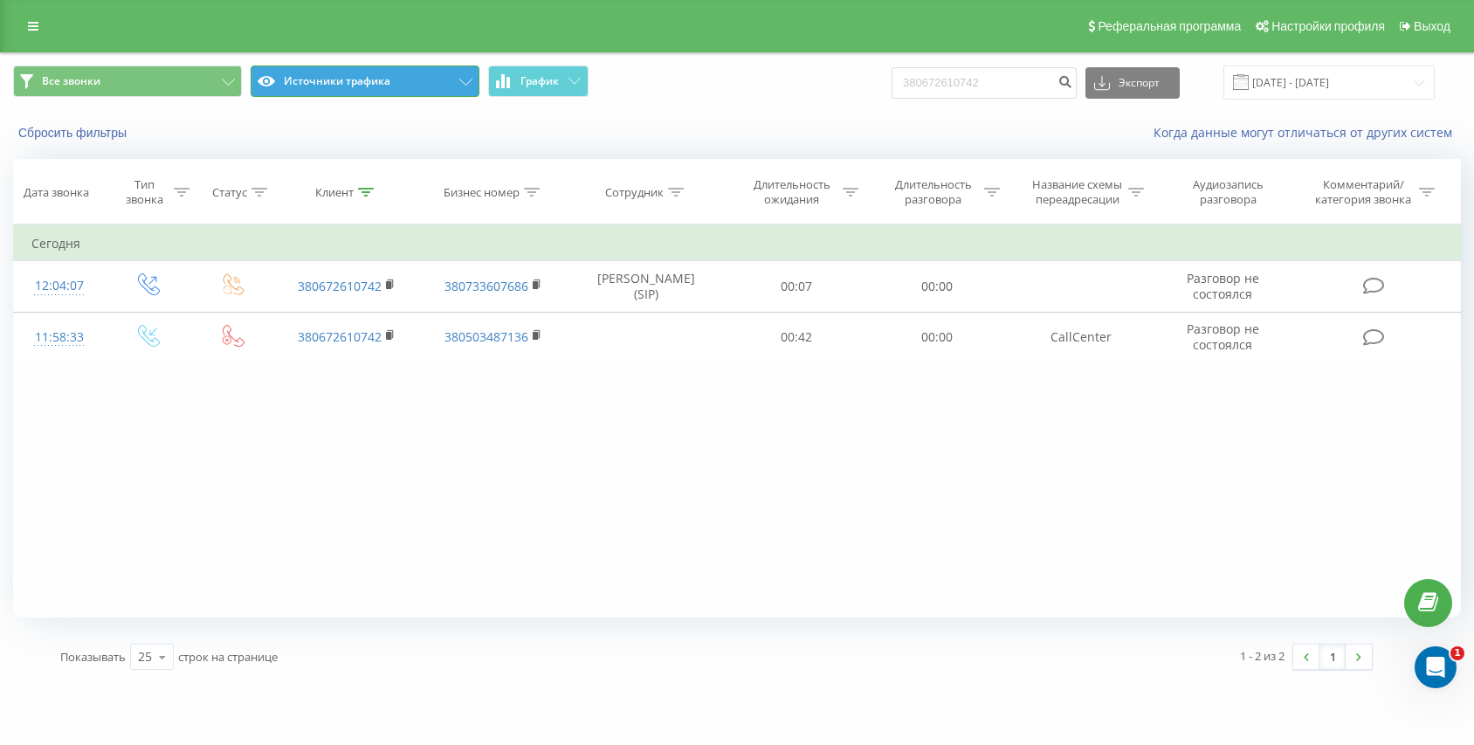
click at [328, 83] on button "Источники трафика" at bounding box center [365, 80] width 229 height 31
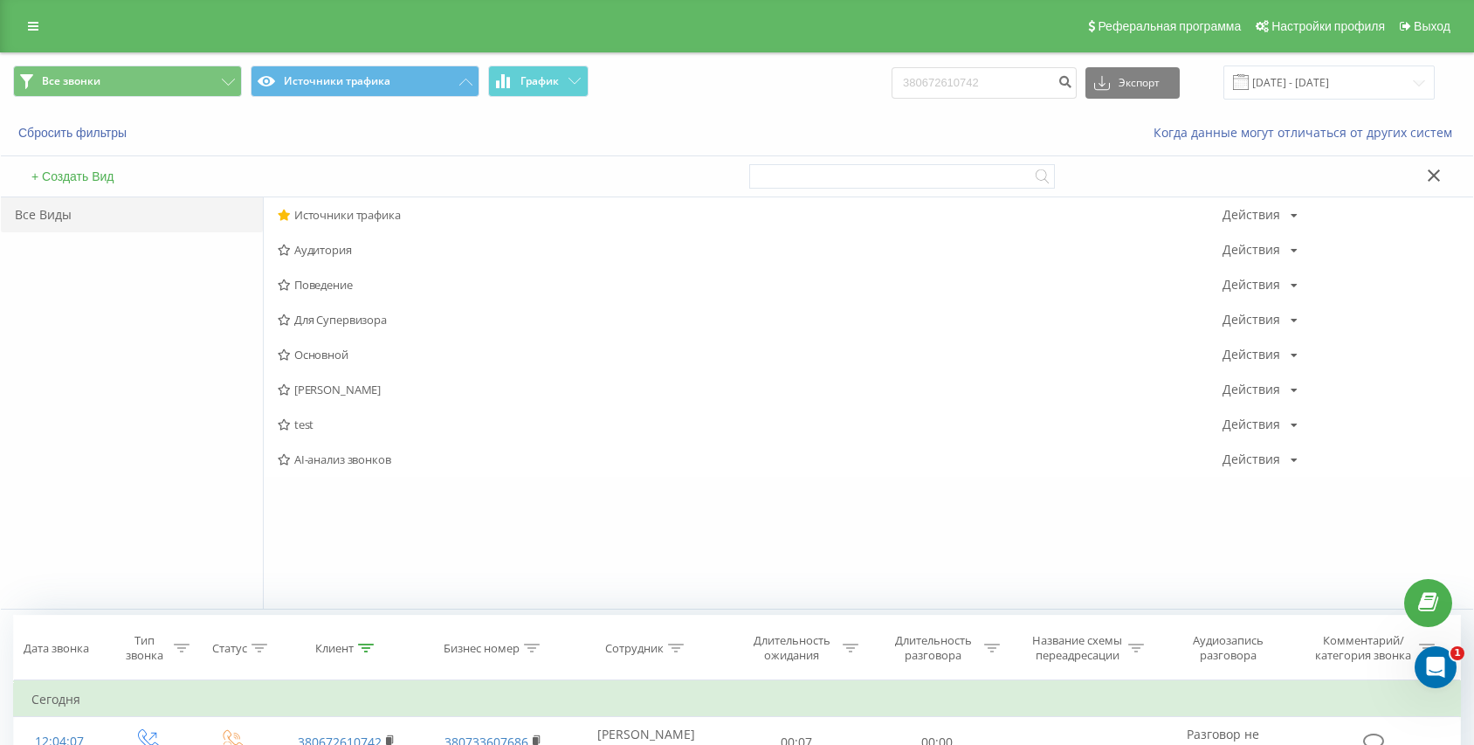
click at [327, 196] on div "+ Создать Вид" at bounding box center [369, 176] width 736 height 40
click at [323, 212] on span "Источники трафика" at bounding box center [750, 215] width 945 height 12
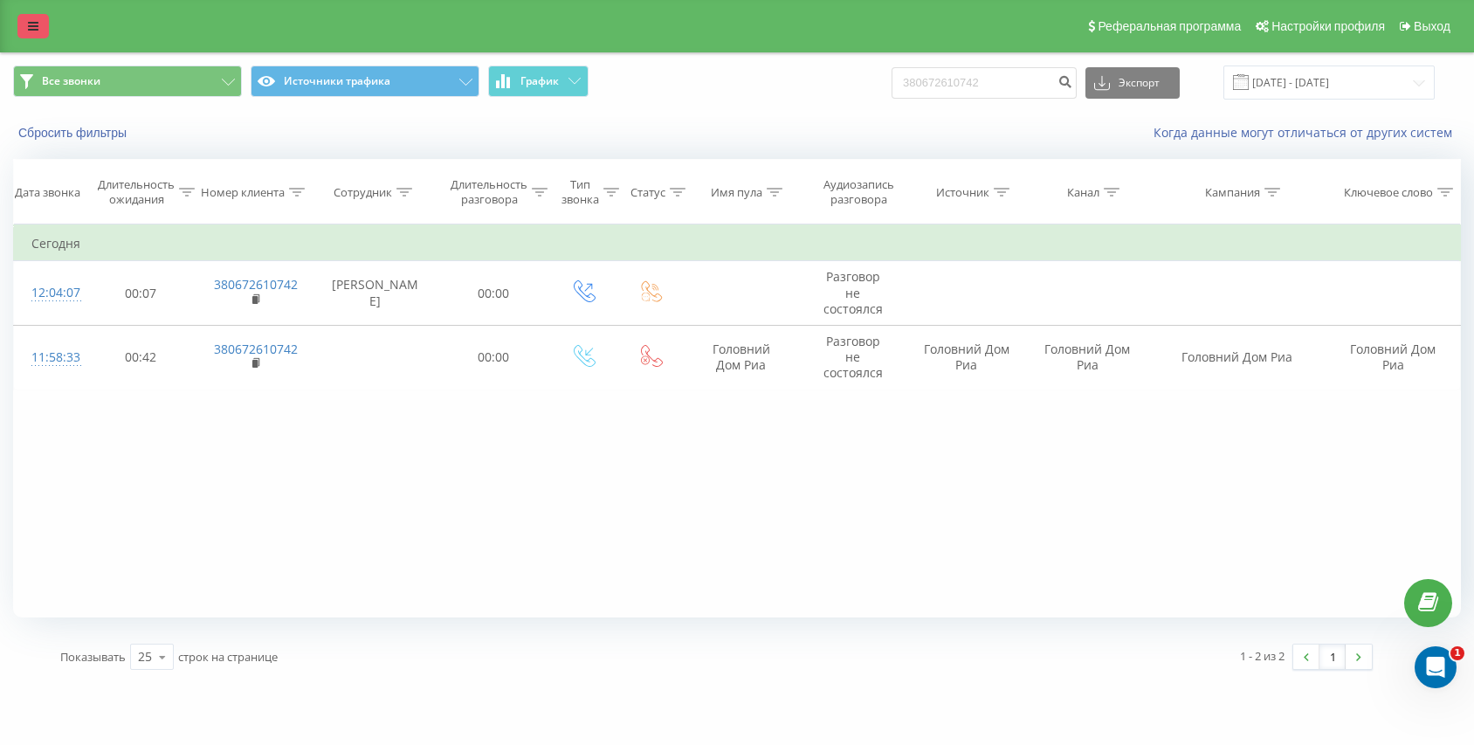
click at [31, 26] on icon at bounding box center [33, 26] width 10 height 12
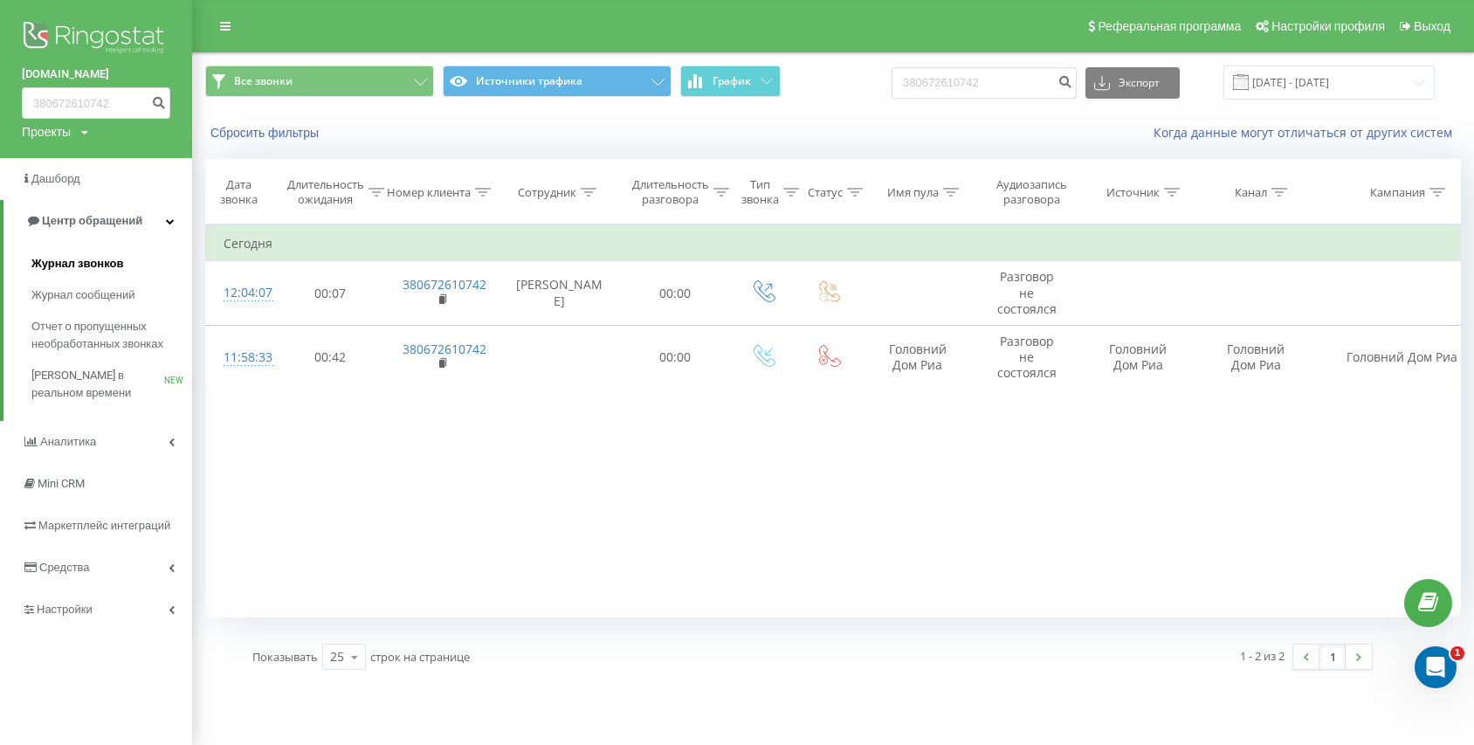
click at [63, 277] on link "Журнал звонков" at bounding box center [111, 263] width 161 height 31
click at [79, 261] on span "Журнал звонков" at bounding box center [77, 263] width 92 height 17
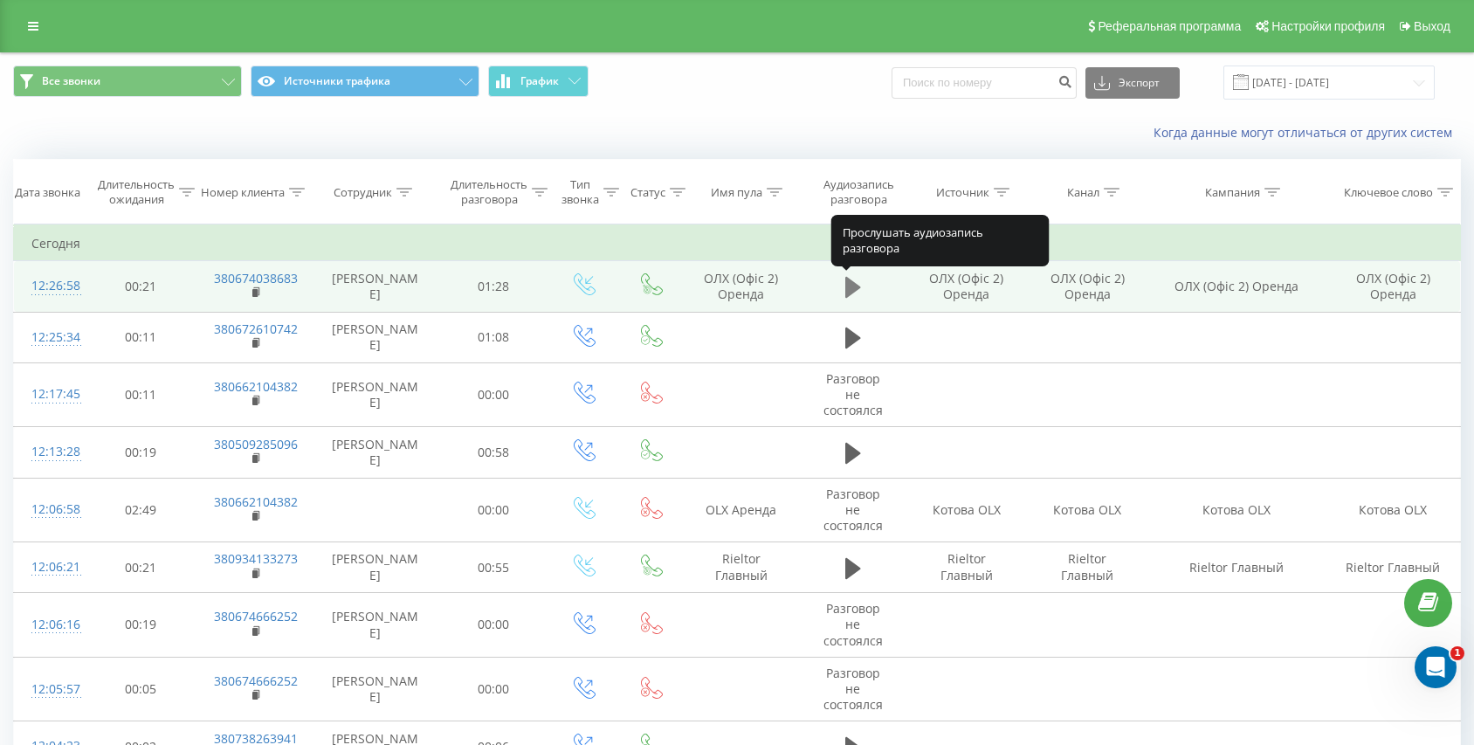
click at [850, 289] on icon at bounding box center [853, 287] width 16 height 21
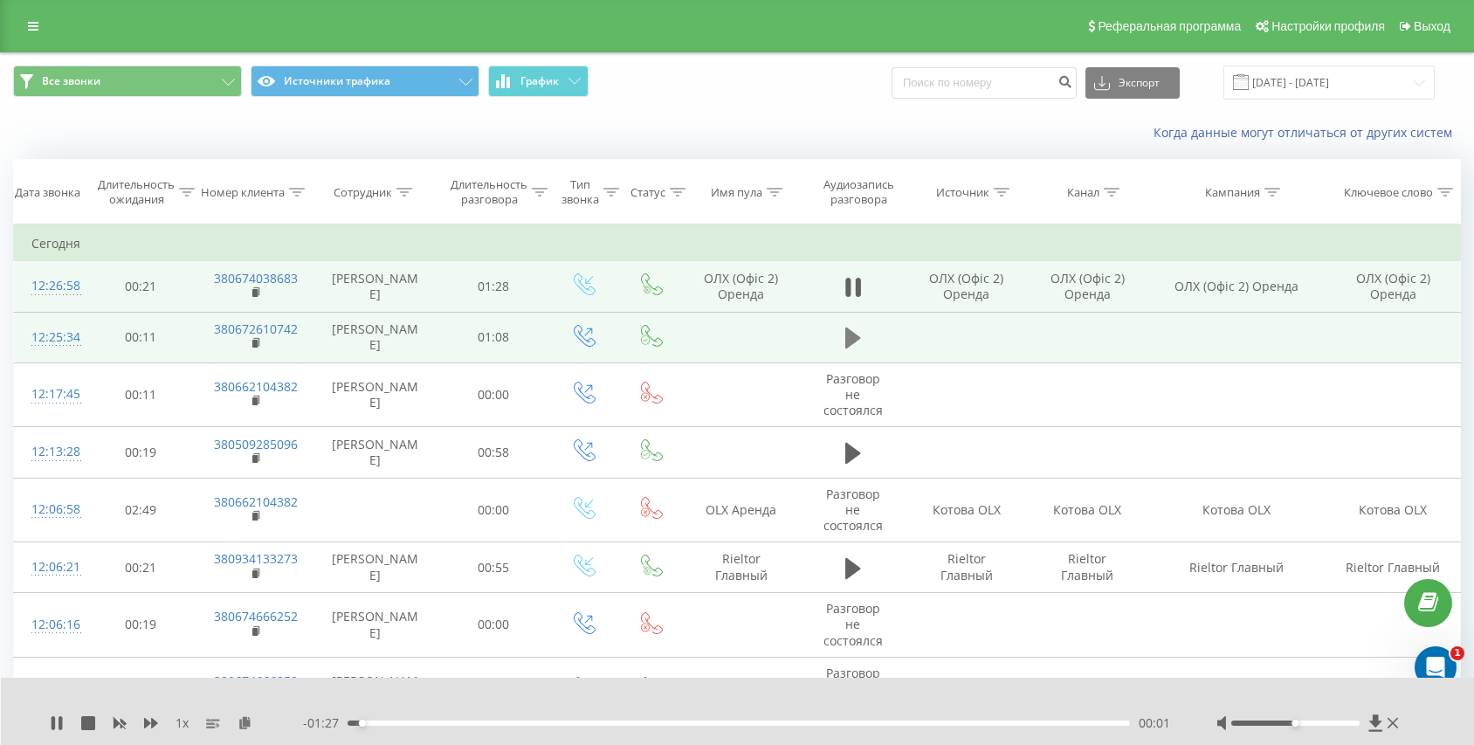
click at [846, 339] on icon at bounding box center [853, 337] width 16 height 21
click at [482, 724] on div "00:01" at bounding box center [739, 722] width 782 height 5
click at [563, 725] on div "00:41" at bounding box center [739, 722] width 782 height 5
click at [514, 725] on div "00:19" at bounding box center [739, 722] width 782 height 5
click at [485, 725] on div "00:14" at bounding box center [739, 722] width 782 height 5
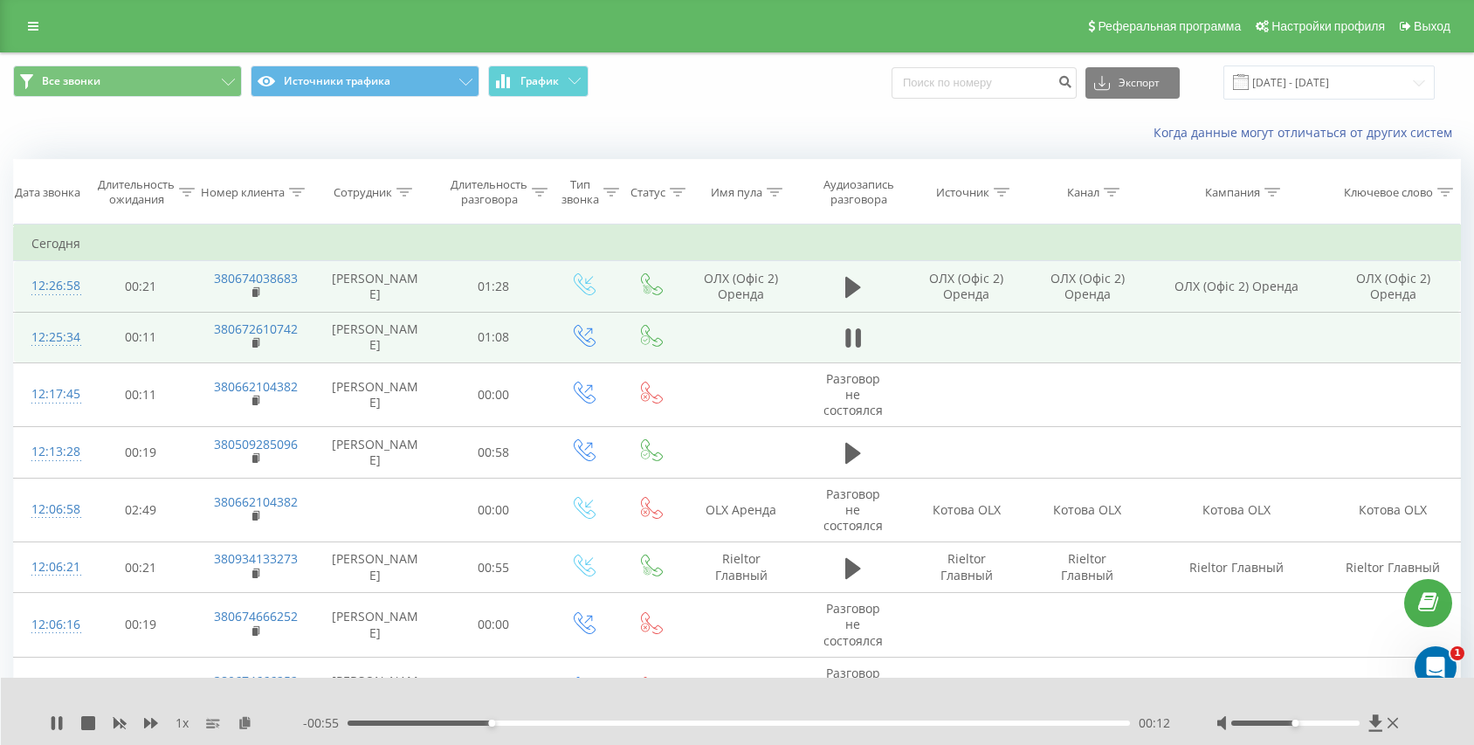
click at [452, 723] on div "00:12" at bounding box center [739, 722] width 782 height 5
click at [423, 723] on div "00:10" at bounding box center [739, 722] width 782 height 5
click at [403, 722] on div "00:07" at bounding box center [739, 722] width 782 height 5
click at [382, 723] on div "00:05" at bounding box center [739, 722] width 782 height 5
click at [424, 721] on div "00:03" at bounding box center [739, 722] width 782 height 5
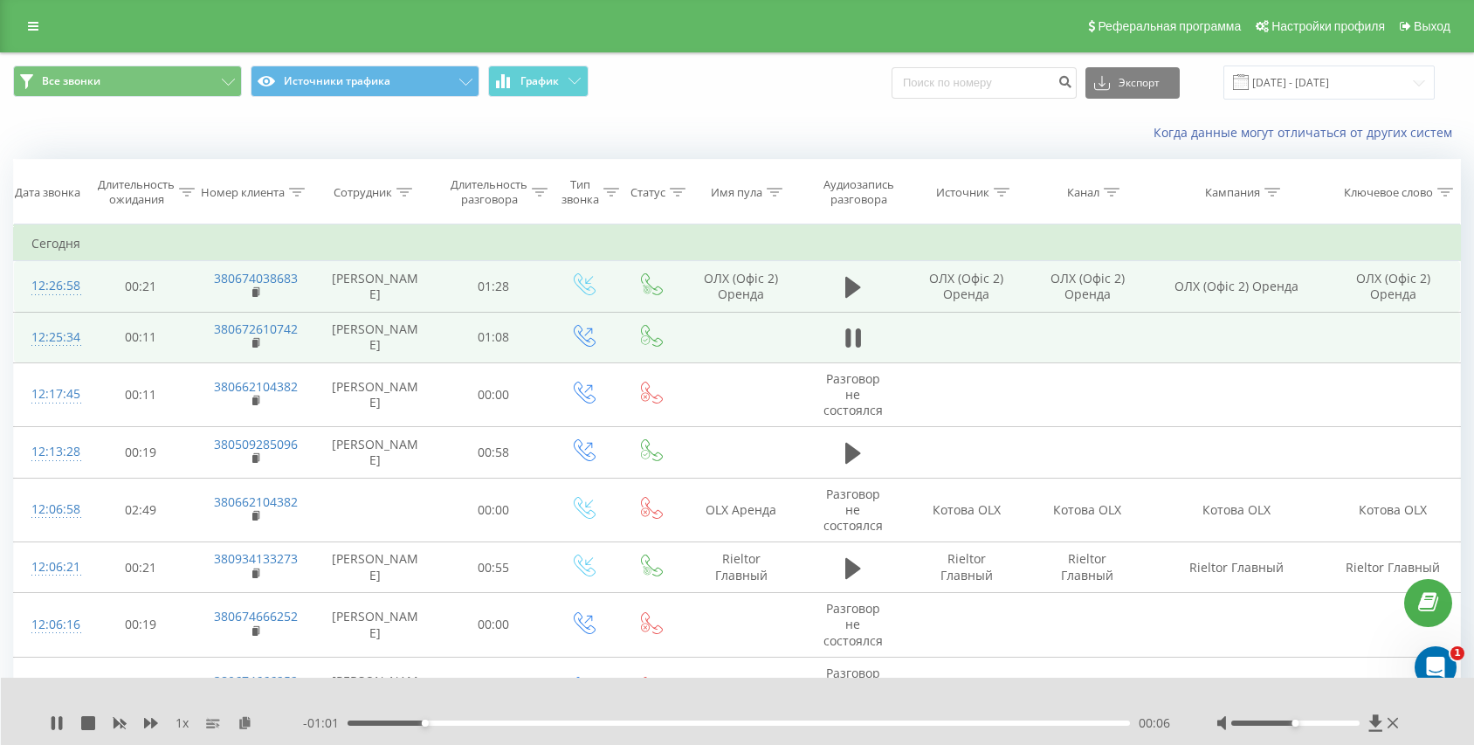
click at [489, 720] on div "00:06" at bounding box center [739, 722] width 782 height 5
click at [519, 725] on div "00:12" at bounding box center [739, 722] width 782 height 5
click at [547, 722] on div "00:15" at bounding box center [739, 722] width 782 height 5
click at [580, 726] on div "- 00:49 00:18 00:18" at bounding box center [738, 722] width 870 height 17
click at [599, 722] on div "00:19" at bounding box center [739, 722] width 782 height 5
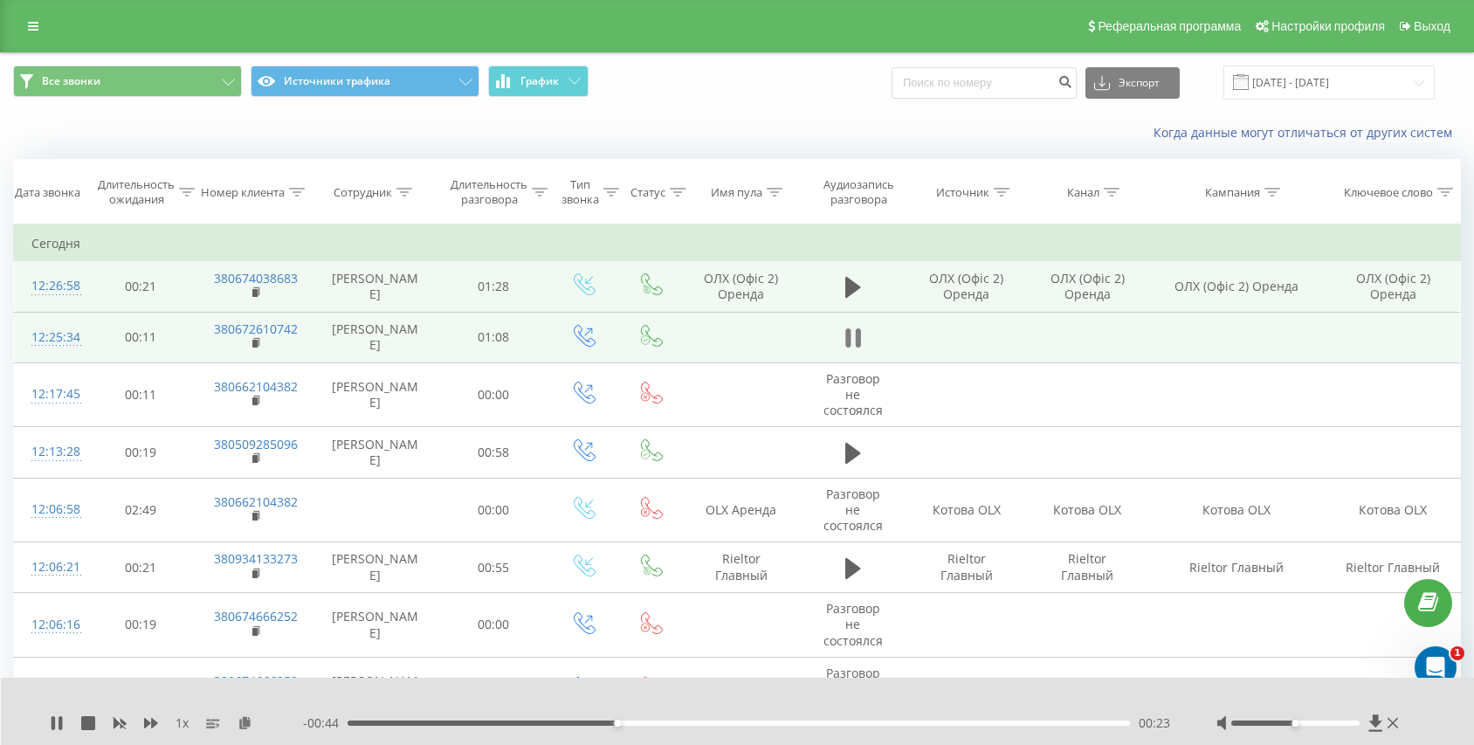
click at [847, 344] on icon at bounding box center [847, 337] width 5 height 19
click at [848, 286] on icon at bounding box center [853, 287] width 16 height 21
click at [252, 290] on rect at bounding box center [254, 293] width 5 height 8
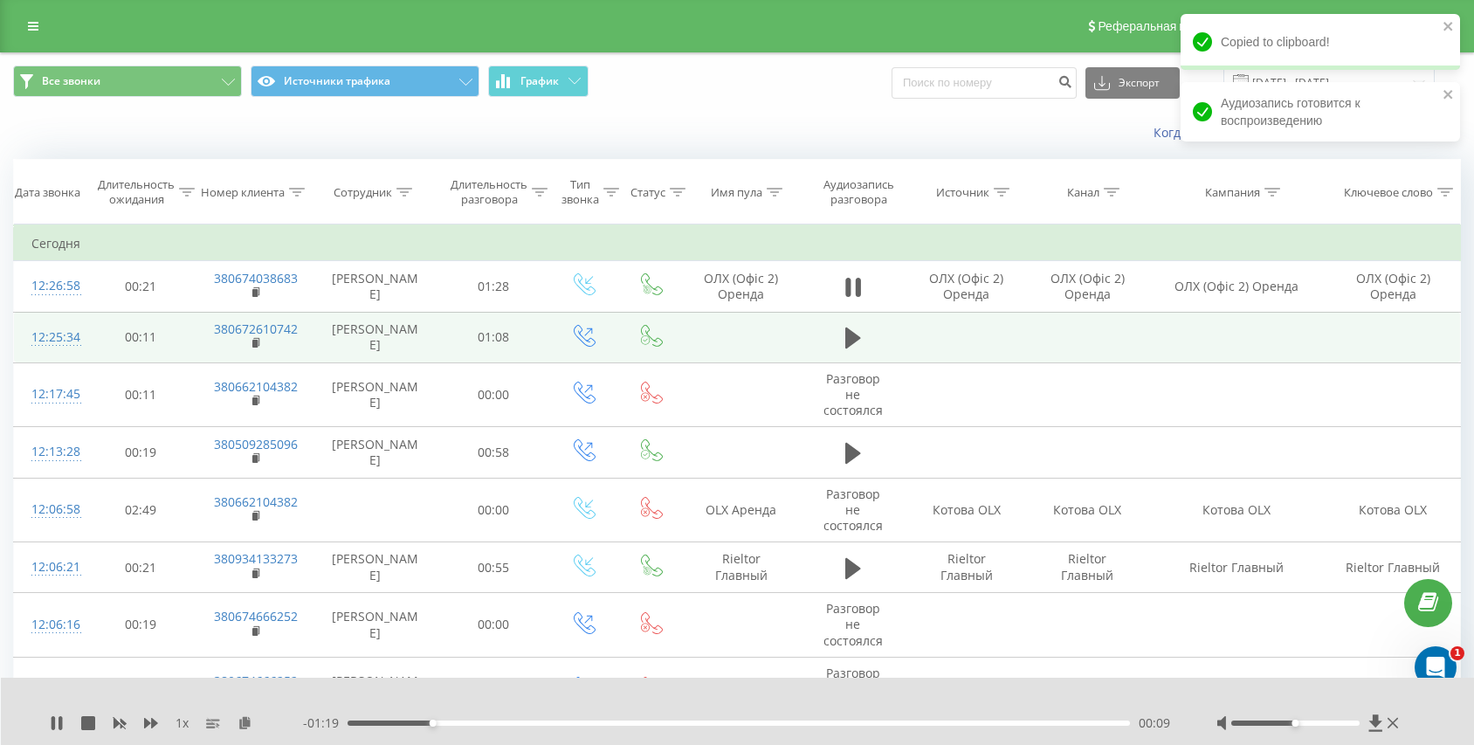
click at [669, 722] on div "00:09" at bounding box center [739, 722] width 782 height 5
click at [739, 720] on div "00:36" at bounding box center [739, 722] width 782 height 5
click at [780, 721] on div "00:44" at bounding box center [739, 722] width 782 height 5
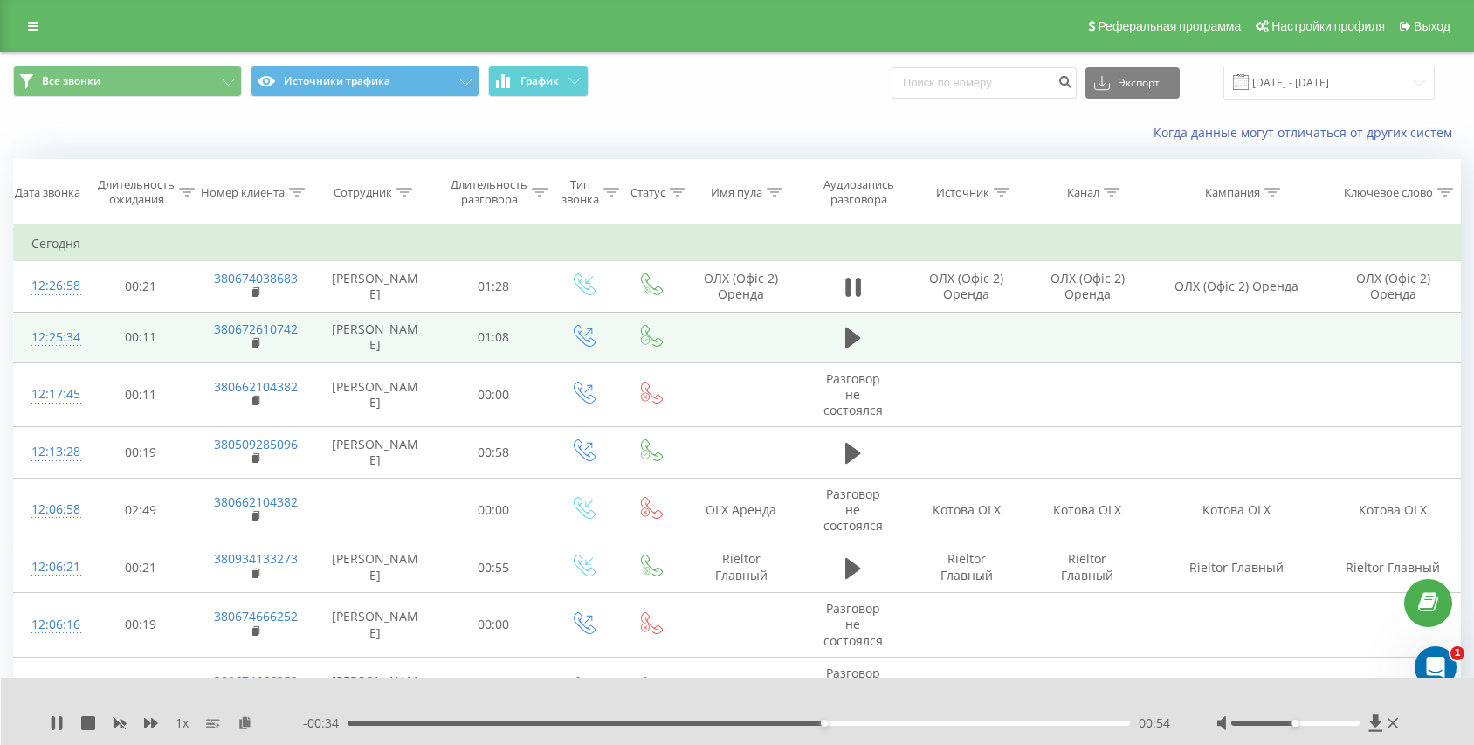
click at [430, 718] on div "- 00:34 00:54 00:54" at bounding box center [738, 722] width 870 height 17
click at [422, 727] on div "- 00:34 00:55 00:55" at bounding box center [738, 722] width 870 height 17
click at [425, 724] on div "00:57" at bounding box center [739, 722] width 782 height 5
click at [484, 720] on div "00:30" at bounding box center [739, 722] width 782 height 5
click at [464, 719] on div "- 01:12 00:16 00:16" at bounding box center [738, 722] width 870 height 17
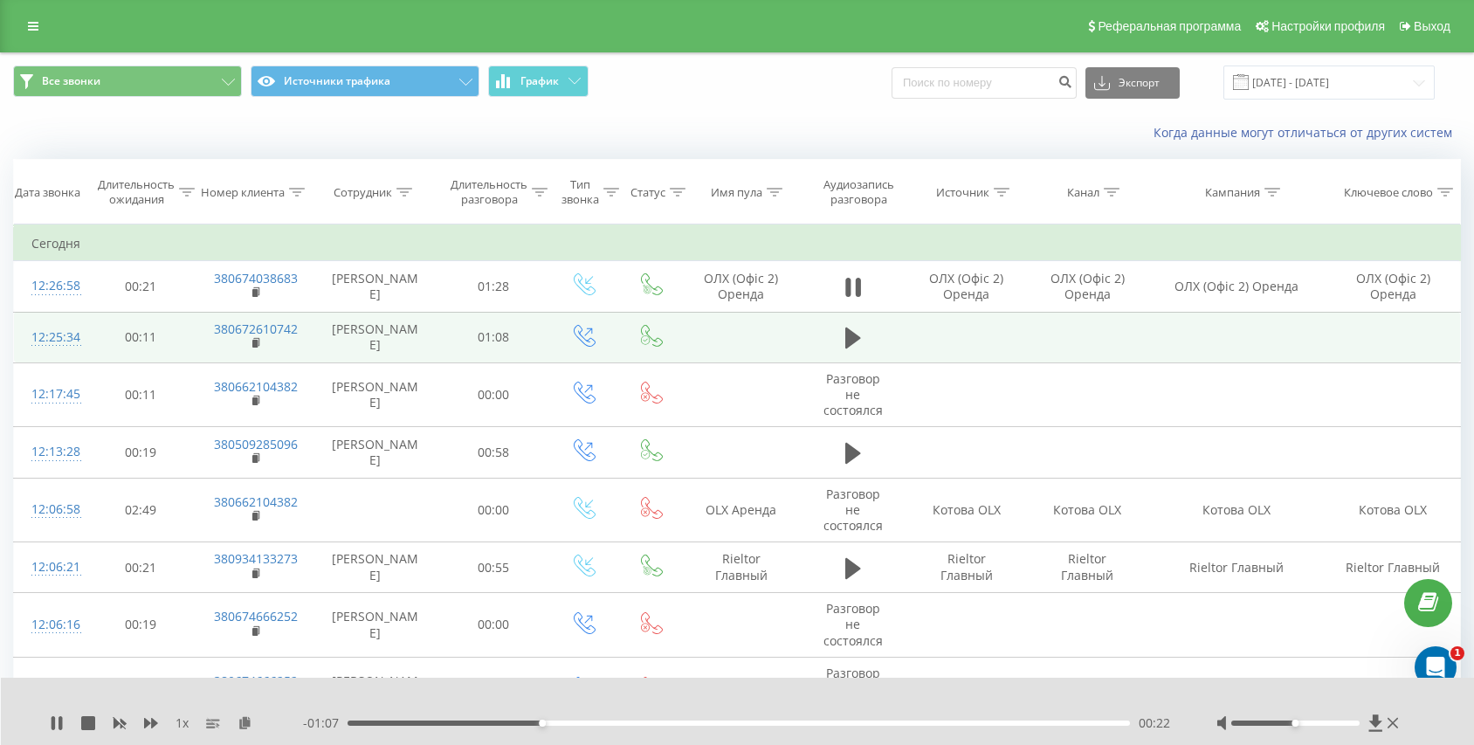
click at [777, 724] on div "00:22" at bounding box center [739, 722] width 782 height 5
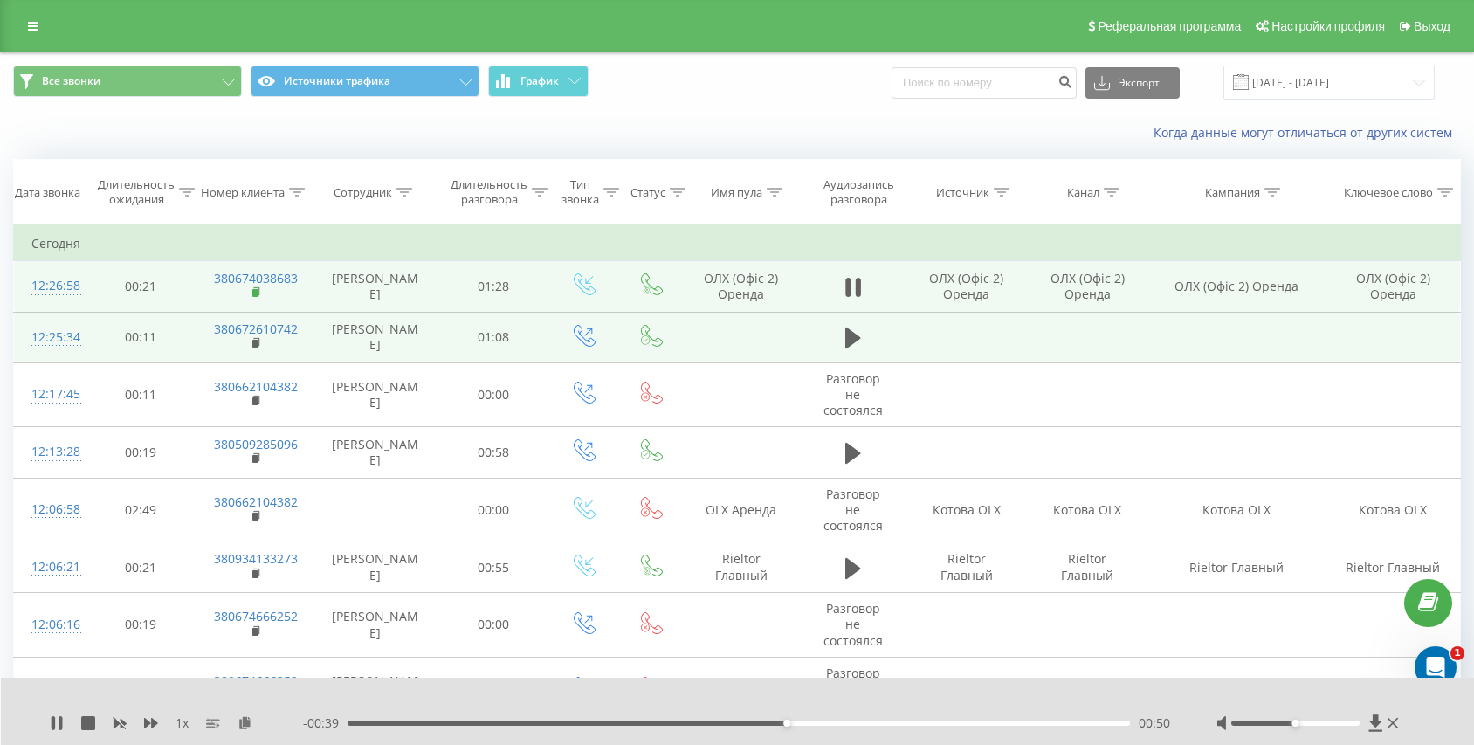
click at [254, 290] on rect at bounding box center [254, 293] width 5 height 8
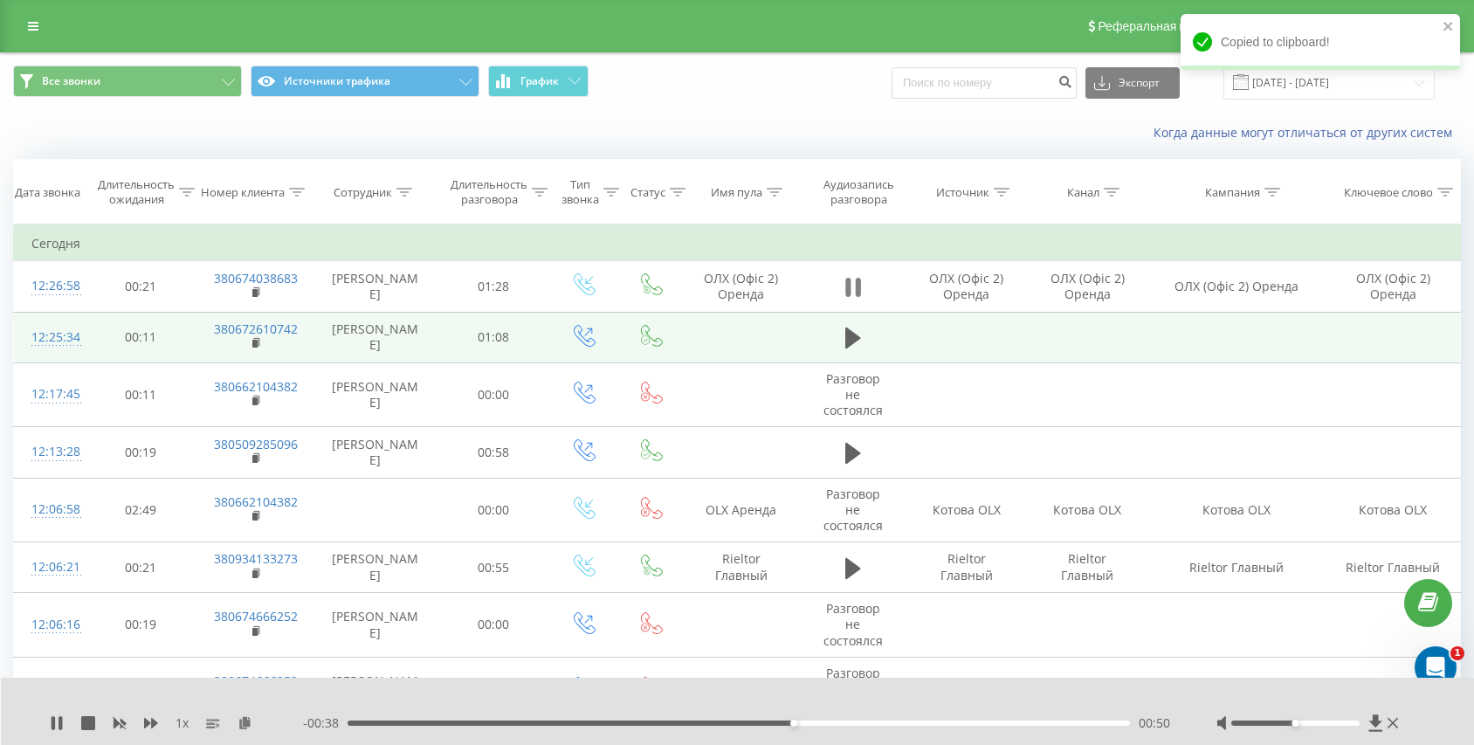
click at [851, 280] on icon at bounding box center [853, 287] width 16 height 24
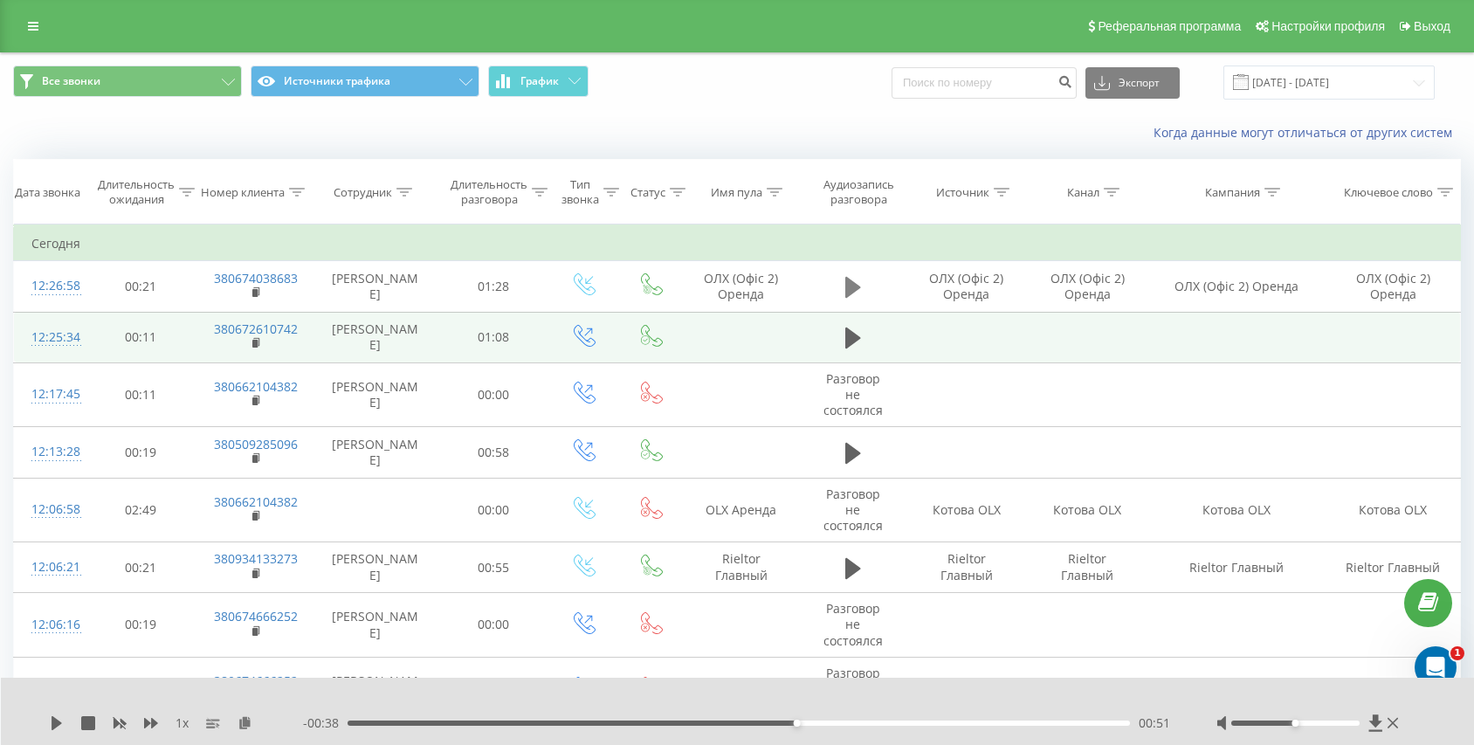
click at [849, 282] on icon at bounding box center [853, 287] width 16 height 21
click at [820, 726] on div "- 00:30 00:58 00:58" at bounding box center [738, 722] width 870 height 17
click at [823, 720] on div "00:59" at bounding box center [739, 722] width 782 height 5
click at [843, 720] on div "00:55" at bounding box center [739, 722] width 782 height 5
click at [865, 723] on div "00:56" at bounding box center [739, 722] width 782 height 5
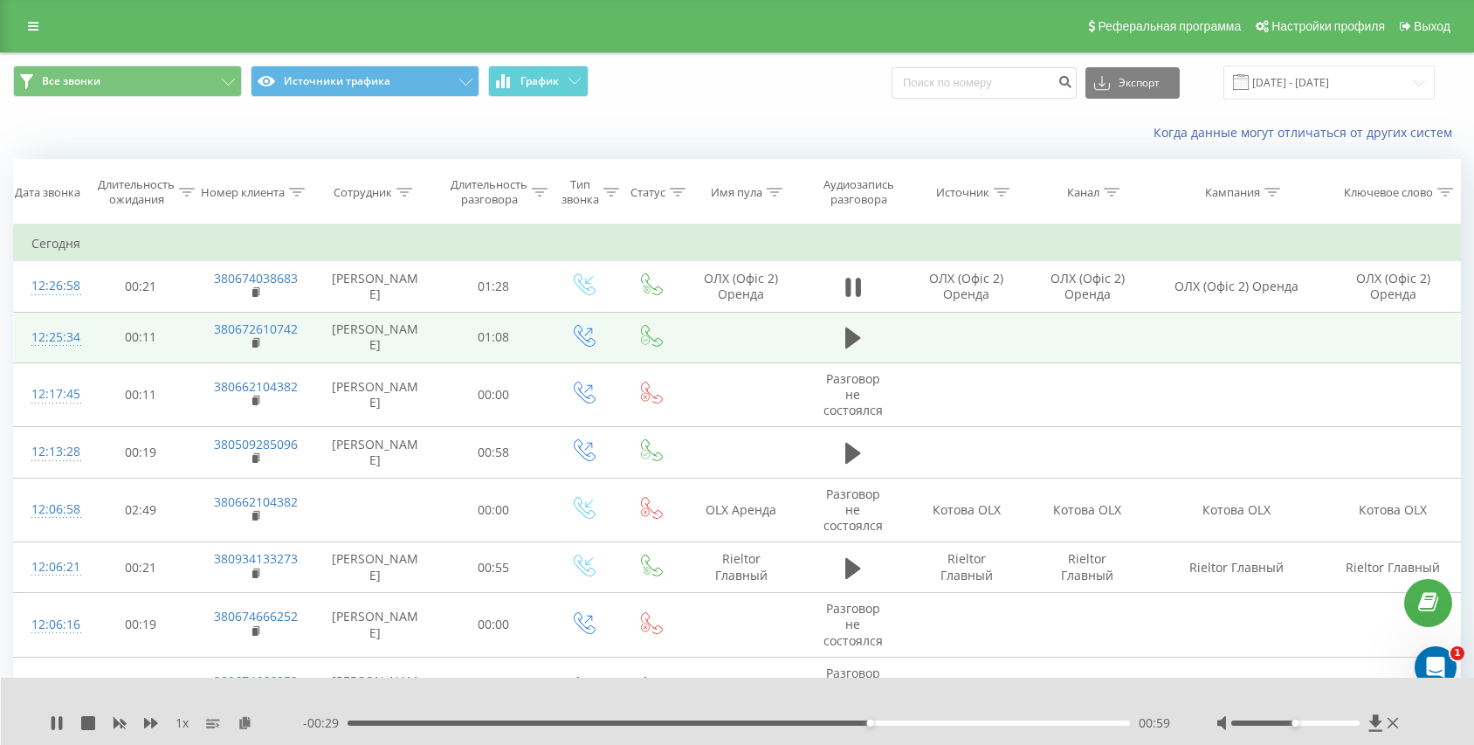
click at [819, 725] on div "00:59" at bounding box center [739, 722] width 782 height 5
click at [982, 719] on div "- 00:26 01:02 01:02" at bounding box center [738, 722] width 870 height 17
click at [962, 723] on div "01:03" at bounding box center [739, 722] width 782 height 5
click at [988, 721] on div "01:10" at bounding box center [739, 722] width 782 height 5
click at [1006, 721] on div "01:13" at bounding box center [739, 722] width 782 height 5
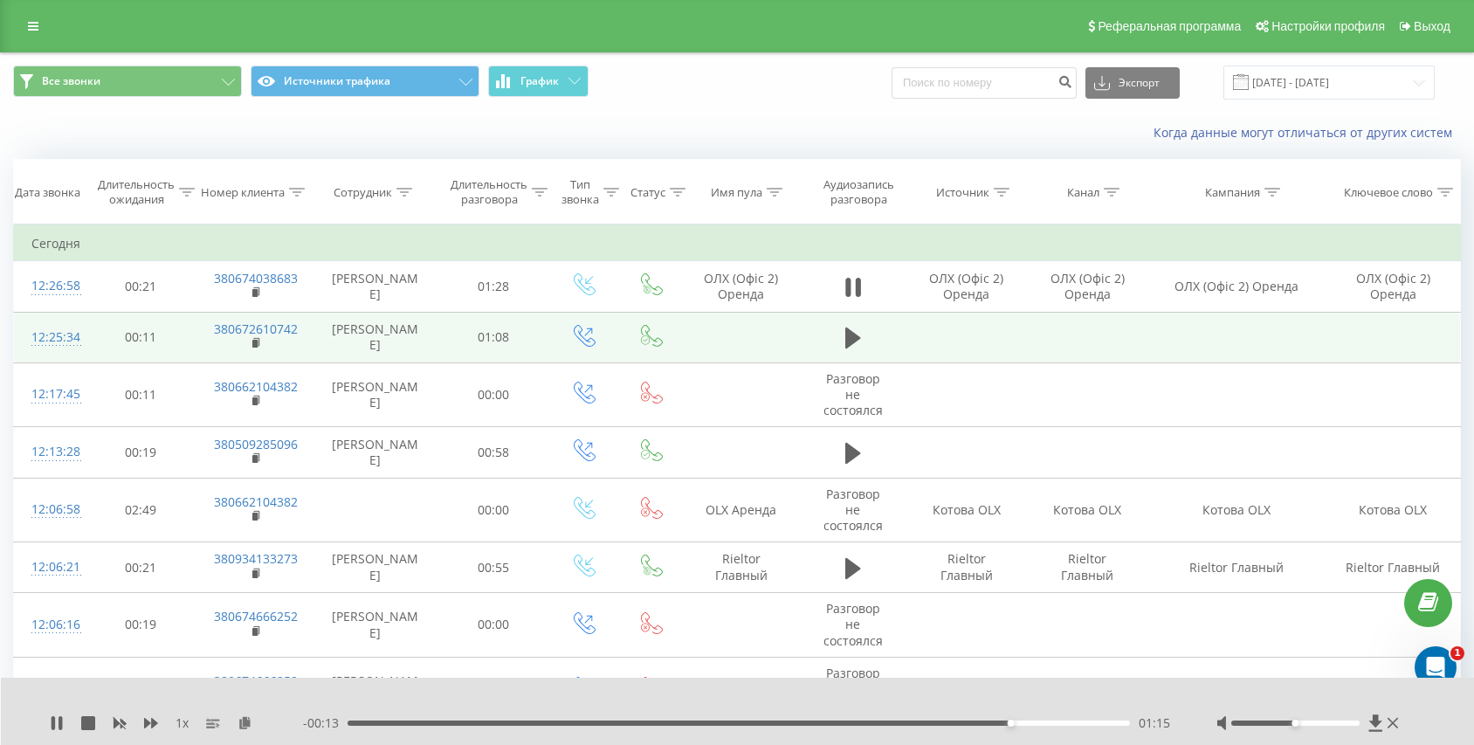
click at [1026, 721] on div "01:15" at bounding box center [739, 722] width 782 height 5
click at [1053, 721] on div "01:17" at bounding box center [739, 722] width 782 height 5
click at [1070, 721] on div "01:20" at bounding box center [739, 722] width 782 height 5
click at [1031, 726] on div "- 00:05 01:24 01:24" at bounding box center [738, 722] width 870 height 17
click at [1013, 724] on div "00:00" at bounding box center [739, 722] width 782 height 5
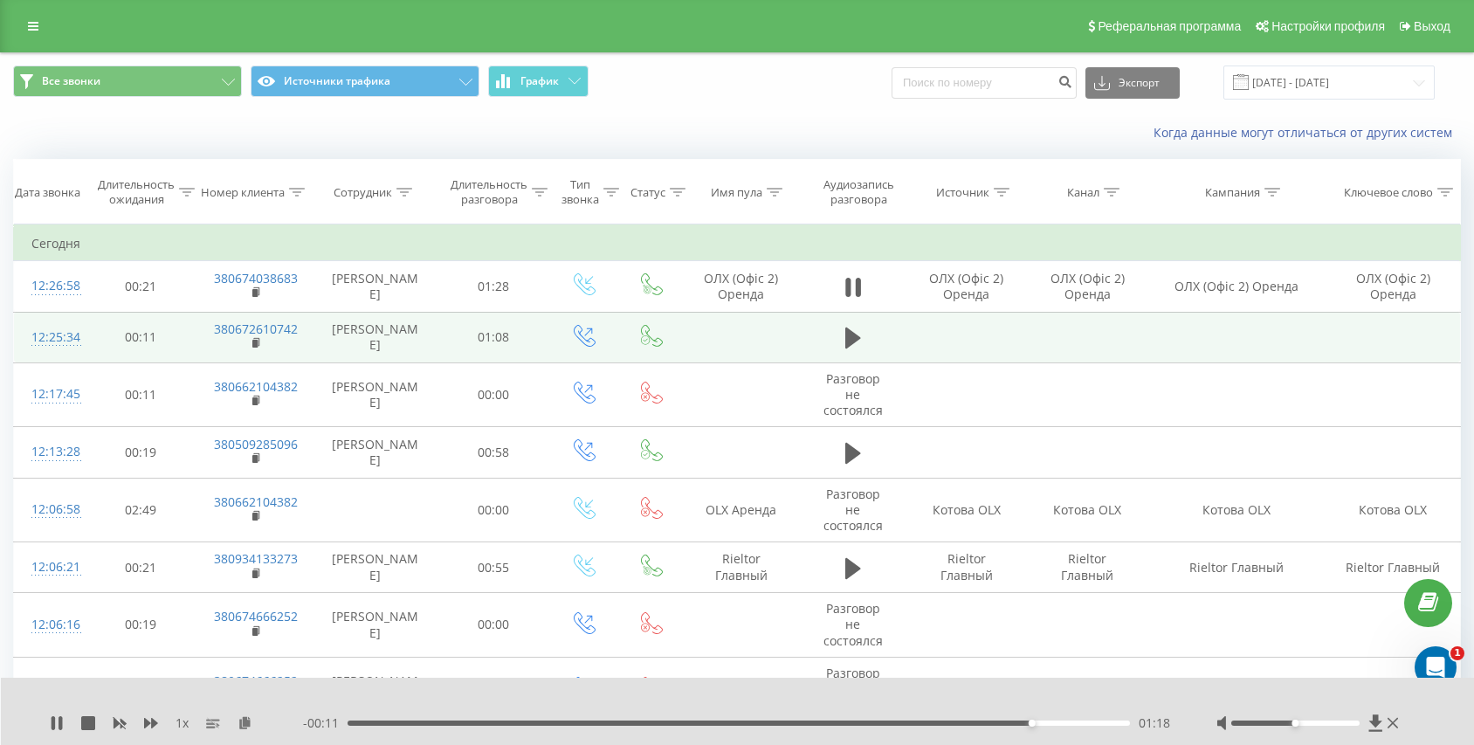
click at [992, 723] on div "01:18" at bounding box center [739, 722] width 782 height 5
click at [841, 298] on button at bounding box center [853, 287] width 26 height 26
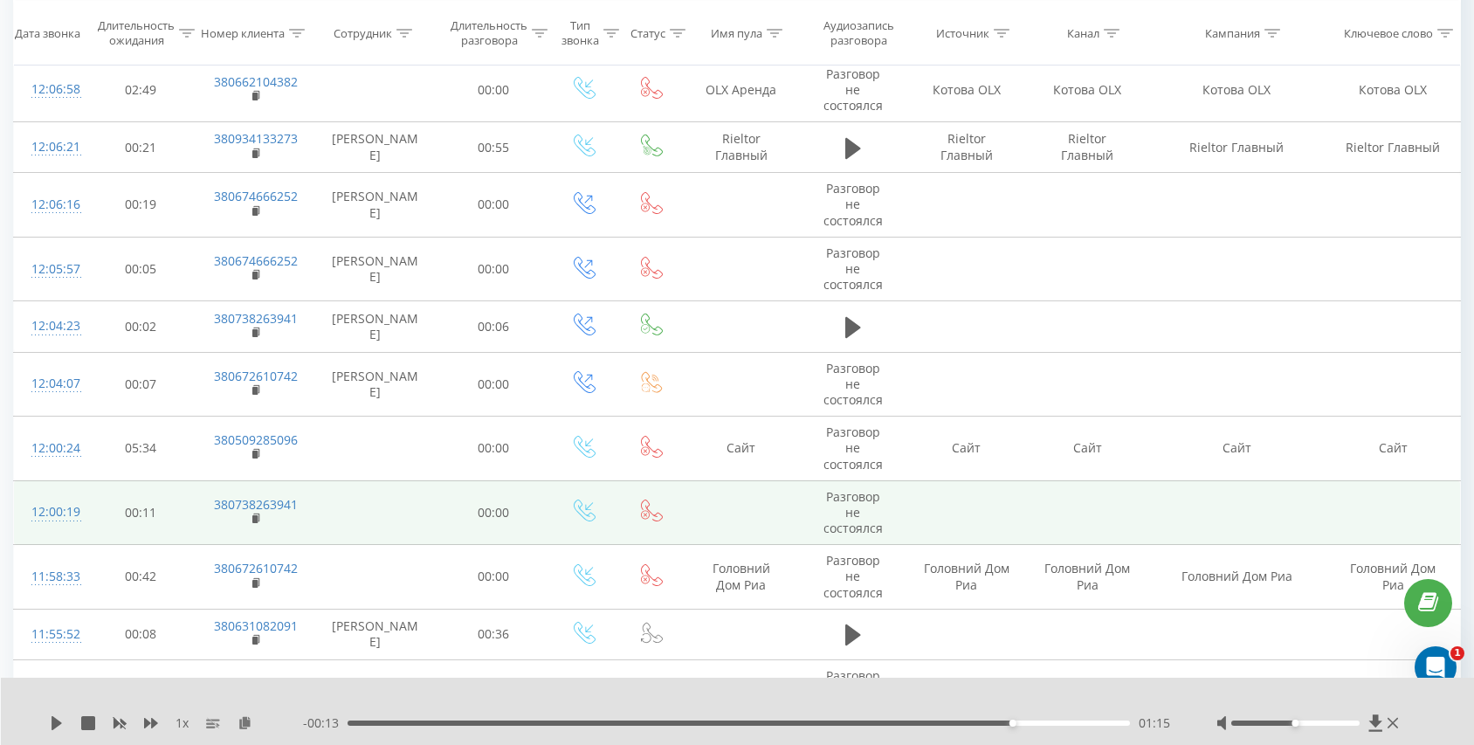
scroll to position [418, 0]
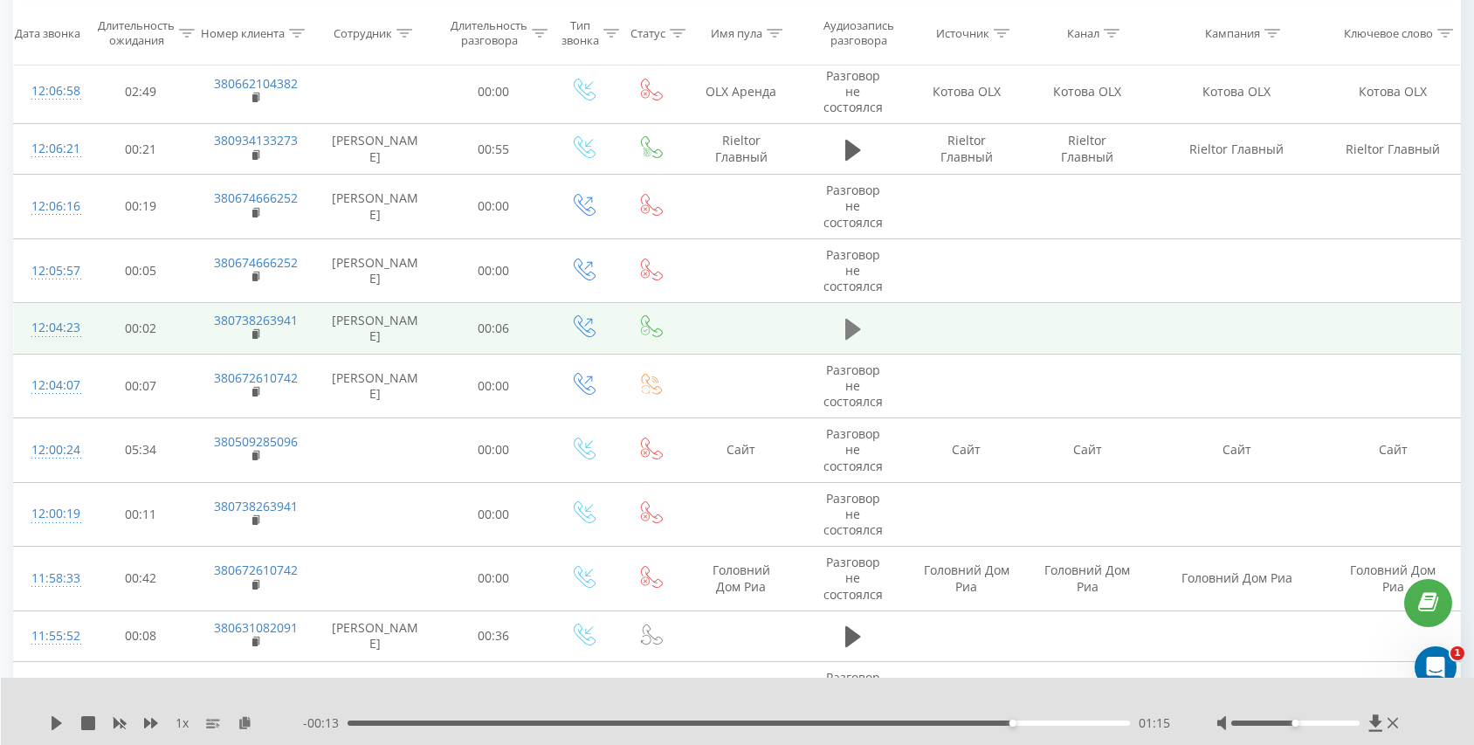
click at [847, 328] on icon at bounding box center [853, 329] width 16 height 21
click at [859, 337] on icon at bounding box center [857, 329] width 5 height 19
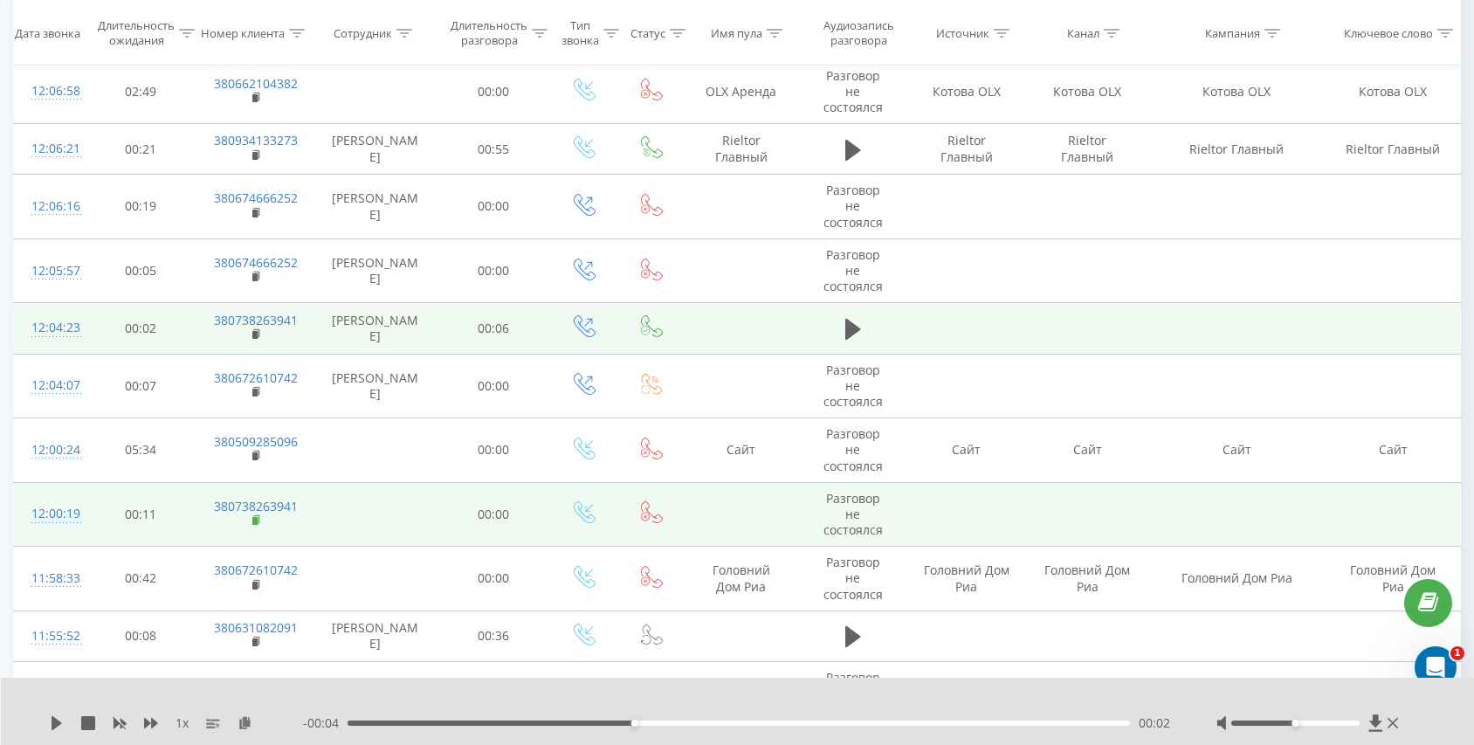
click at [258, 522] on icon at bounding box center [256, 519] width 6 height 8
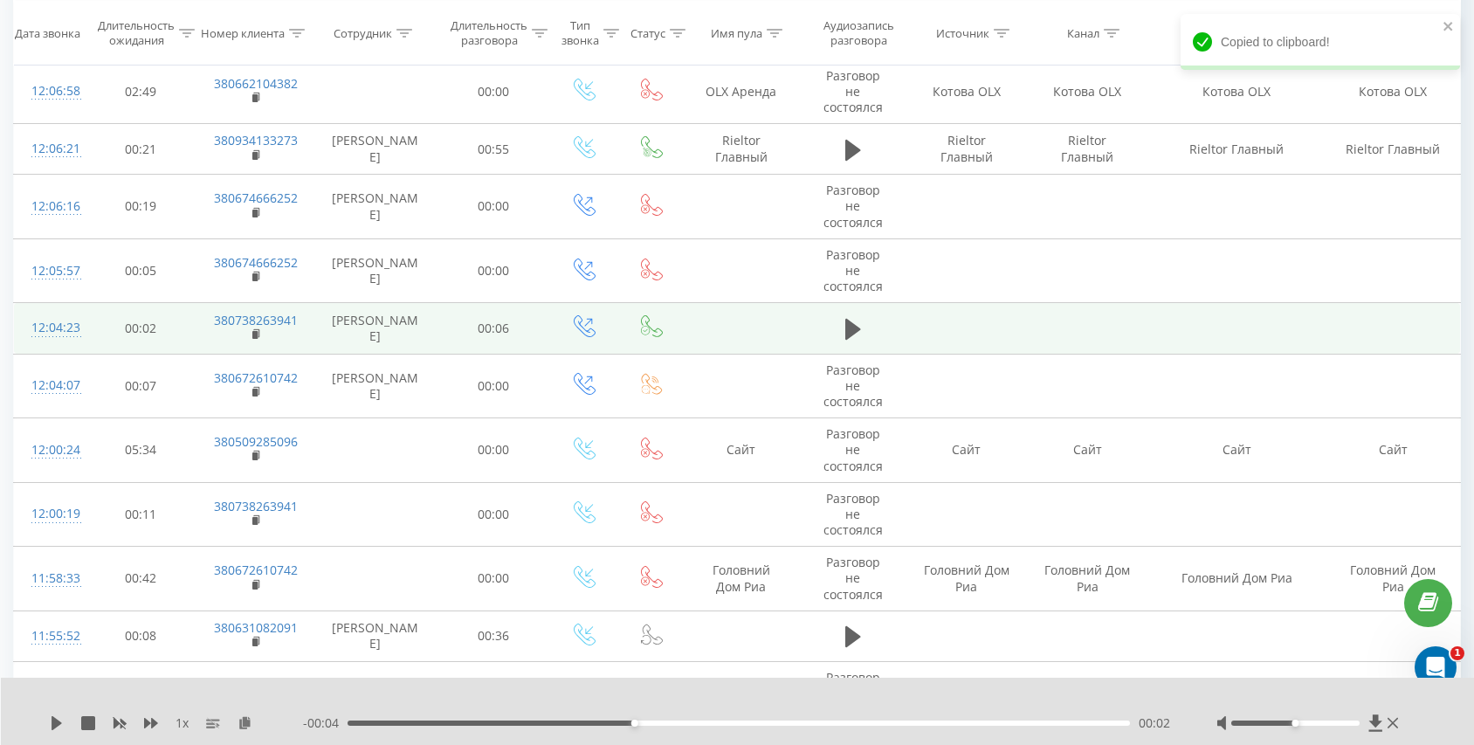
scroll to position [0, 0]
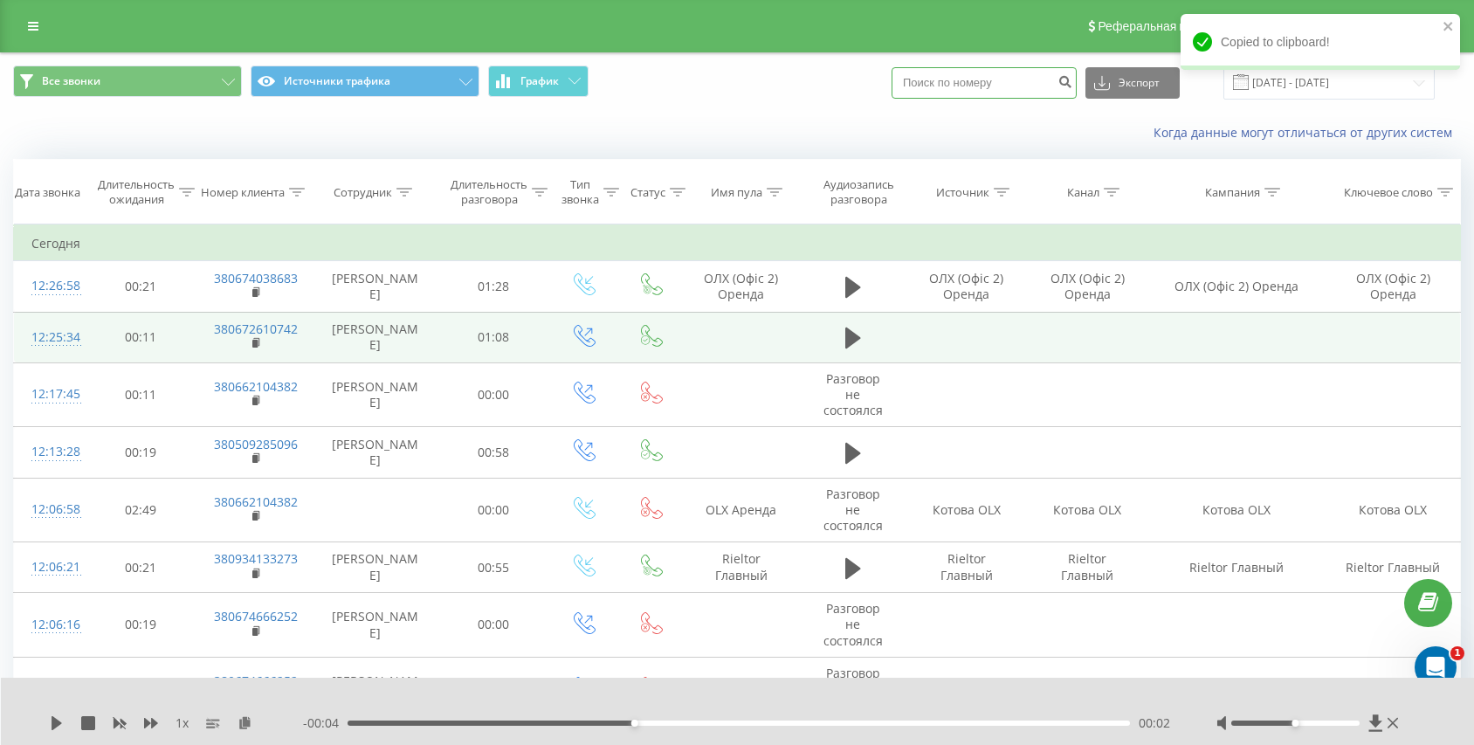
click at [1013, 73] on input at bounding box center [984, 82] width 185 height 31
paste input "380738263941"
type input "380738263941"
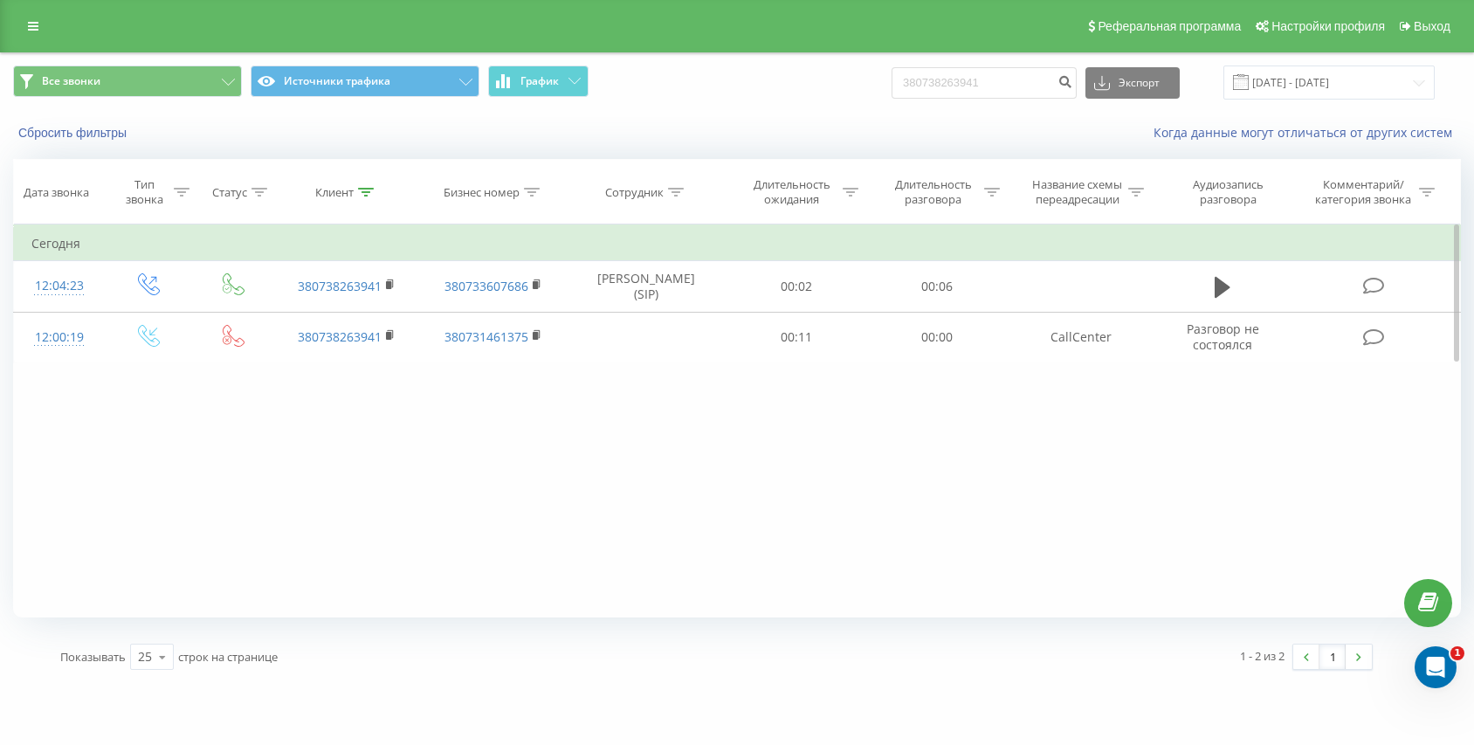
click at [891, 539] on div "Фильтровать по условию Равно Введите значение Отмена OK Фильтровать по условию …" at bounding box center [737, 420] width 1448 height 393
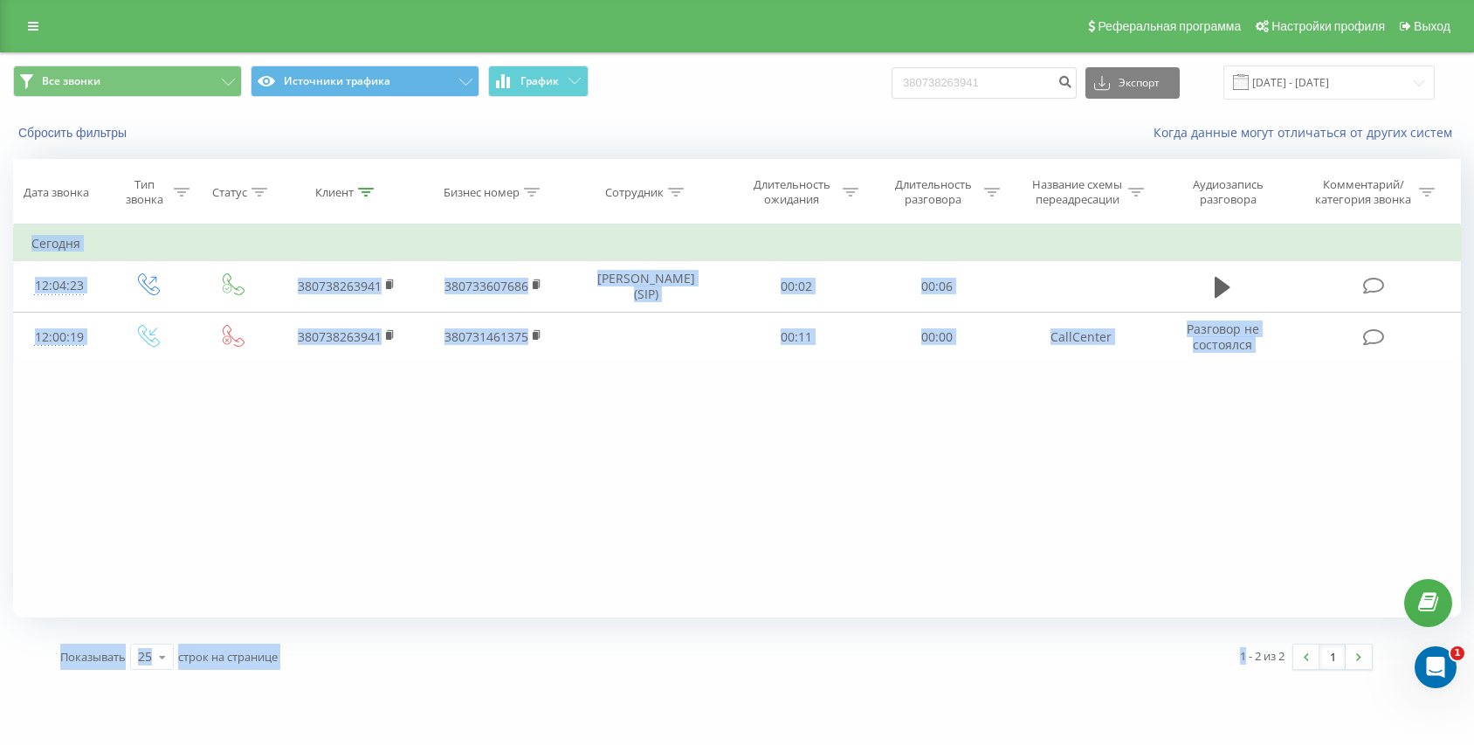
drag, startPoint x: 844, startPoint y: 526, endPoint x: 929, endPoint y: 629, distance: 133.4
click at [928, 630] on div "Все звонки Источники трафика График 380738263941 Экспорт .csv .xls .xlsx [DATE]…" at bounding box center [737, 367] width 1448 height 629
click at [884, 608] on div "Фильтровать по условию Равно Введите значение Отмена OK Фильтровать по условию …" at bounding box center [737, 420] width 1448 height 393
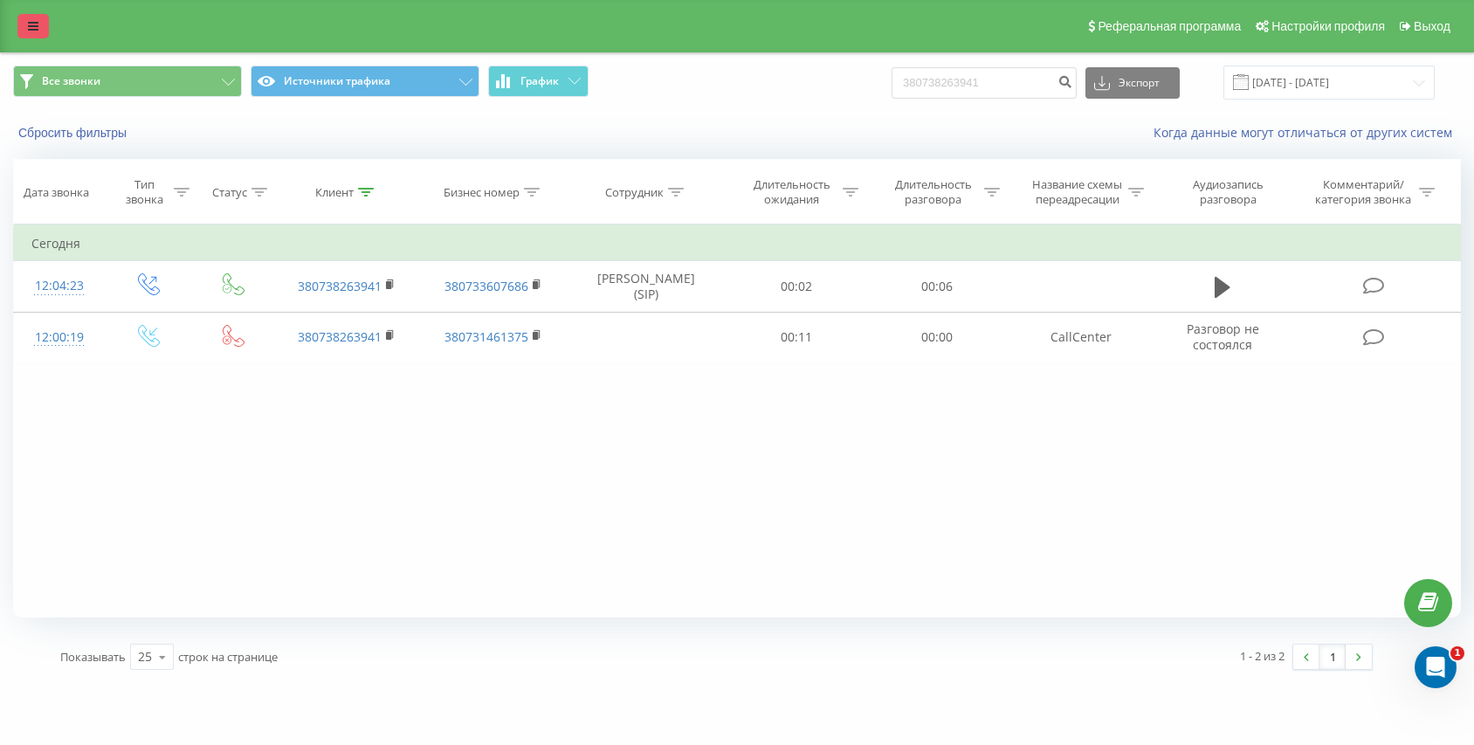
click at [35, 24] on icon at bounding box center [33, 26] width 10 height 12
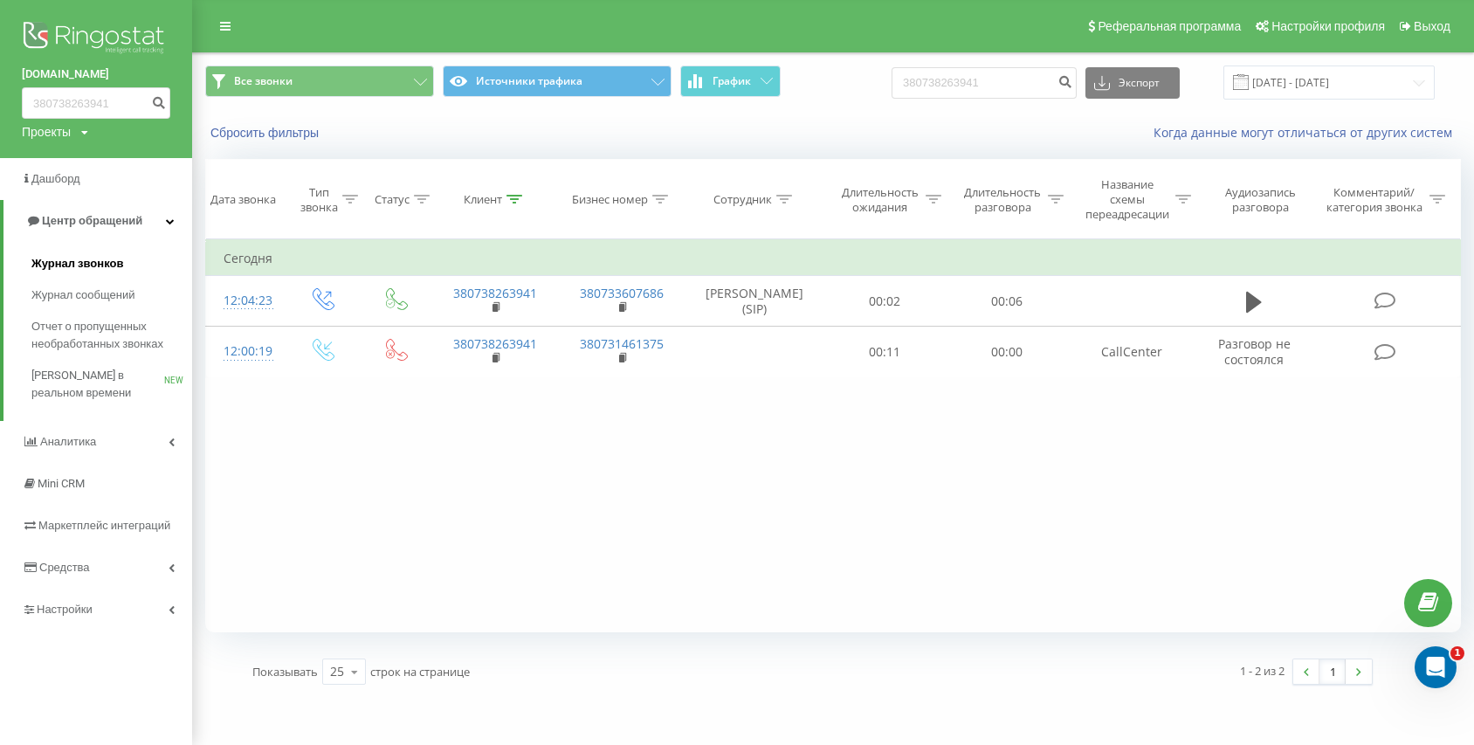
click at [58, 255] on span "Журнал звонков" at bounding box center [77, 263] width 92 height 17
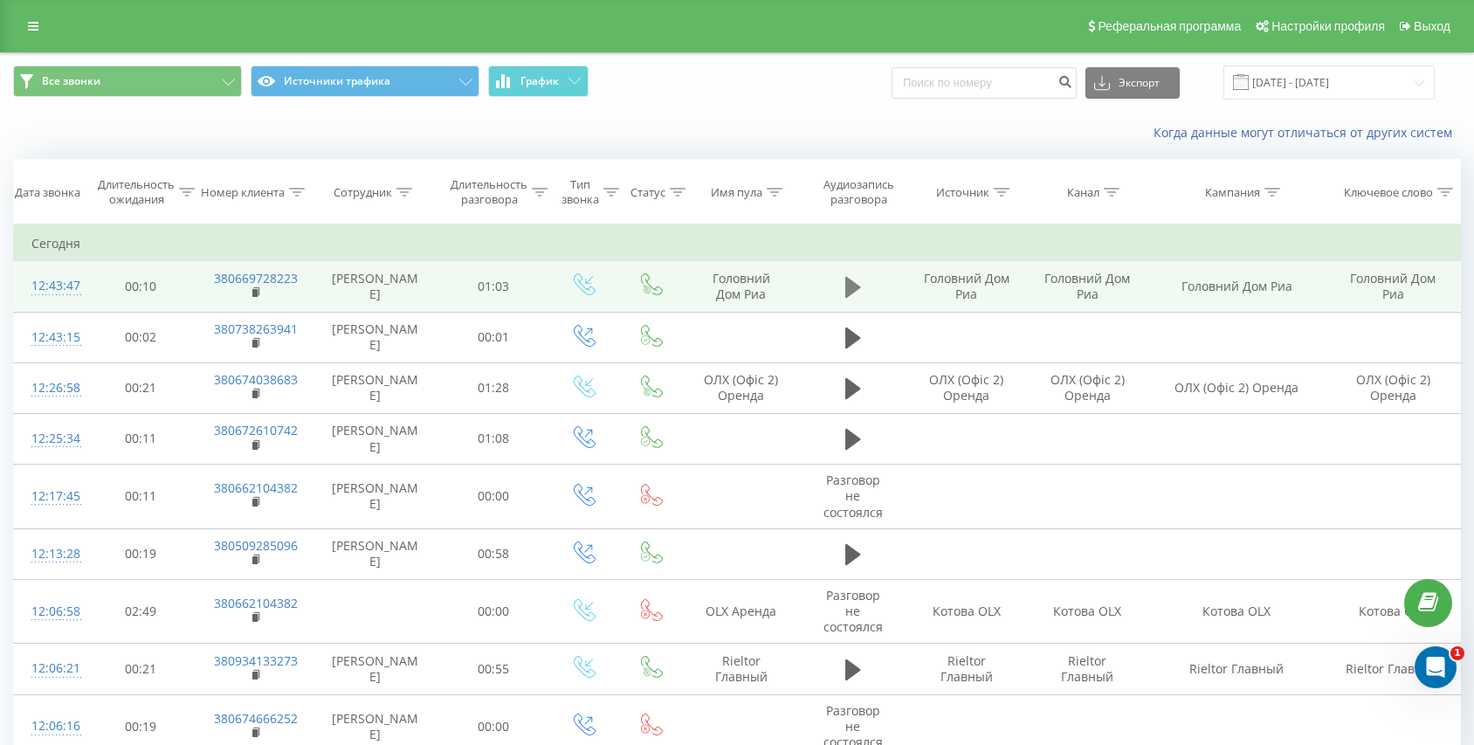
click at [855, 286] on icon at bounding box center [853, 287] width 16 height 21
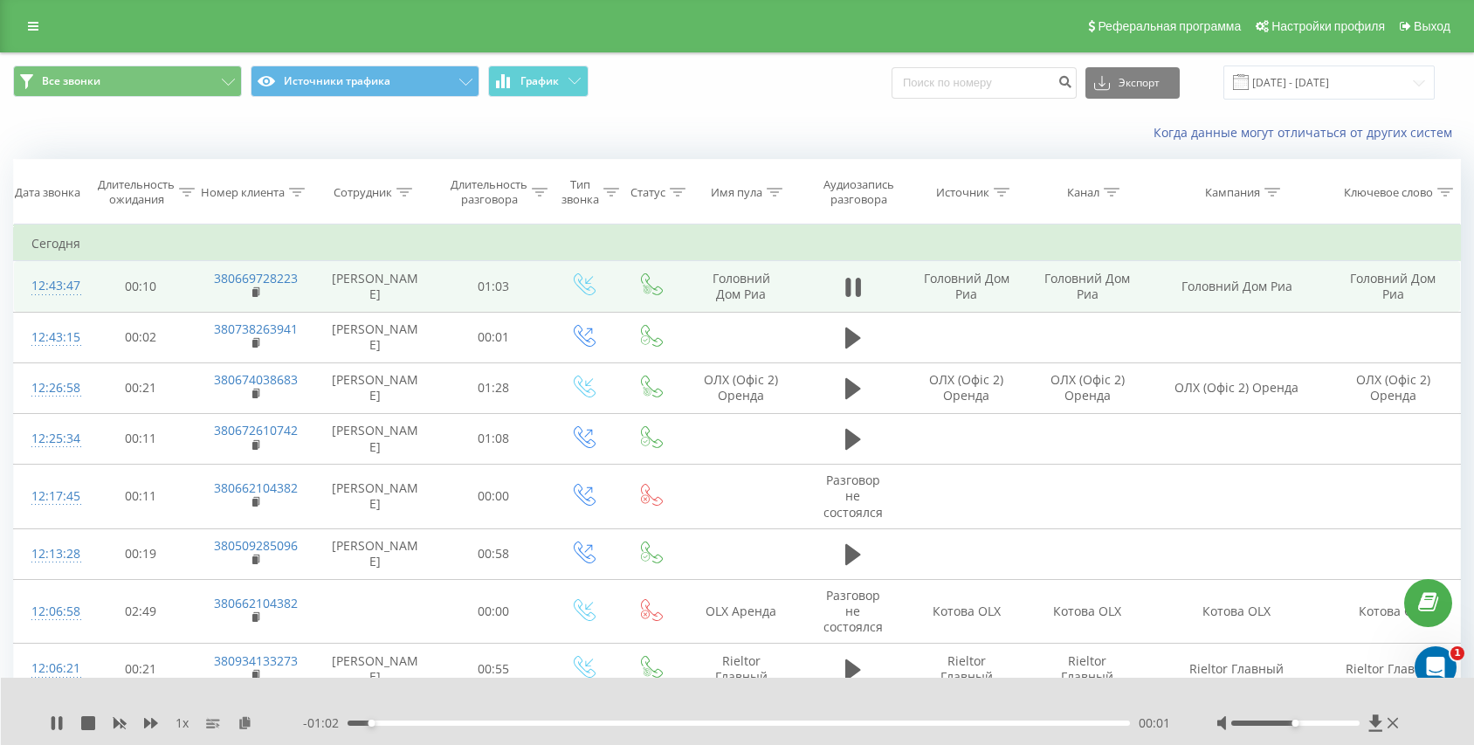
click at [391, 722] on div "00:01" at bounding box center [739, 722] width 782 height 5
click at [859, 293] on icon at bounding box center [857, 287] width 5 height 19
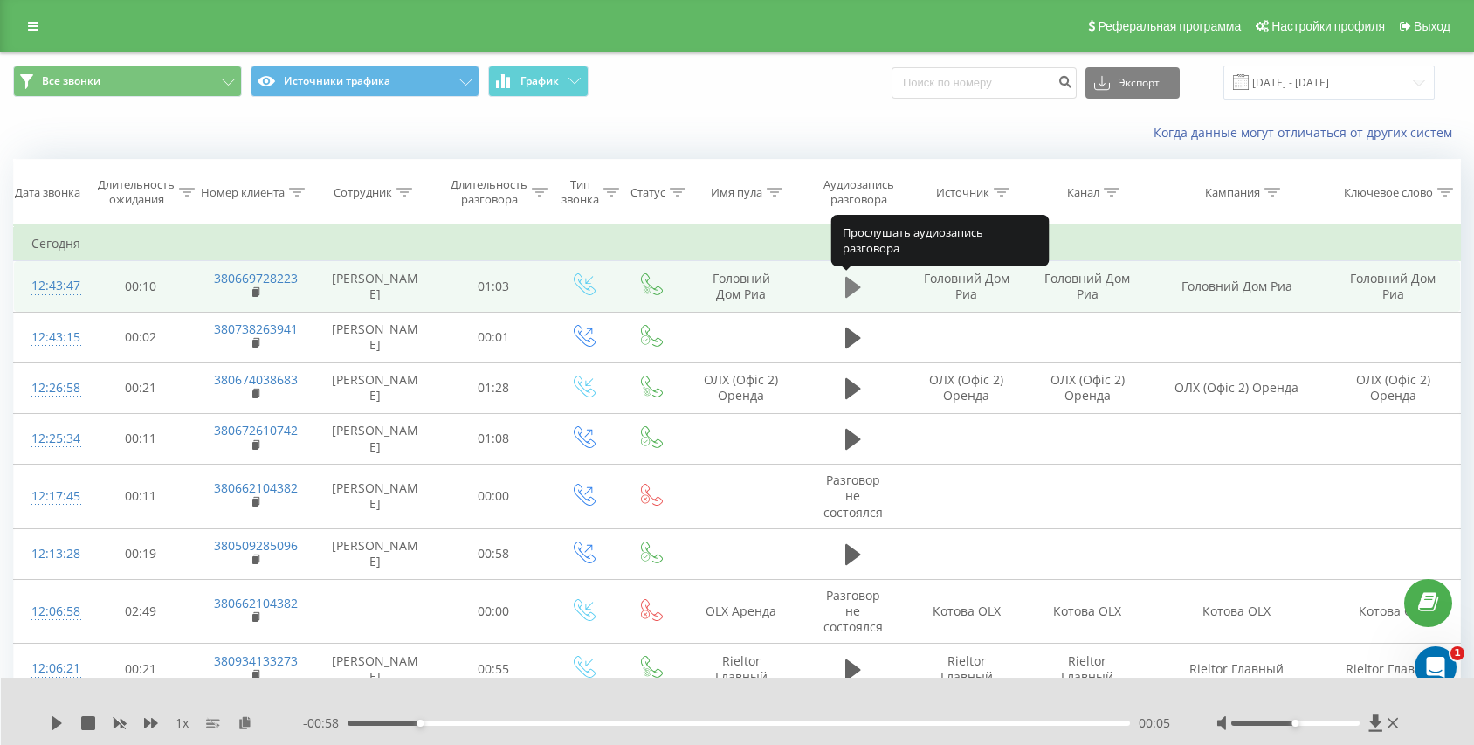
click at [849, 286] on icon at bounding box center [853, 287] width 16 height 21
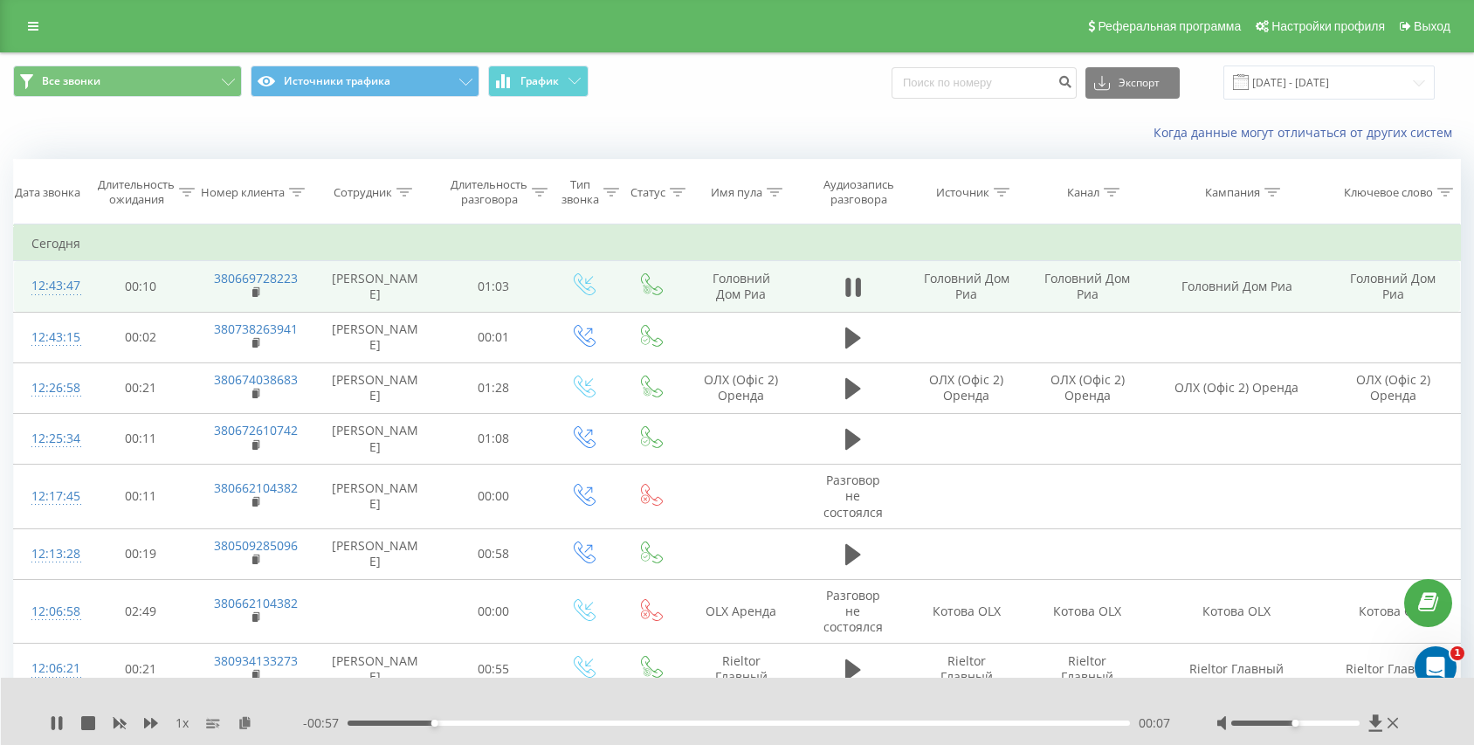
click at [466, 723] on div "00:07" at bounding box center [739, 722] width 782 height 5
click at [534, 715] on div "- 00:54 00:09 00:09" at bounding box center [738, 722] width 870 height 17
click at [541, 722] on div "00:10" at bounding box center [739, 722] width 782 height 5
click at [605, 722] on div "00:16" at bounding box center [739, 722] width 782 height 5
click at [643, 720] on div "00:21" at bounding box center [739, 722] width 782 height 5
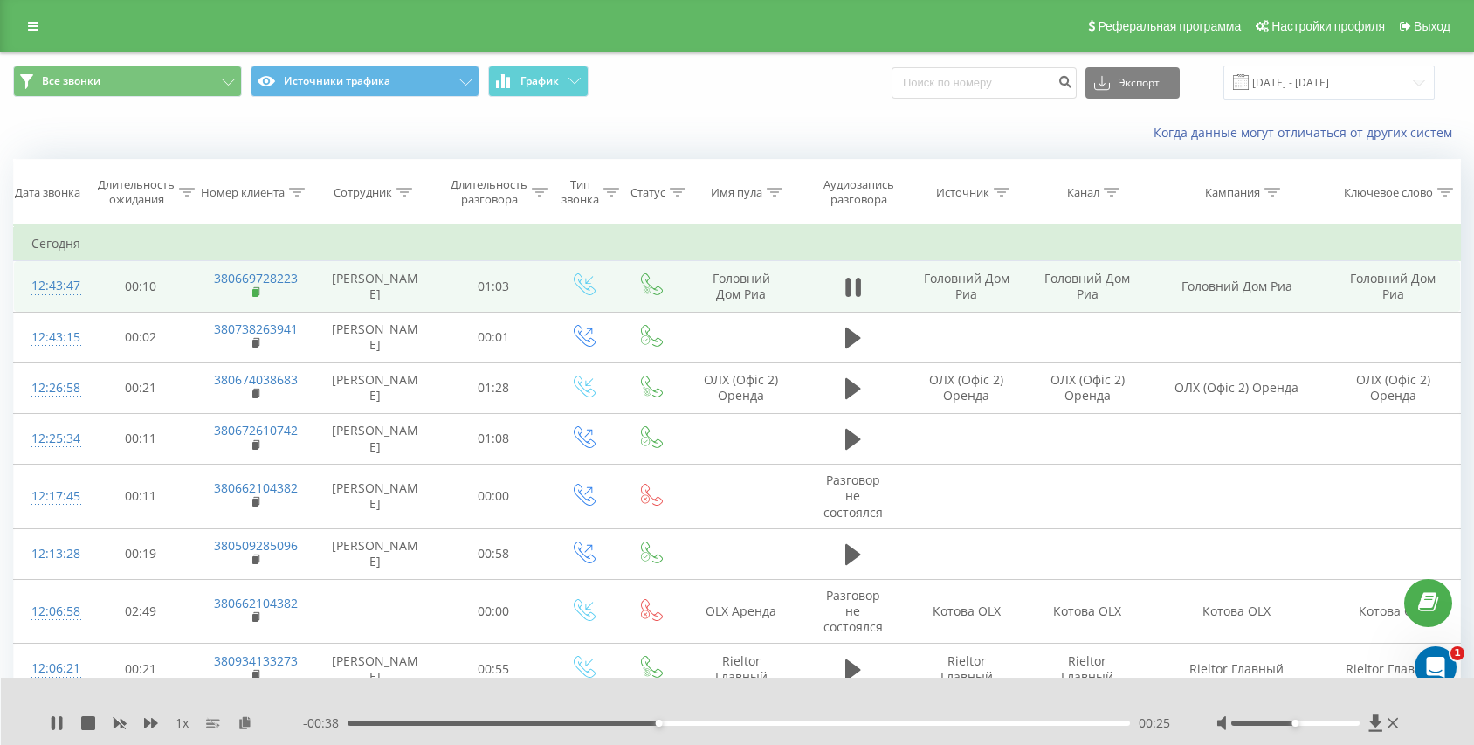
click at [257, 293] on rect at bounding box center [254, 293] width 5 height 8
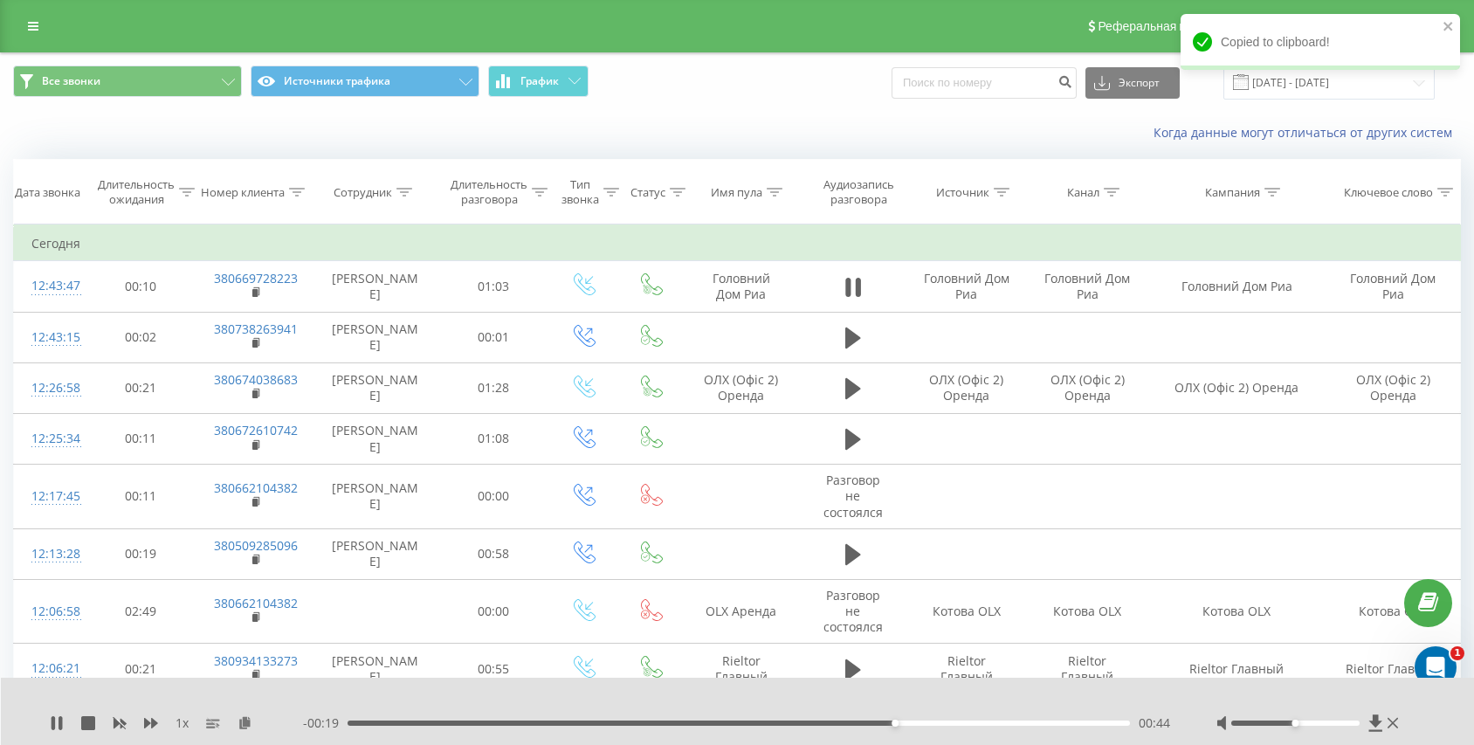
click at [386, 725] on div "00:44" at bounding box center [739, 722] width 782 height 5
click at [409, 720] on div "00:03" at bounding box center [739, 722] width 782 height 5
click at [423, 721] on div "00:05" at bounding box center [739, 722] width 782 height 5
click at [437, 723] on div "00:06" at bounding box center [739, 722] width 782 height 5
click at [466, 724] on div "00:09" at bounding box center [739, 722] width 782 height 5
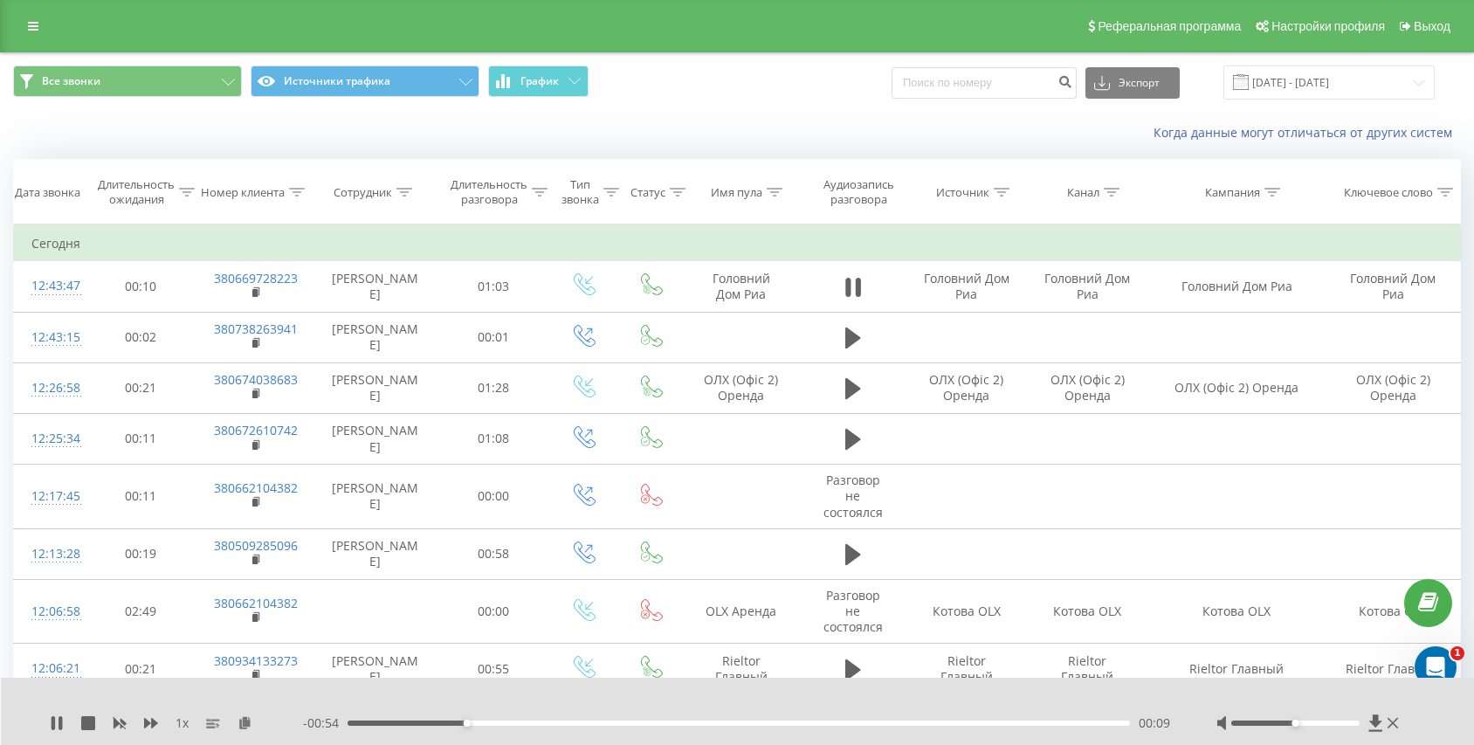
click at [496, 723] on div "00:09" at bounding box center [739, 722] width 782 height 5
click at [540, 723] on div "00:12" at bounding box center [739, 722] width 782 height 5
click at [590, 720] on div "00:16" at bounding box center [739, 722] width 782 height 5
click at [608, 724] on div "00:20" at bounding box center [739, 722] width 782 height 5
click at [633, 724] on div "00:21" at bounding box center [739, 722] width 782 height 5
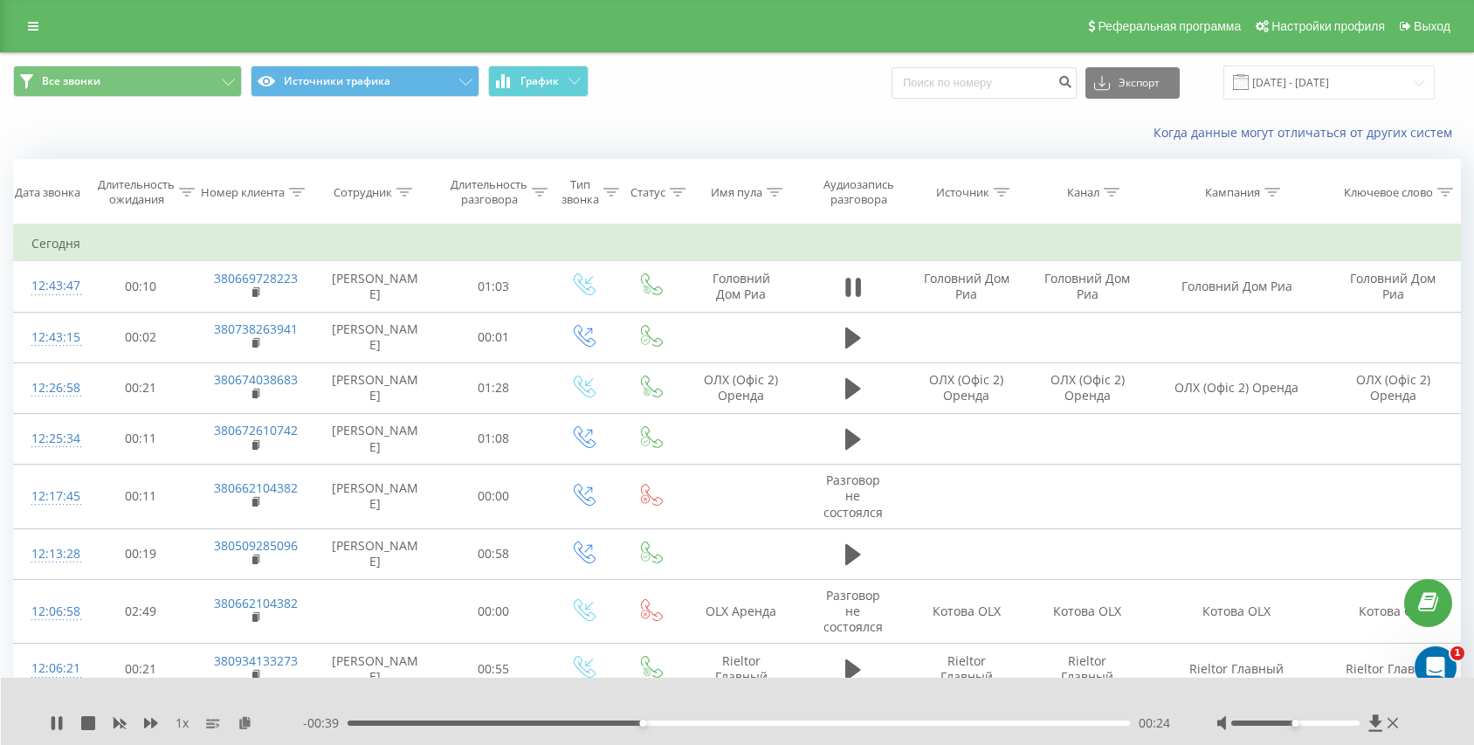
click at [658, 724] on div "00:24" at bounding box center [739, 722] width 782 height 5
click at [827, 299] on td at bounding box center [852, 286] width 107 height 51
click at [850, 290] on icon at bounding box center [847, 287] width 5 height 19
click at [990, 90] on input at bounding box center [984, 82] width 185 height 31
paste input "380669728223"
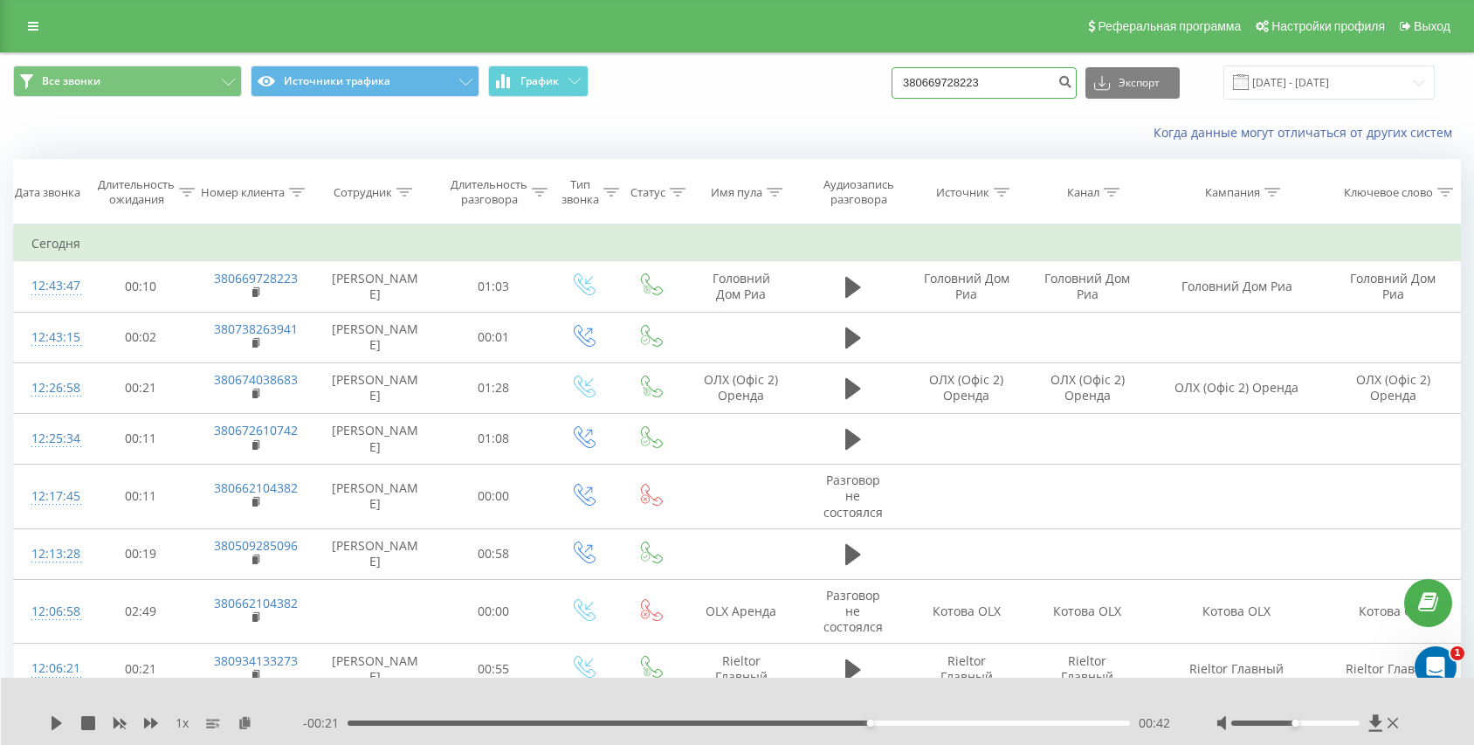
type input "380669728223"
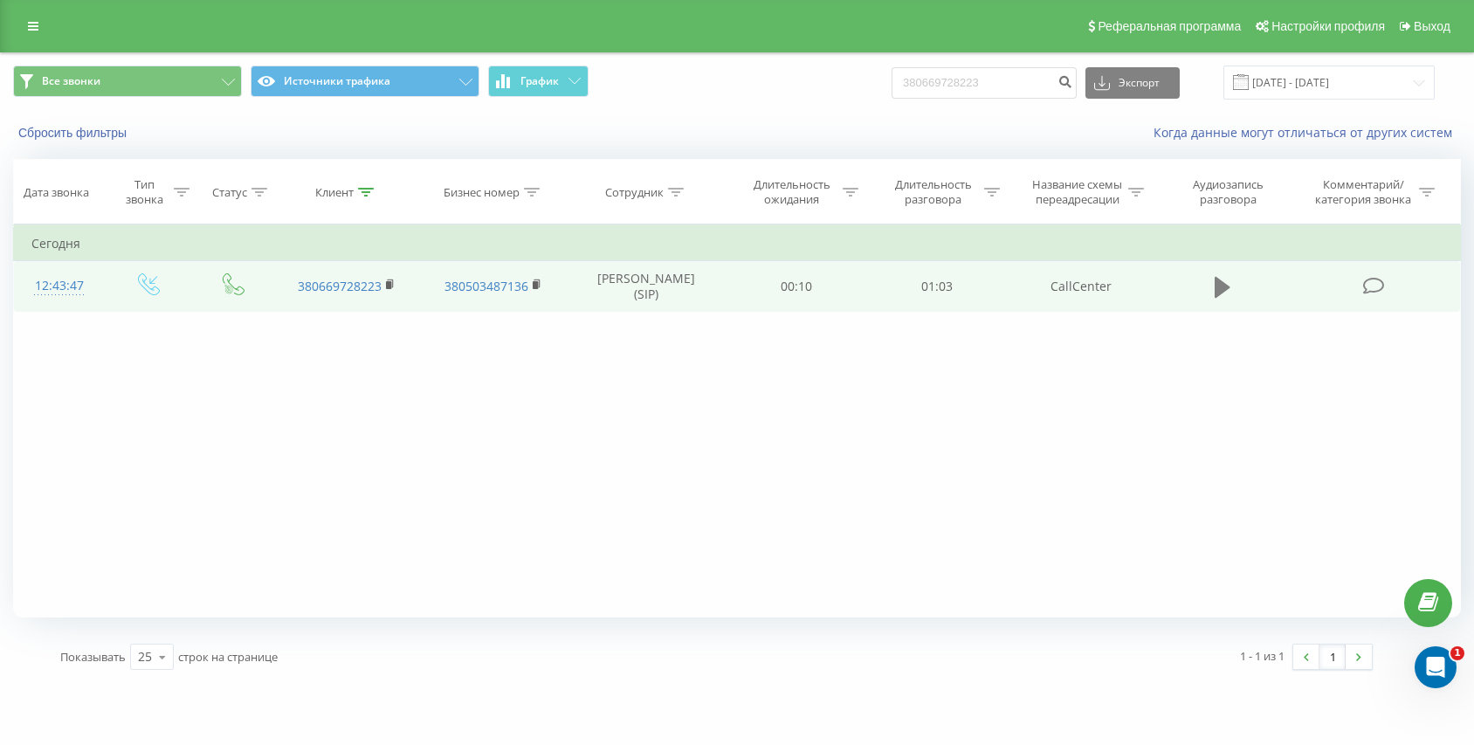
click at [1216, 286] on icon at bounding box center [1223, 287] width 16 height 21
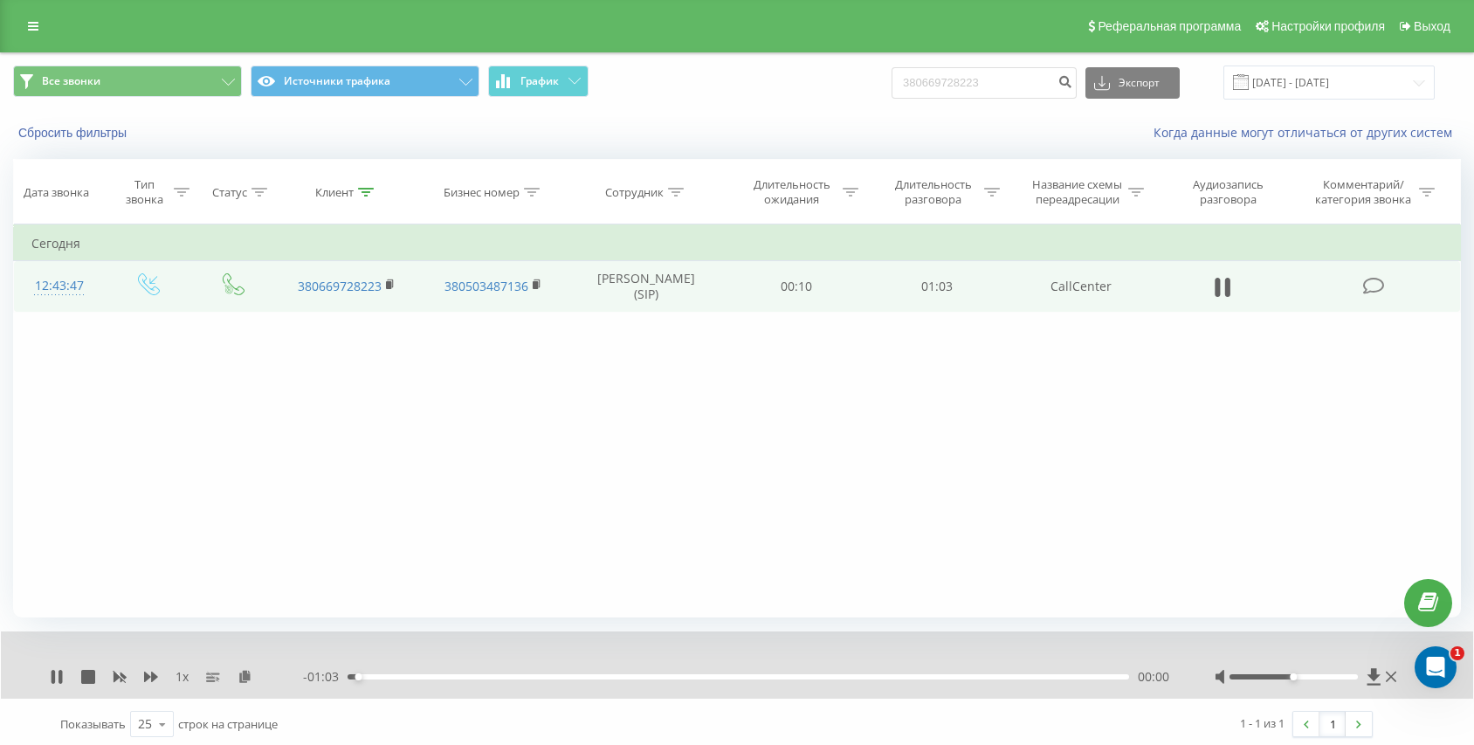
click at [423, 675] on div "00:00" at bounding box center [738, 676] width 781 height 5
click at [504, 674] on div "00:06" at bounding box center [738, 676] width 781 height 5
click at [540, 677] on div "00:13" at bounding box center [738, 676] width 781 height 5
click at [592, 678] on div "00:16" at bounding box center [738, 676] width 781 height 5
click at [630, 680] on div "- 00:43 00:20 00:20" at bounding box center [737, 676] width 868 height 17
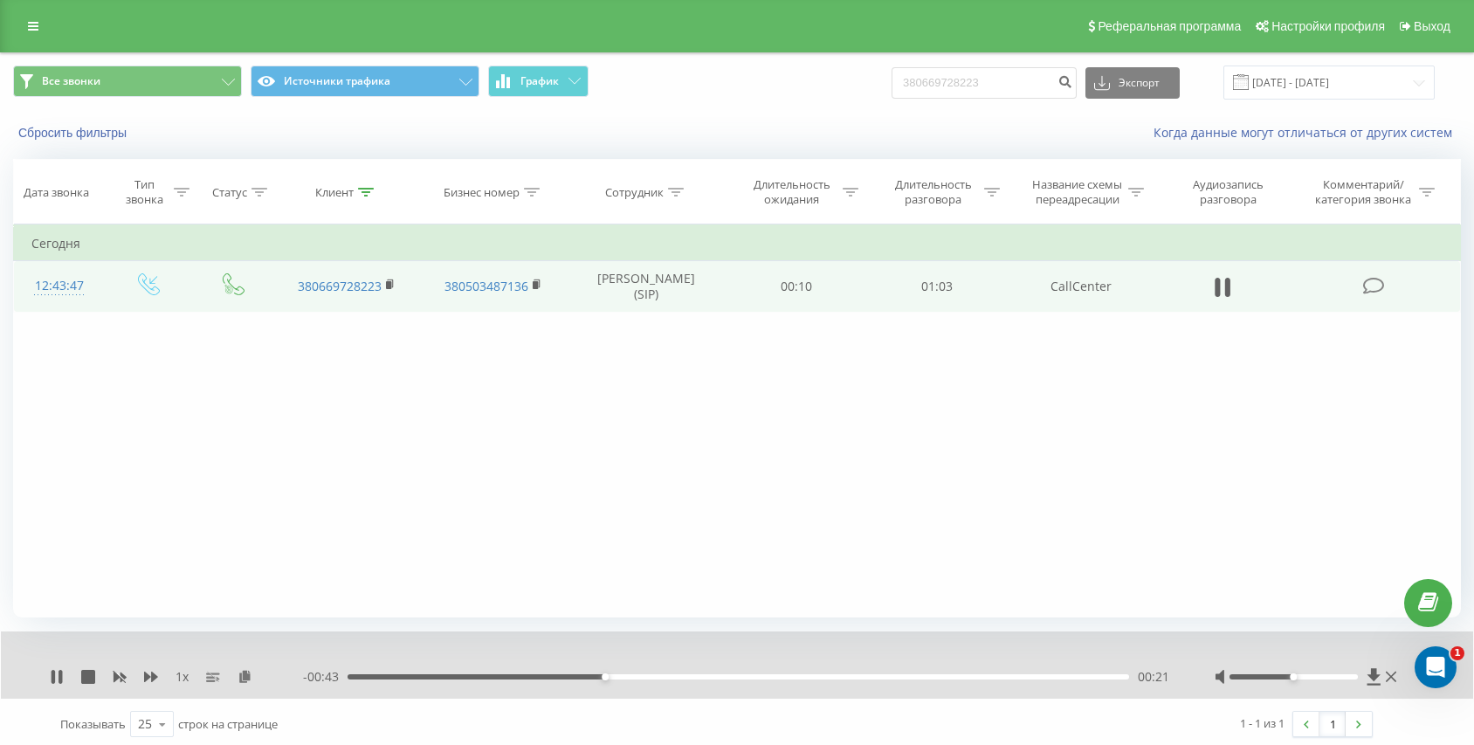
click at [673, 674] on div "00:21" at bounding box center [738, 676] width 781 height 5
click at [722, 670] on div "- 00:37 00:27 00:27" at bounding box center [737, 676] width 868 height 17
click at [732, 678] on div "00:31" at bounding box center [738, 676] width 781 height 5
click at [767, 677] on div "00:32" at bounding box center [738, 676] width 781 height 5
click at [390, 289] on icon at bounding box center [391, 285] width 10 height 12
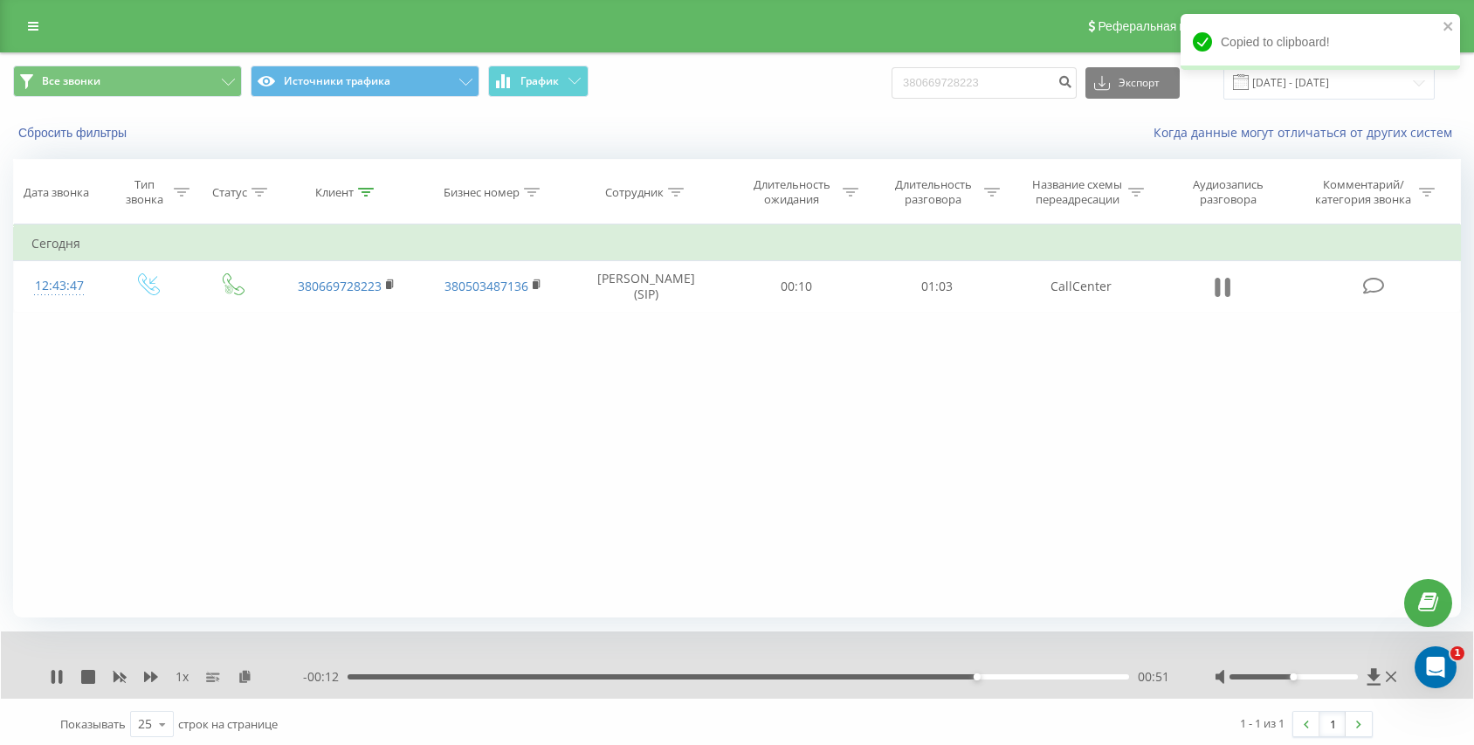
click at [1223, 286] on icon at bounding box center [1223, 287] width 16 height 24
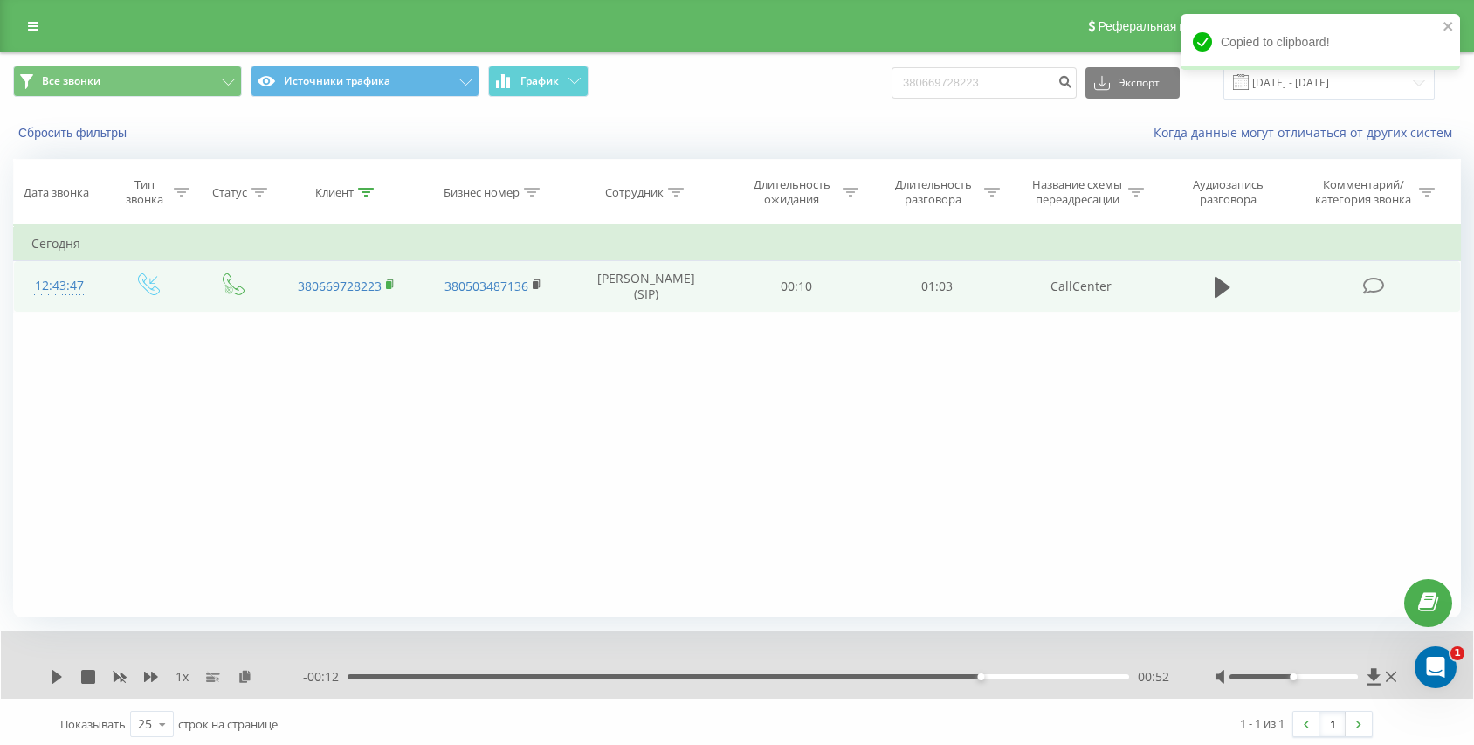
click at [391, 283] on rect at bounding box center [388, 285] width 5 height 8
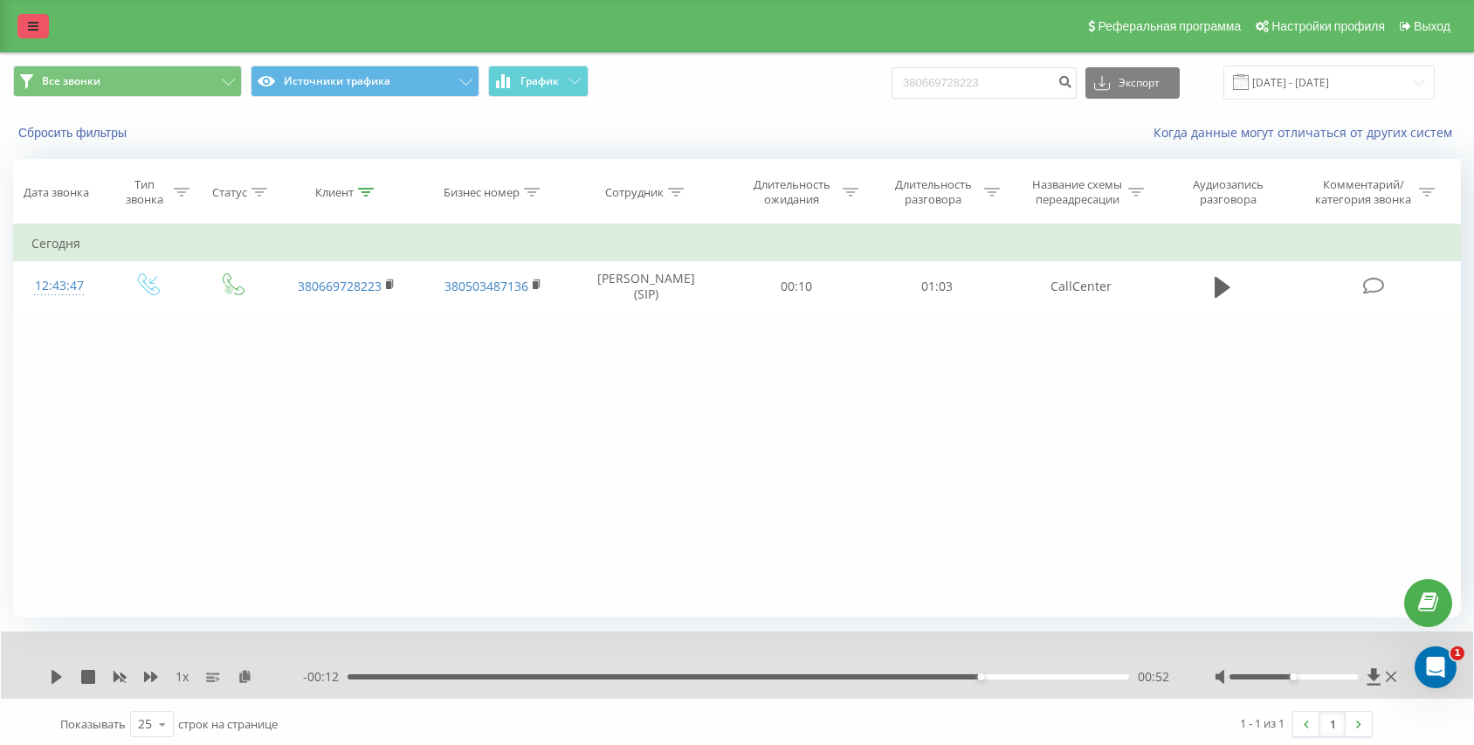
click at [20, 27] on link at bounding box center [32, 26] width 31 height 24
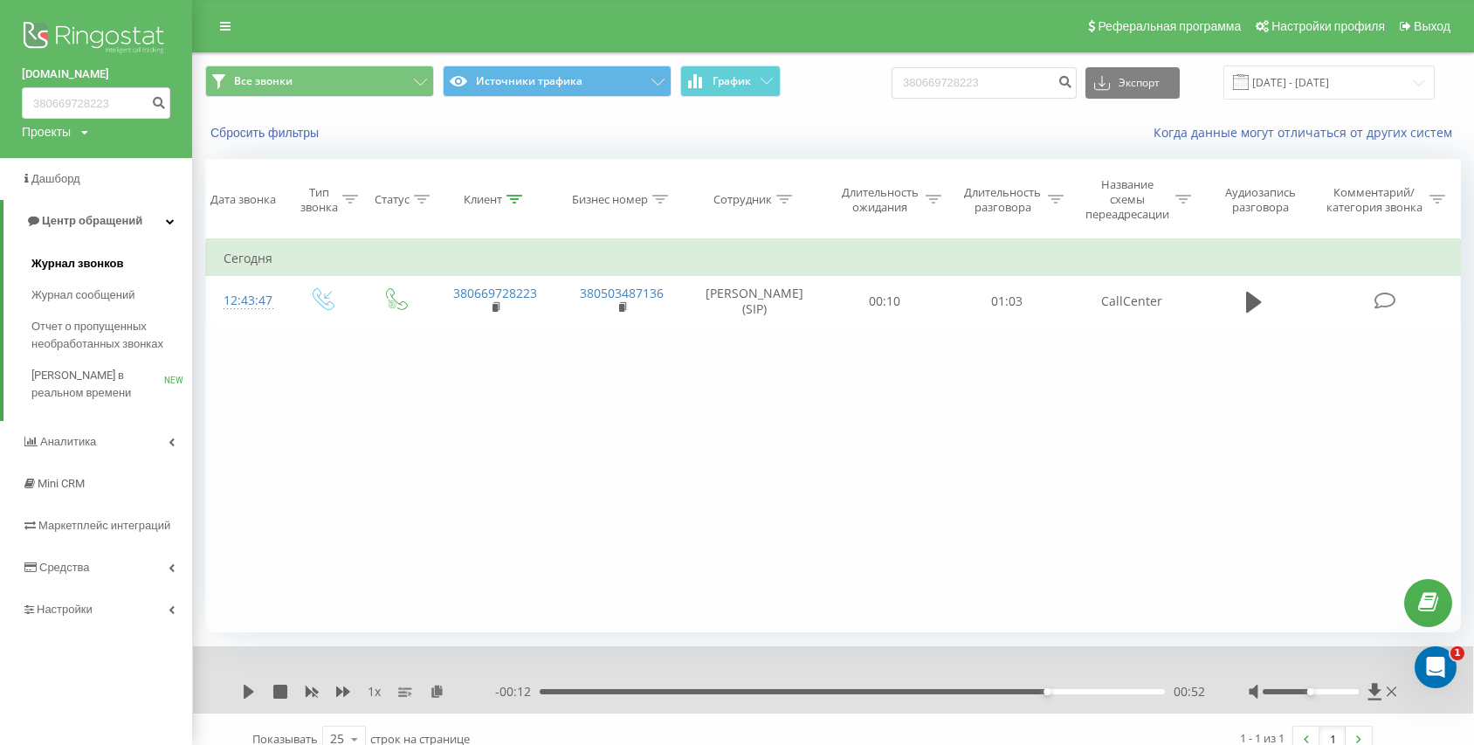
click at [68, 264] on span "Журнал звонков" at bounding box center [77, 263] width 92 height 17
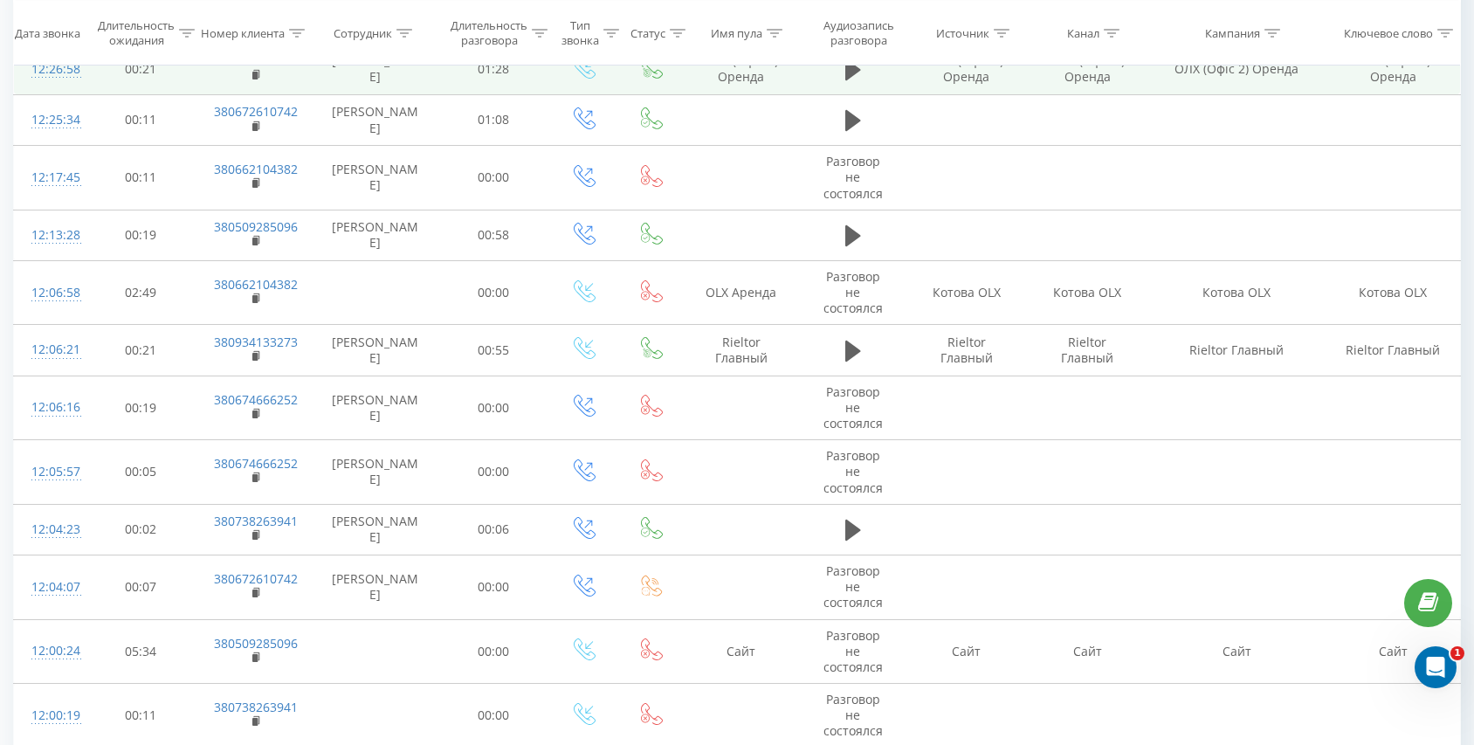
scroll to position [169, 0]
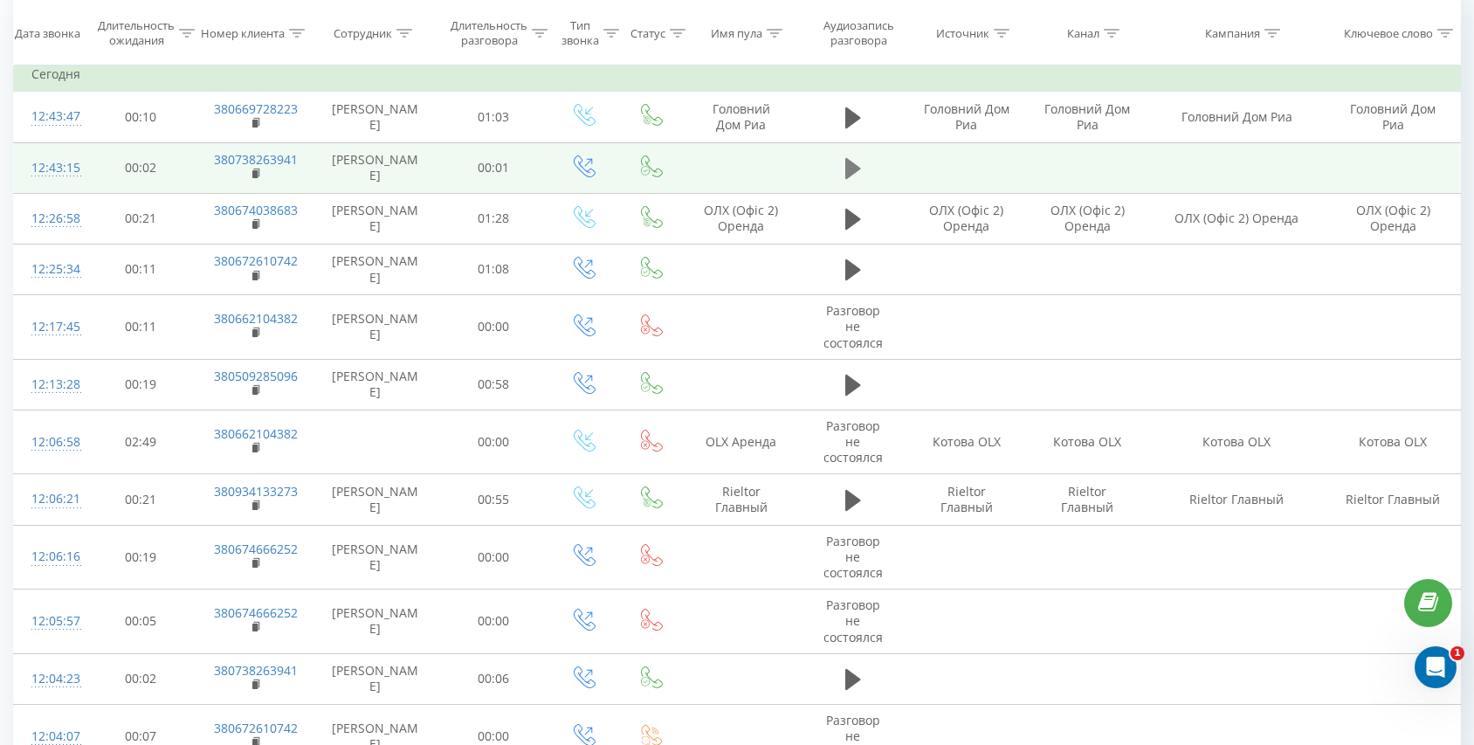
click at [846, 169] on icon at bounding box center [853, 168] width 16 height 21
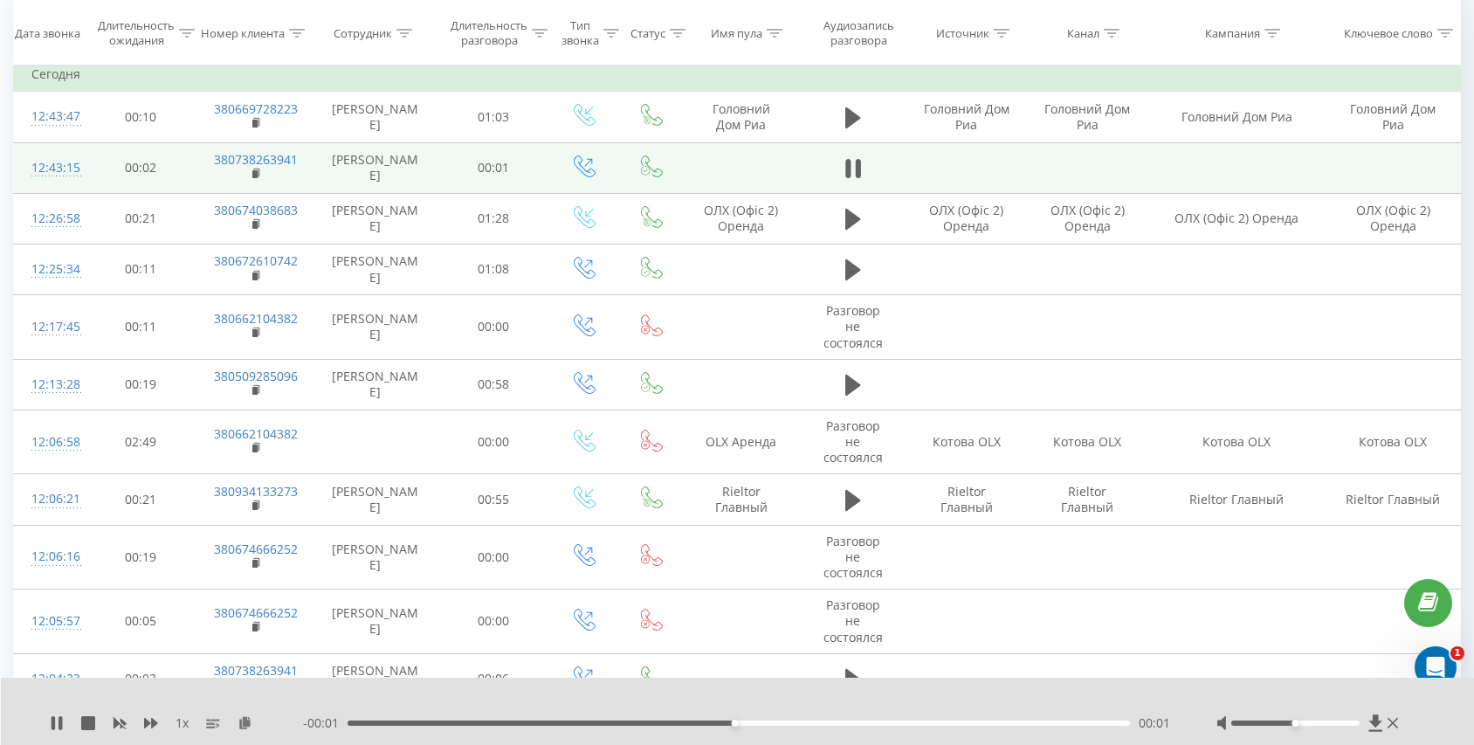
click at [846, 169] on icon at bounding box center [847, 168] width 5 height 19
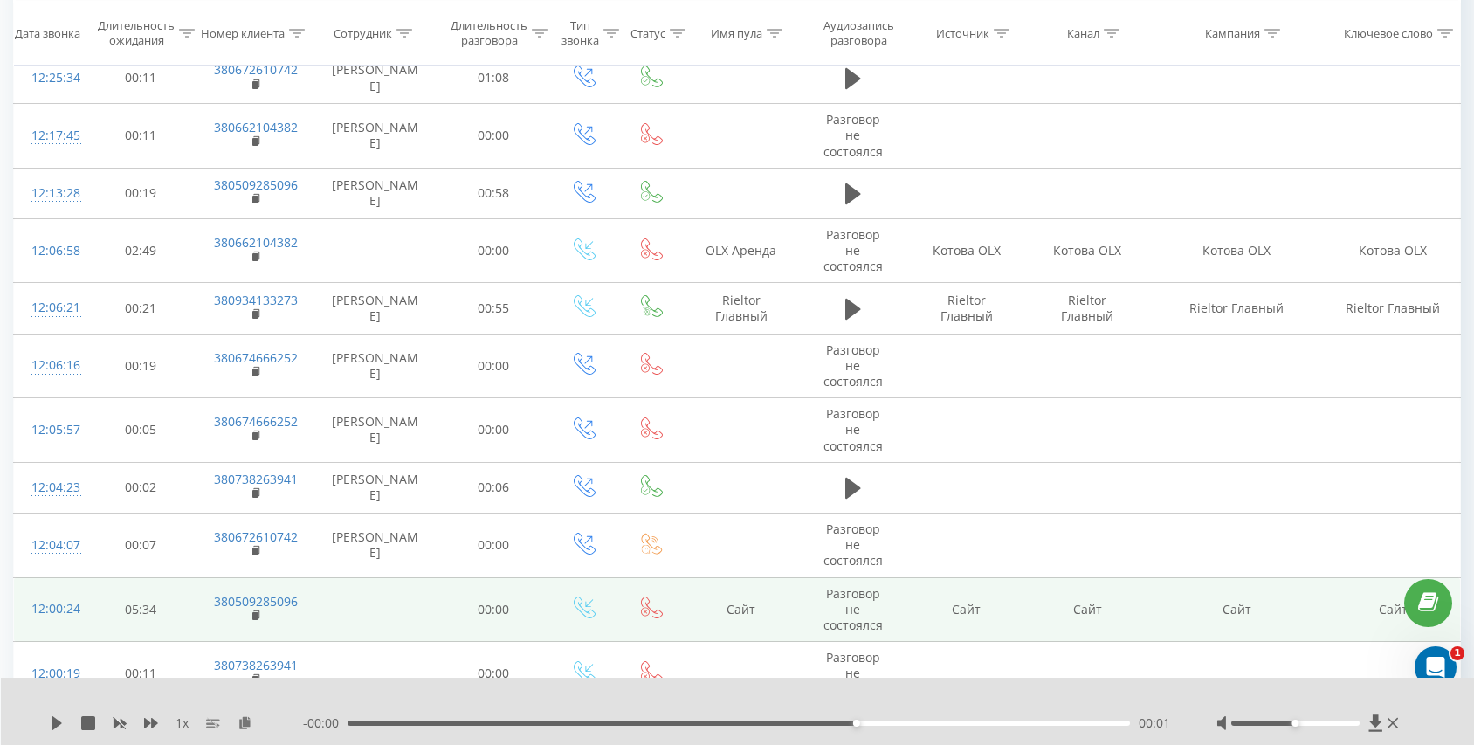
scroll to position [365, 0]
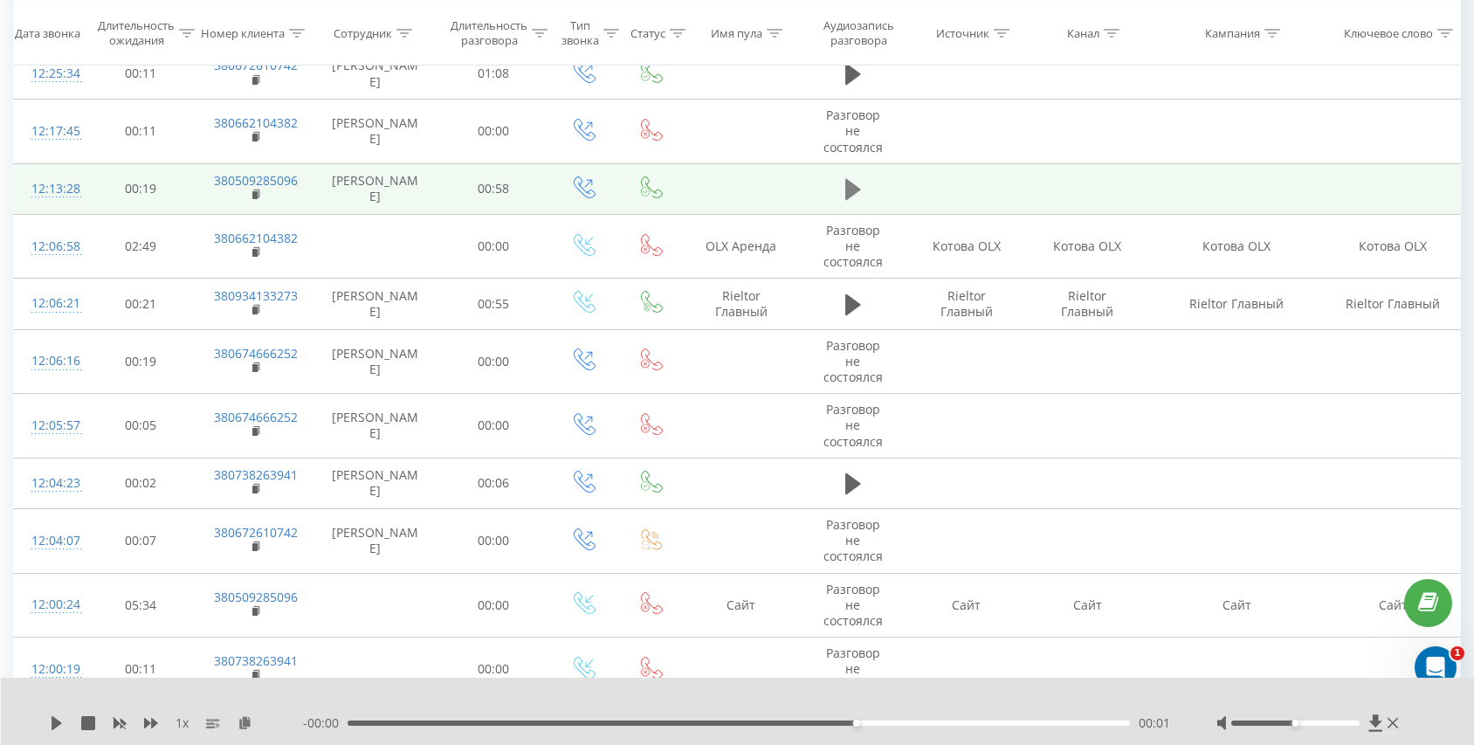
click at [845, 183] on icon at bounding box center [853, 189] width 16 height 21
click at [254, 194] on rect at bounding box center [254, 195] width 5 height 8
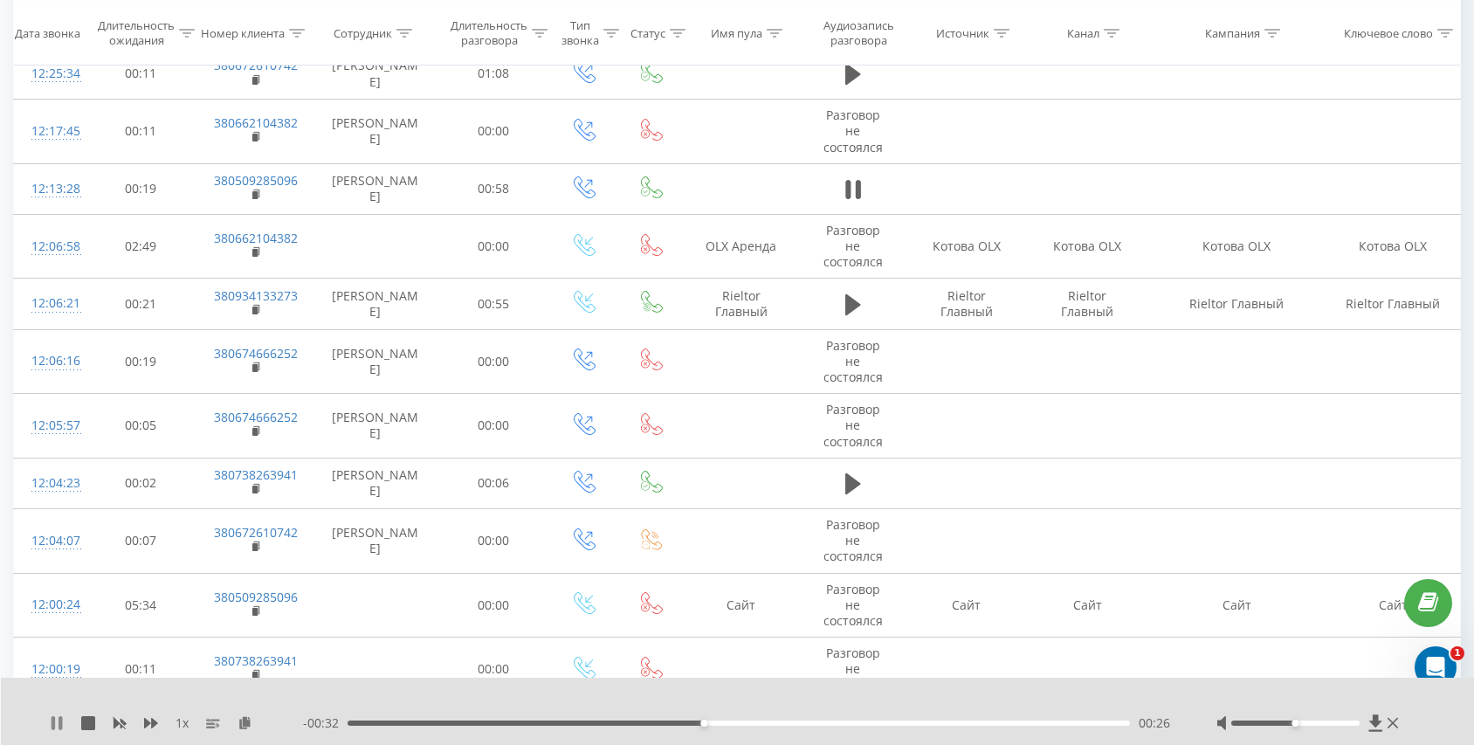
click at [57, 726] on icon at bounding box center [57, 723] width 14 height 14
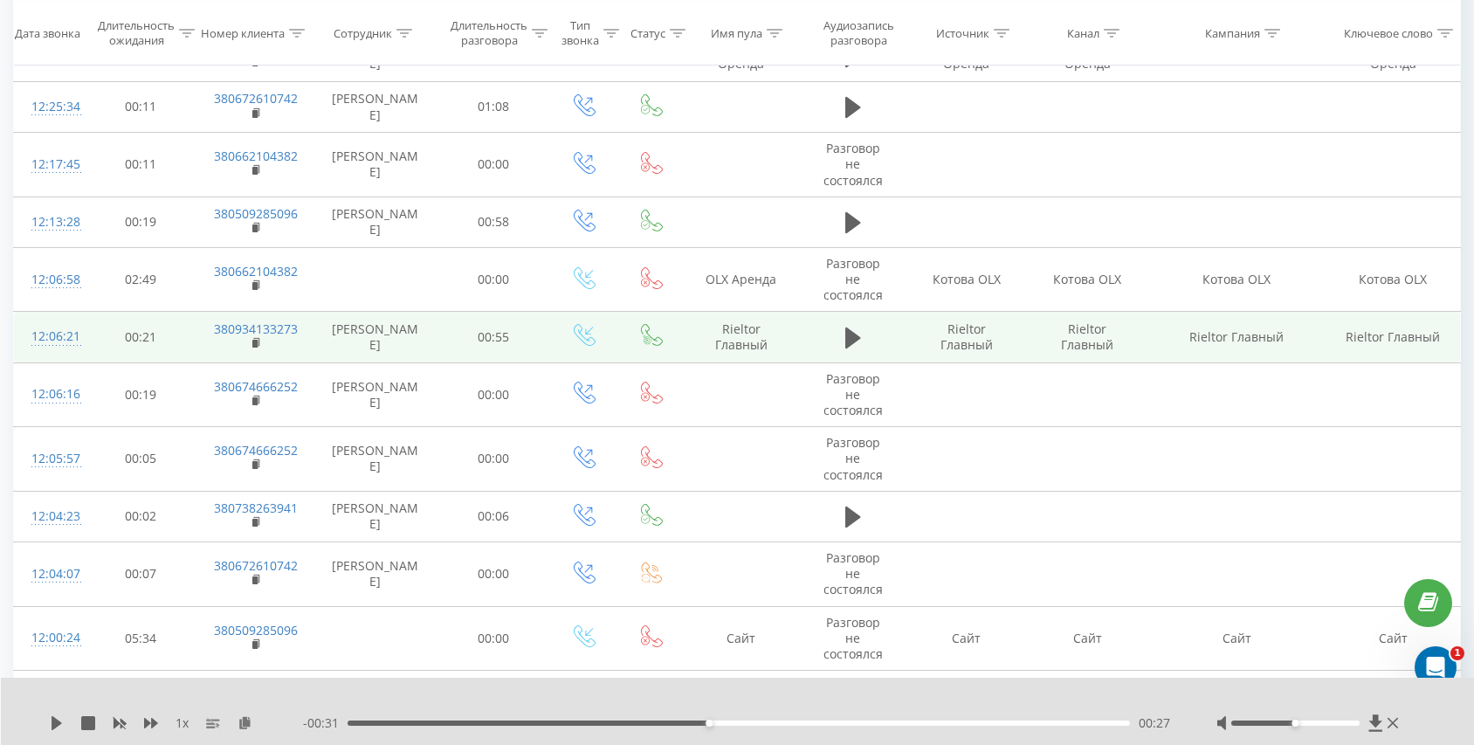
scroll to position [319, 0]
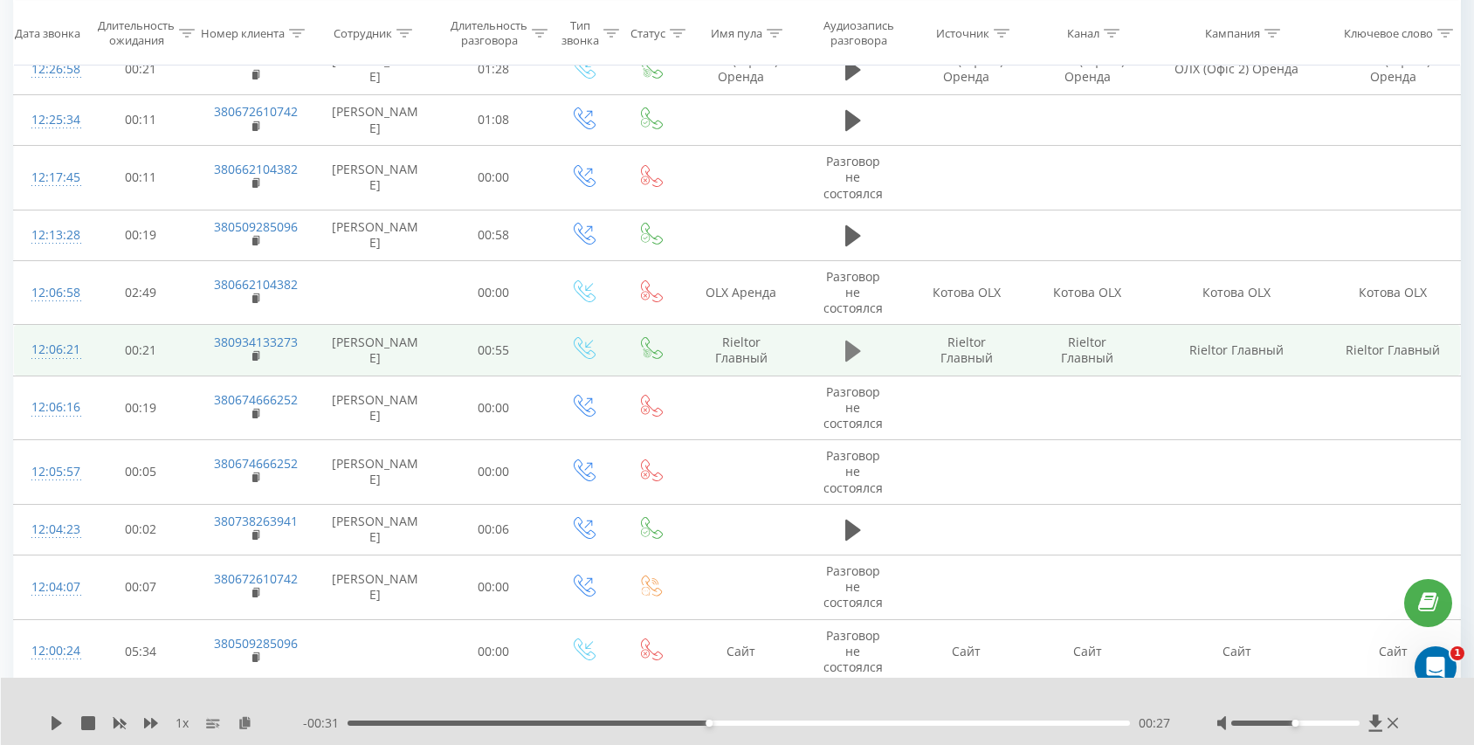
click at [861, 348] on button at bounding box center [853, 351] width 26 height 26
click at [252, 356] on rect at bounding box center [254, 357] width 5 height 8
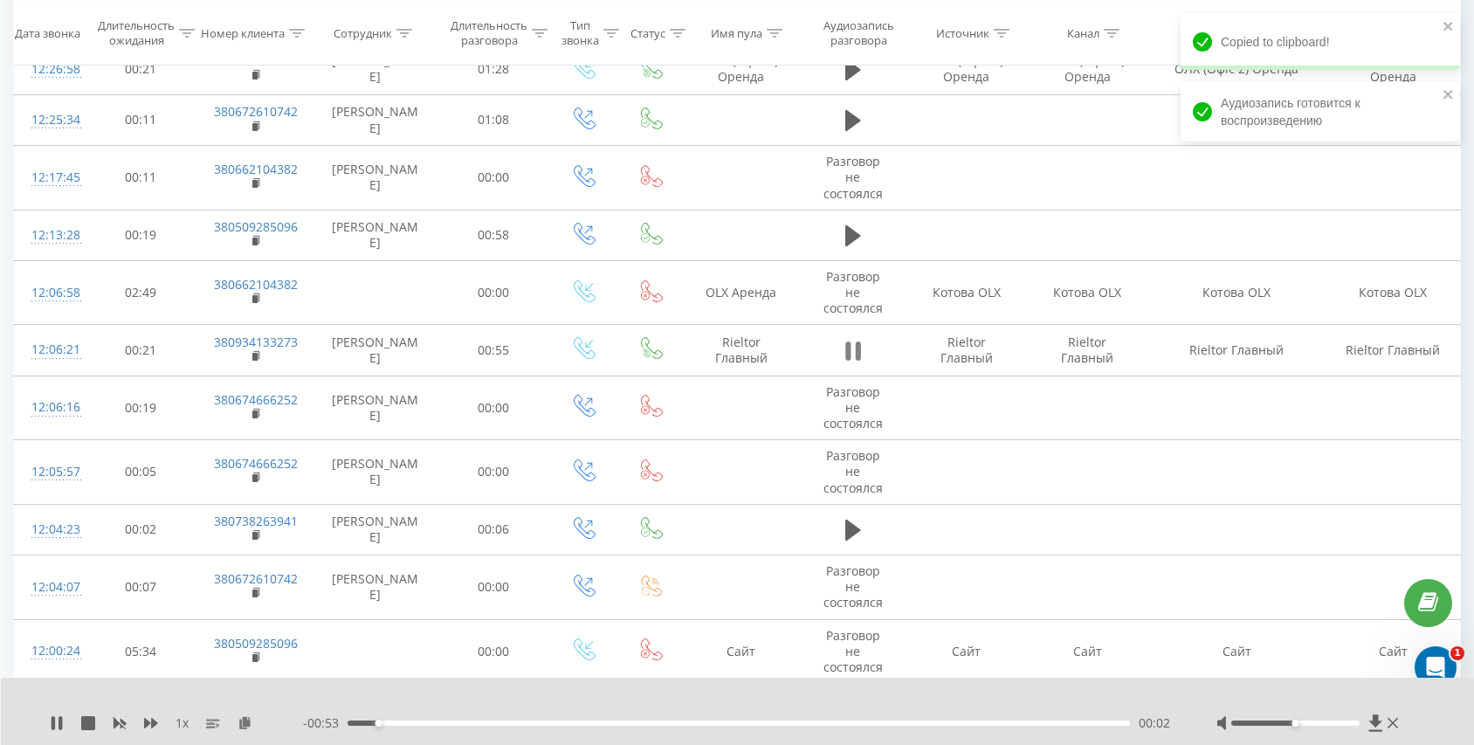
click at [858, 358] on icon at bounding box center [857, 350] width 5 height 19
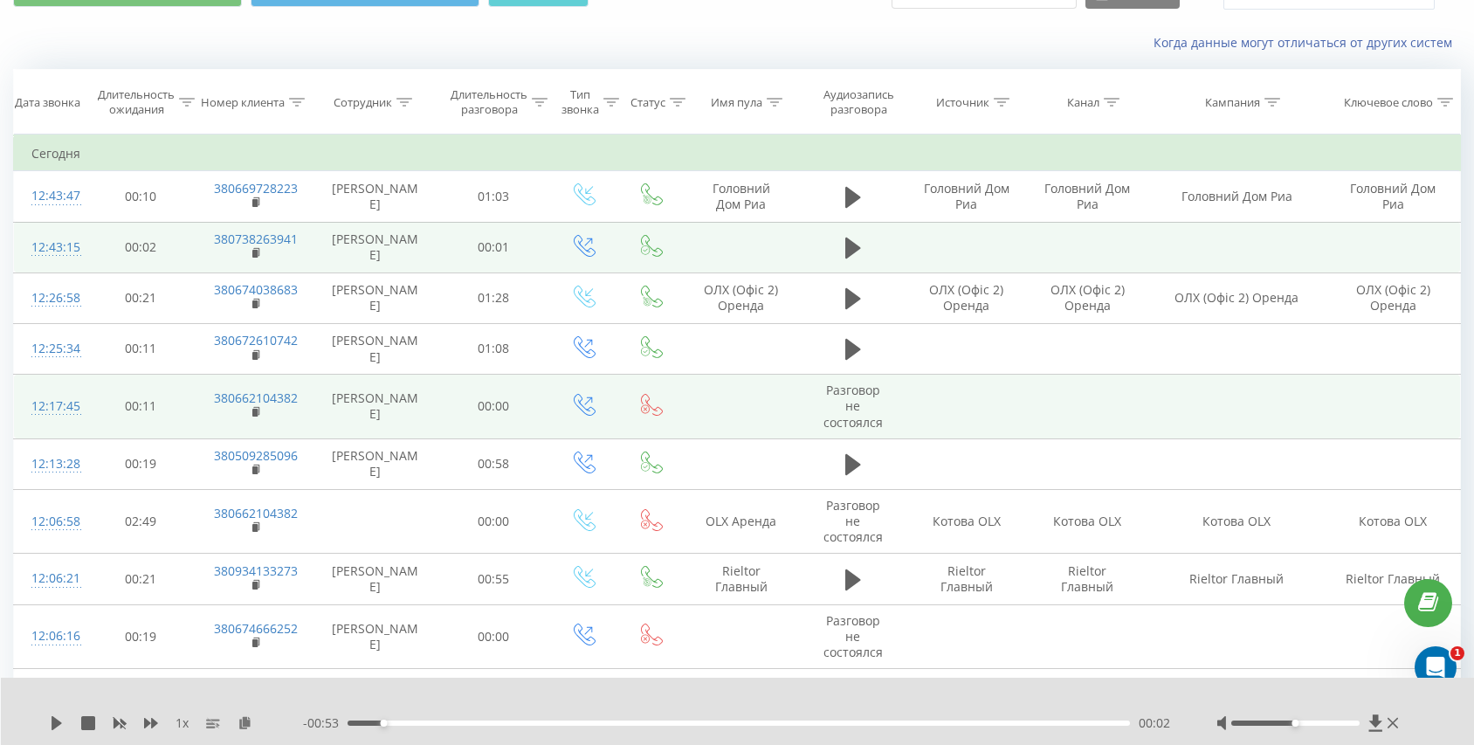
scroll to position [82, 0]
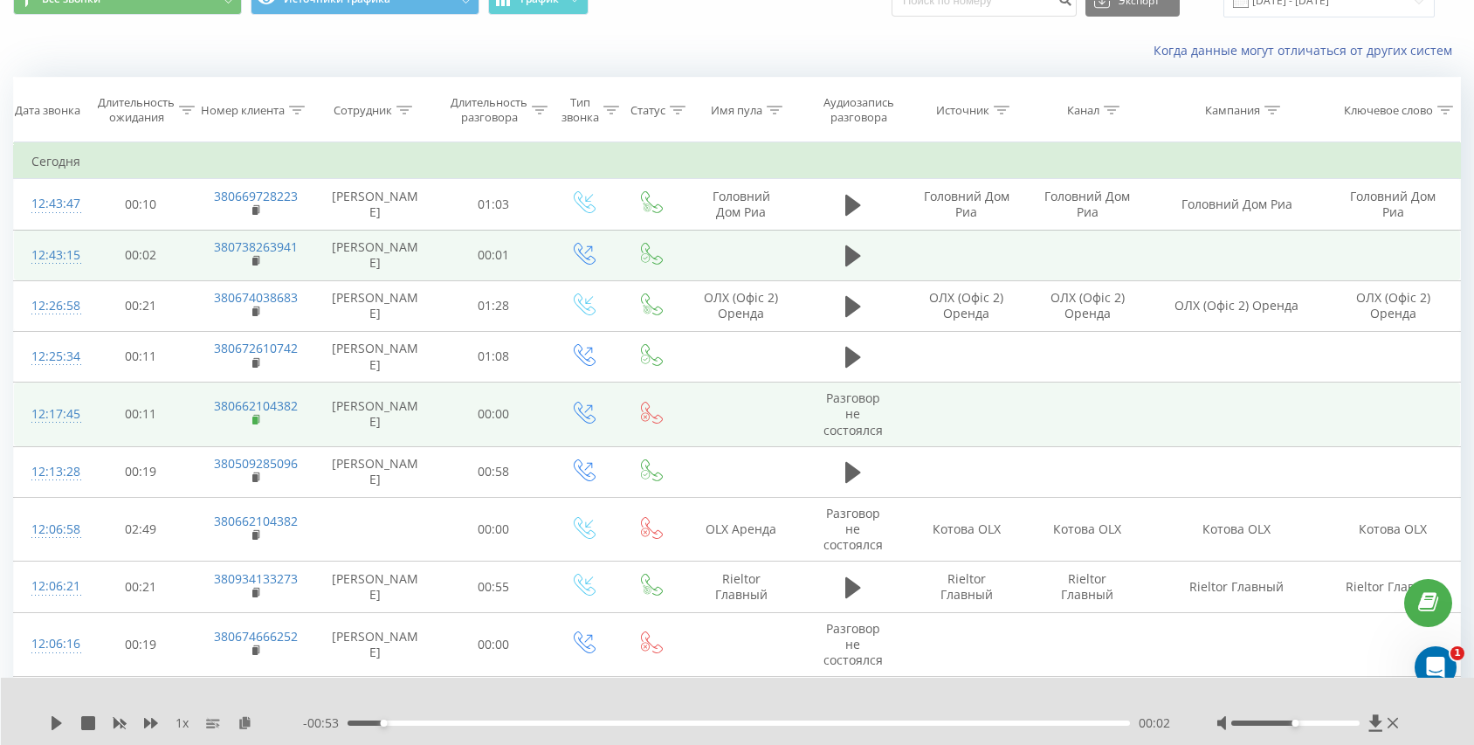
click at [255, 421] on rect at bounding box center [254, 421] width 5 height 8
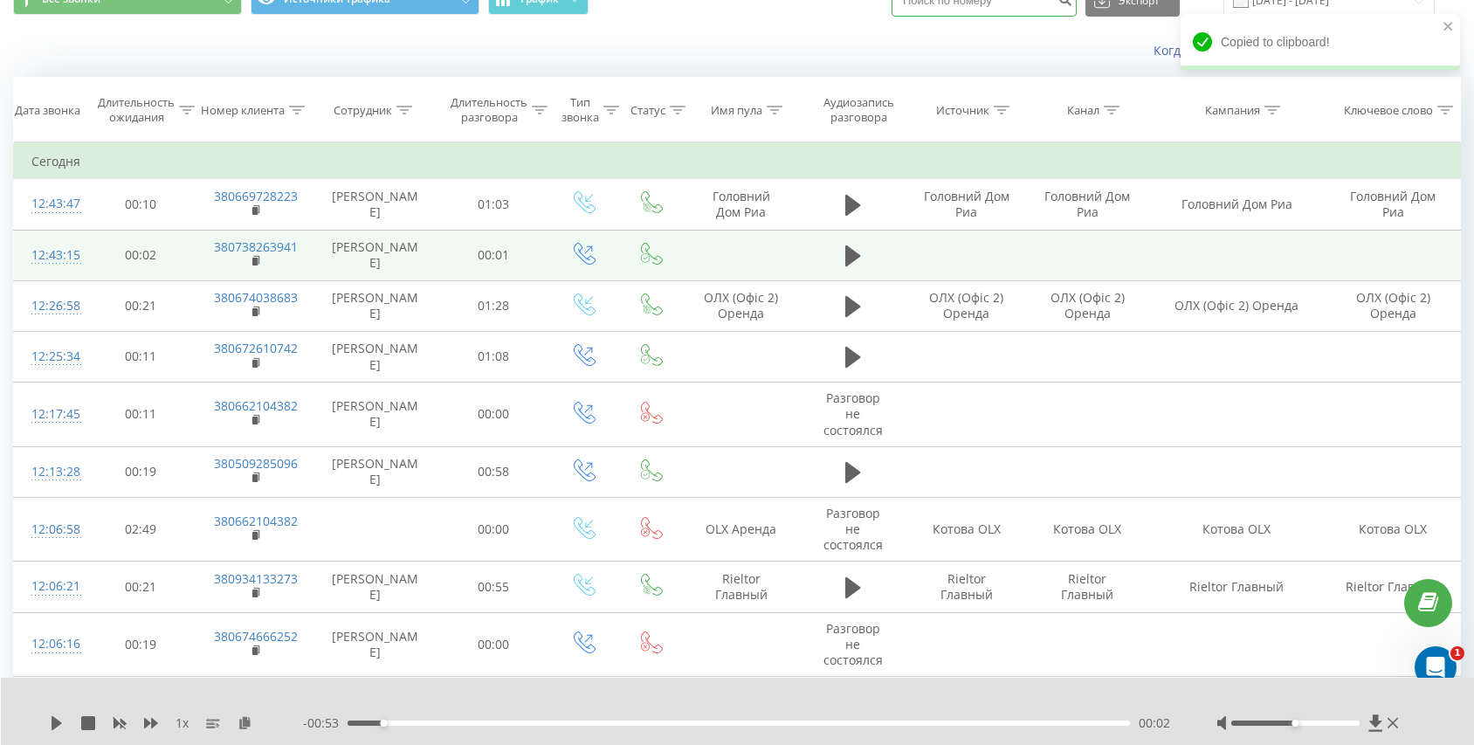
click at [1021, 11] on input at bounding box center [984, 0] width 185 height 31
paste input "380662104382"
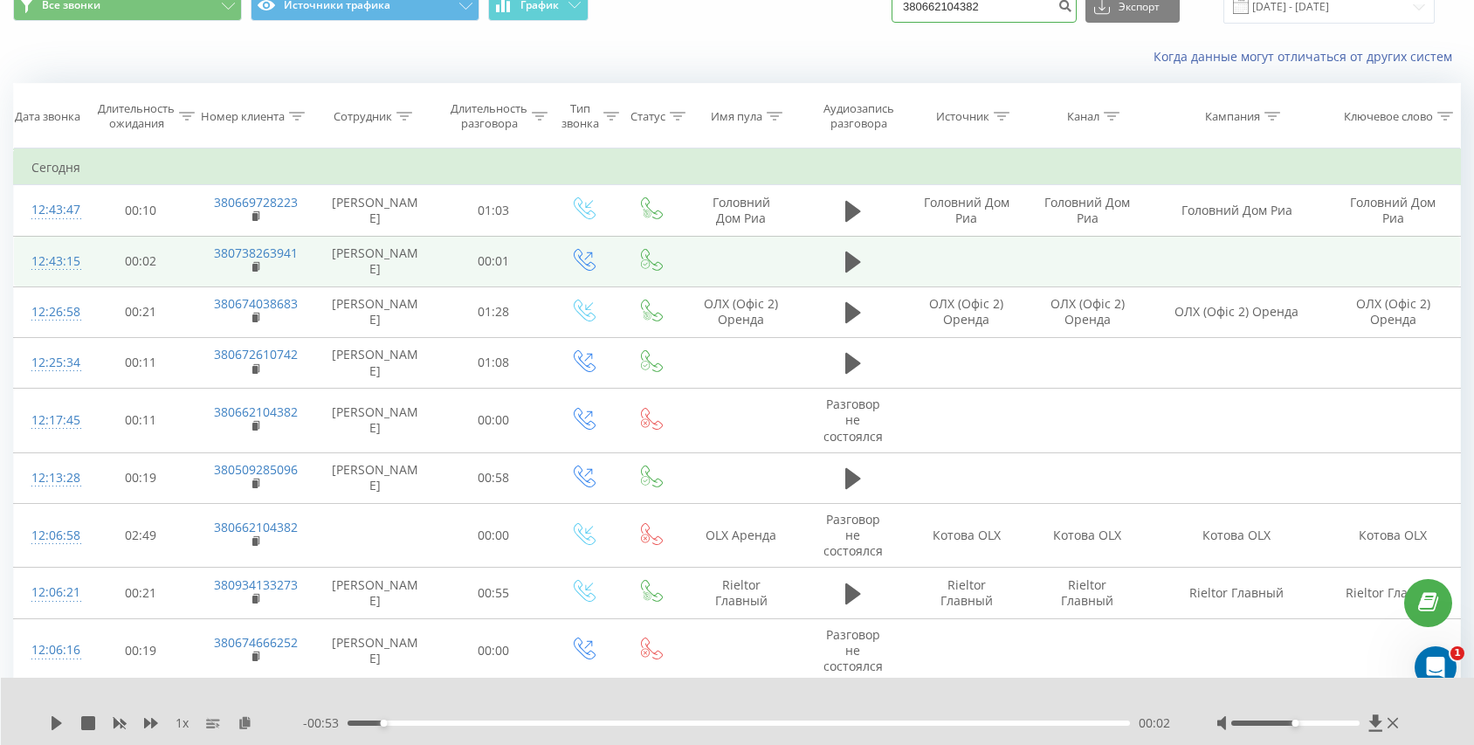
type input "380662104382"
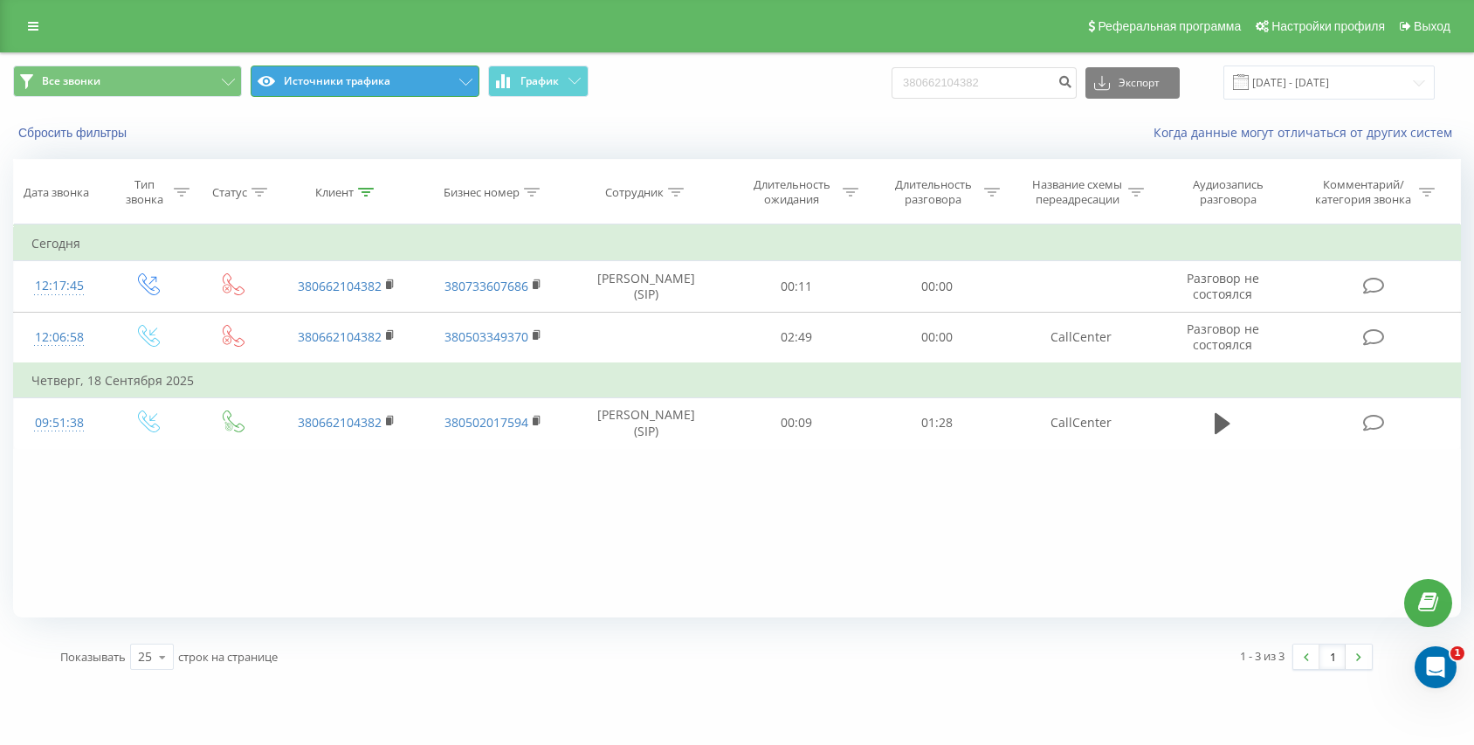
click at [346, 86] on button "Источники трафика" at bounding box center [365, 80] width 229 height 31
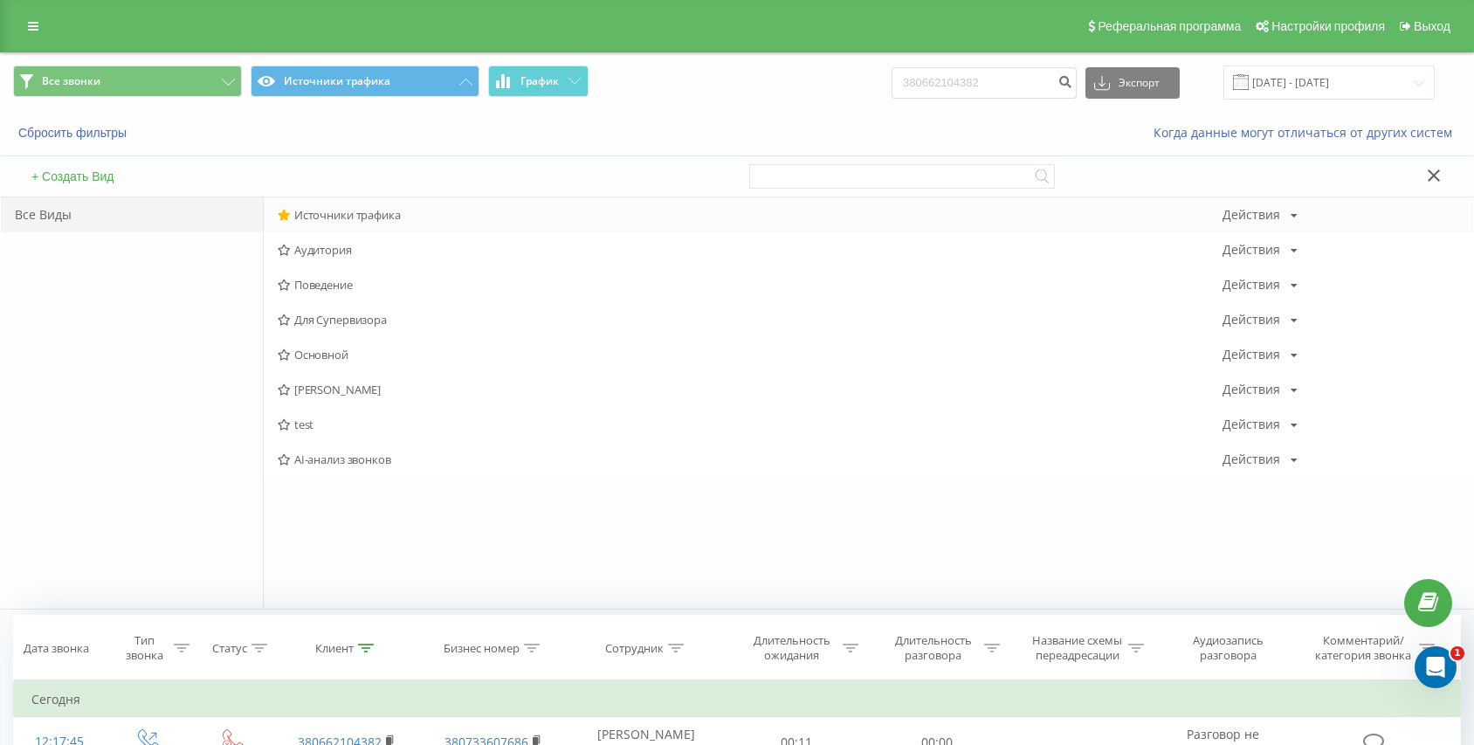
click at [336, 217] on span "Источники трафика" at bounding box center [750, 215] width 945 height 12
